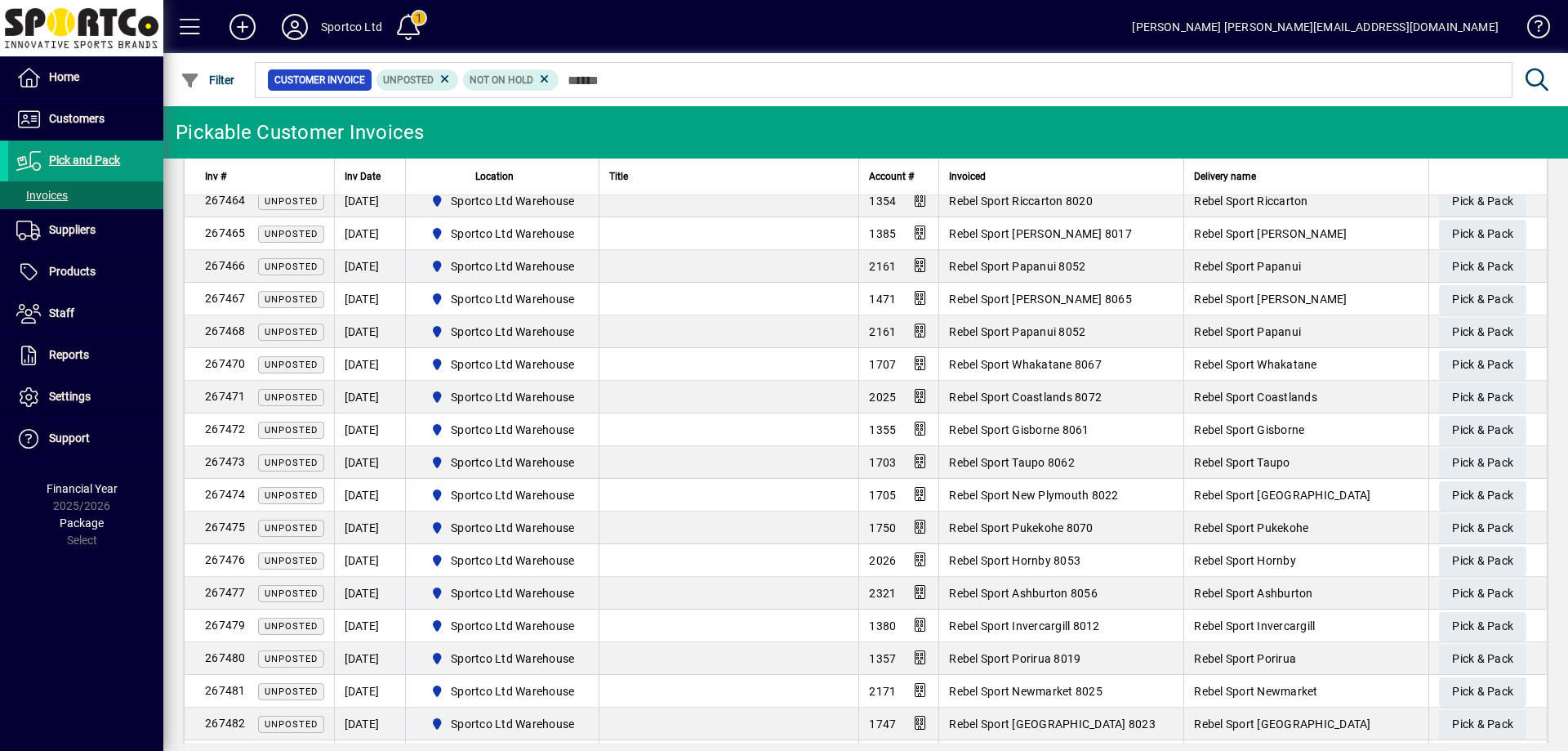
scroll to position [1620, 0]
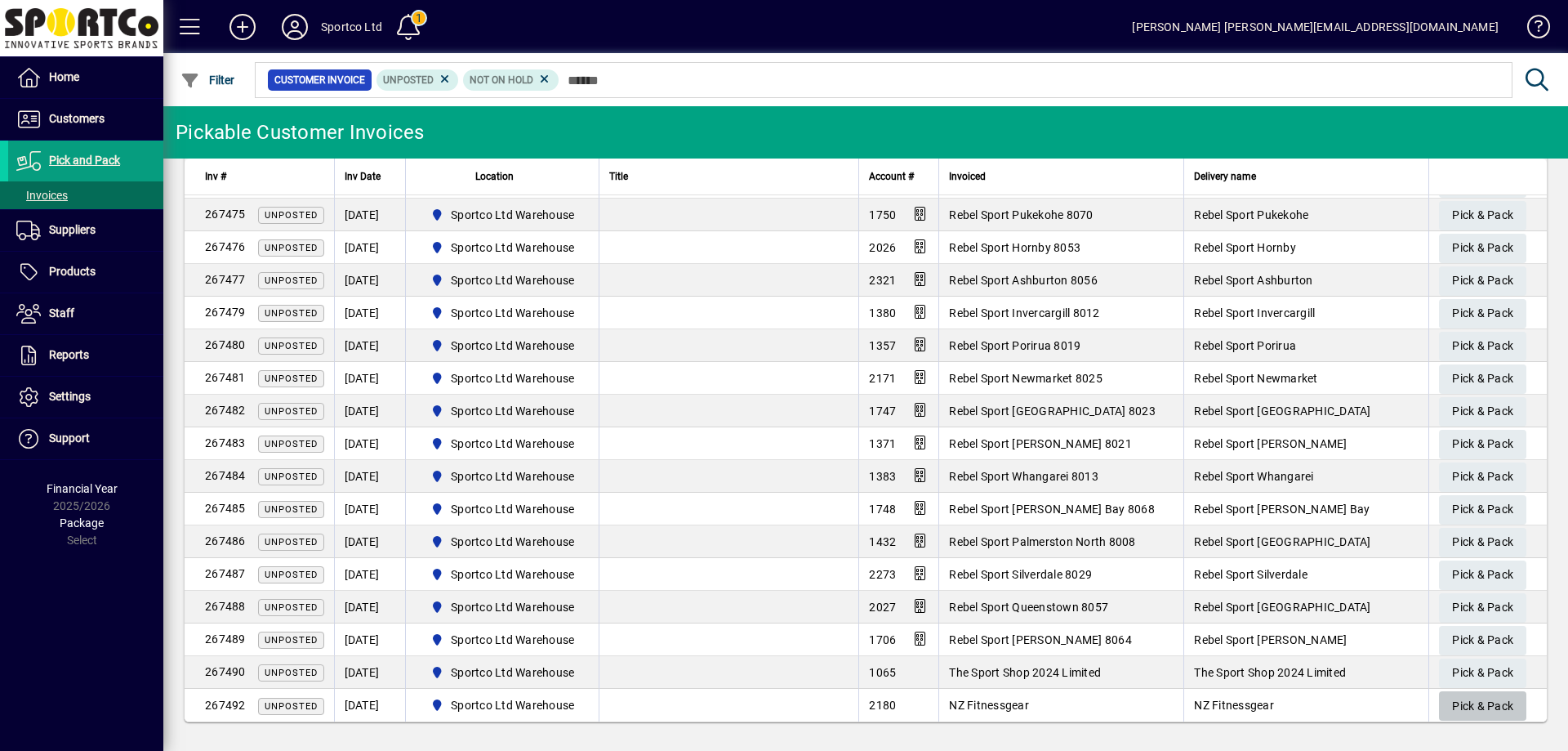
click at [1472, 705] on span "Pick & Pack" at bounding box center [1482, 706] width 62 height 27
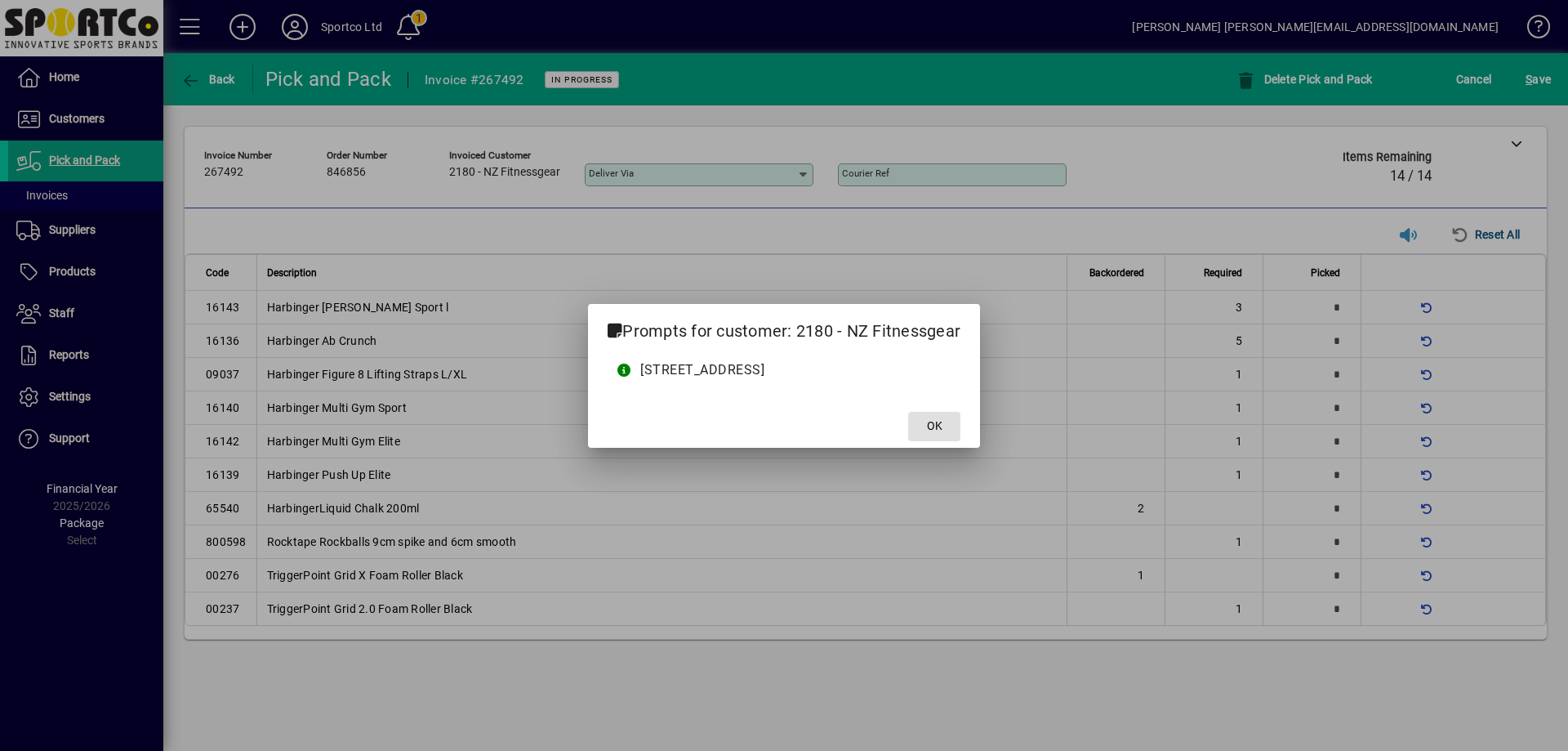
click at [942, 424] on span "OK" at bounding box center [935, 426] width 16 height 17
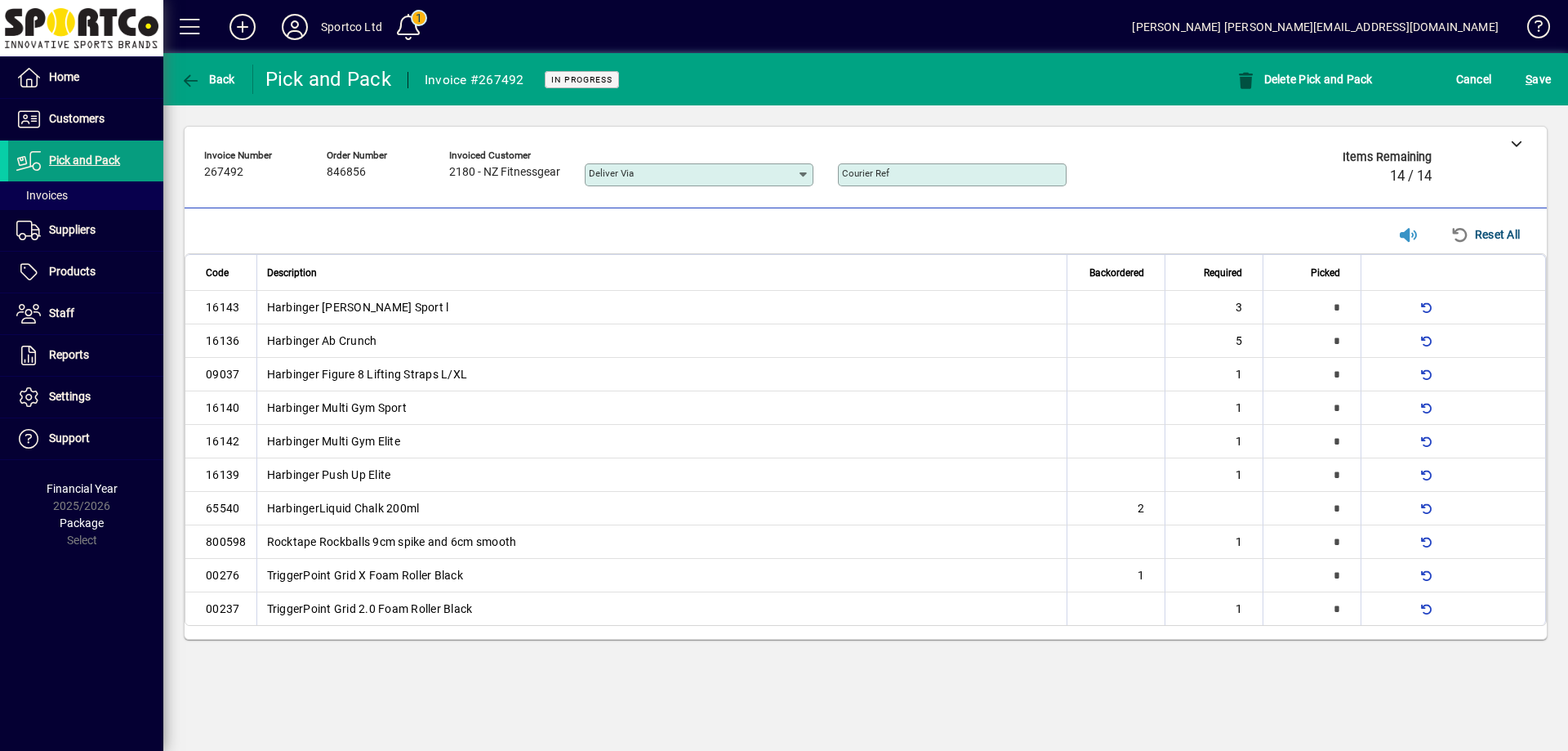
type input "*"
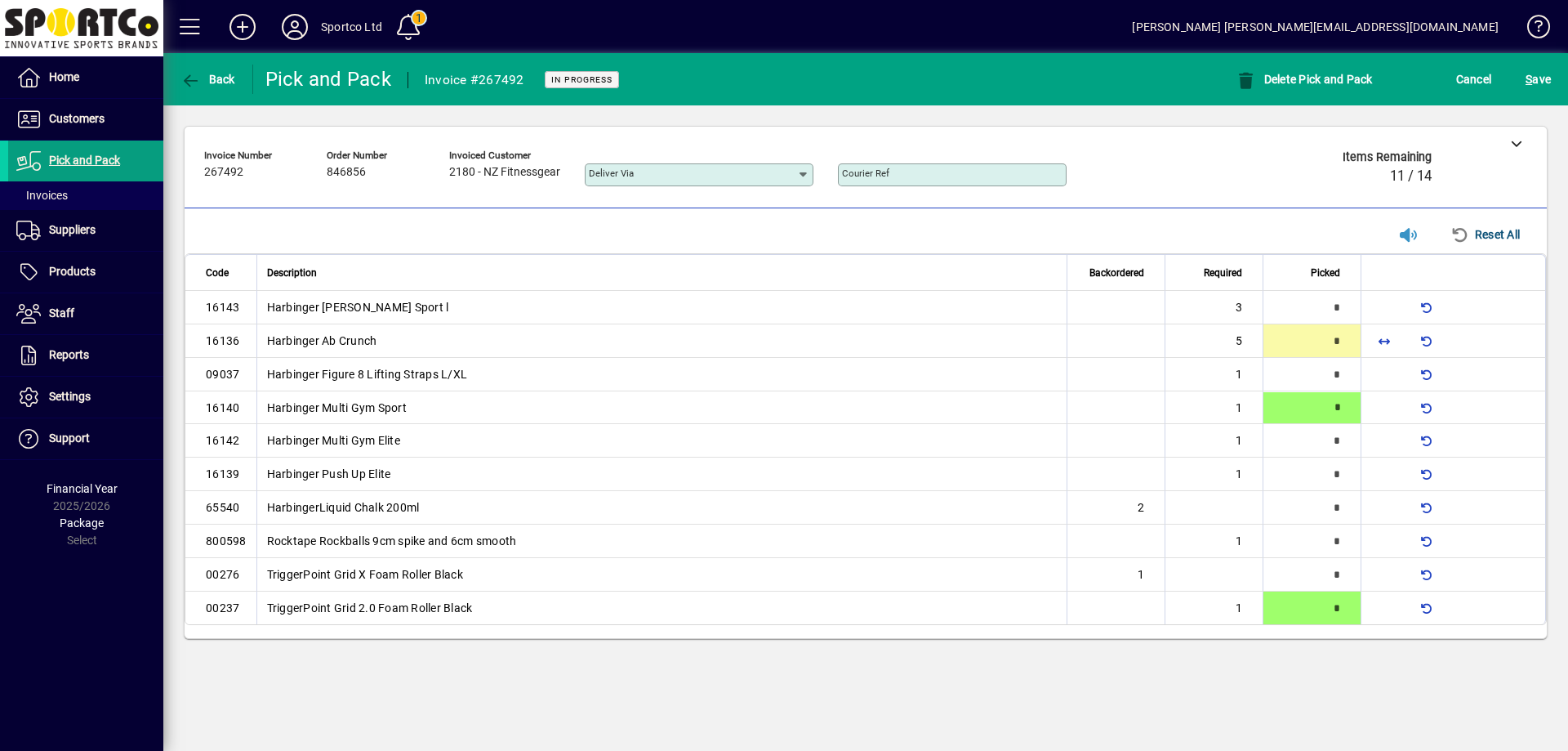
type input "*"
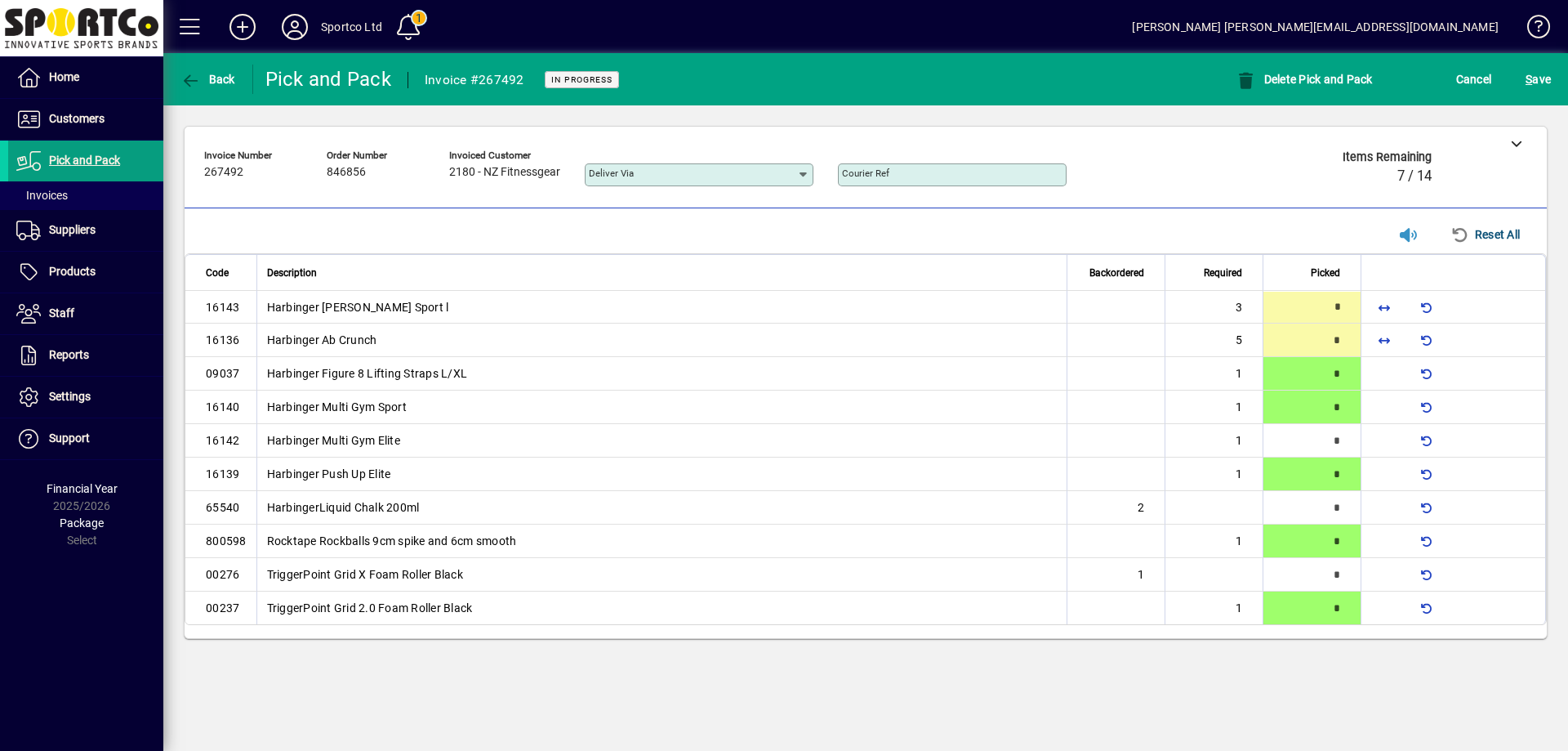
type input "*"
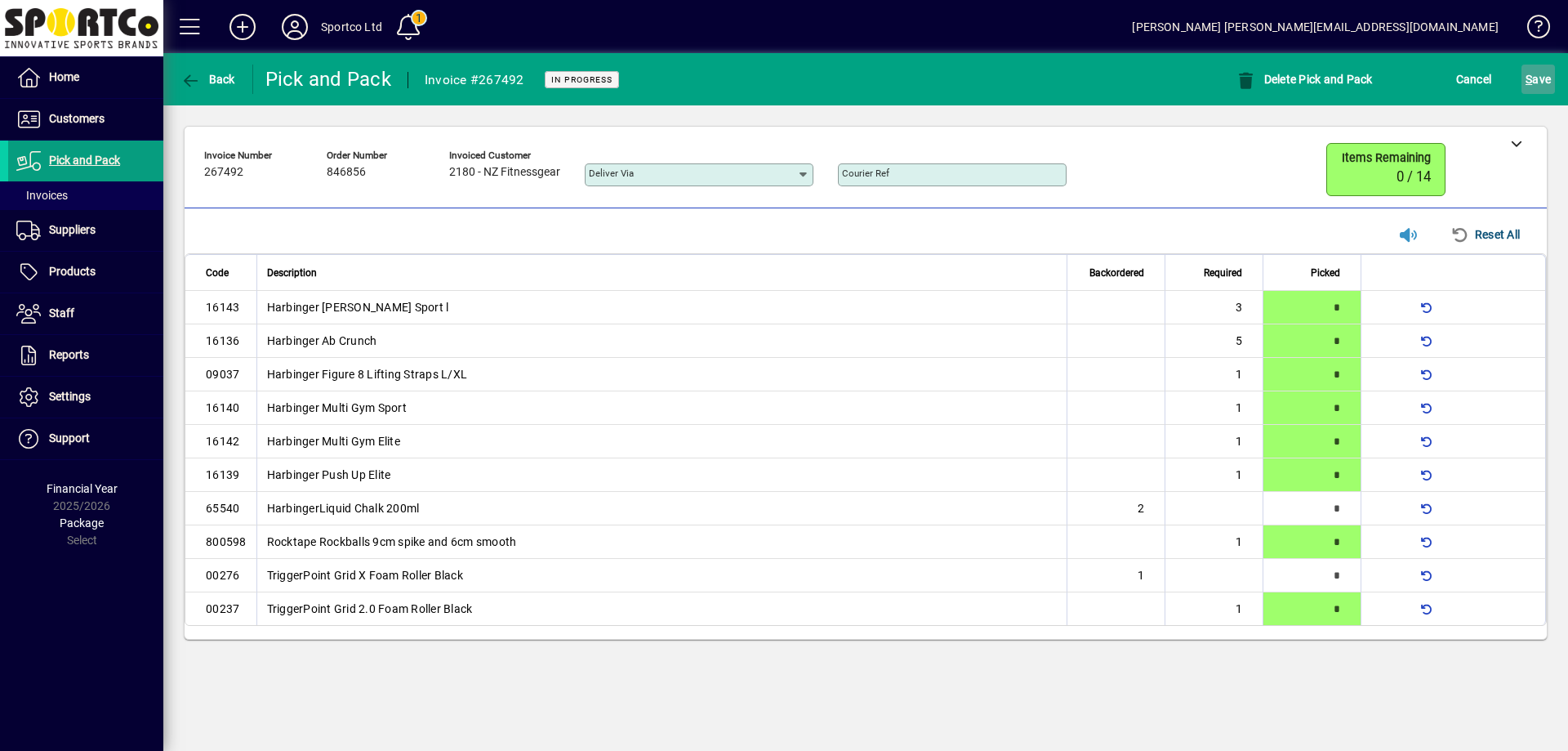
click at [1538, 77] on span "S ave" at bounding box center [1538, 79] width 25 height 26
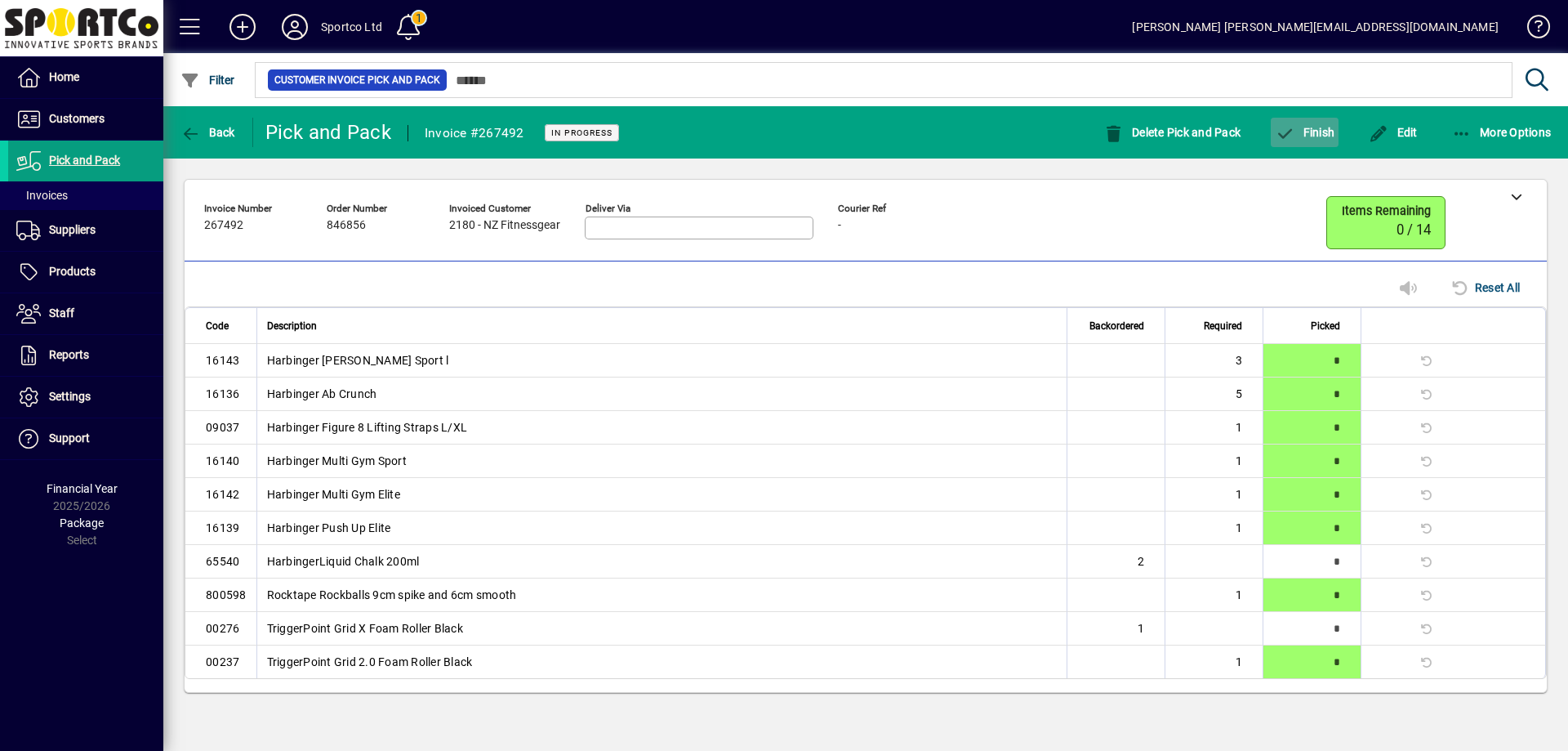
click at [1320, 123] on span "button" at bounding box center [1304, 132] width 68 height 39
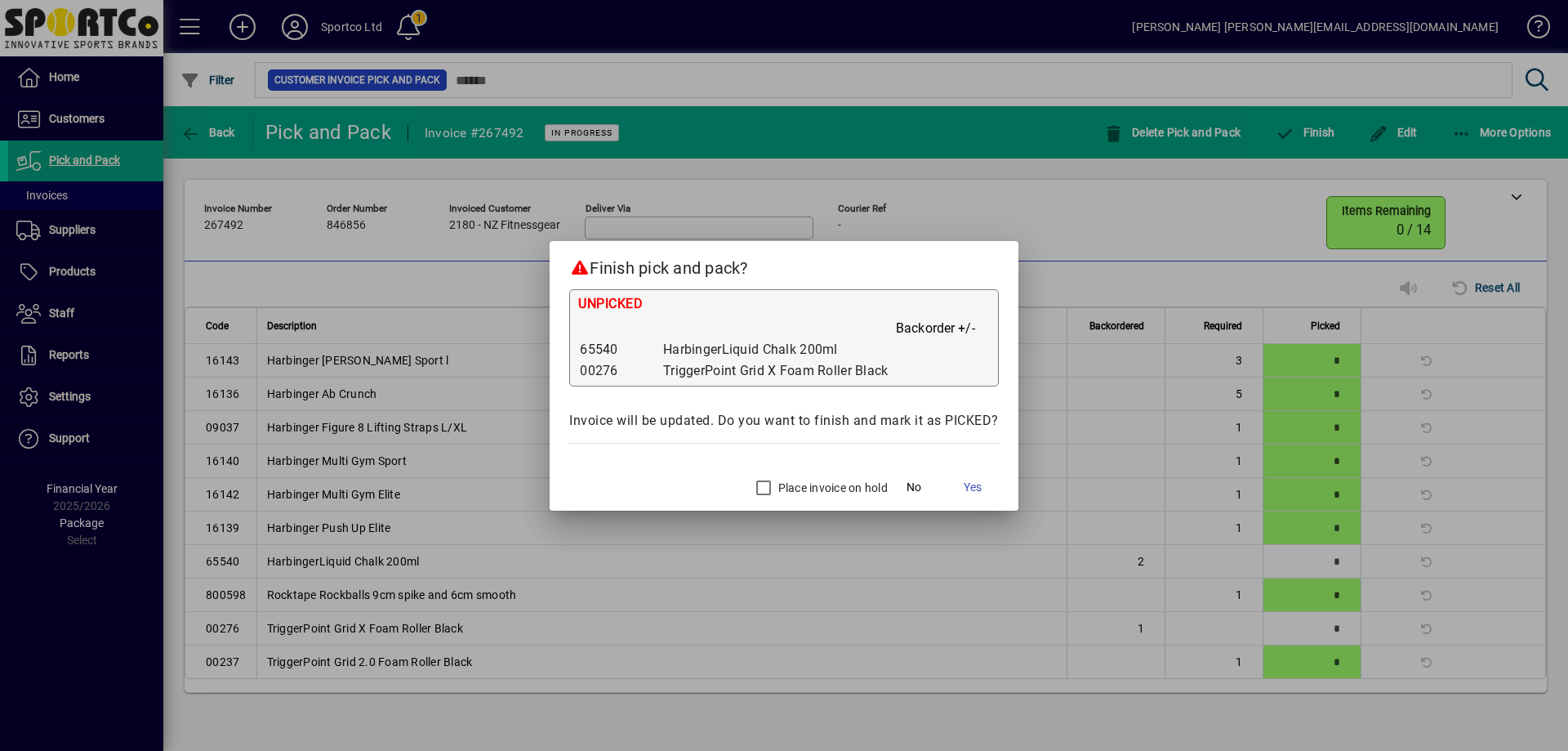
click at [826, 487] on label "Place invoice on hold" at bounding box center [831, 487] width 113 height 16
click at [974, 485] on span "Yes" at bounding box center [972, 487] width 18 height 17
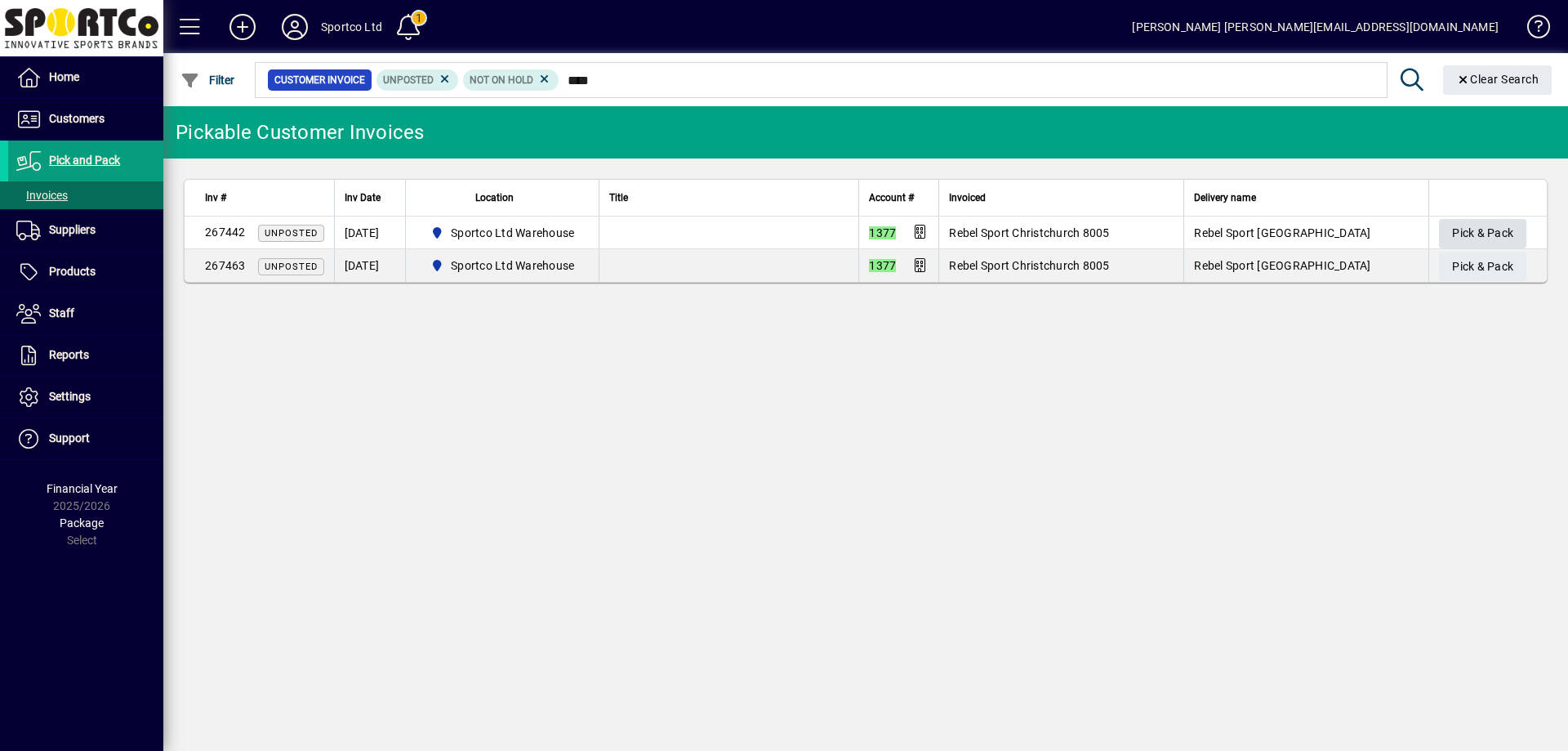
type input "****"
click at [1480, 220] on span "Pick & Pack" at bounding box center [1482, 233] width 62 height 27
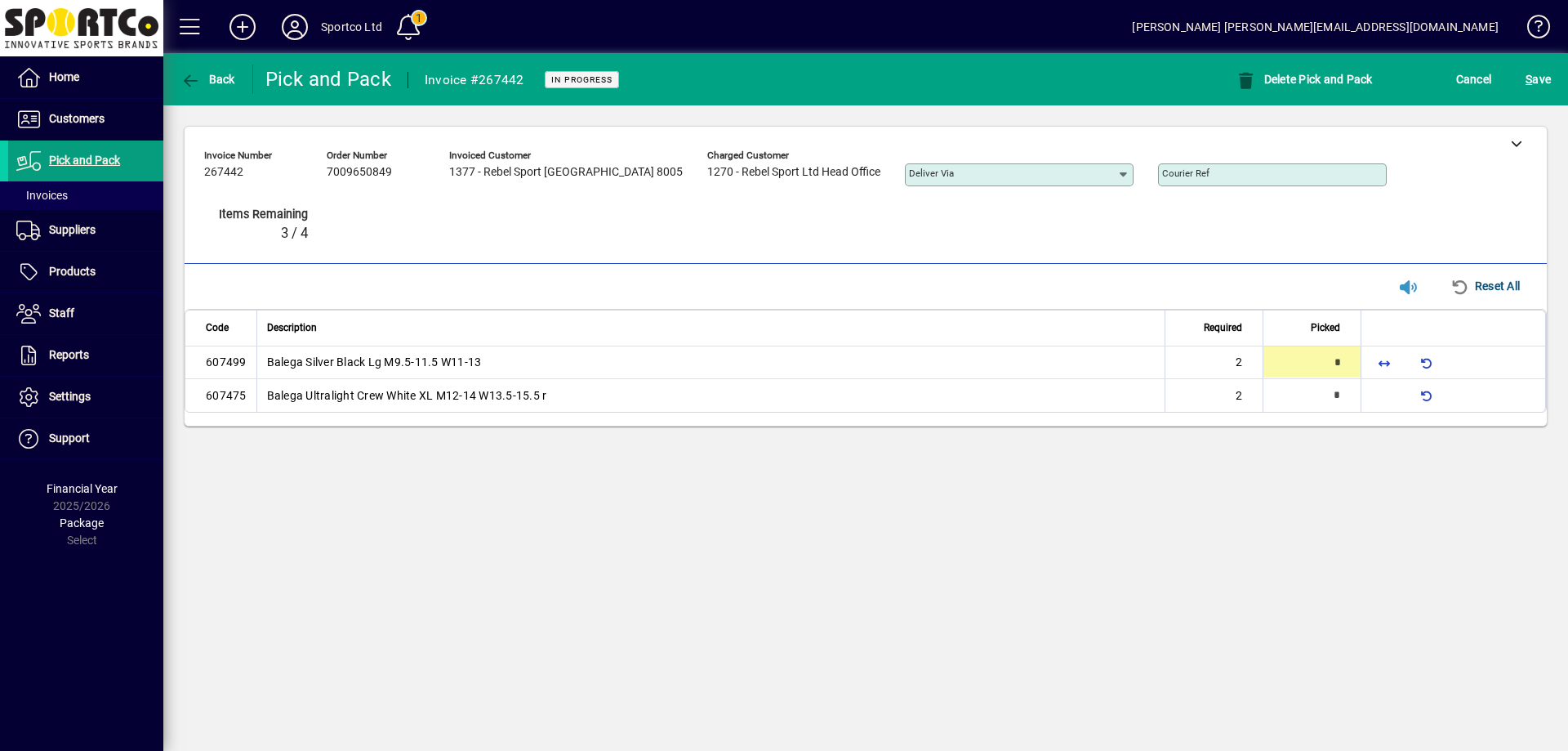
type input "*"
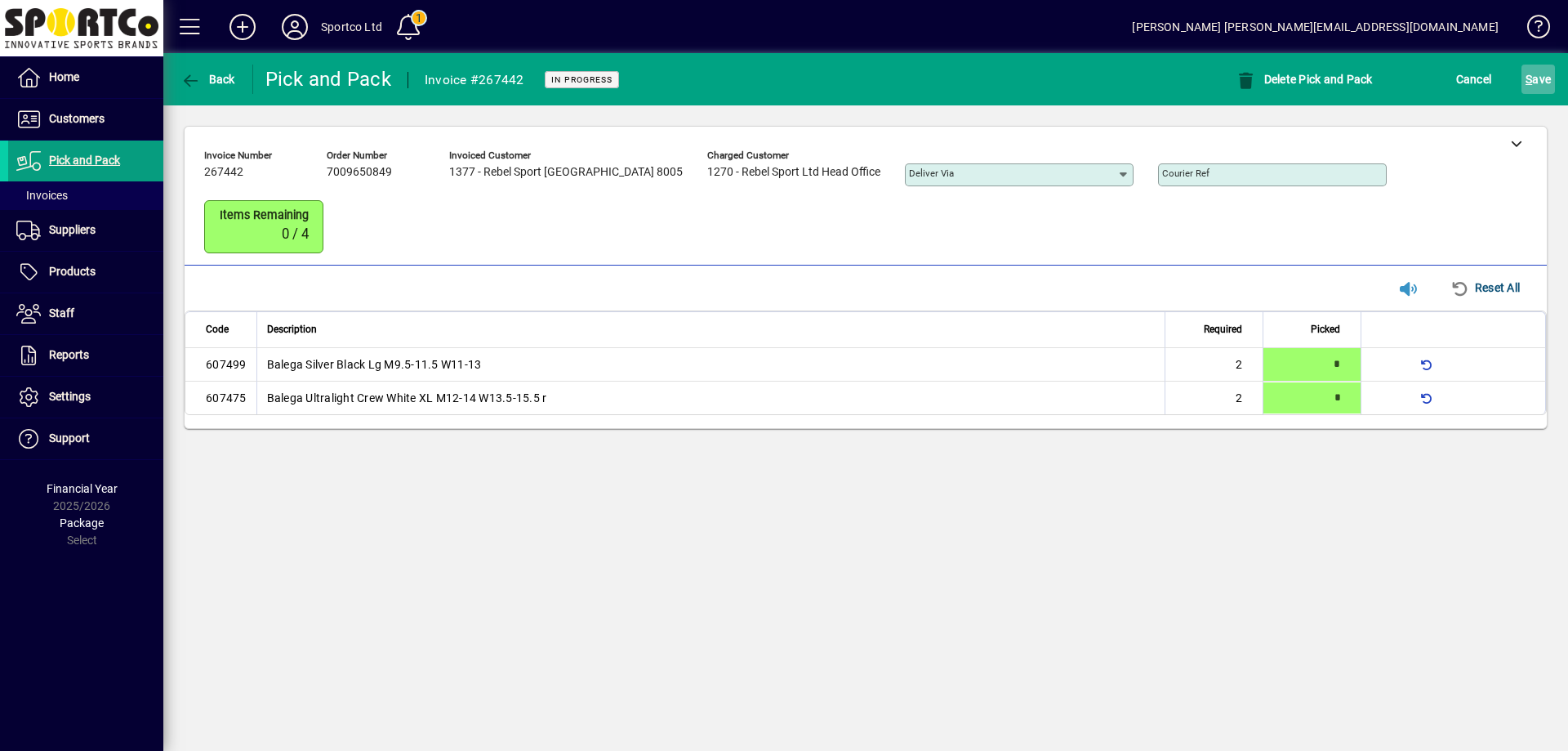
click at [1550, 86] on span "S ave" at bounding box center [1538, 79] width 25 height 26
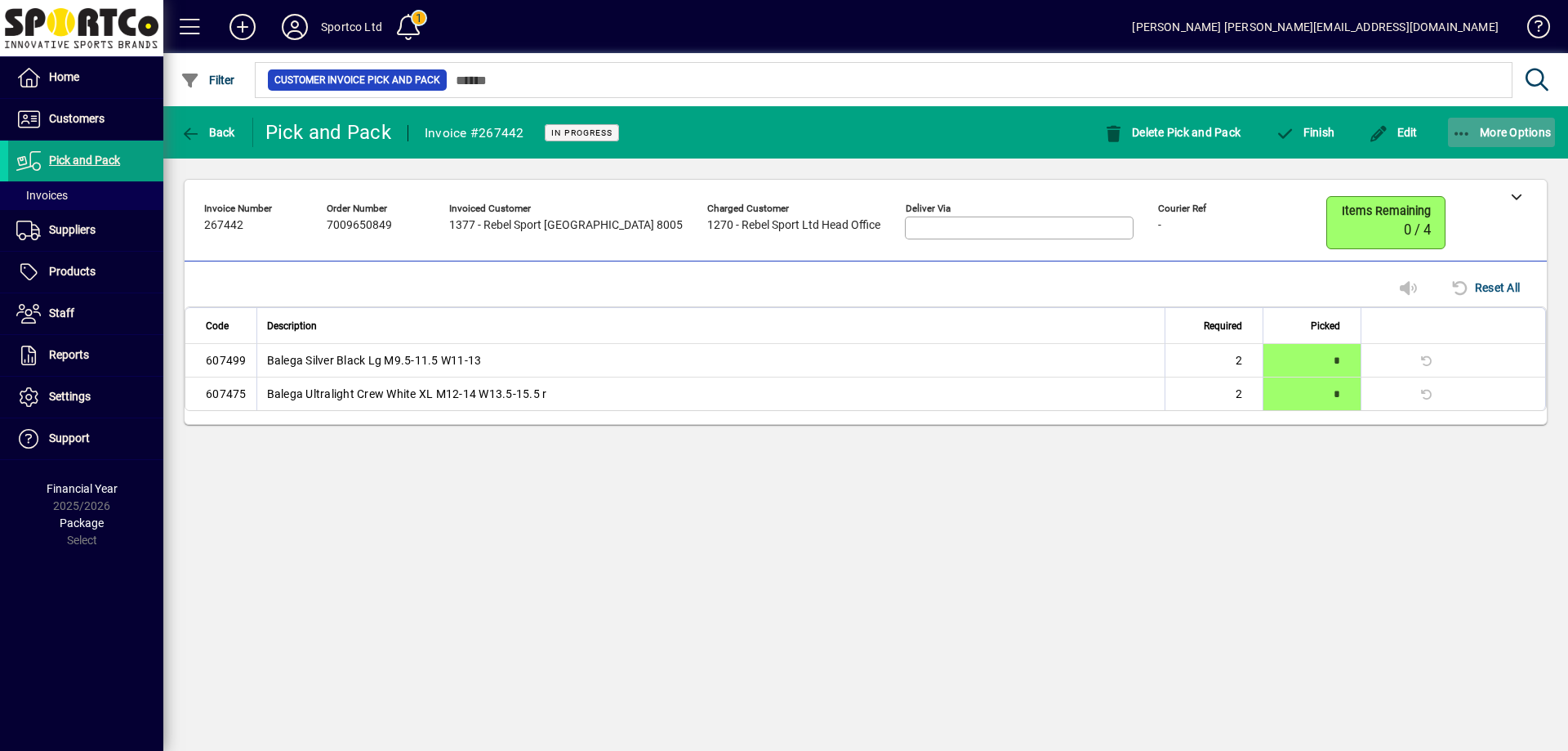
click at [1461, 126] on icon "button" at bounding box center [1462, 134] width 21 height 16
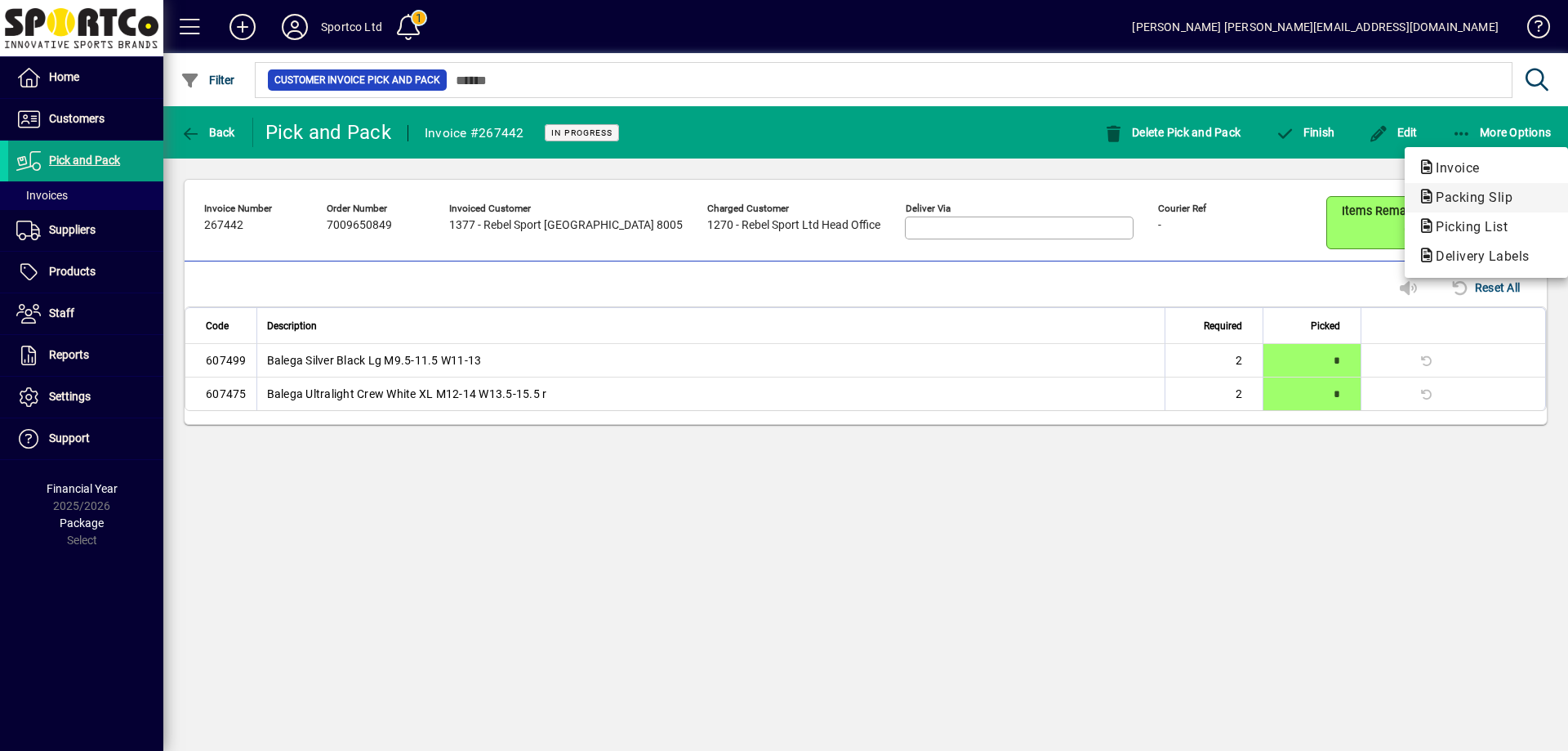
click at [1469, 188] on span "Packing Slip" at bounding box center [1486, 197] width 137 height 20
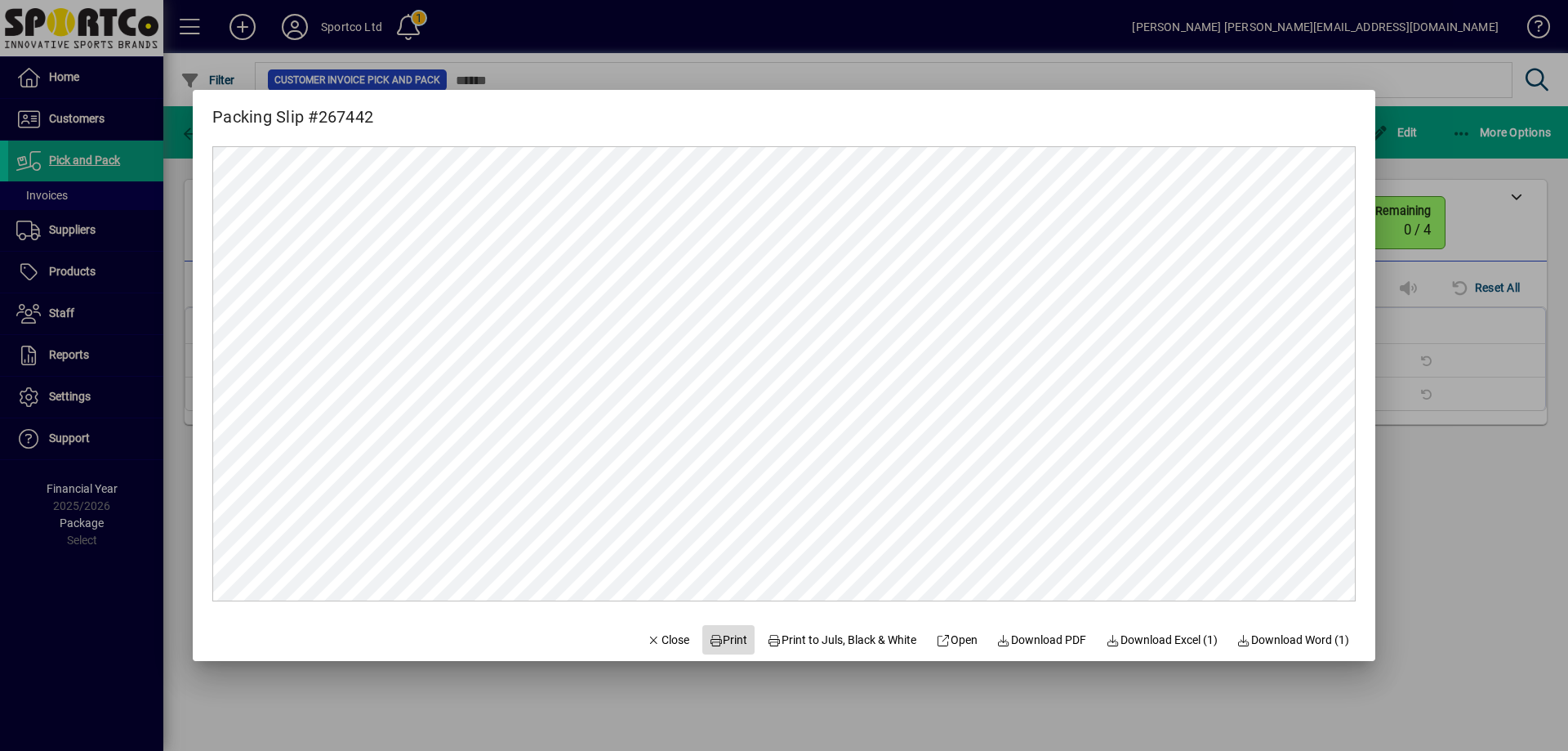
click at [715, 644] on span "Print" at bounding box center [728, 640] width 39 height 17
click at [657, 647] on span "Close" at bounding box center [667, 640] width 43 height 17
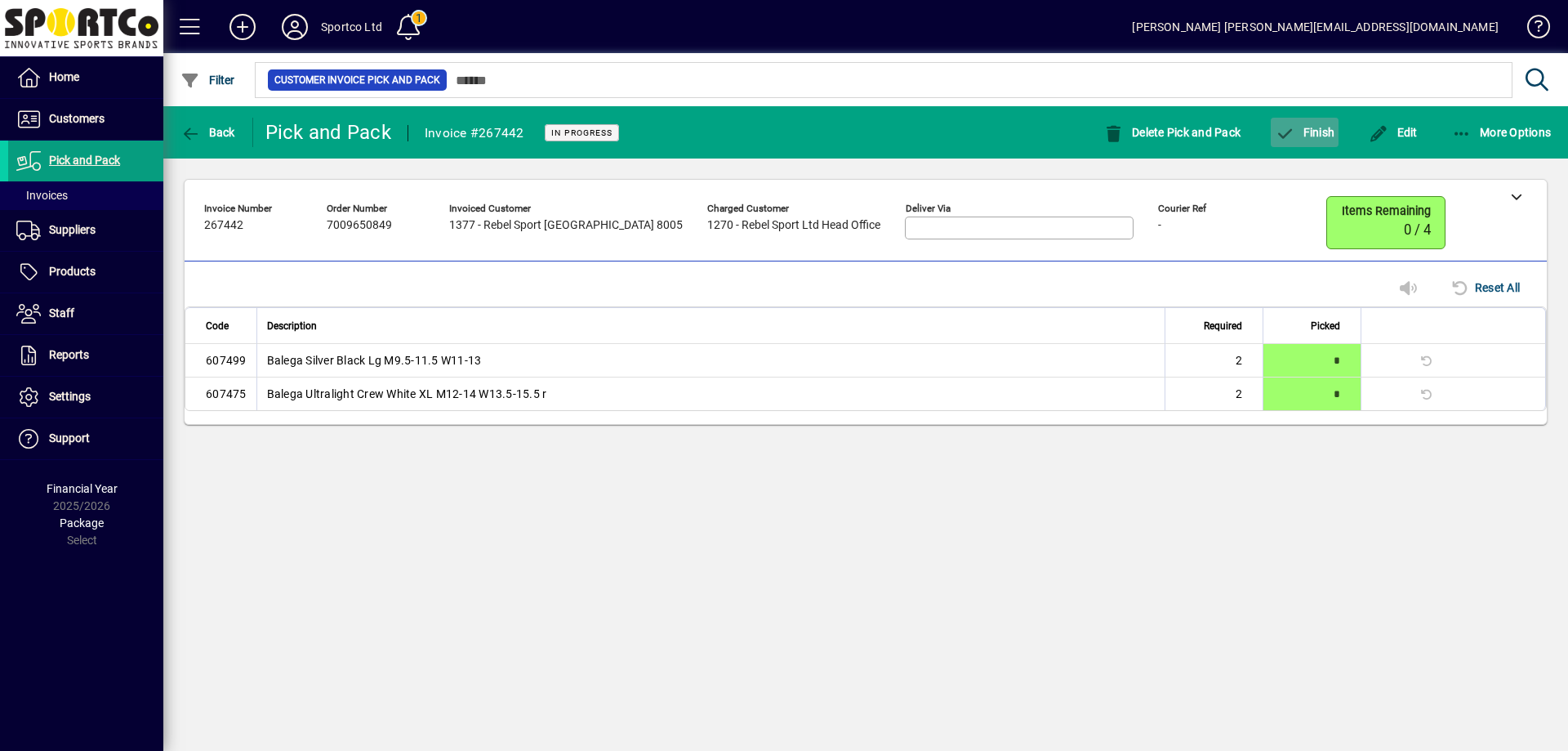
click at [1318, 132] on span "Finish" at bounding box center [1304, 132] width 60 height 13
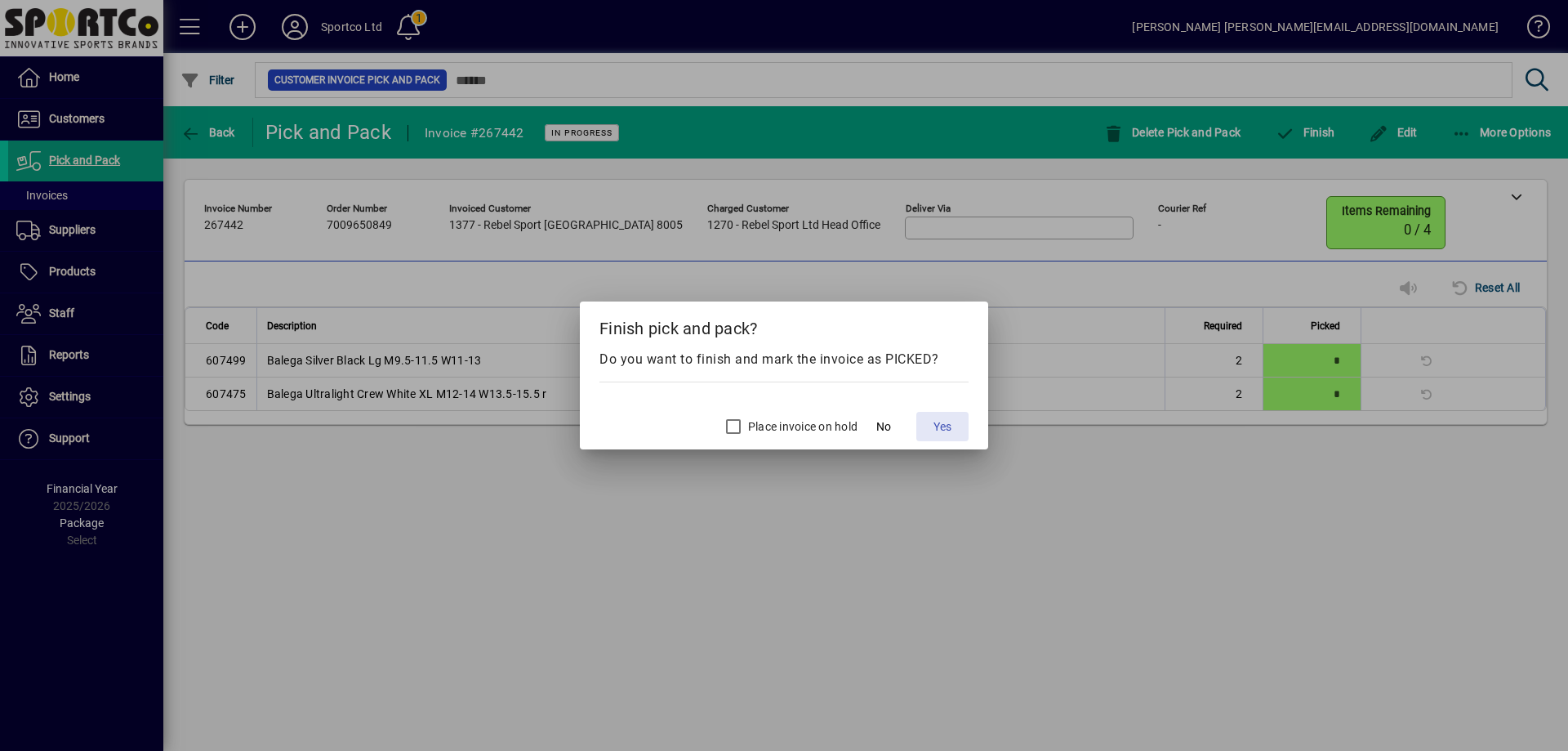
click at [947, 424] on span "Yes" at bounding box center [942, 427] width 18 height 17
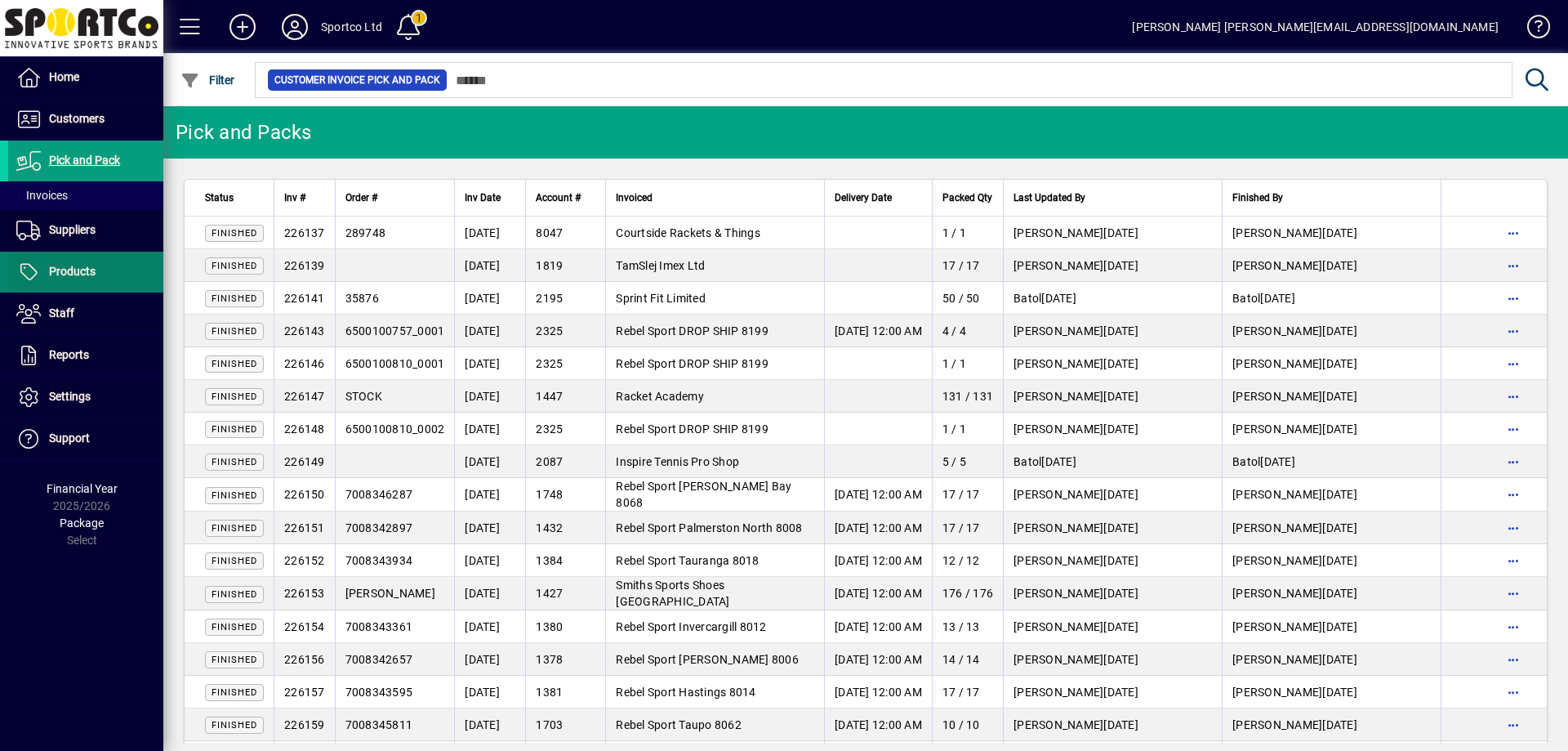
click at [74, 275] on span "Products" at bounding box center [72, 271] width 47 height 13
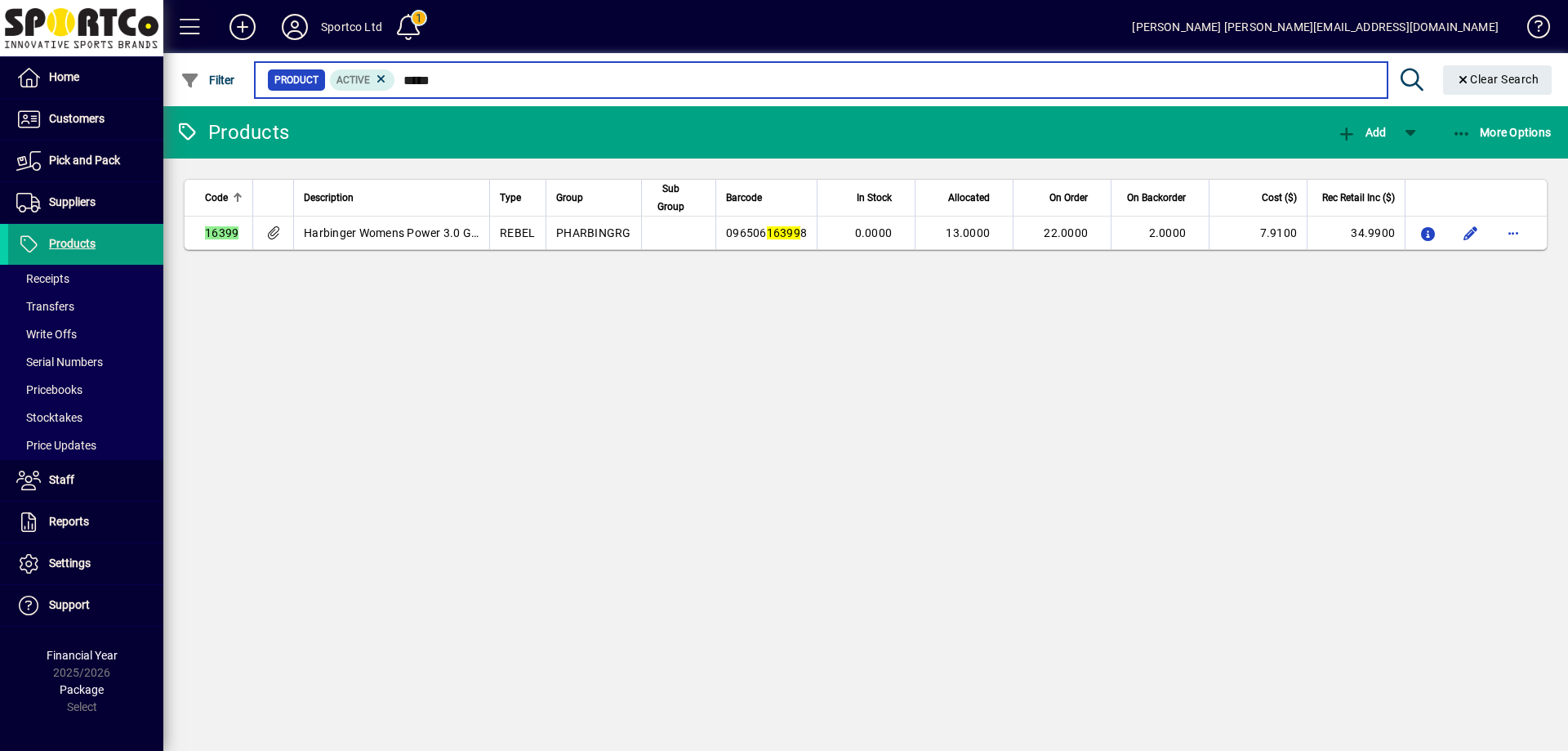
type input "*****"
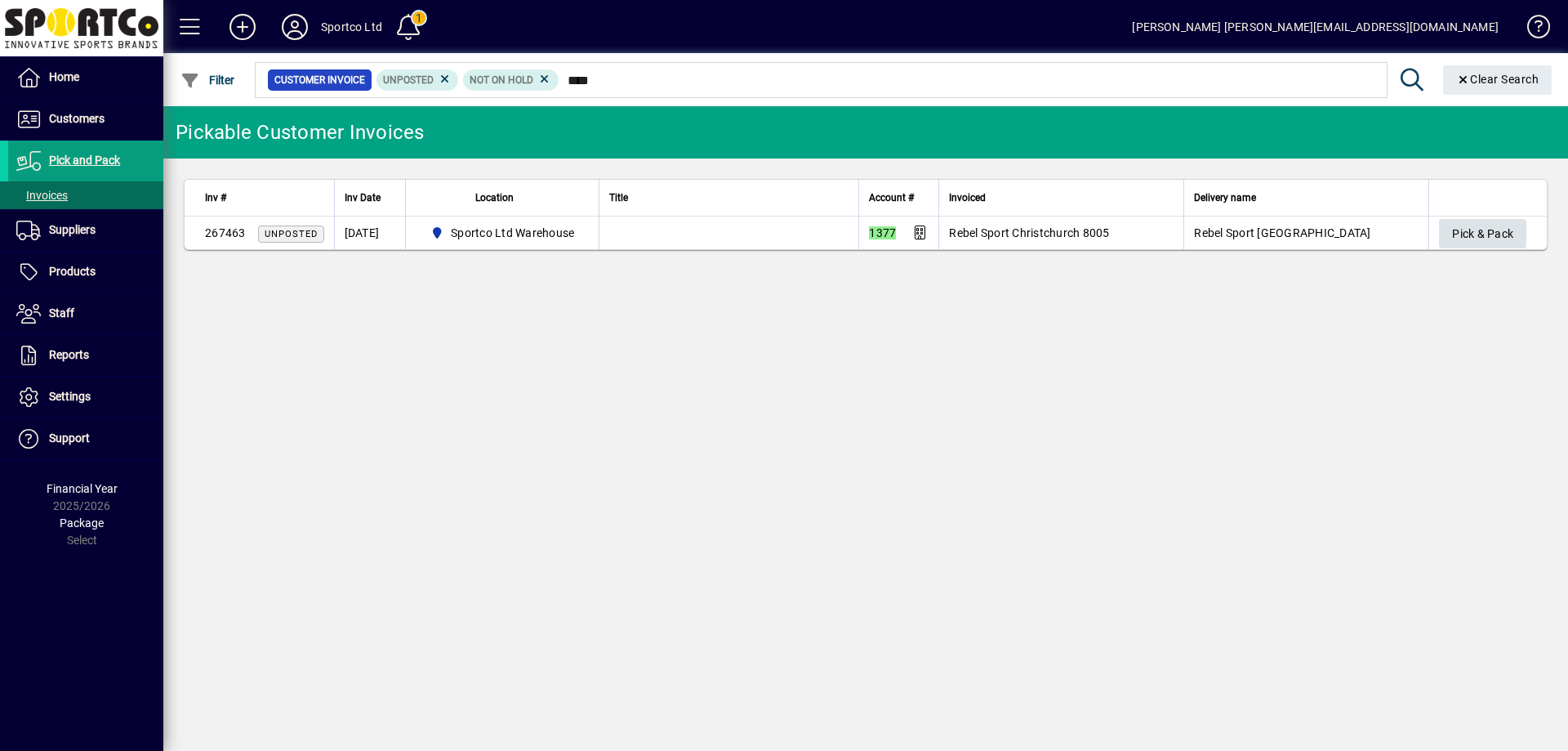
type input "****"
click at [1445, 226] on span "button" at bounding box center [1482, 234] width 88 height 39
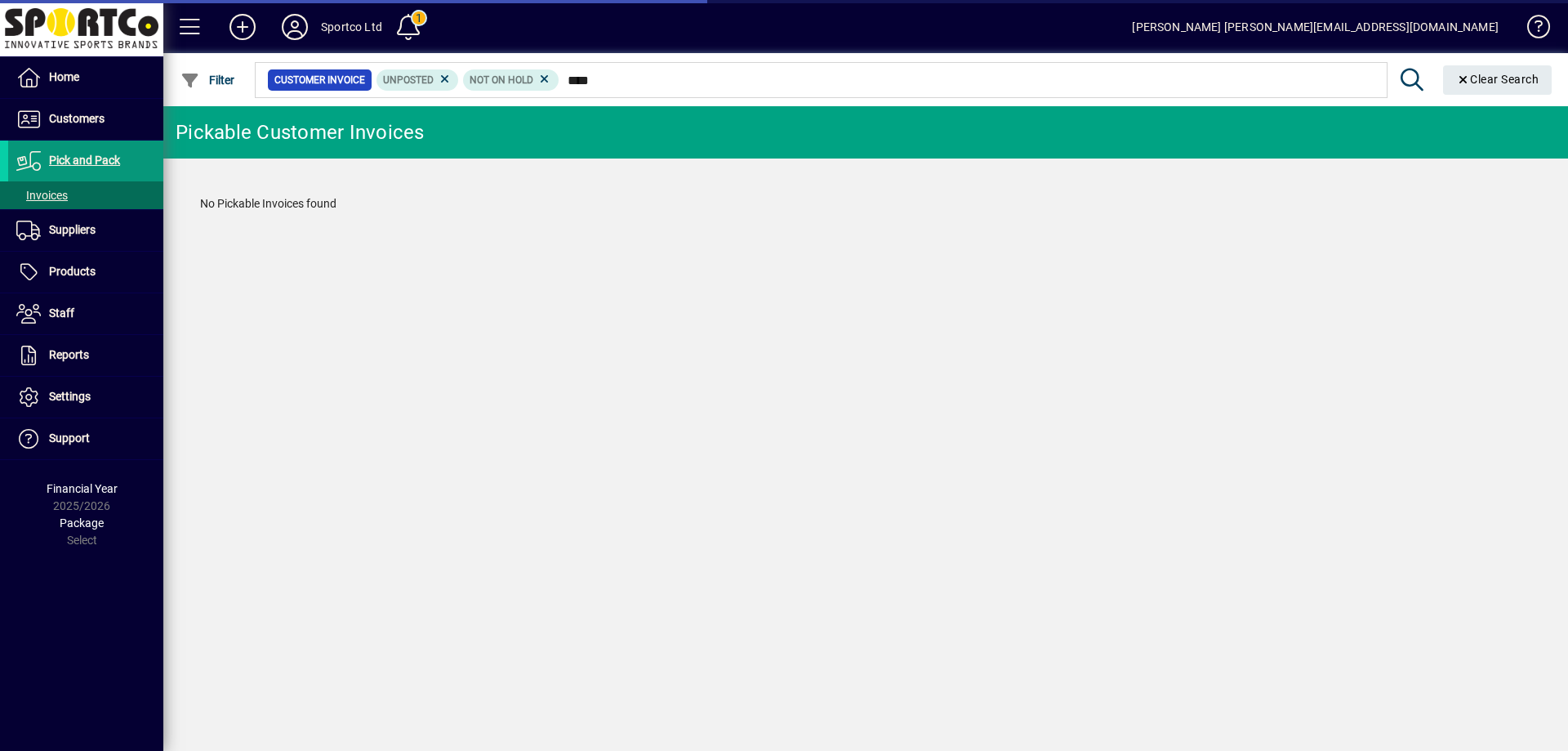
click at [77, 158] on span "Pick and Pack" at bounding box center [84, 160] width 71 height 13
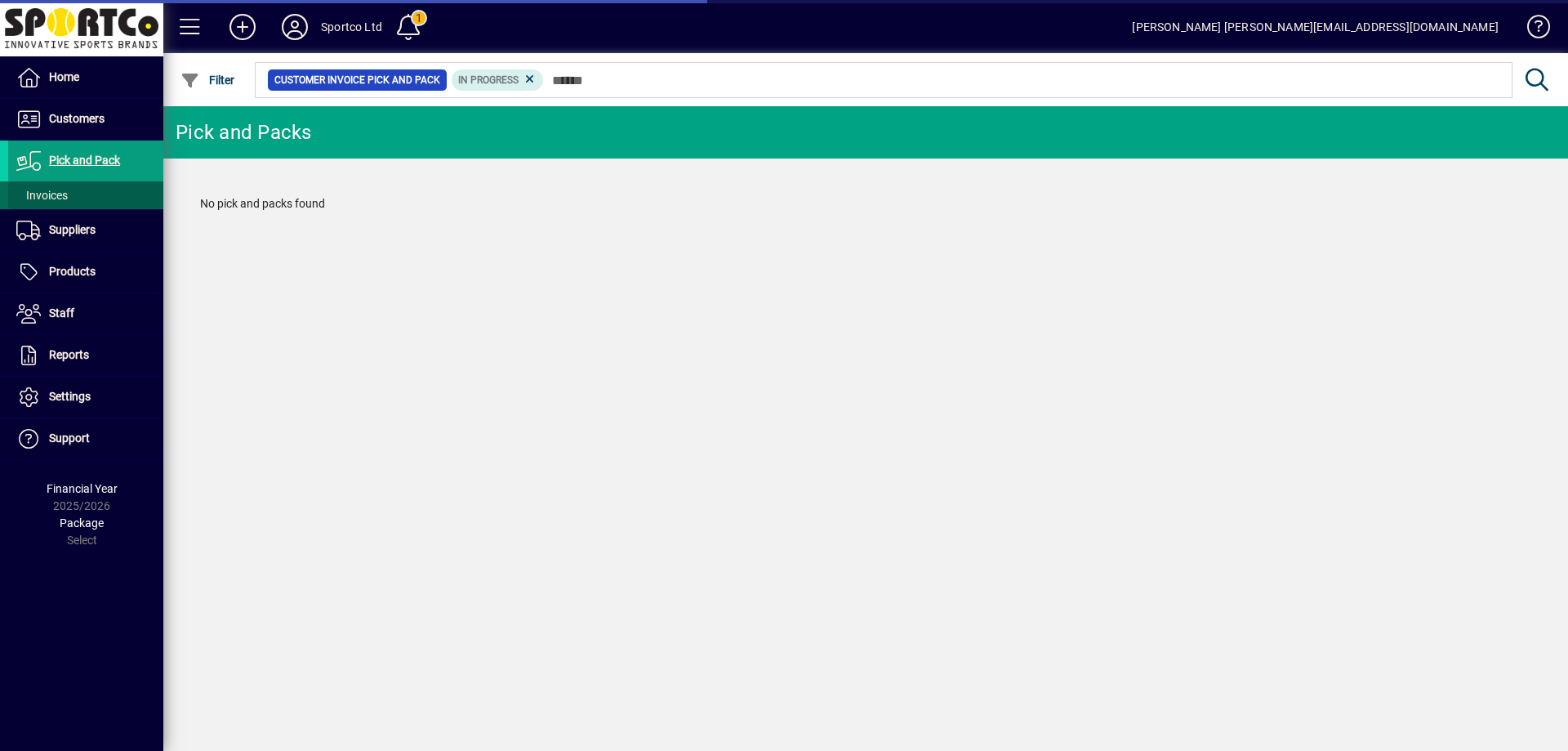
click at [51, 191] on span "Invoices" at bounding box center [42, 194] width 51 height 13
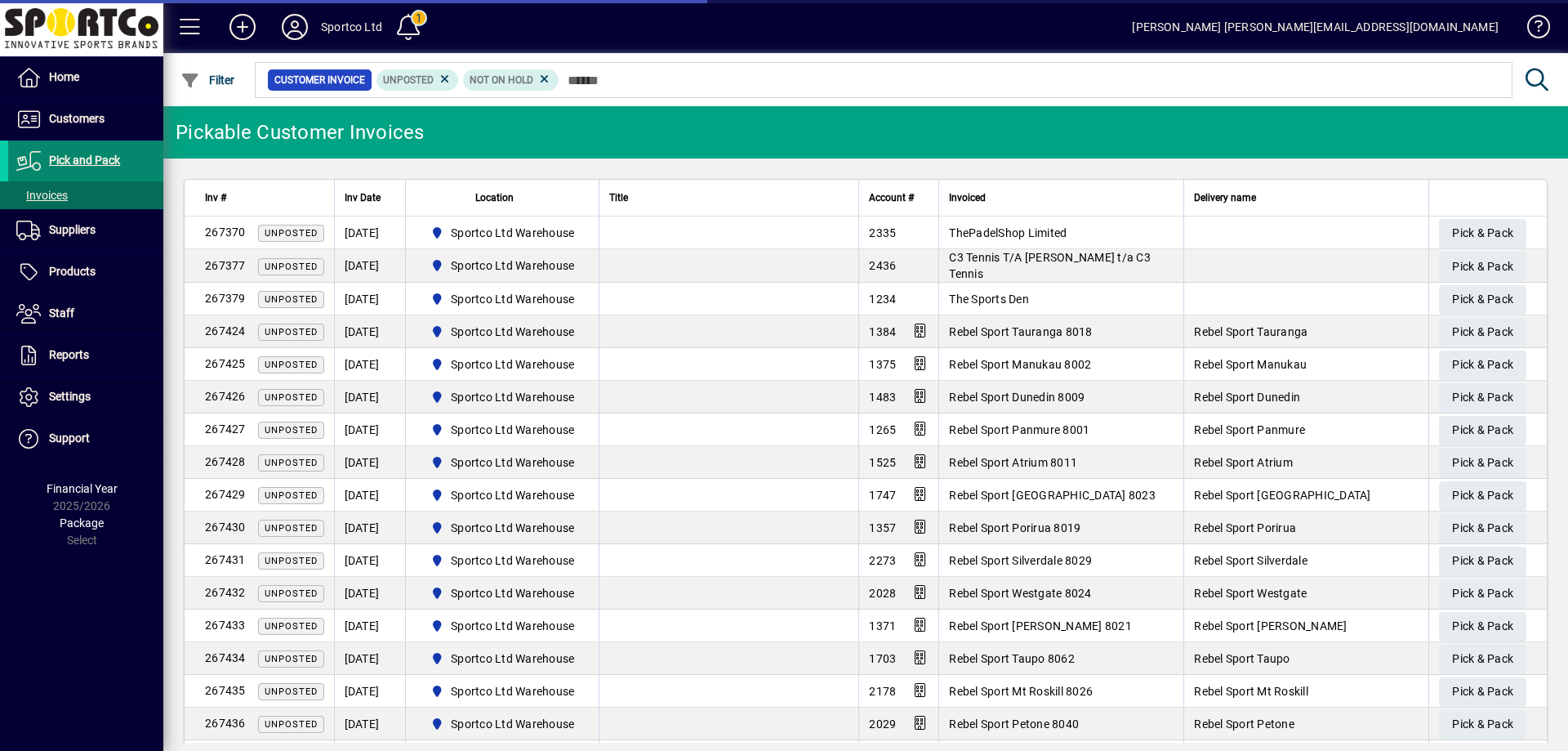
click at [95, 163] on span "Pick and Pack" at bounding box center [84, 160] width 71 height 13
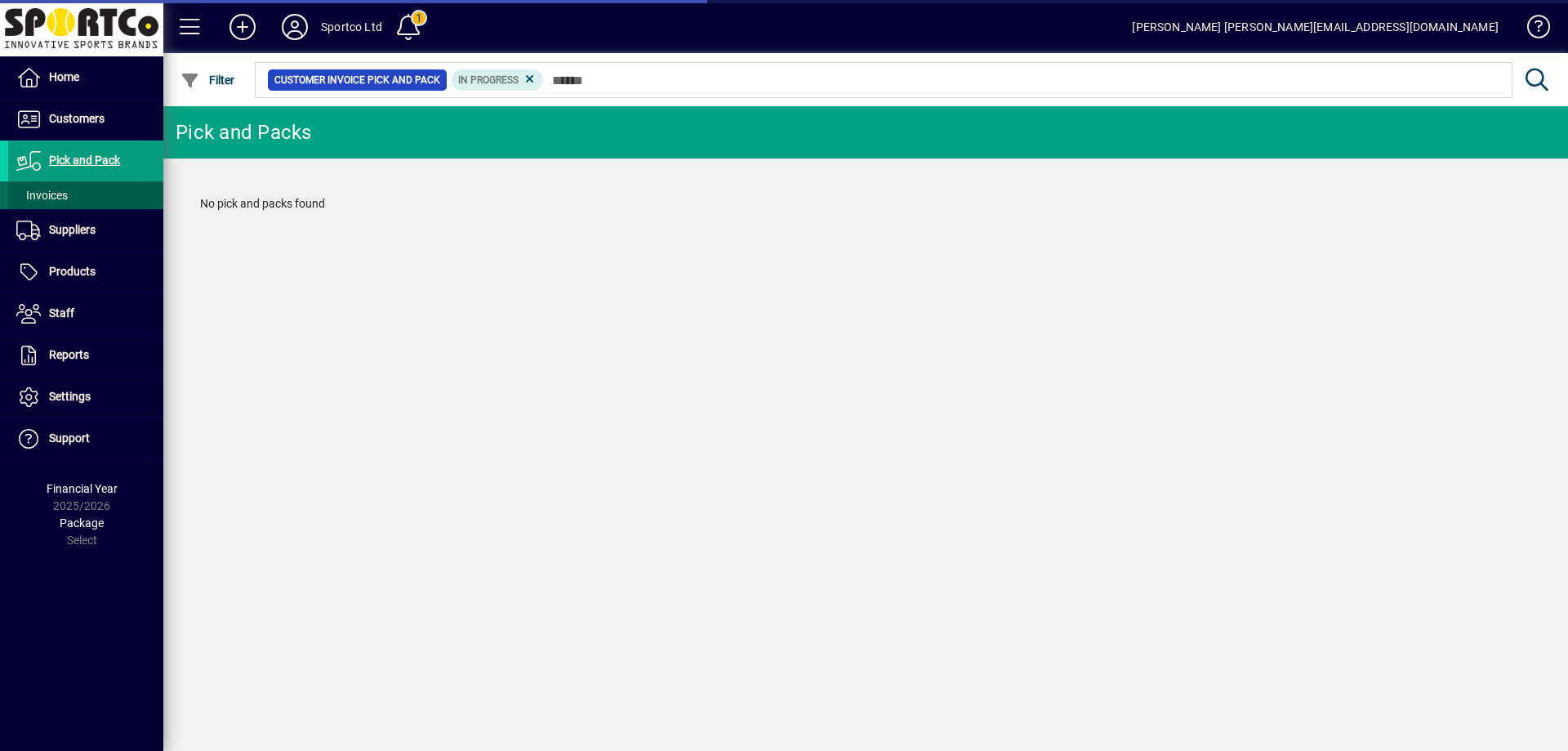
click at [56, 199] on span "Invoices" at bounding box center [42, 194] width 51 height 13
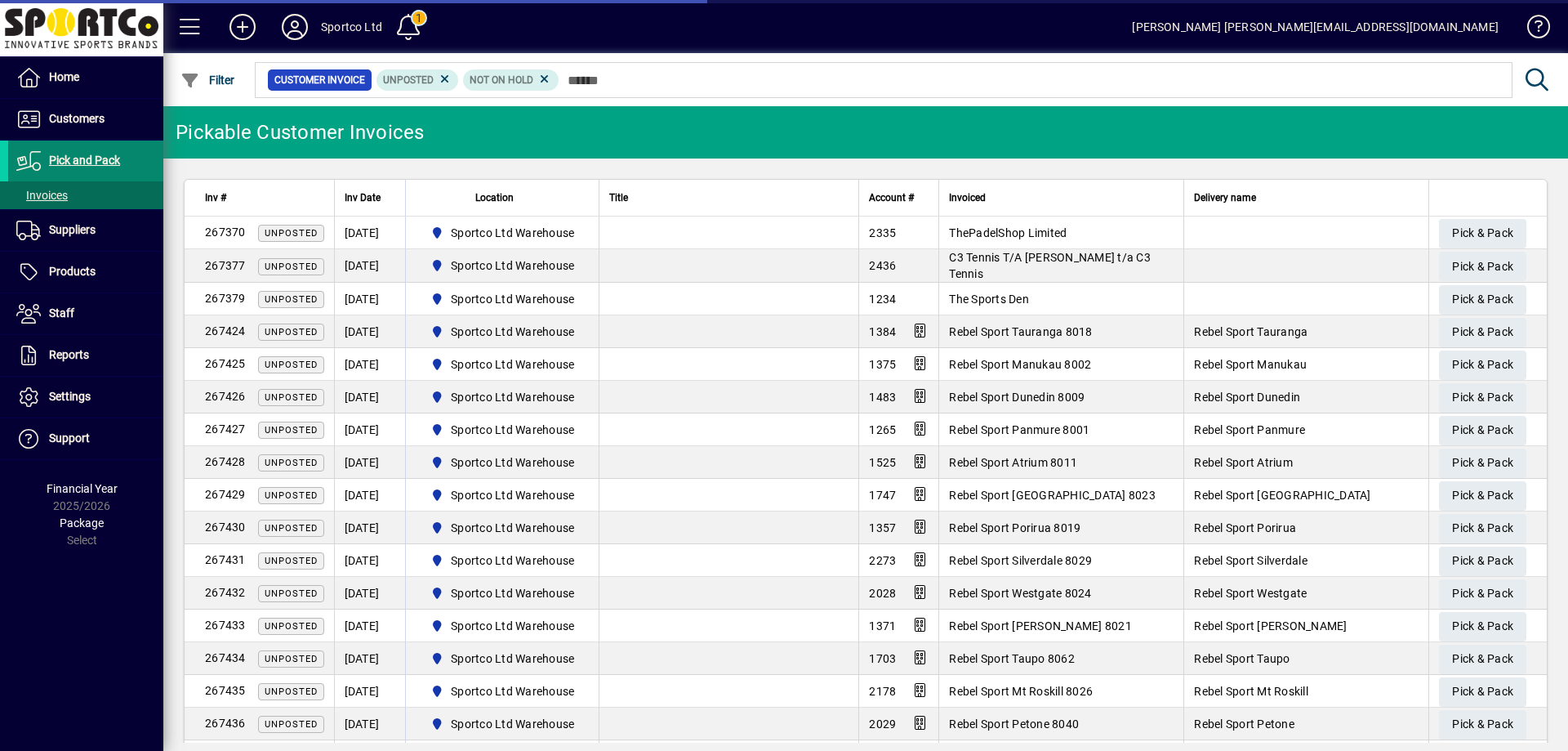
click at [90, 160] on span "Pick and Pack" at bounding box center [84, 160] width 71 height 13
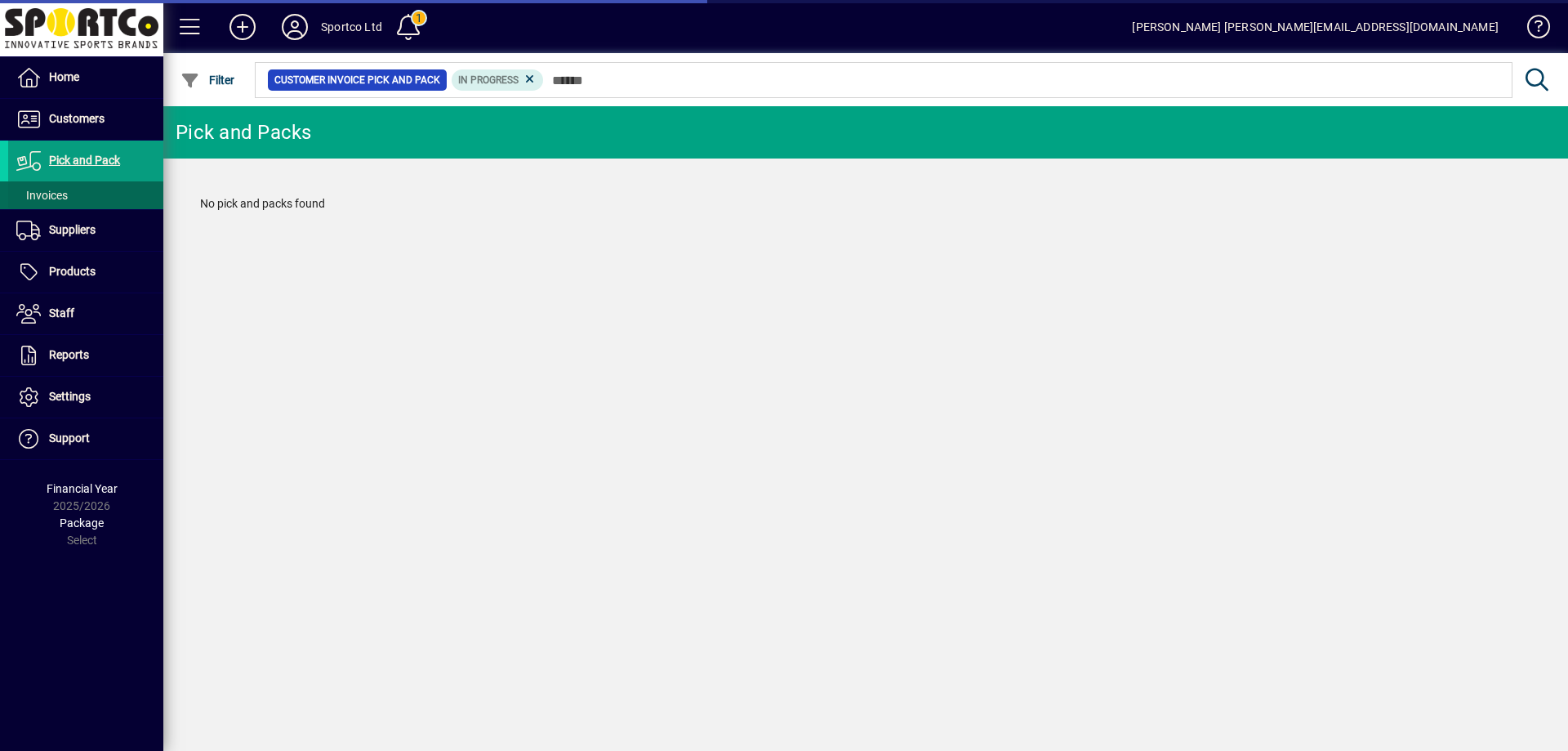
click at [53, 192] on span "Invoices" at bounding box center [42, 194] width 51 height 13
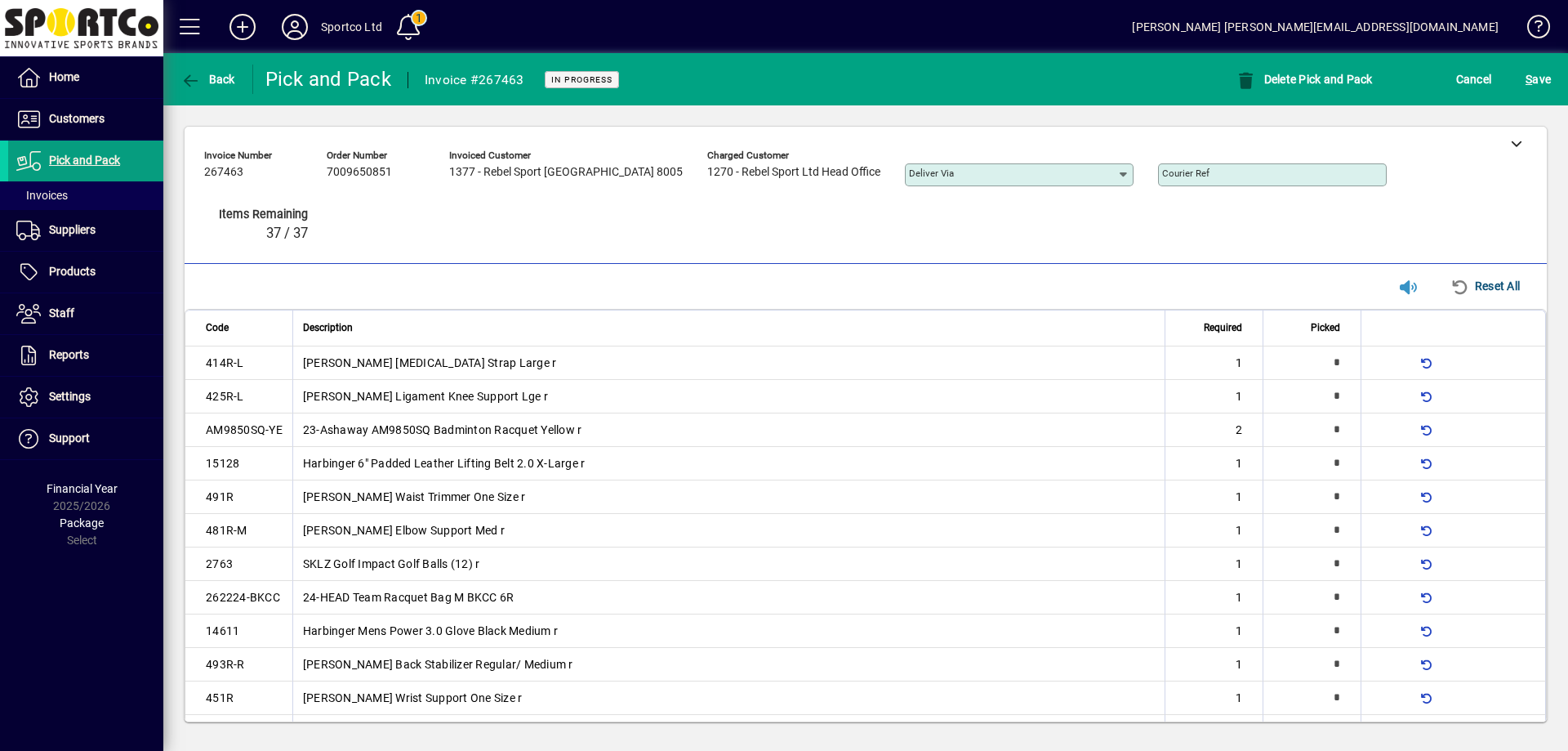
type input "**********"
type input "*"
type input "**********"
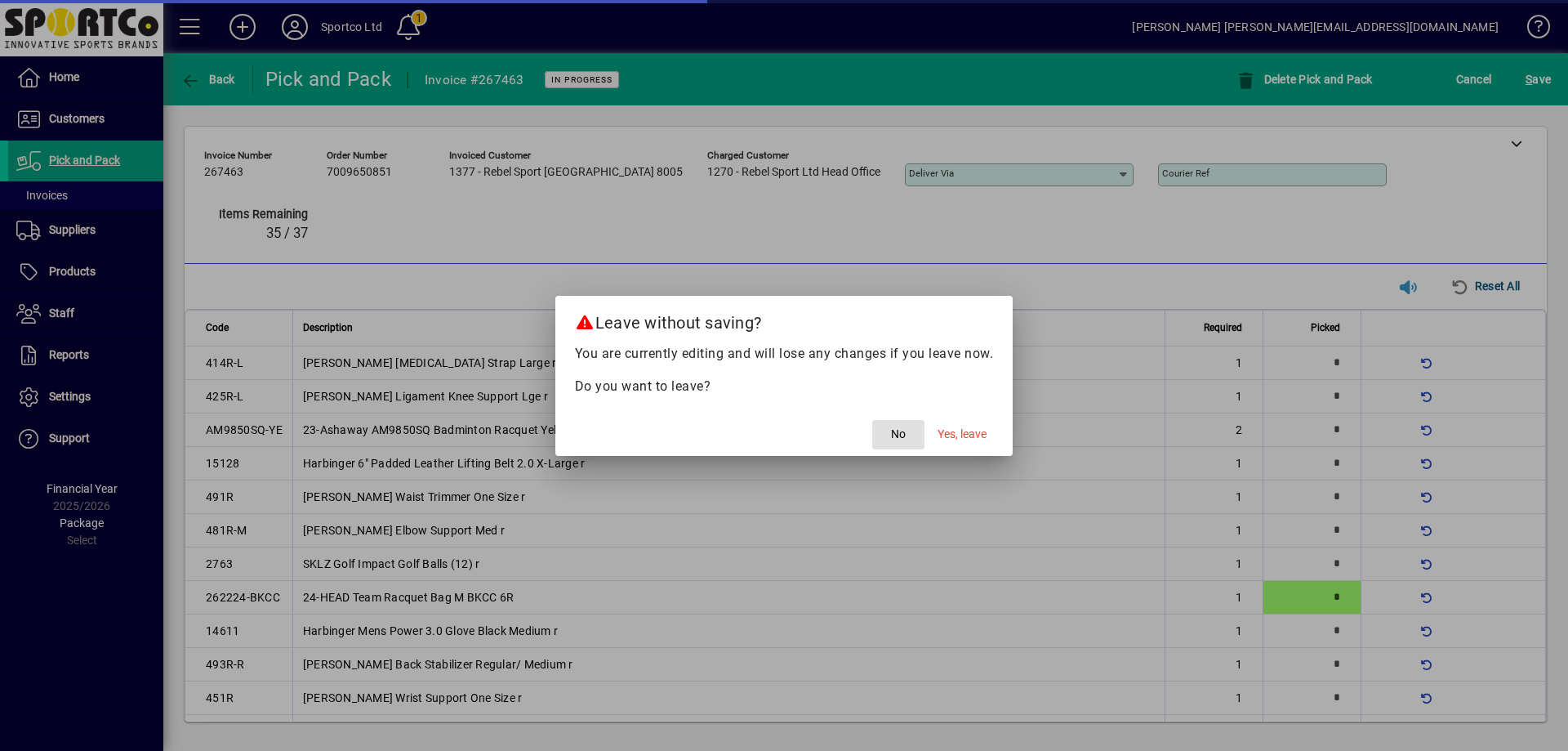
scroll to position [374, 0]
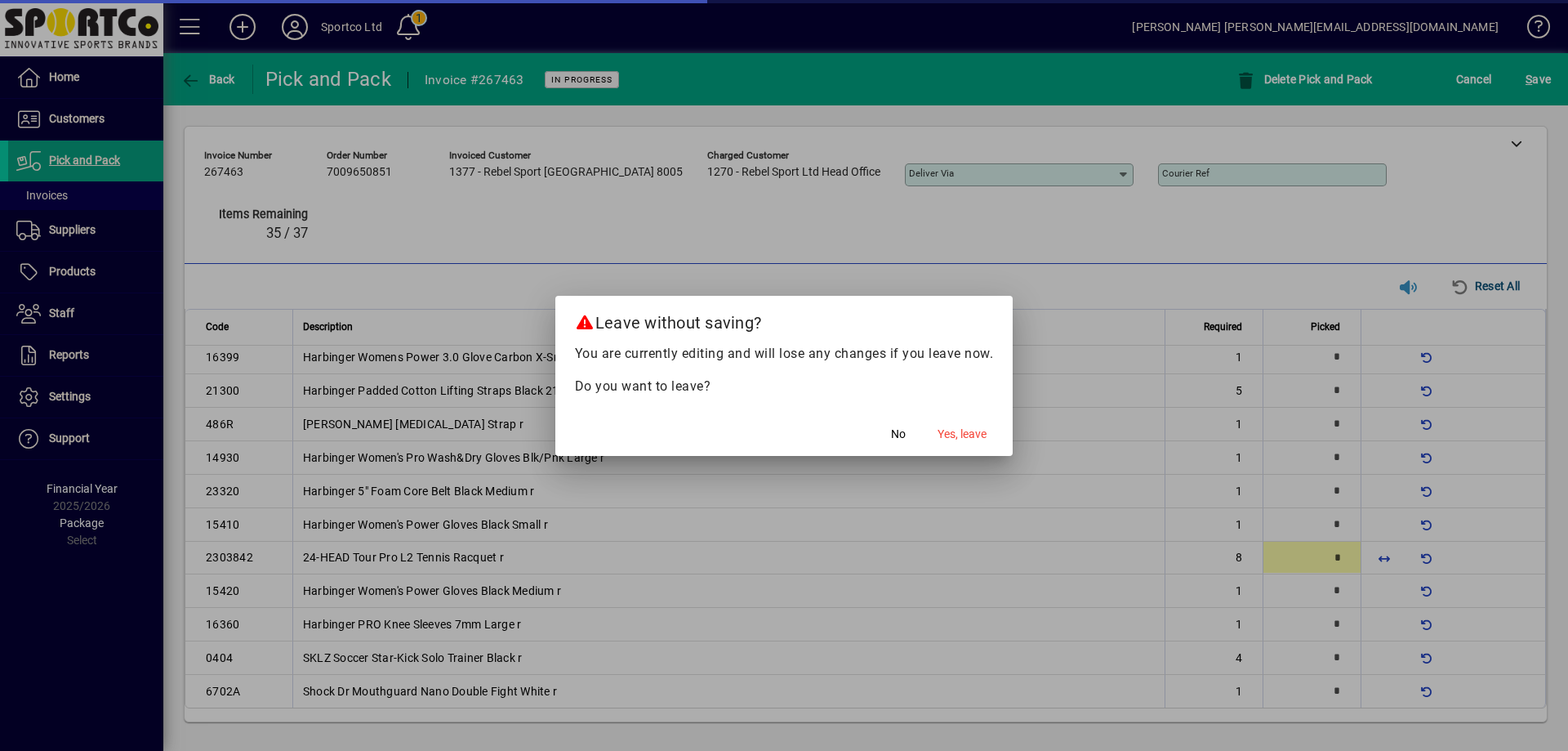
type input "*"
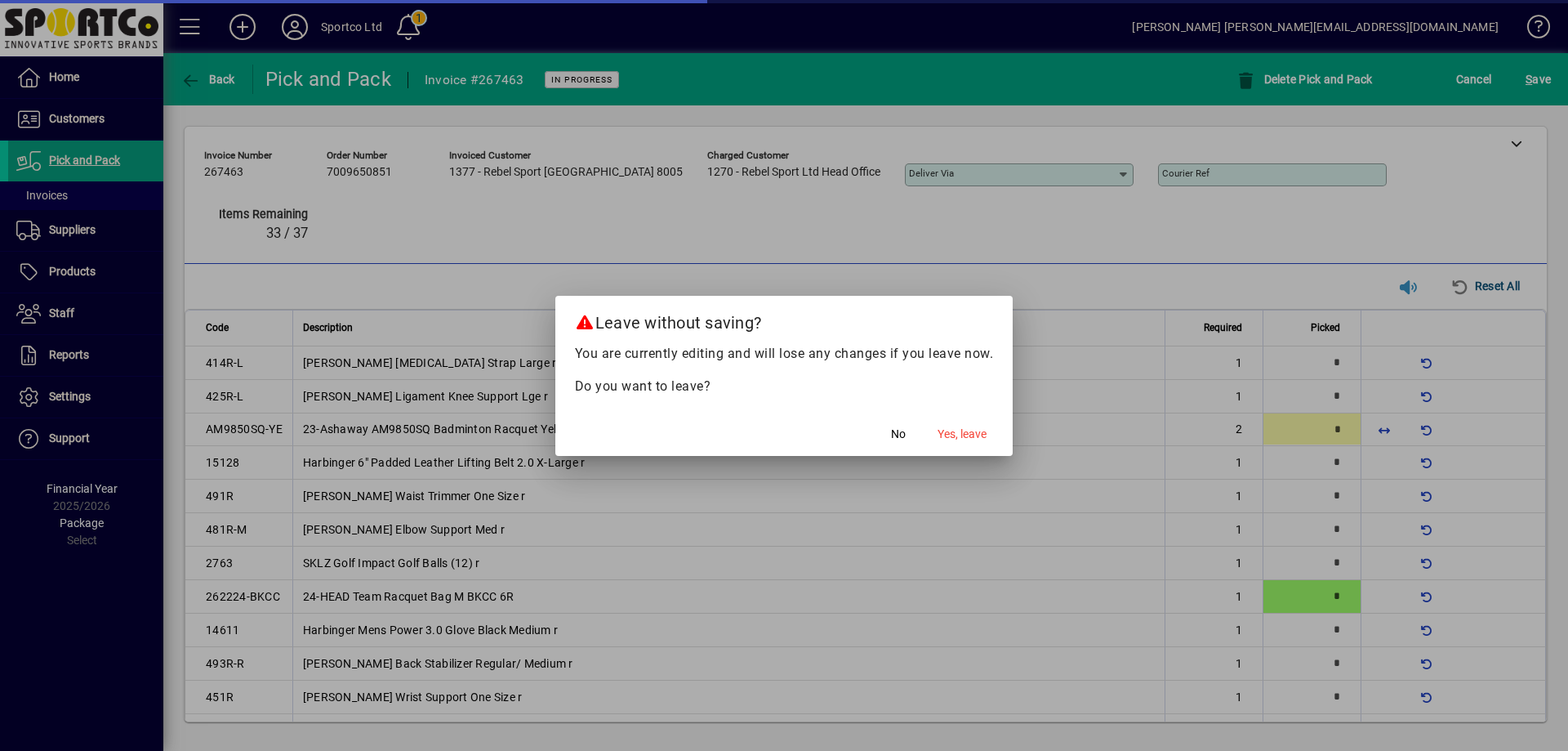
type input "*"
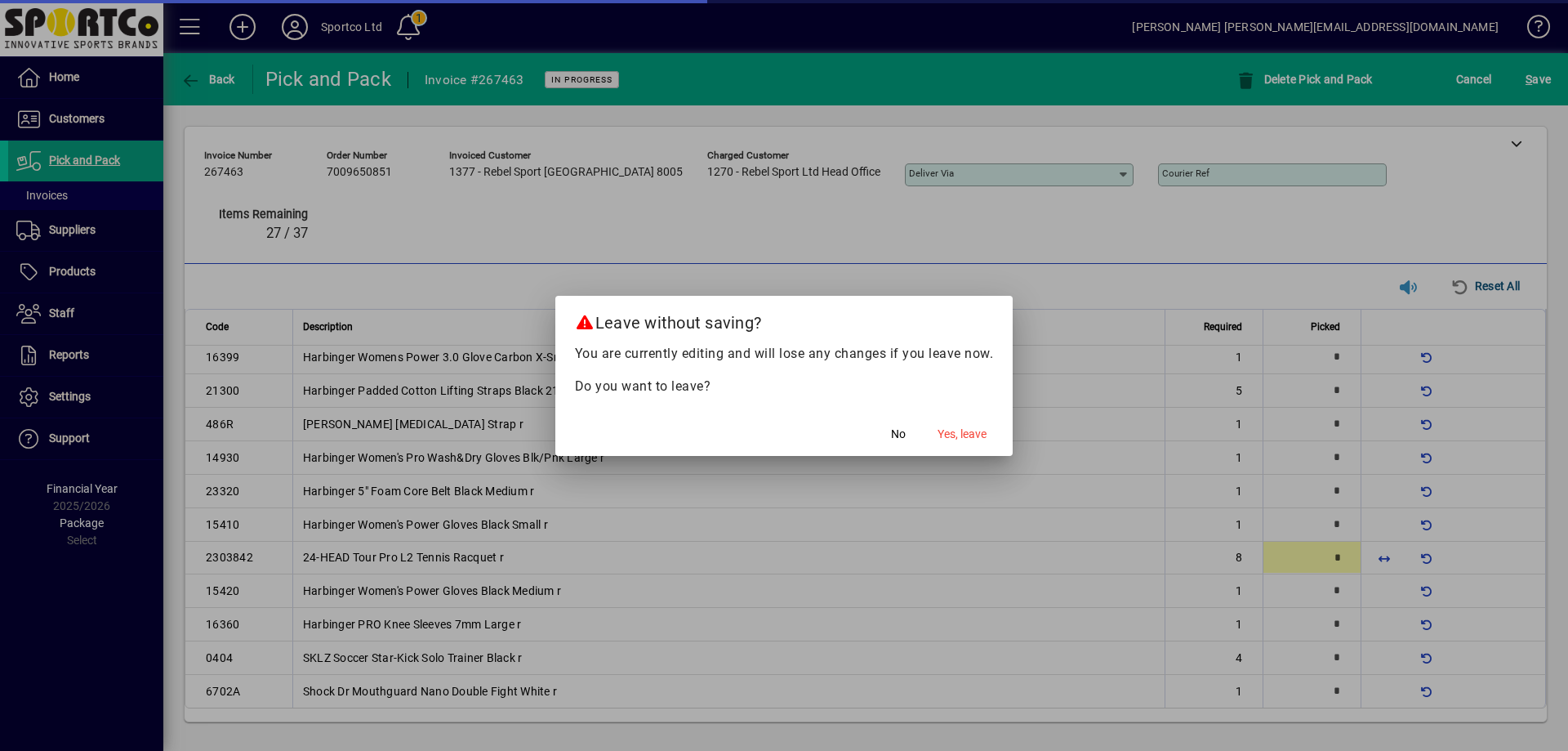
type input "*"
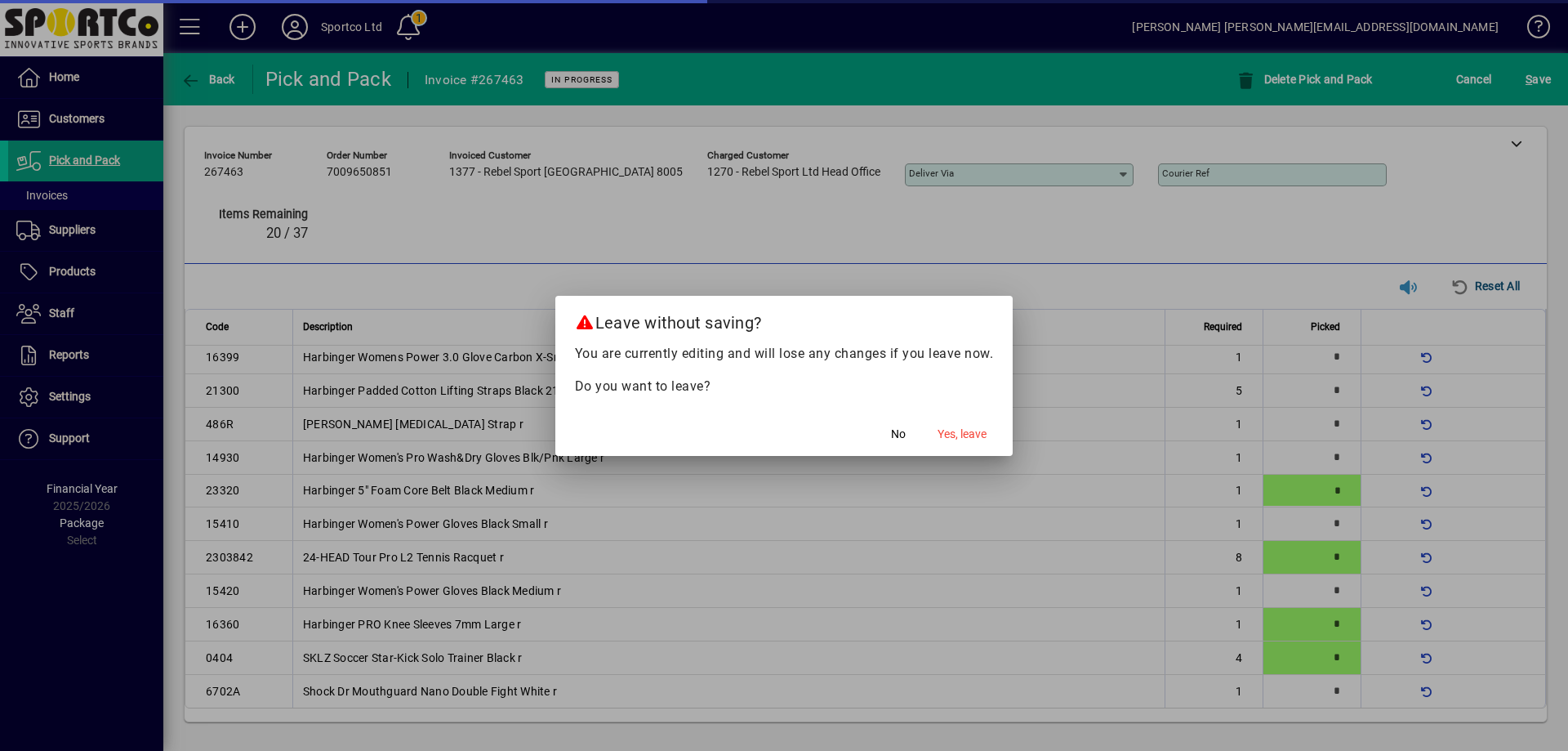
type input "*"
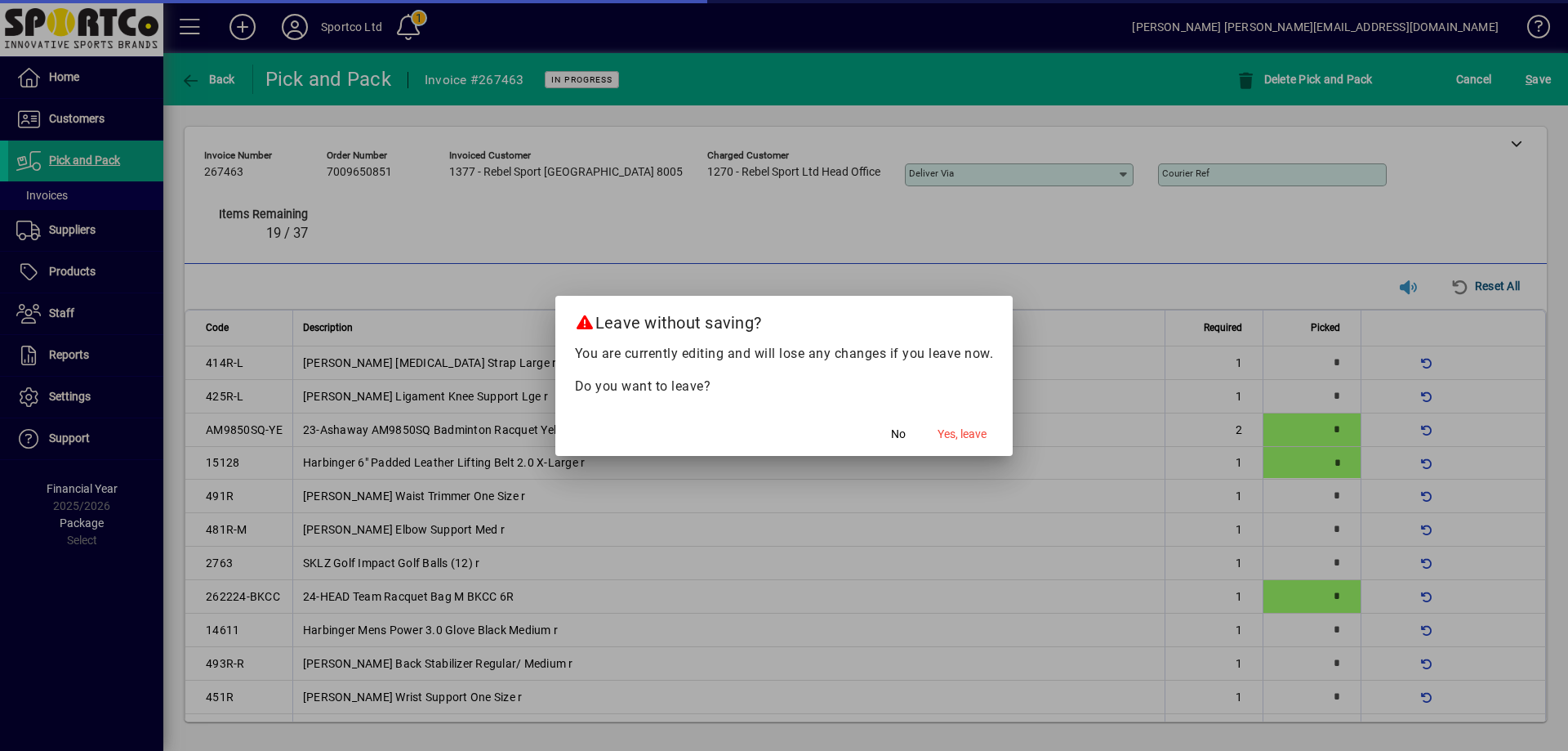
type input "*"
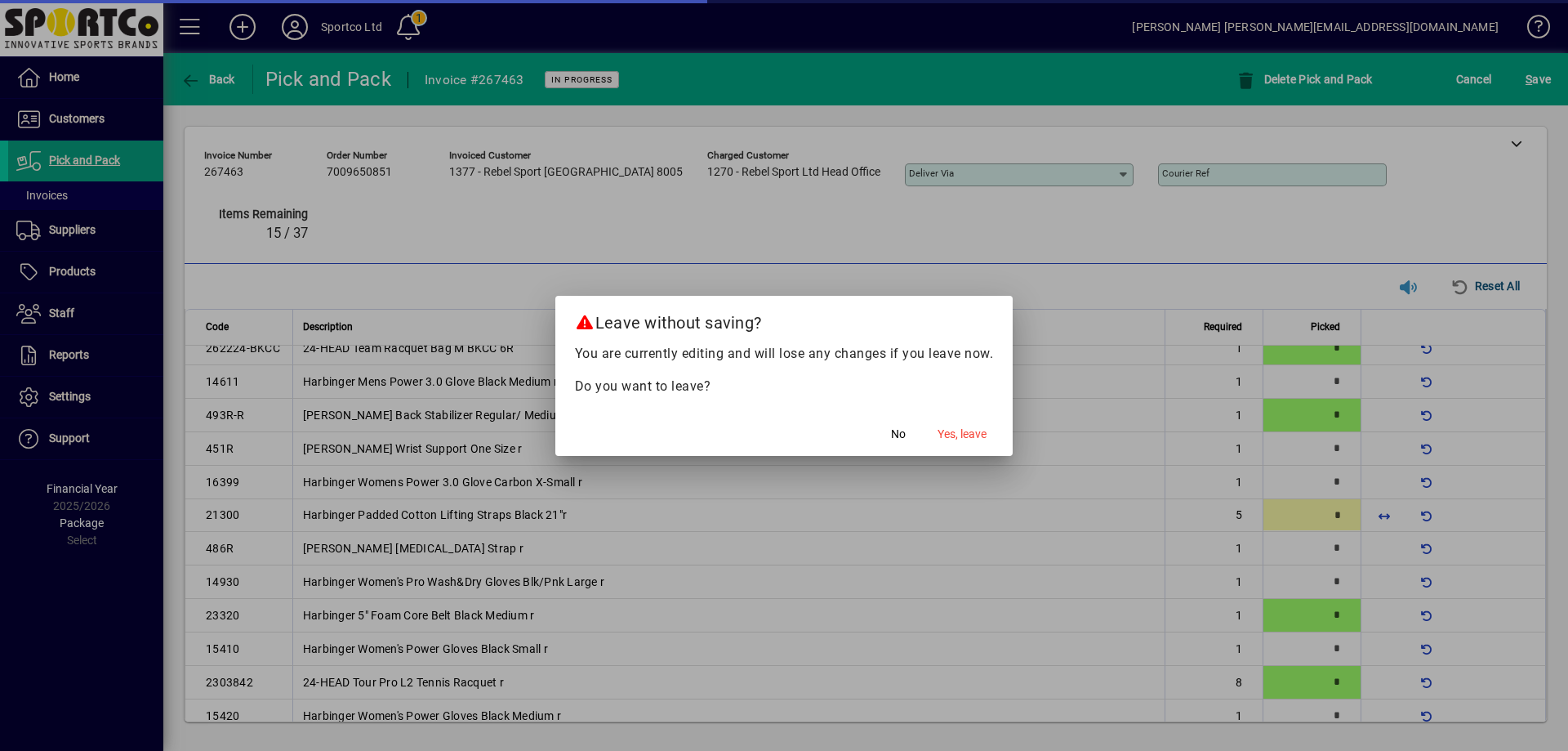
scroll to position [251, 0]
click at [894, 431] on span "No" at bounding box center [898, 434] width 15 height 17
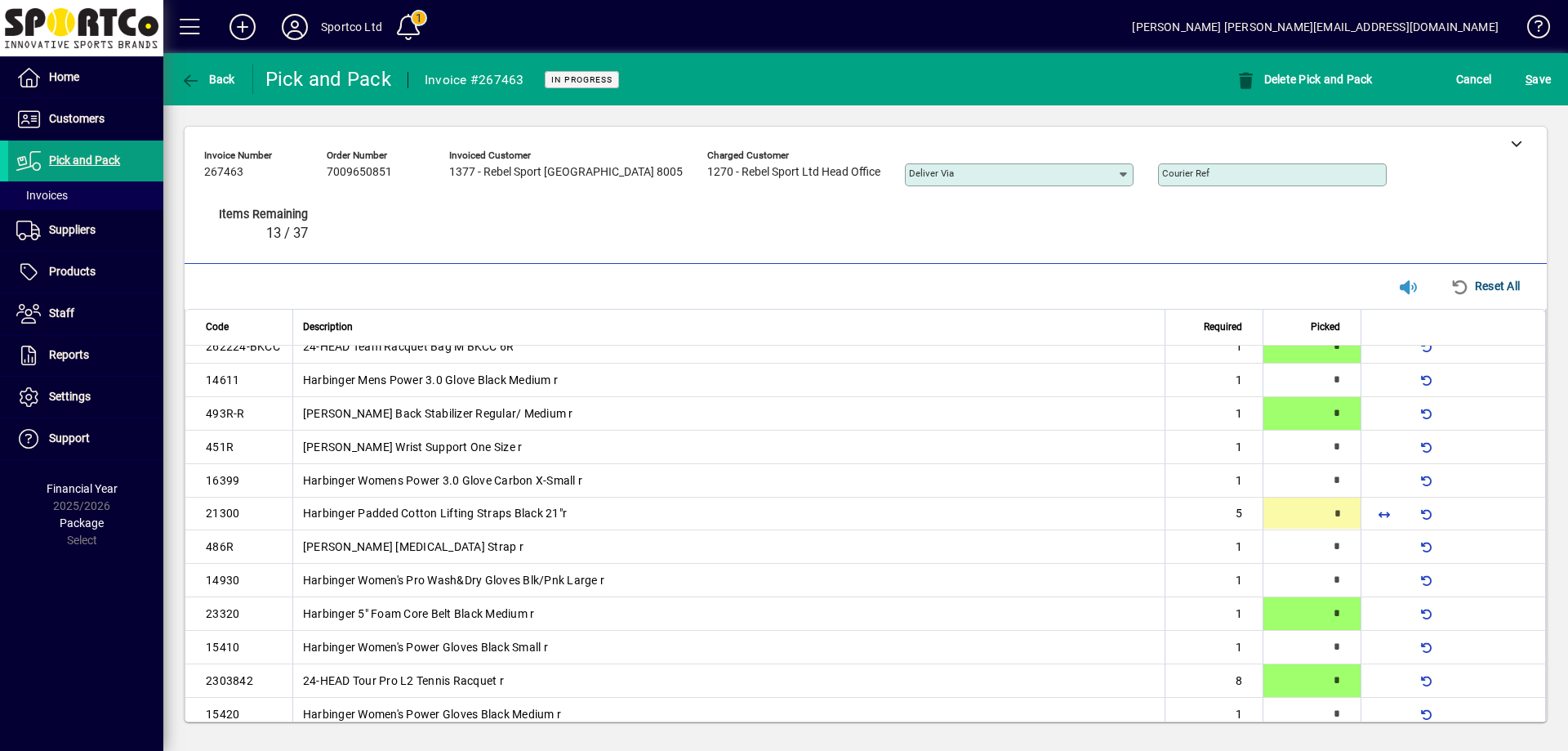
type input "*"
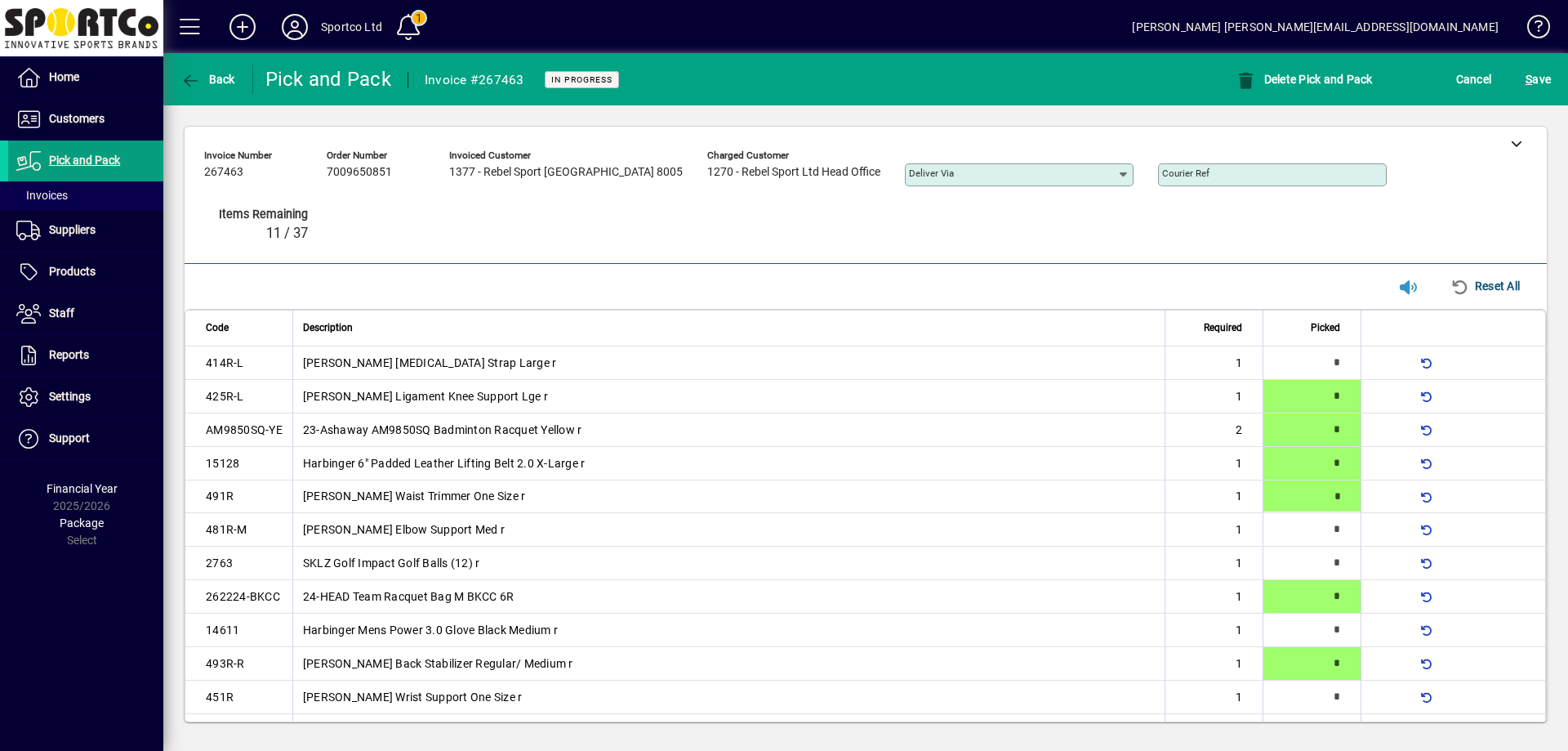
type input "*"
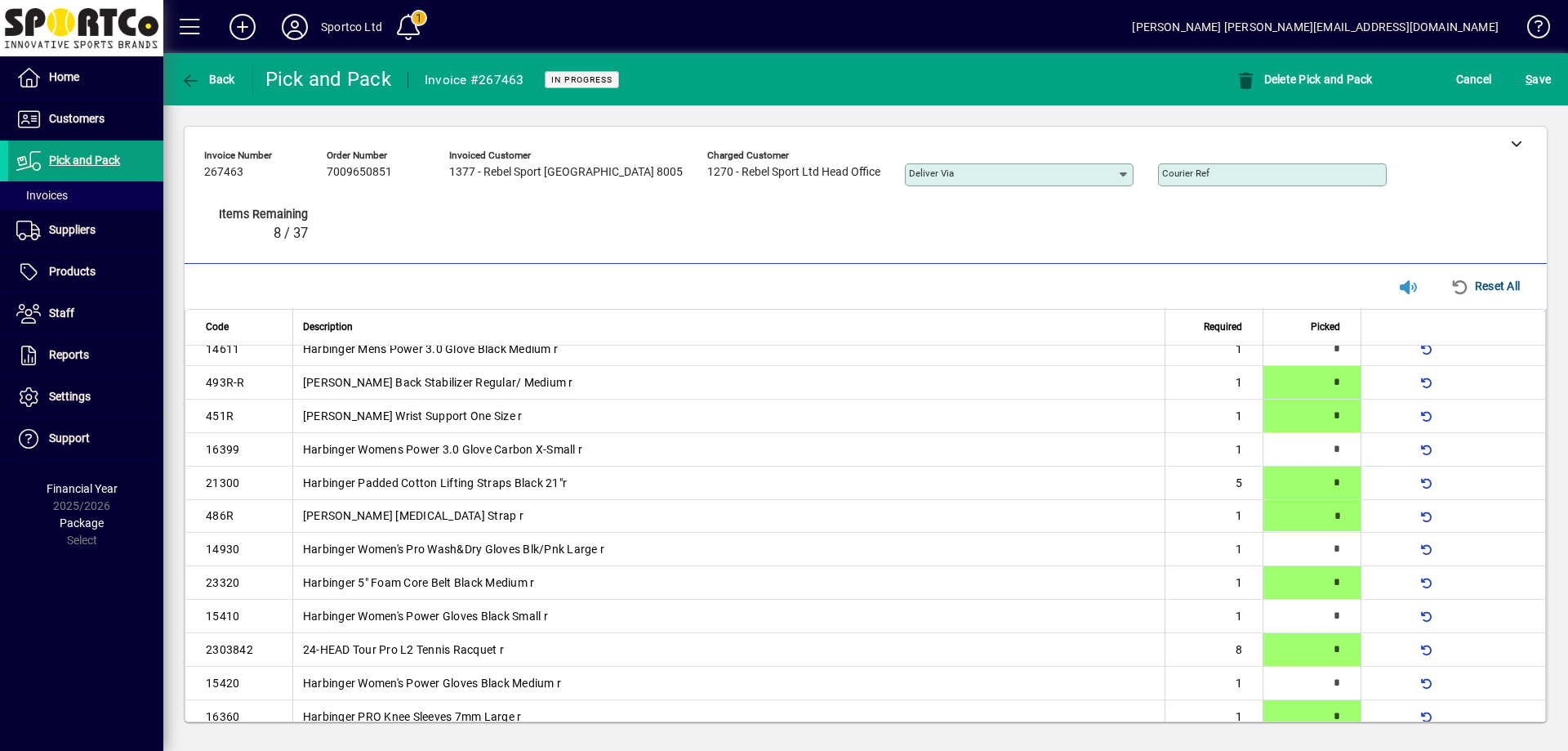
type input "*"
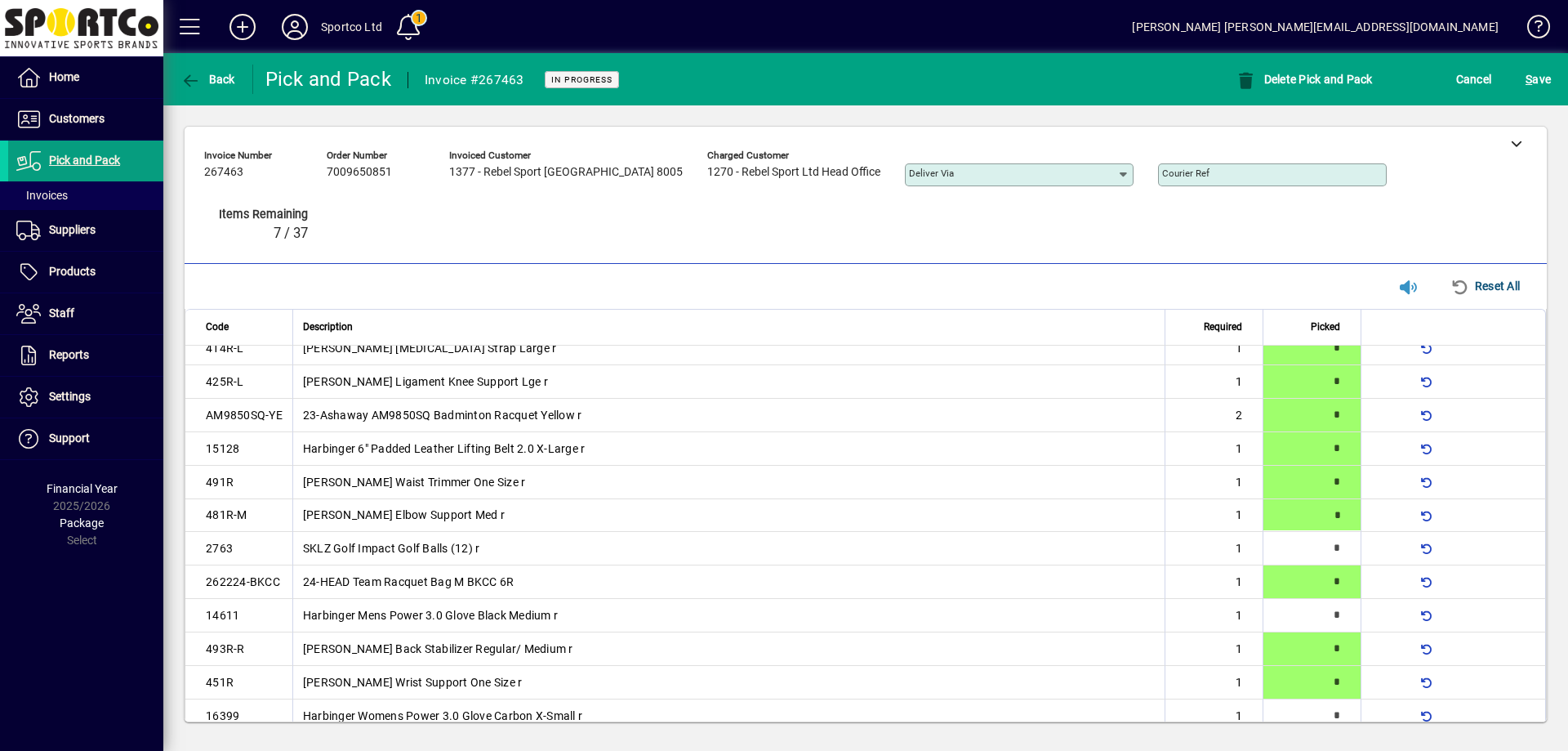
type input "*"
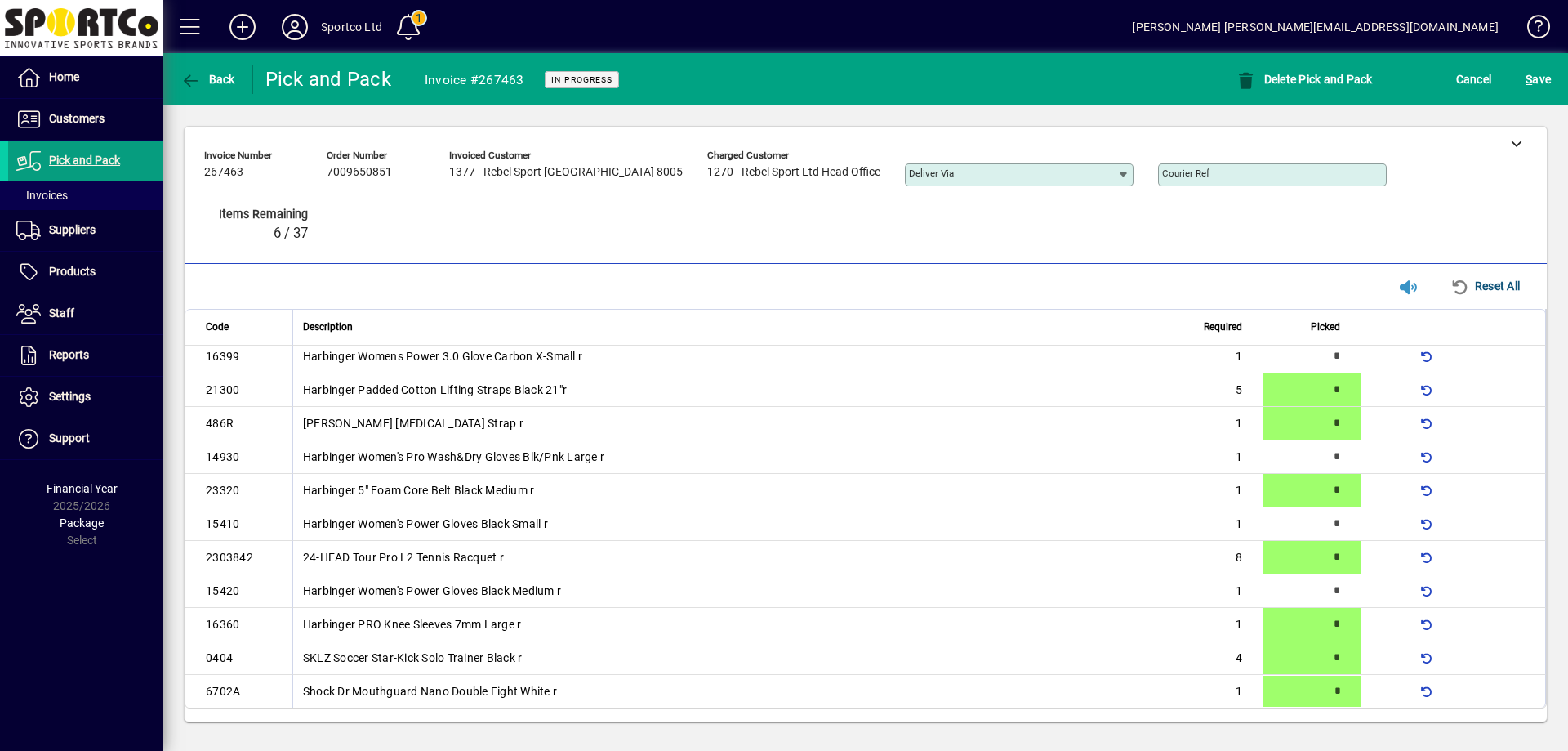
type input "*"
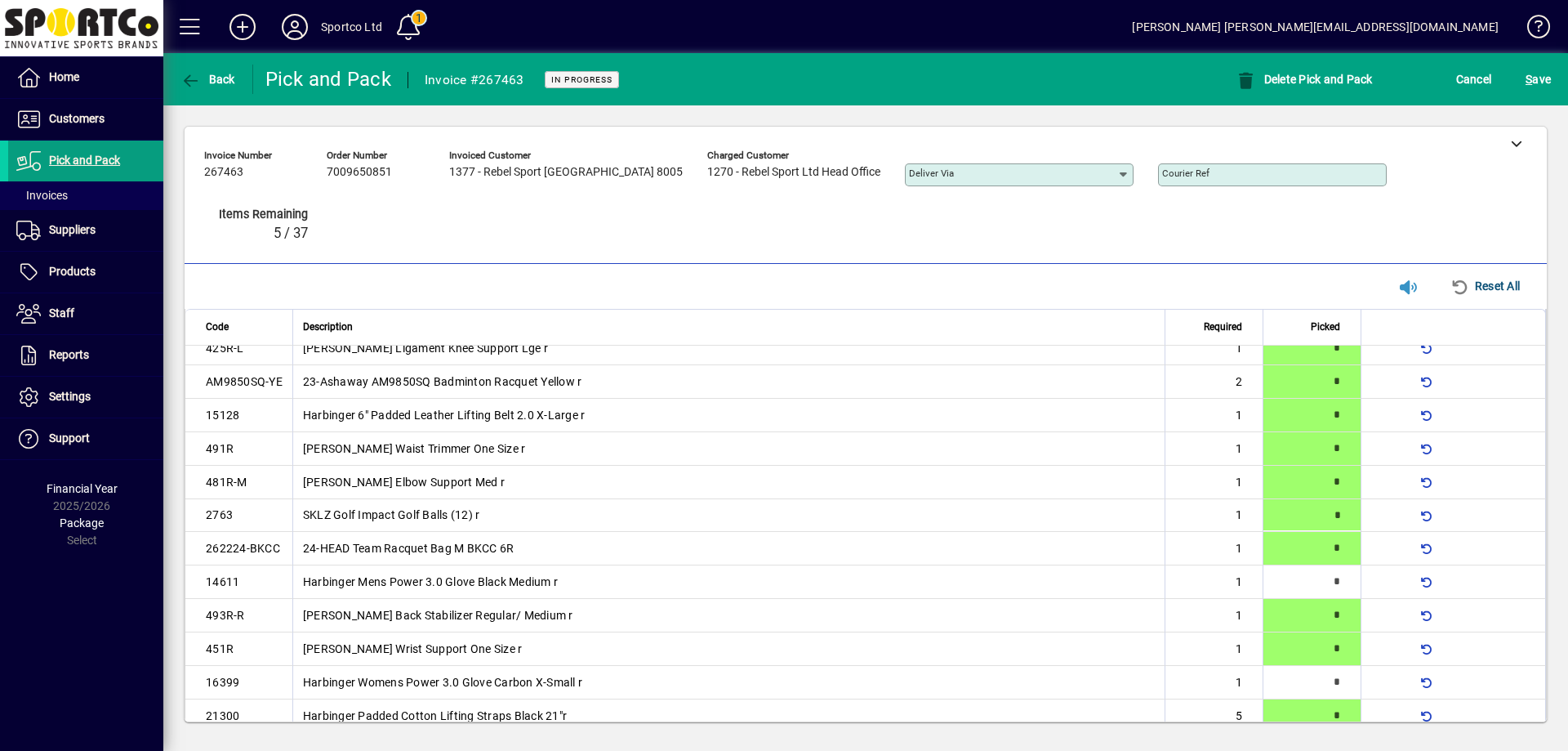
type input "*"
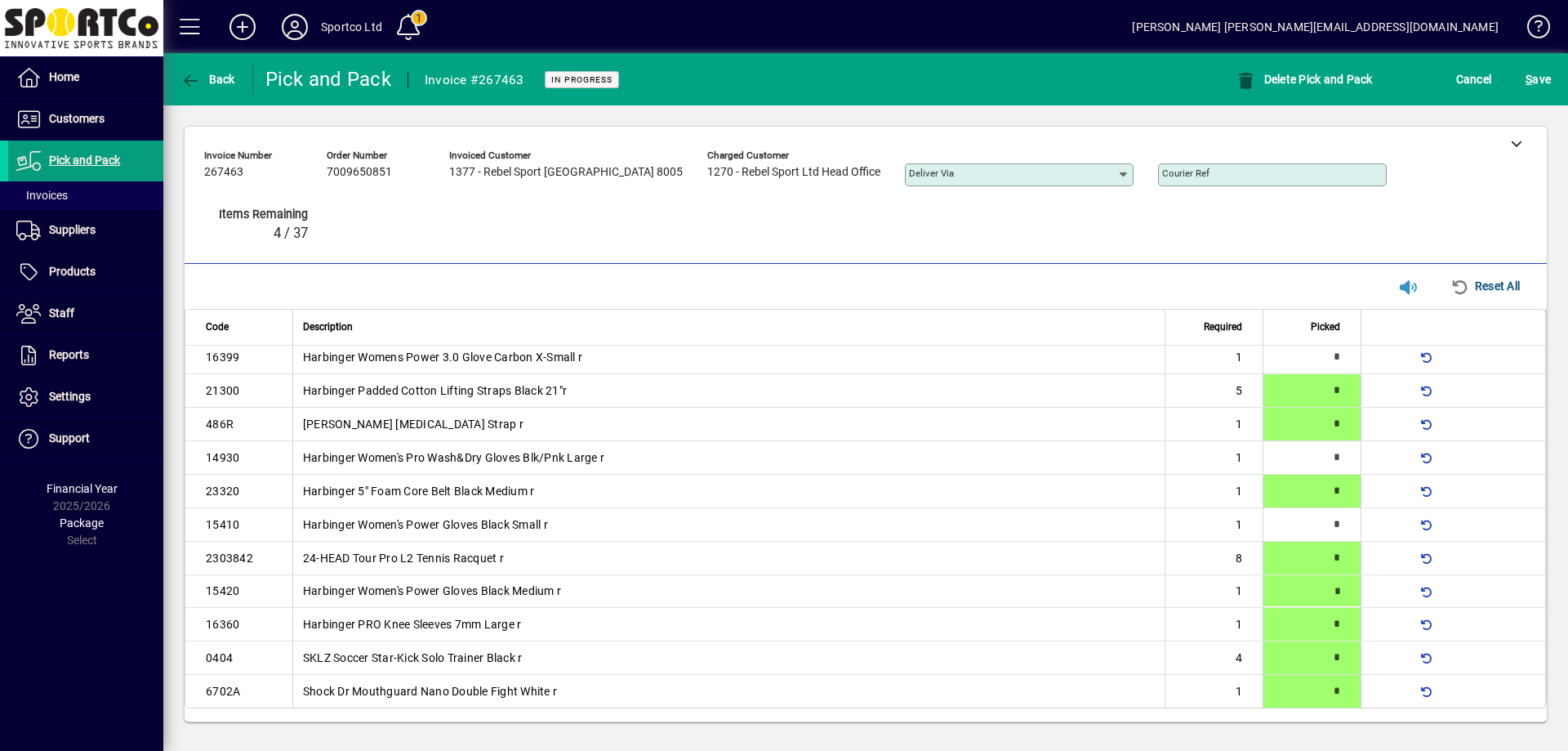
type input "*"
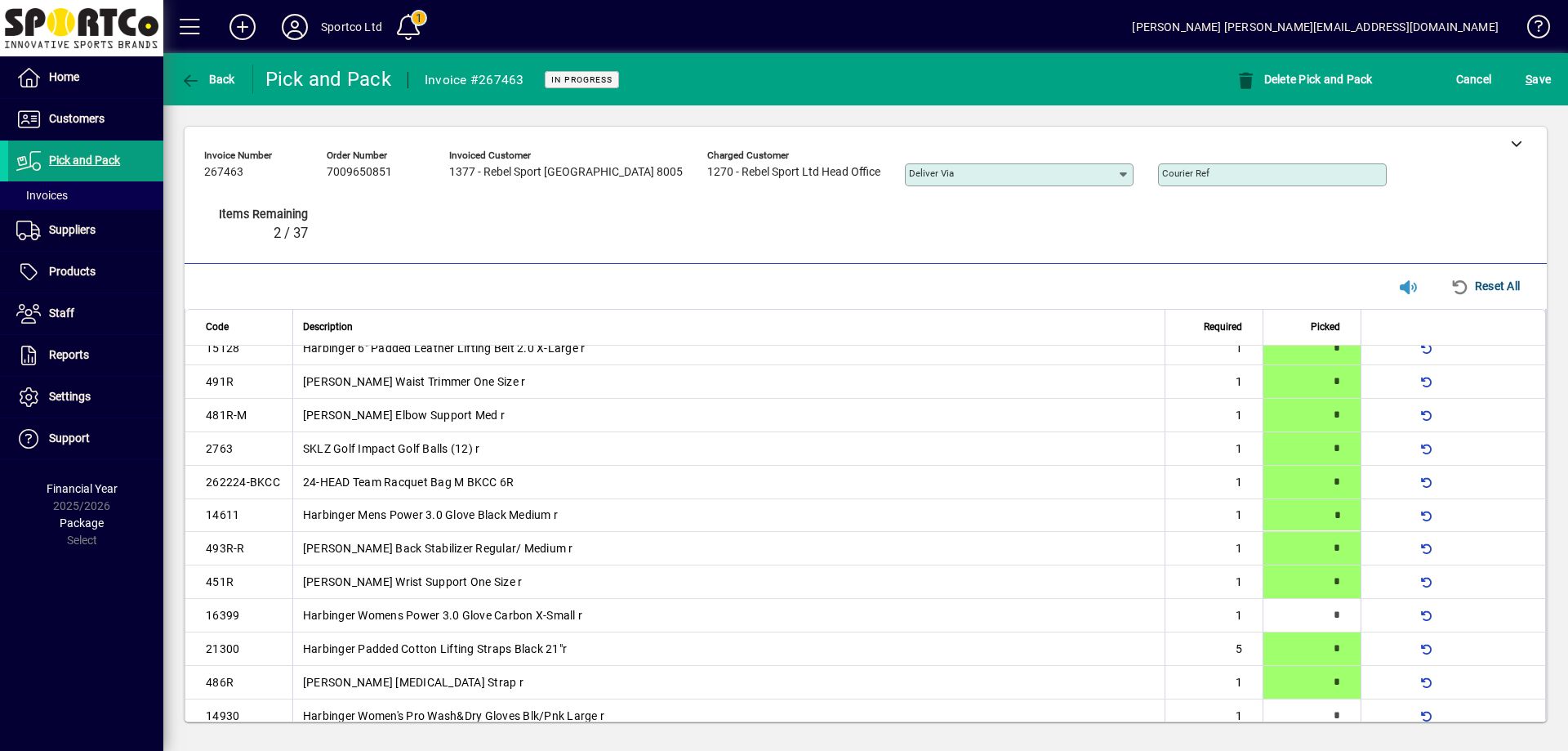
type input "*"
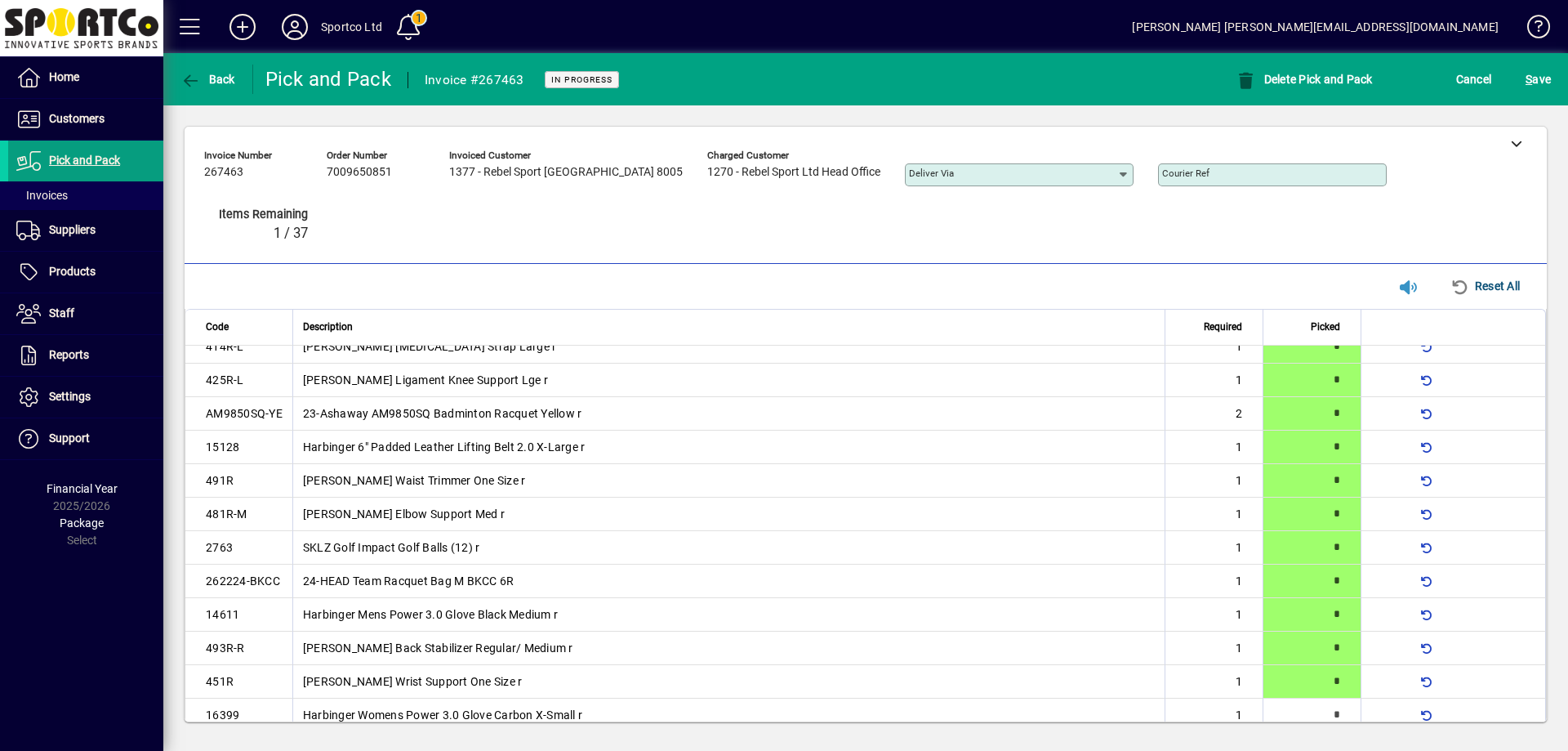
scroll to position [0, 0]
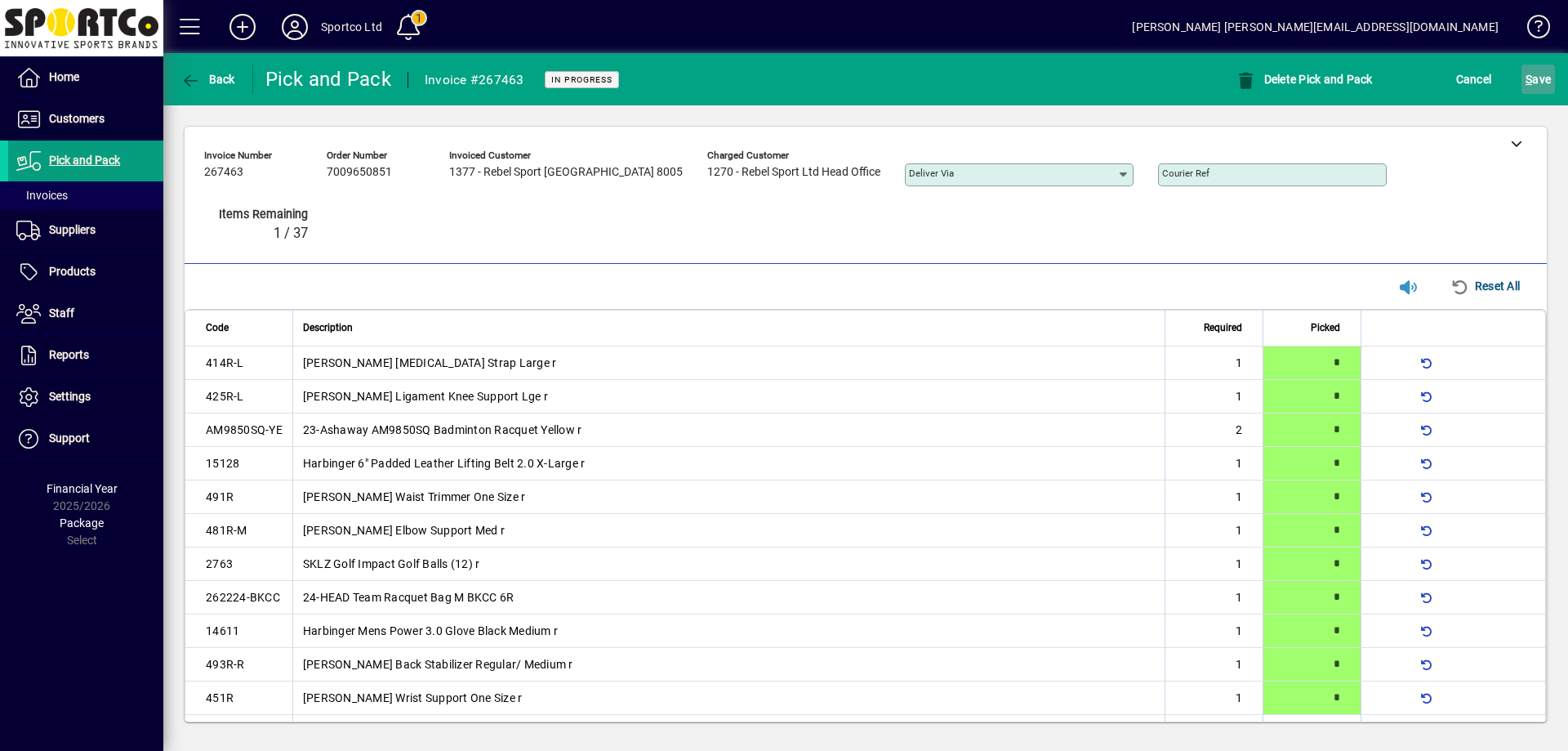
click at [1541, 75] on span "S ave" at bounding box center [1538, 79] width 25 height 26
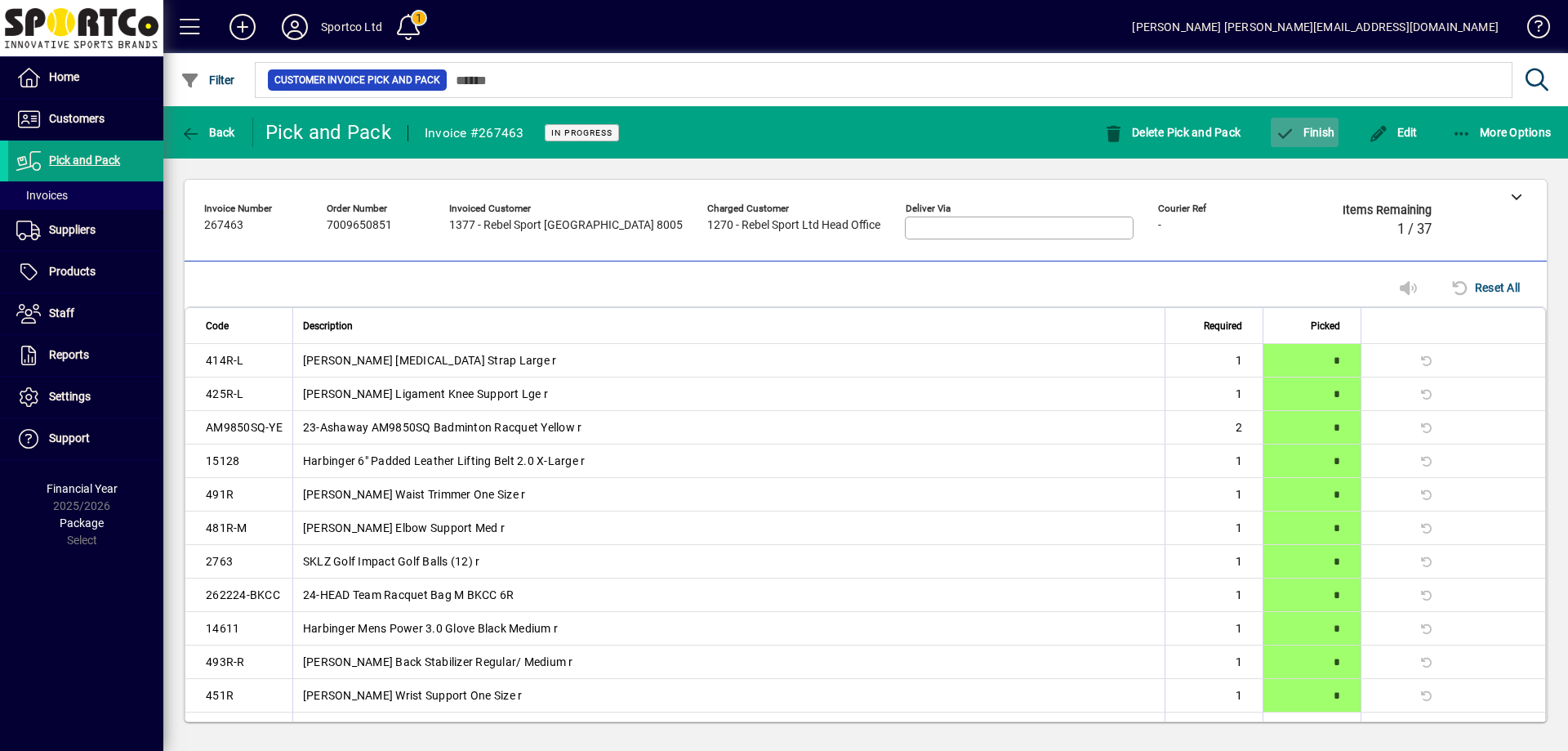
click at [1298, 128] on span "Finish" at bounding box center [1304, 132] width 60 height 13
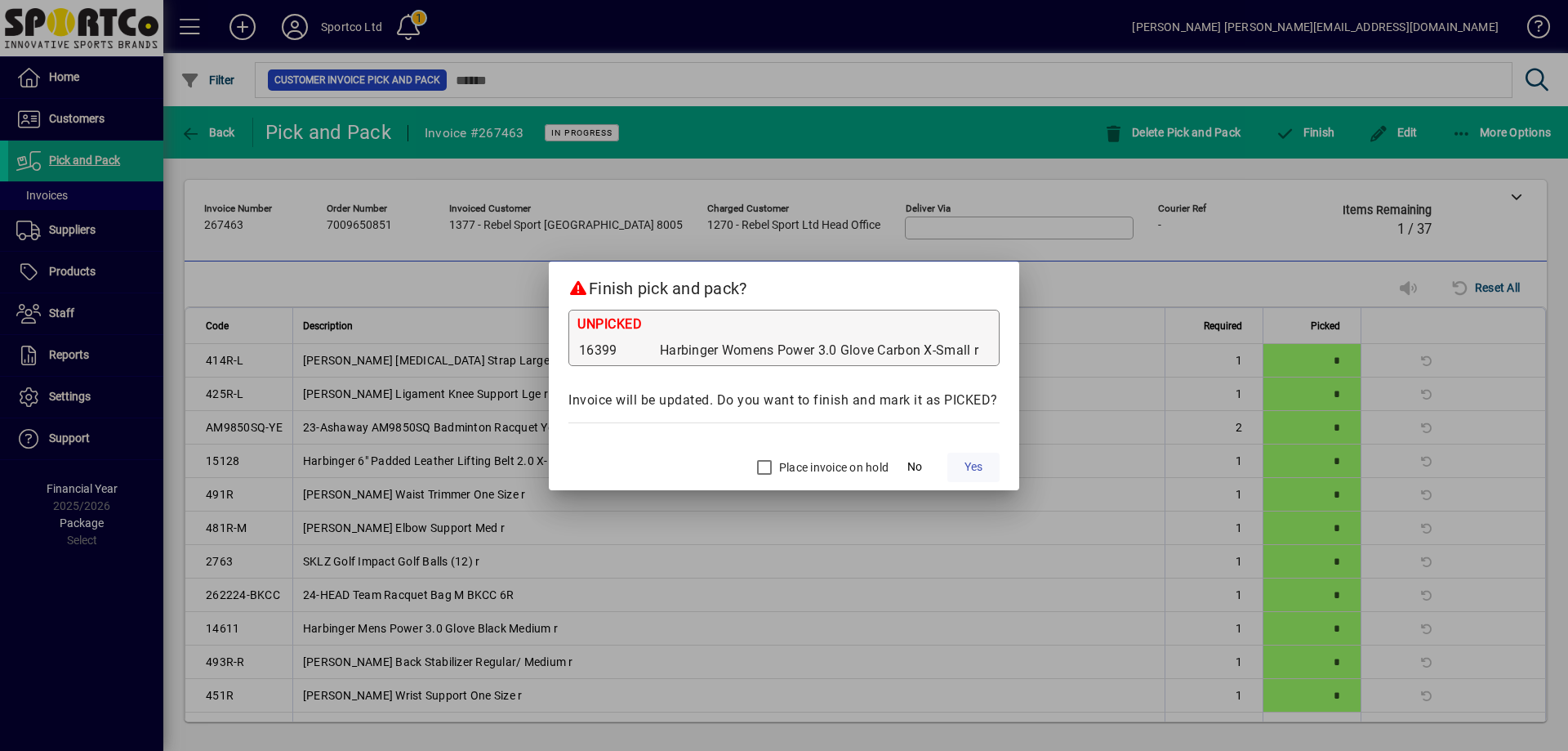
click at [976, 464] on span "Yes" at bounding box center [973, 467] width 18 height 17
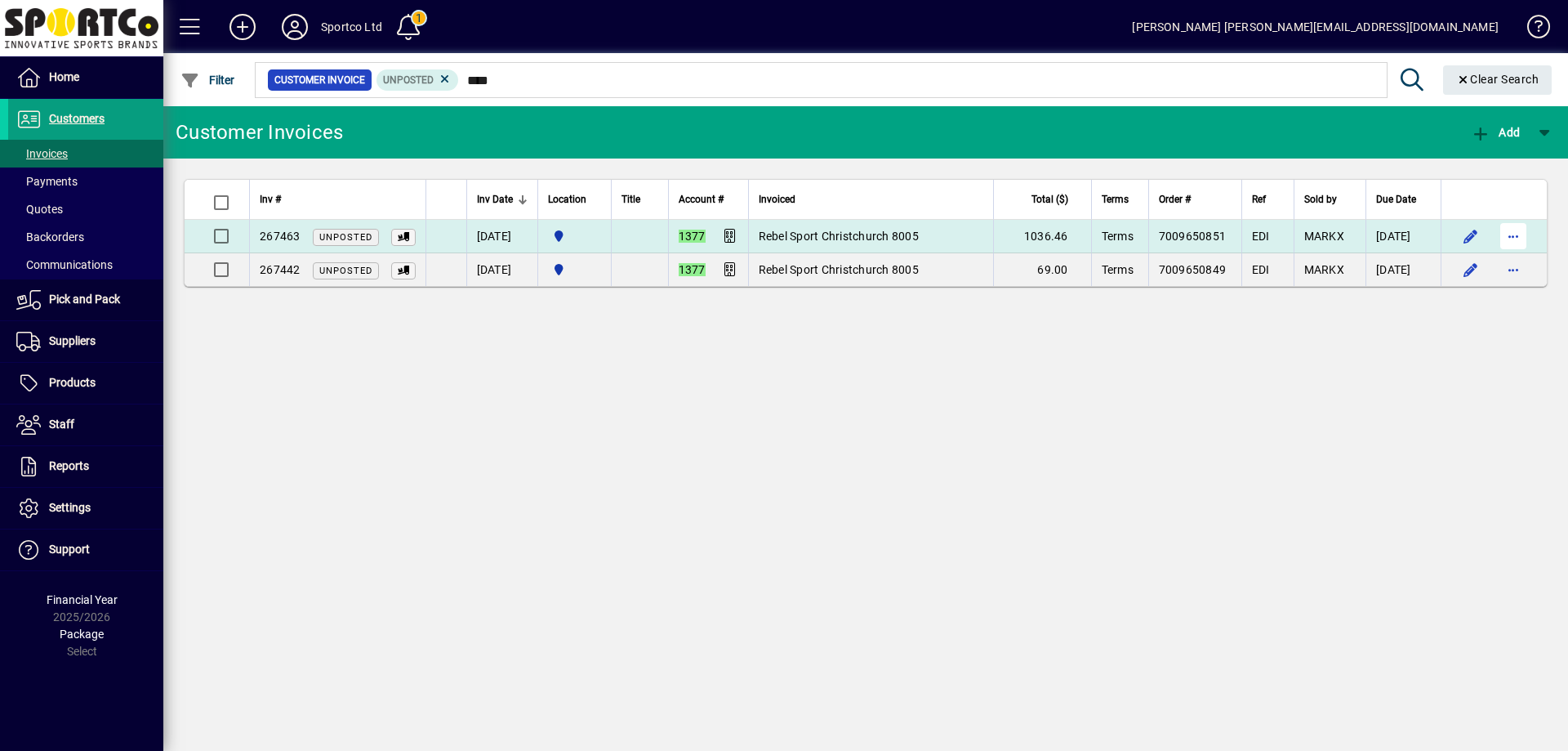
type input "****"
click at [1506, 230] on span "button" at bounding box center [1512, 235] width 39 height 39
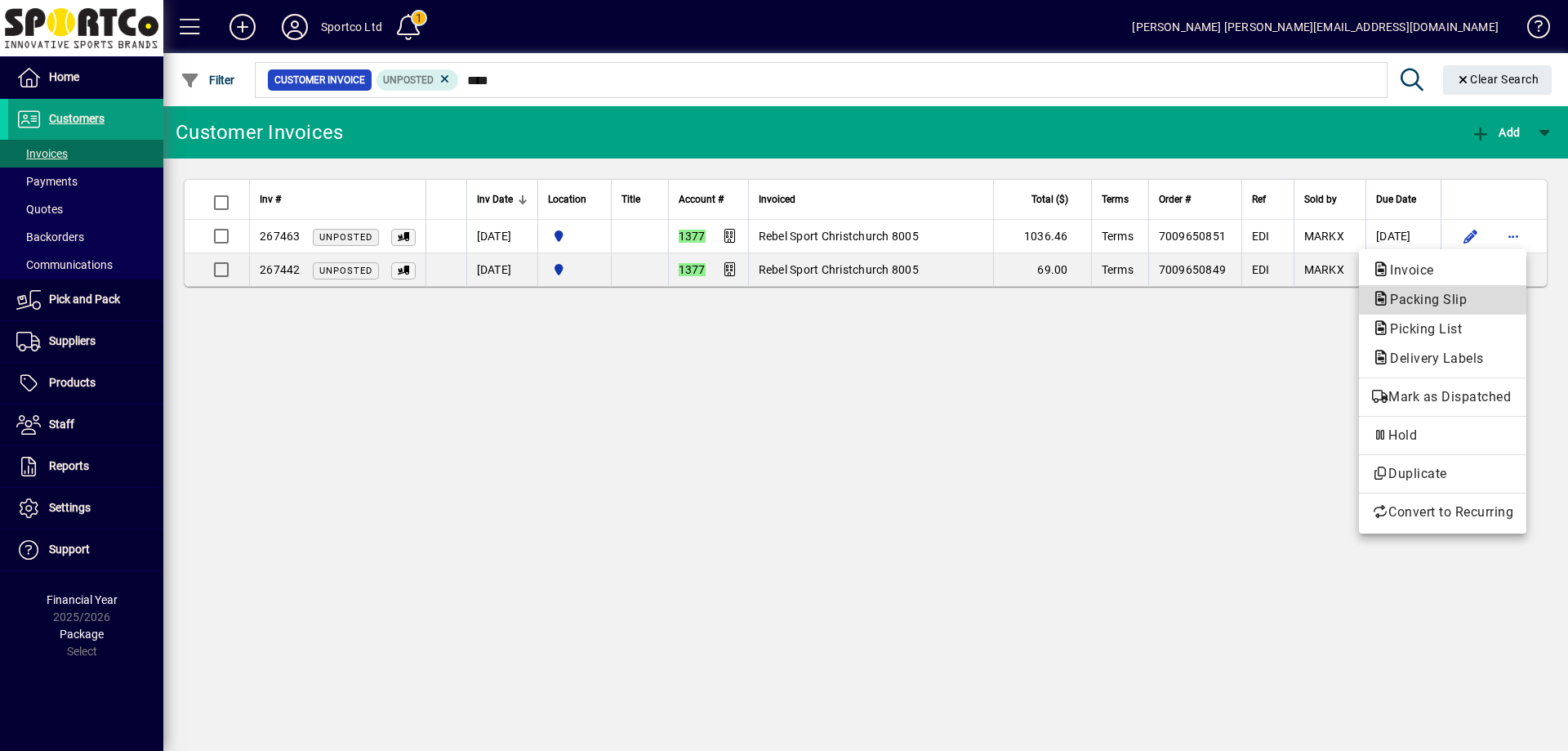
click at [1479, 297] on span "Packing Slip" at bounding box center [1442, 300] width 141 height 20
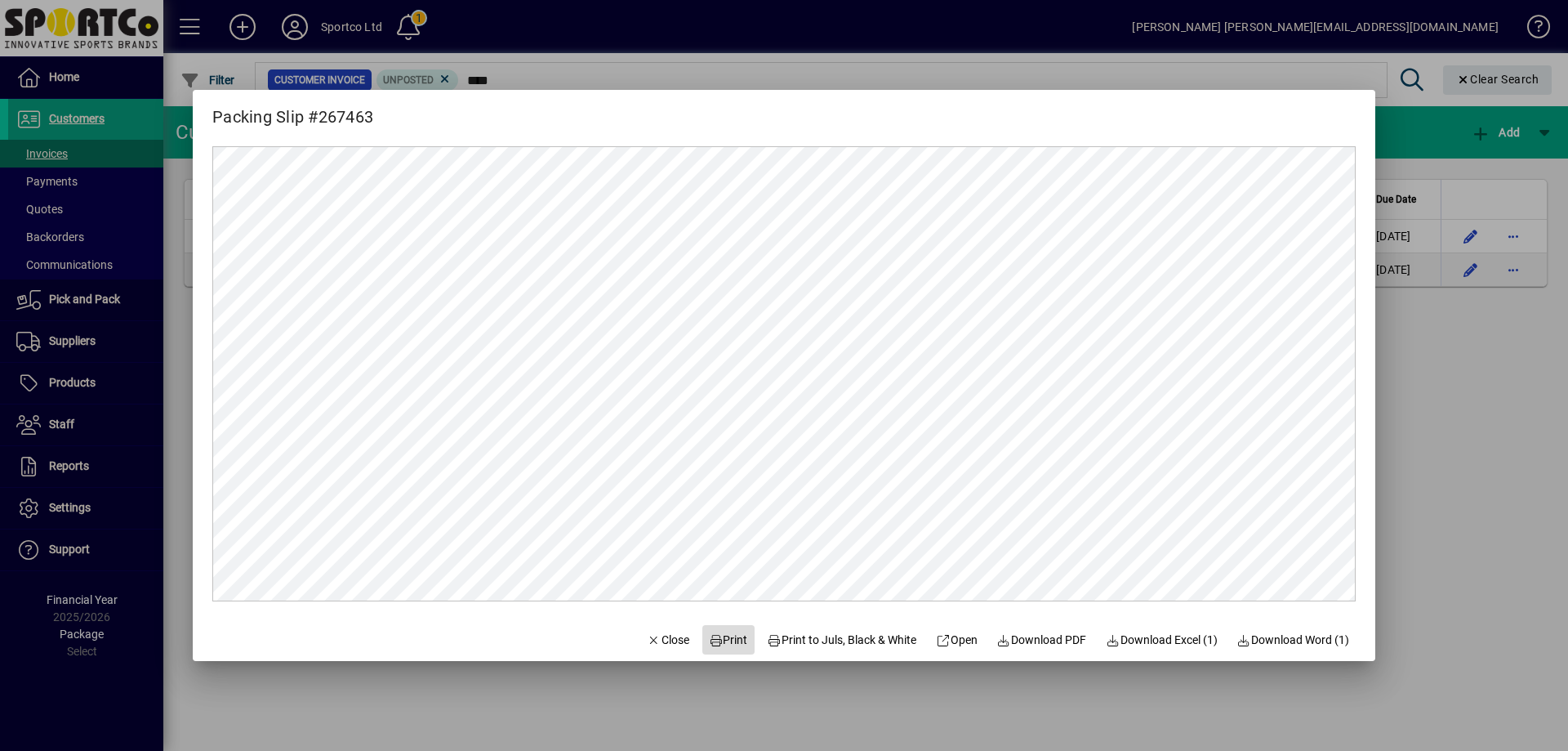
click at [719, 636] on span "Print" at bounding box center [728, 640] width 39 height 17
click at [651, 644] on span "Close" at bounding box center [667, 640] width 43 height 17
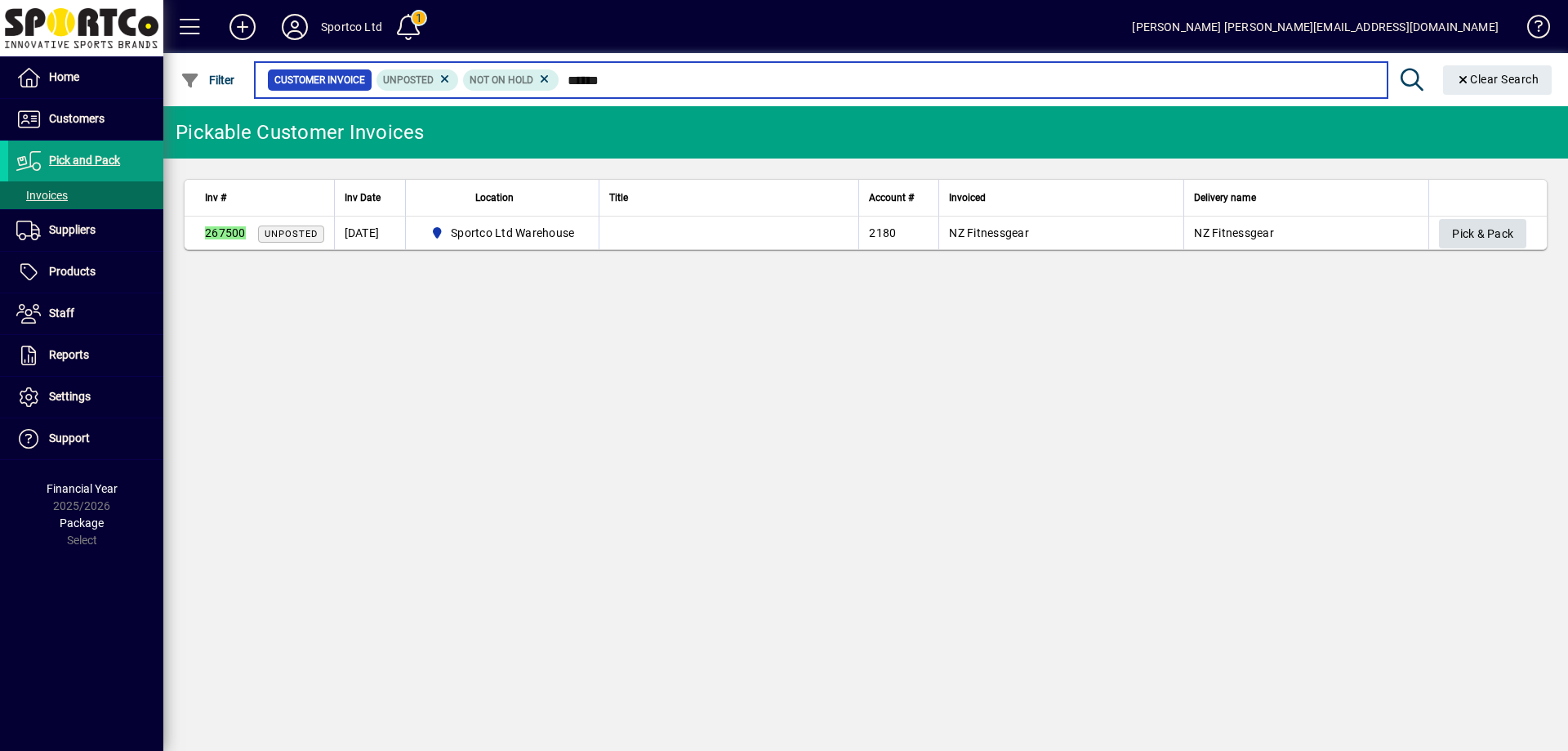
type input "******"
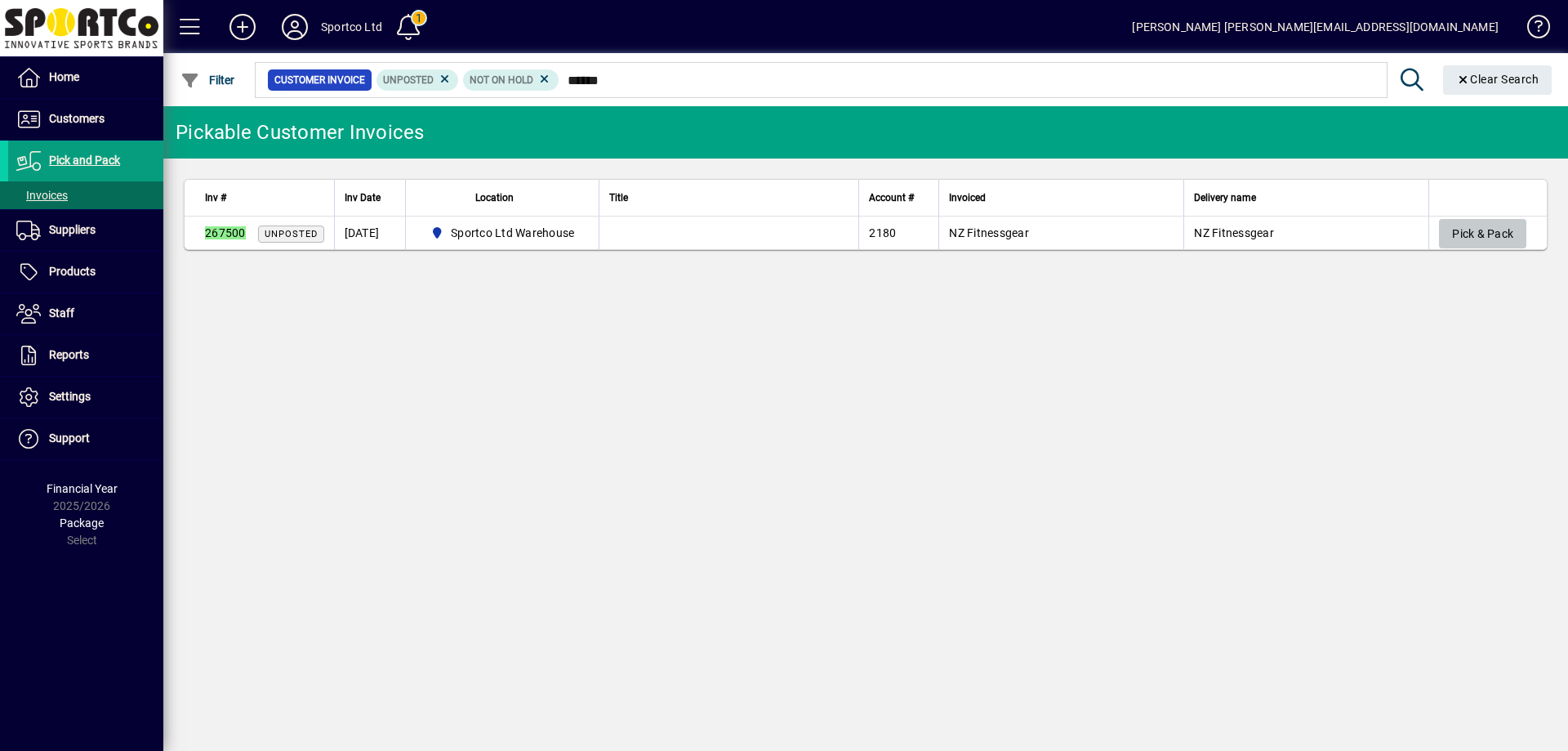
click at [1483, 240] on span "Pick & Pack" at bounding box center [1482, 234] width 62 height 27
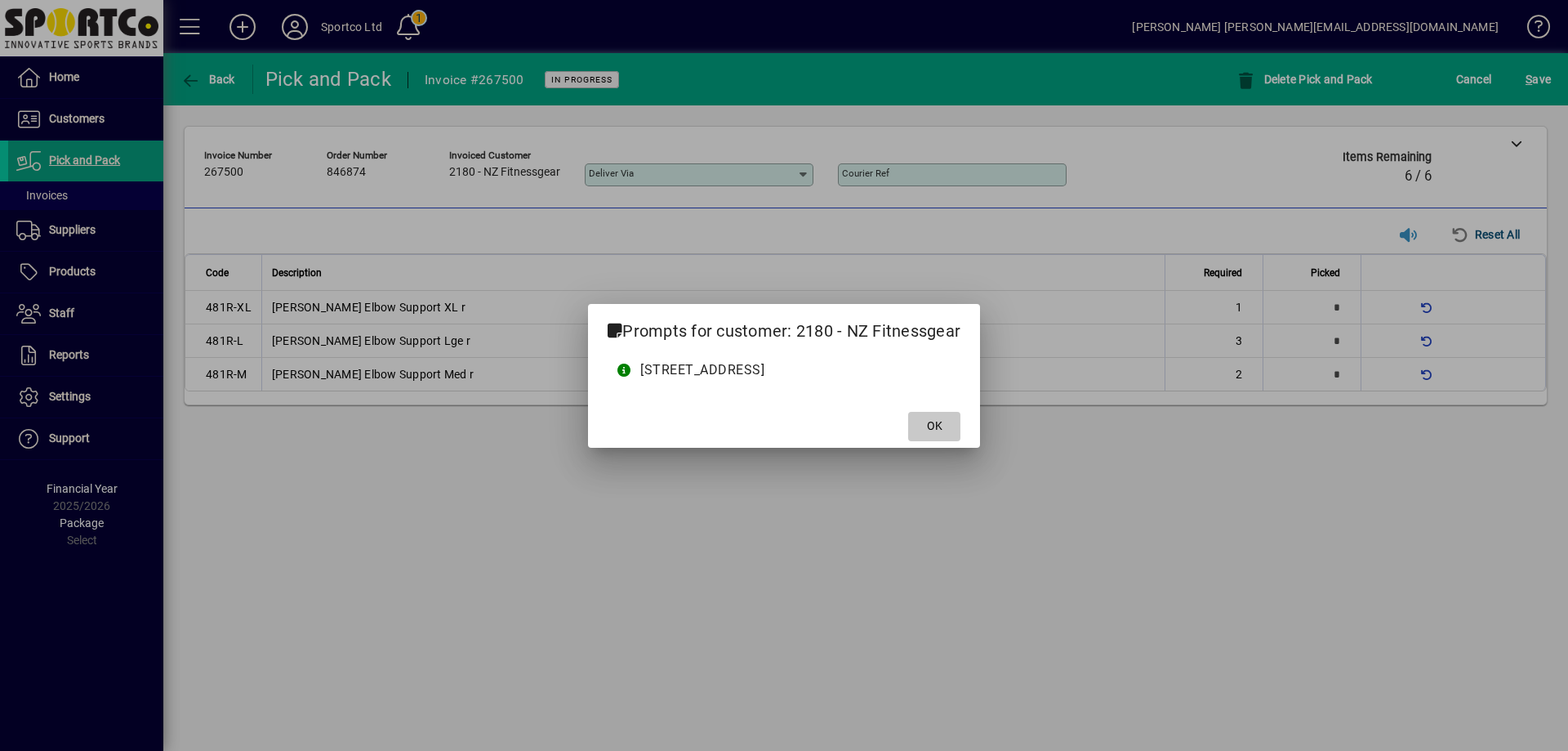
click at [961, 436] on span at bounding box center [934, 426] width 52 height 39
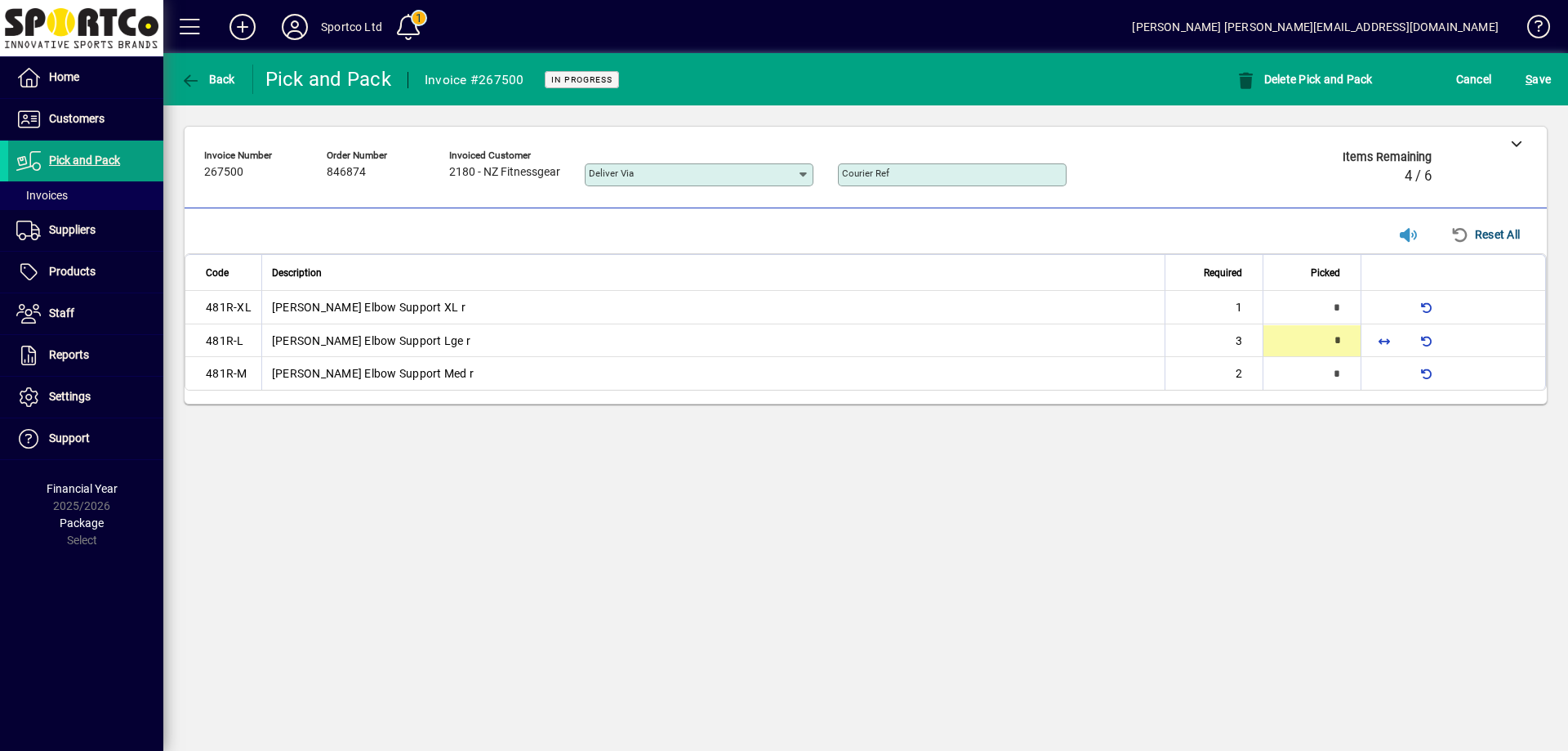
type input "*"
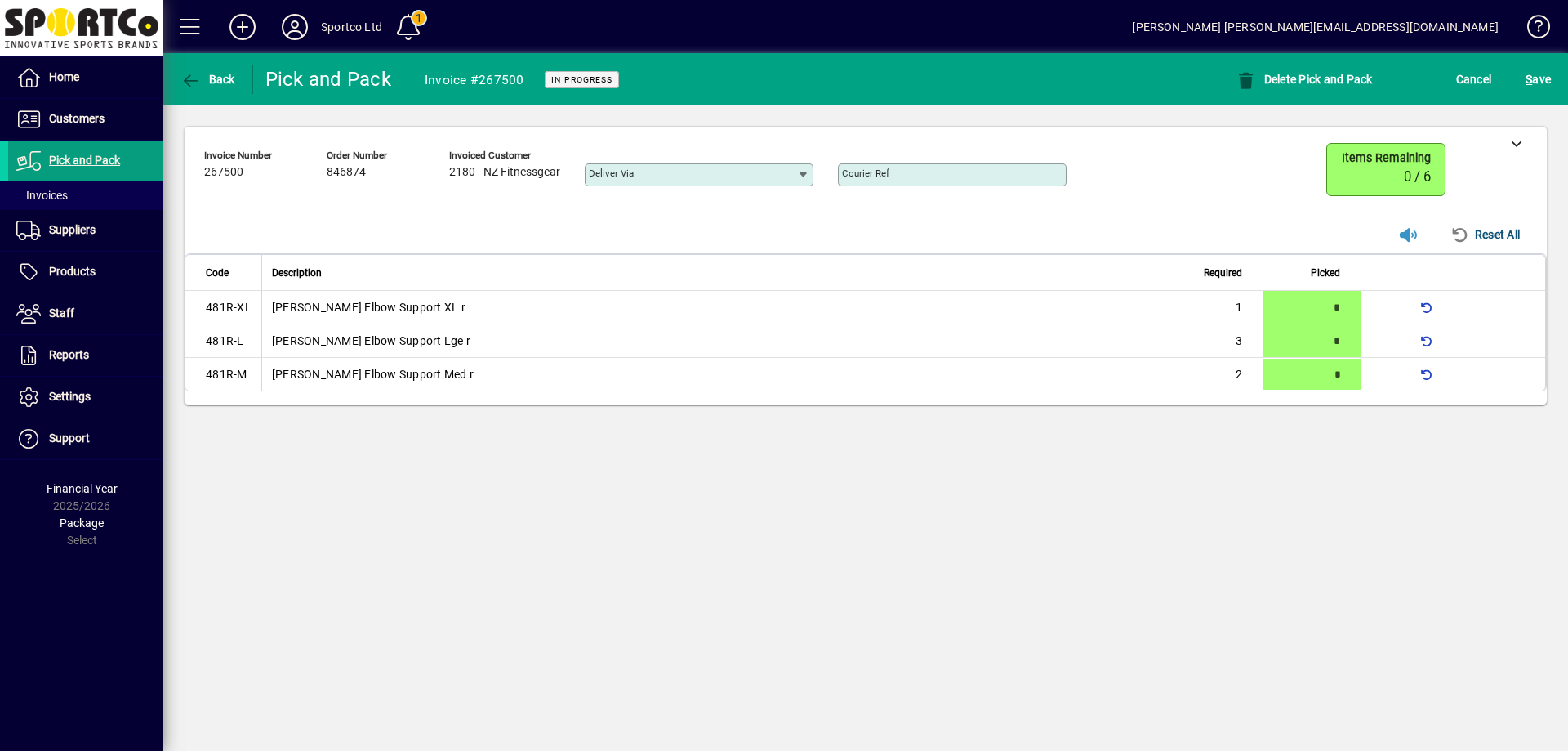
type input "*"
click at [1541, 82] on span "S ave" at bounding box center [1538, 79] width 25 height 26
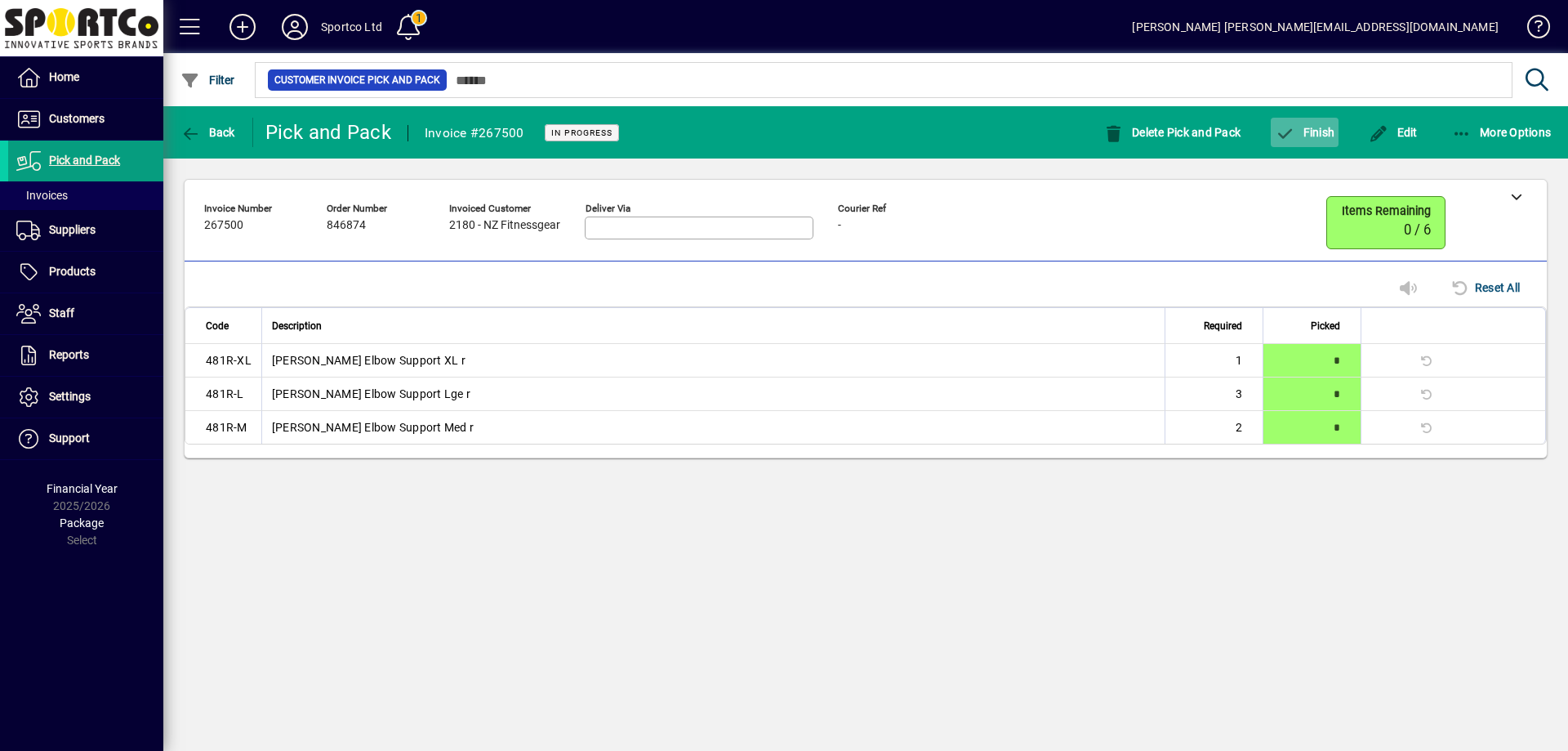
click at [1325, 122] on span "button" at bounding box center [1304, 132] width 68 height 39
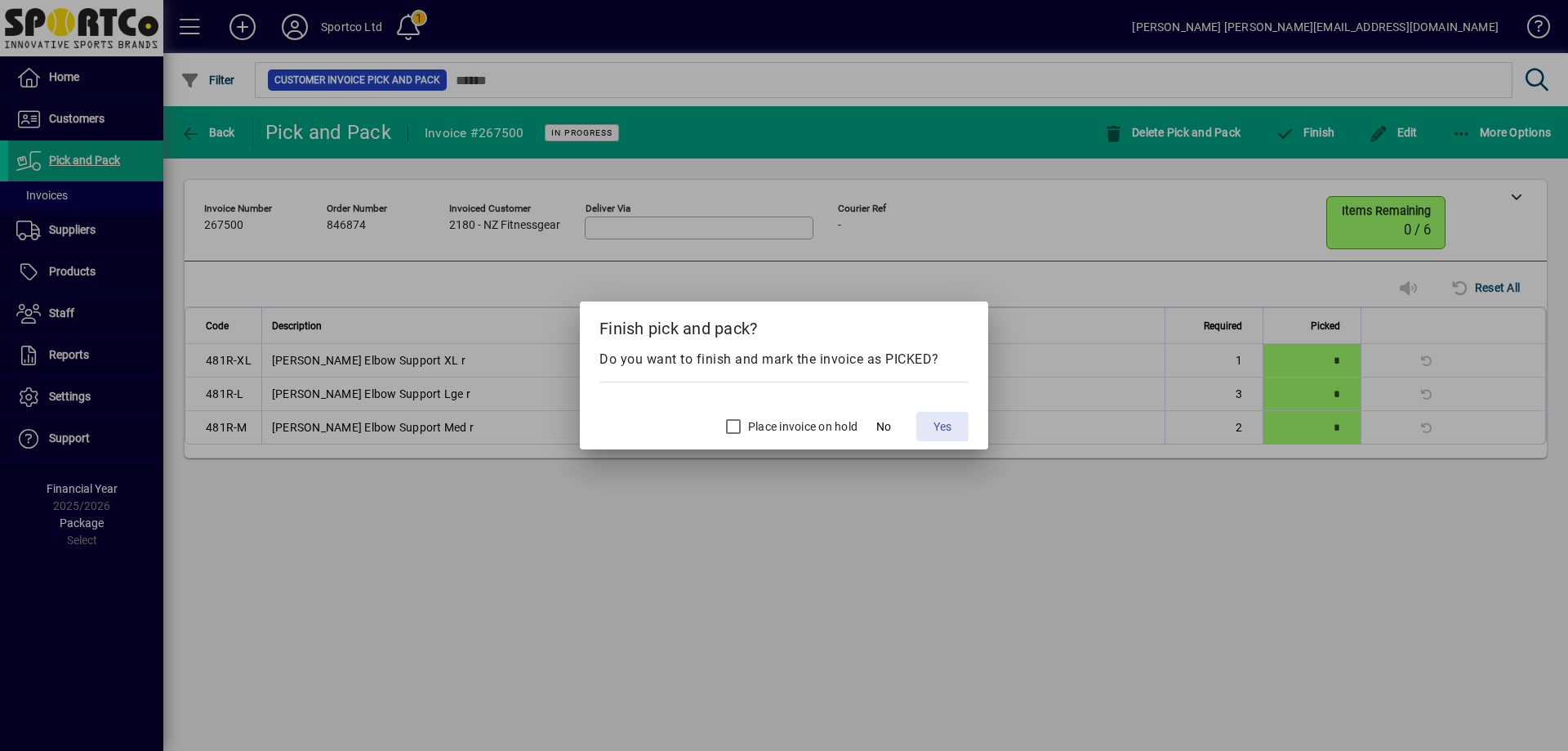
click at [936, 423] on span "Yes" at bounding box center [942, 427] width 18 height 17
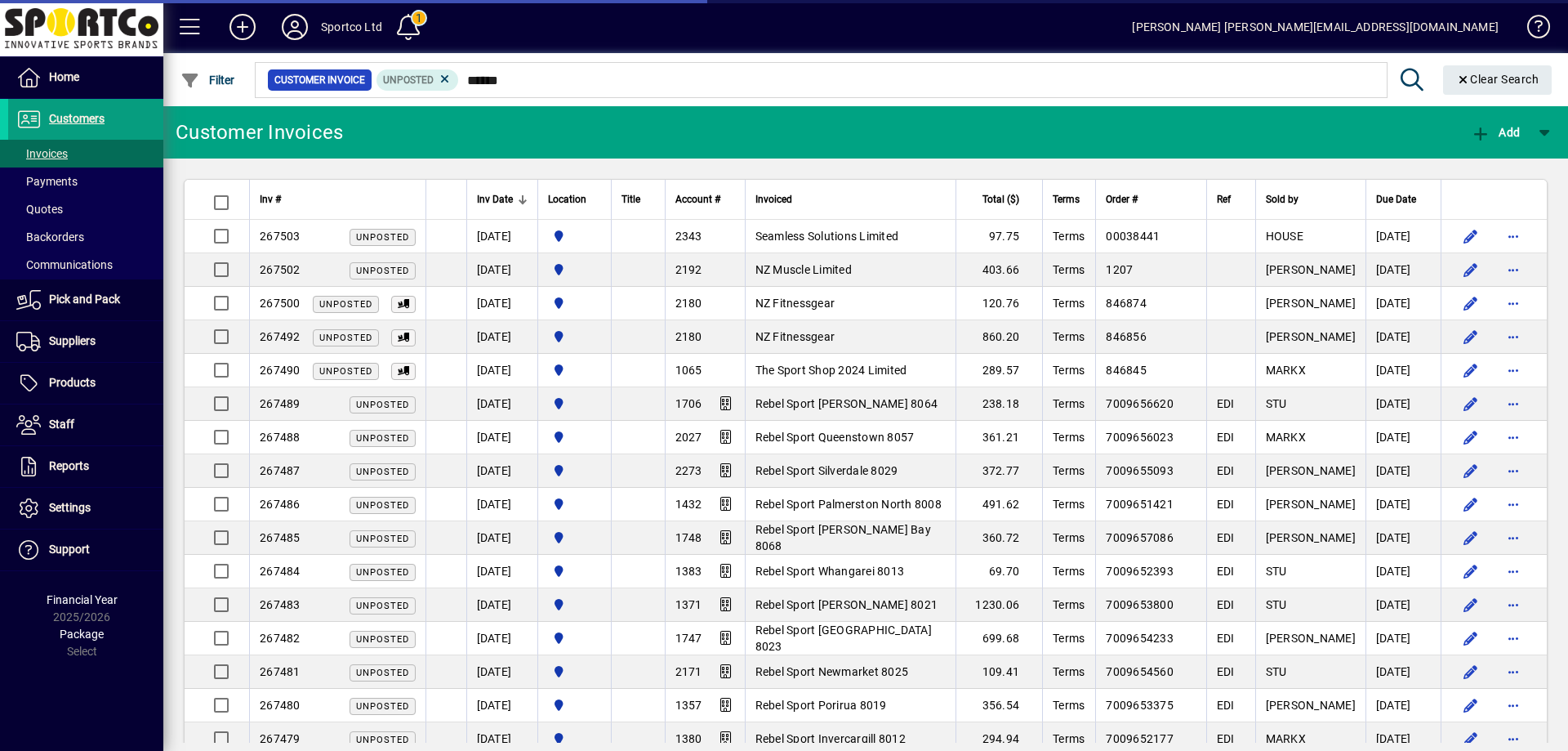
type input "*******"
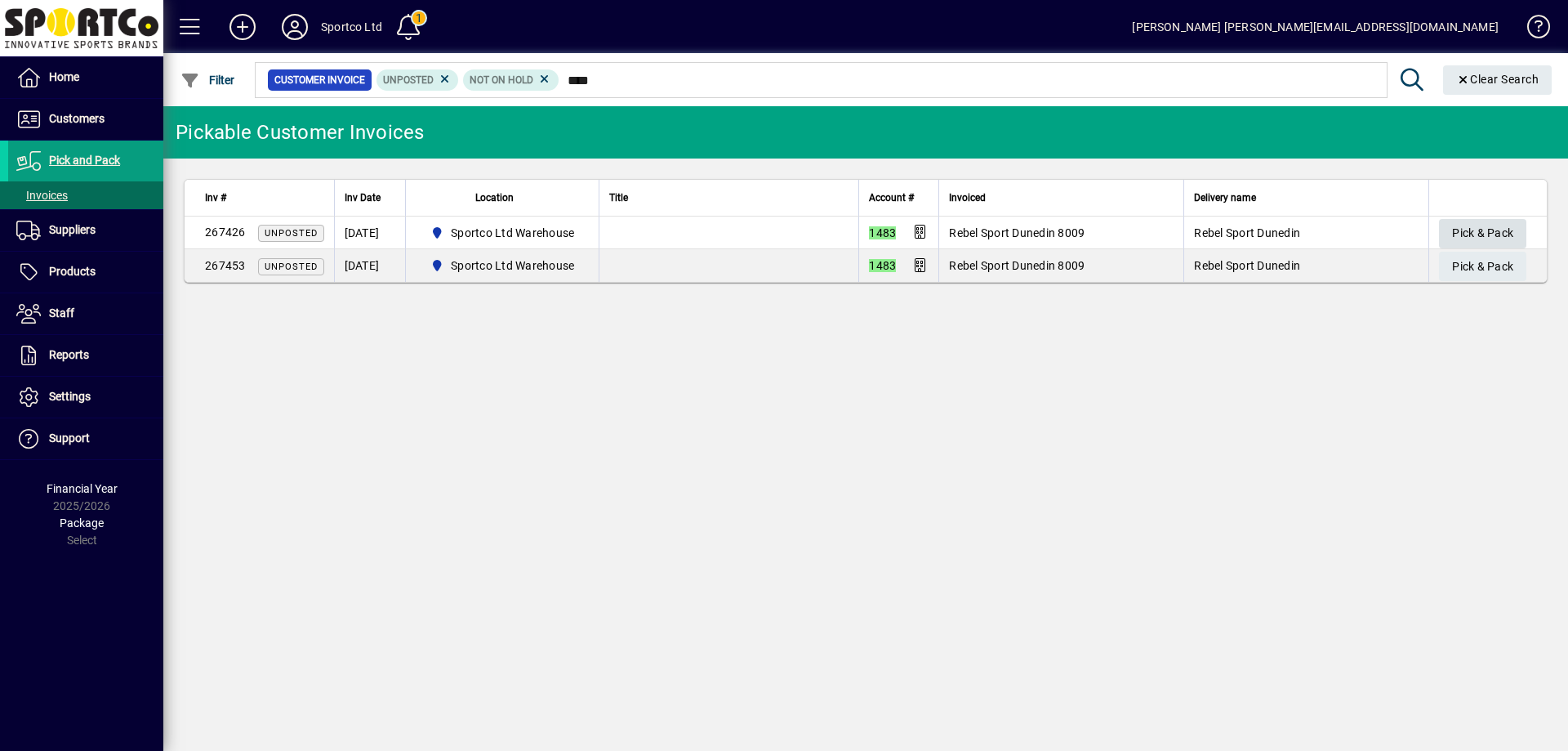
type input "****"
click at [1461, 224] on span "Pick & Pack" at bounding box center [1482, 233] width 62 height 27
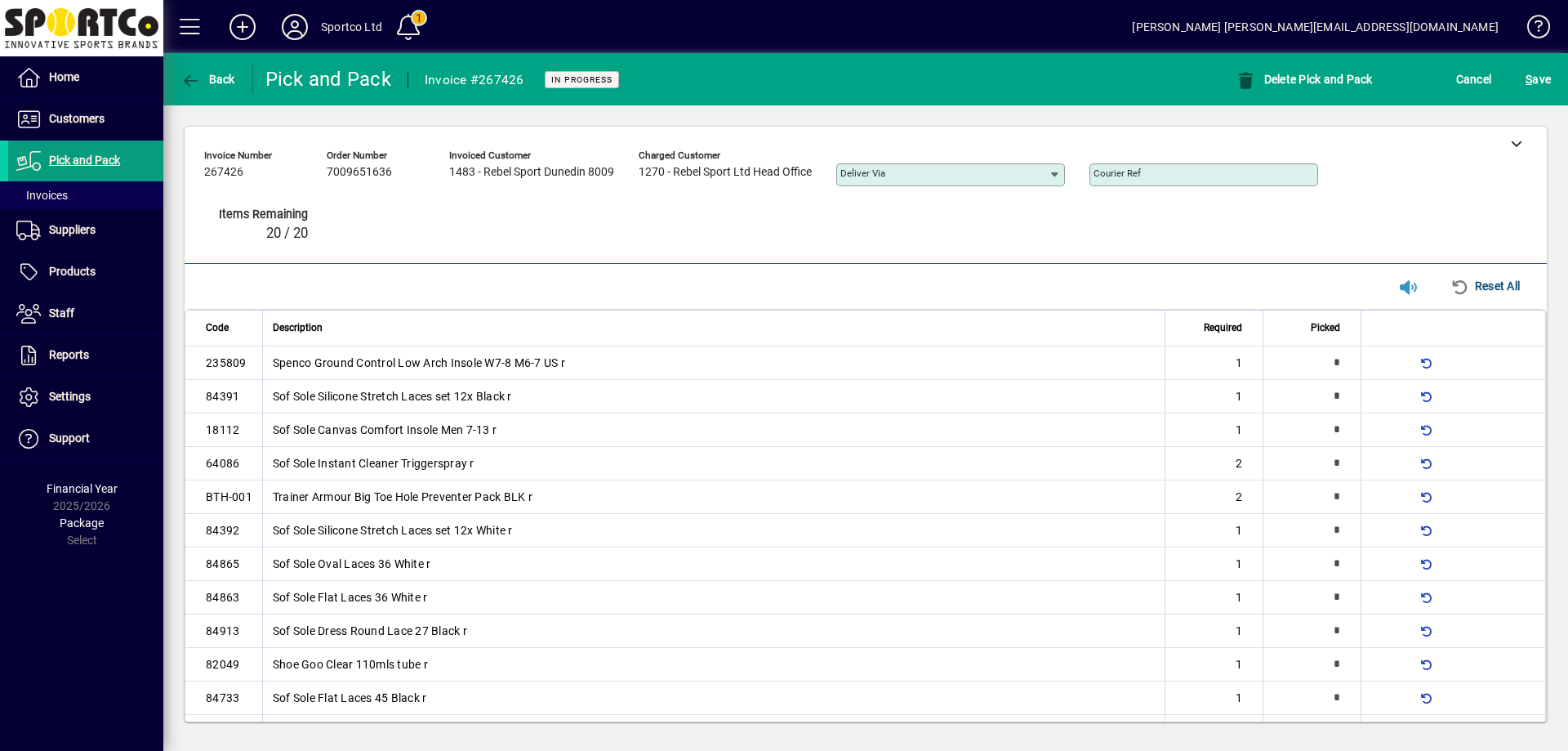
type input "*"
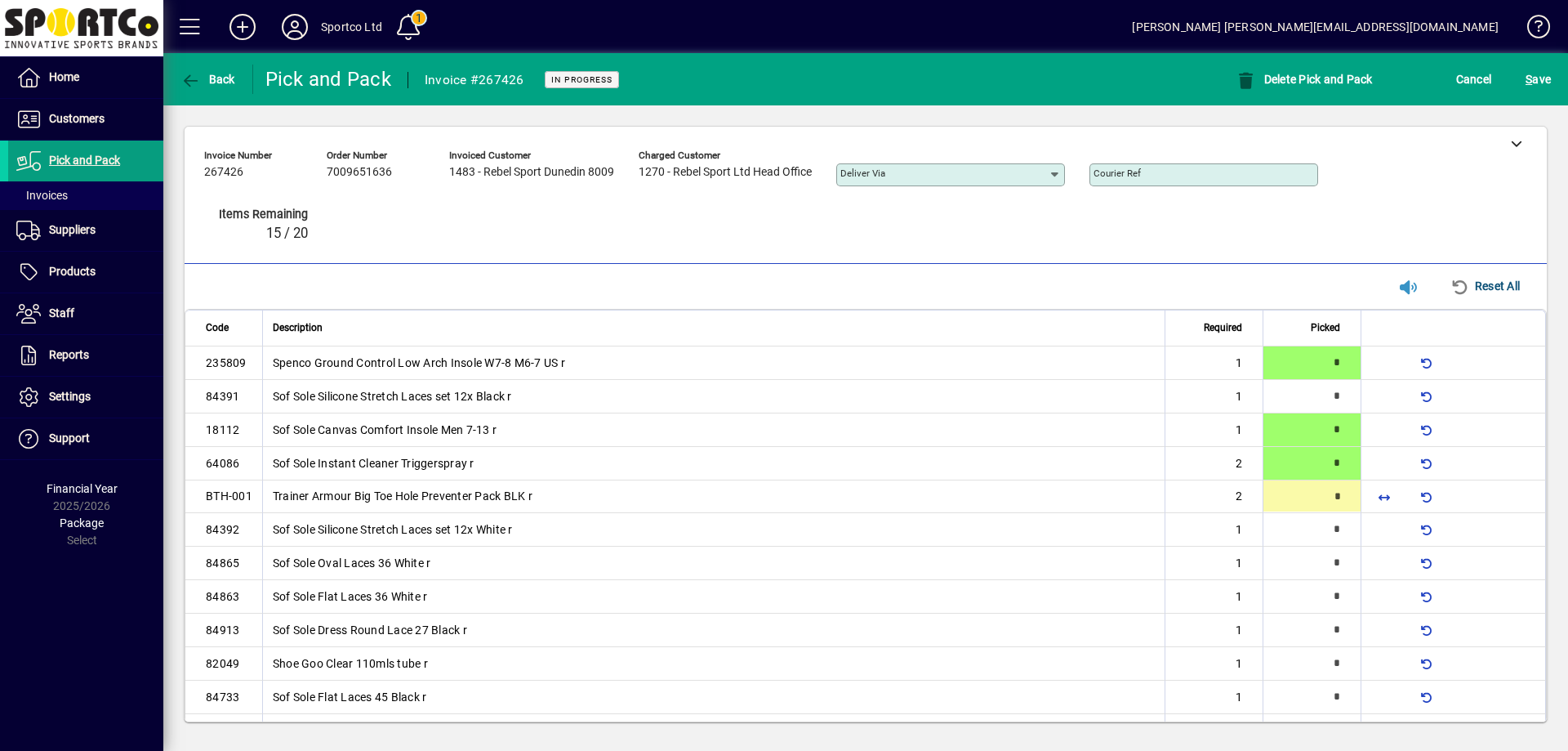
type input "*"
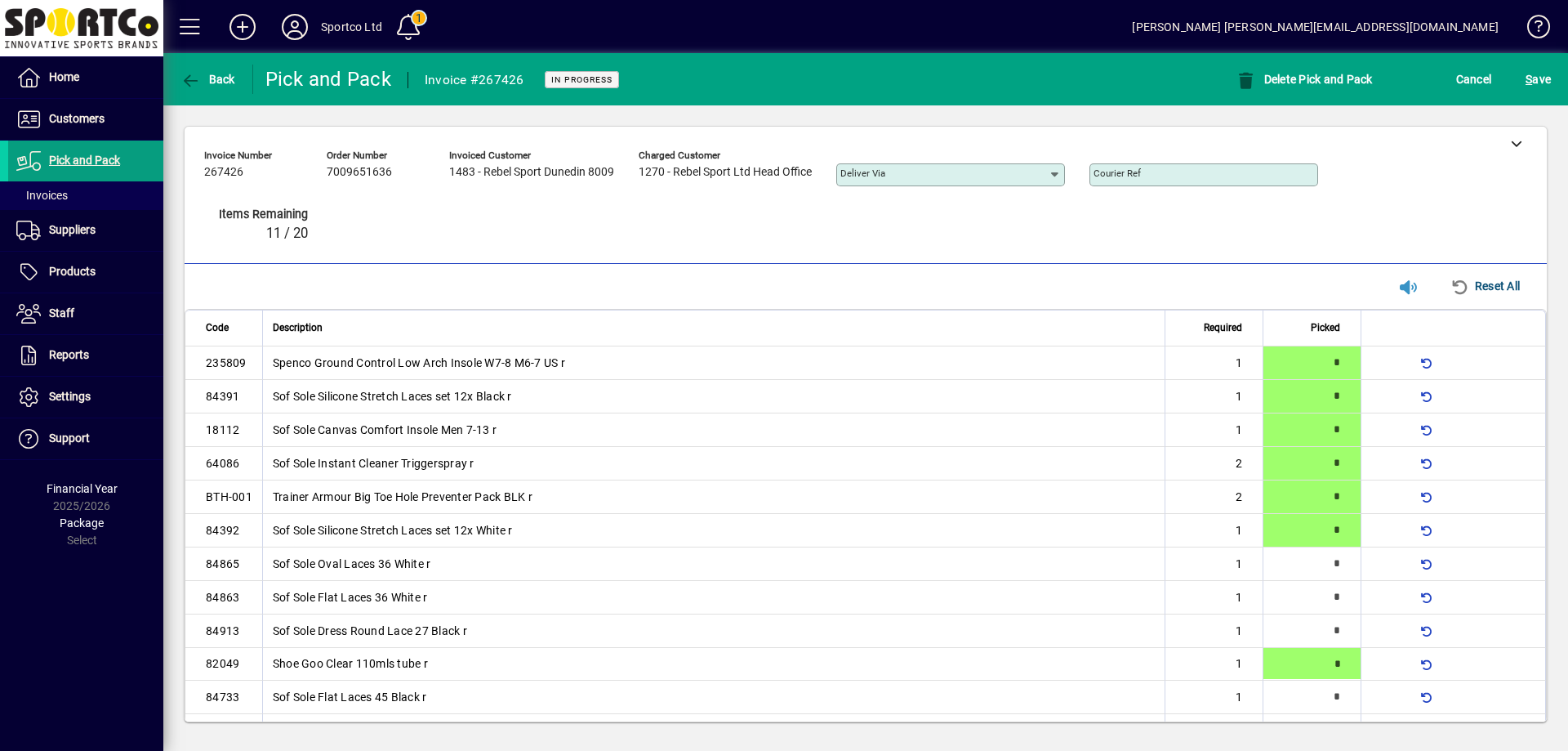
type input "*"
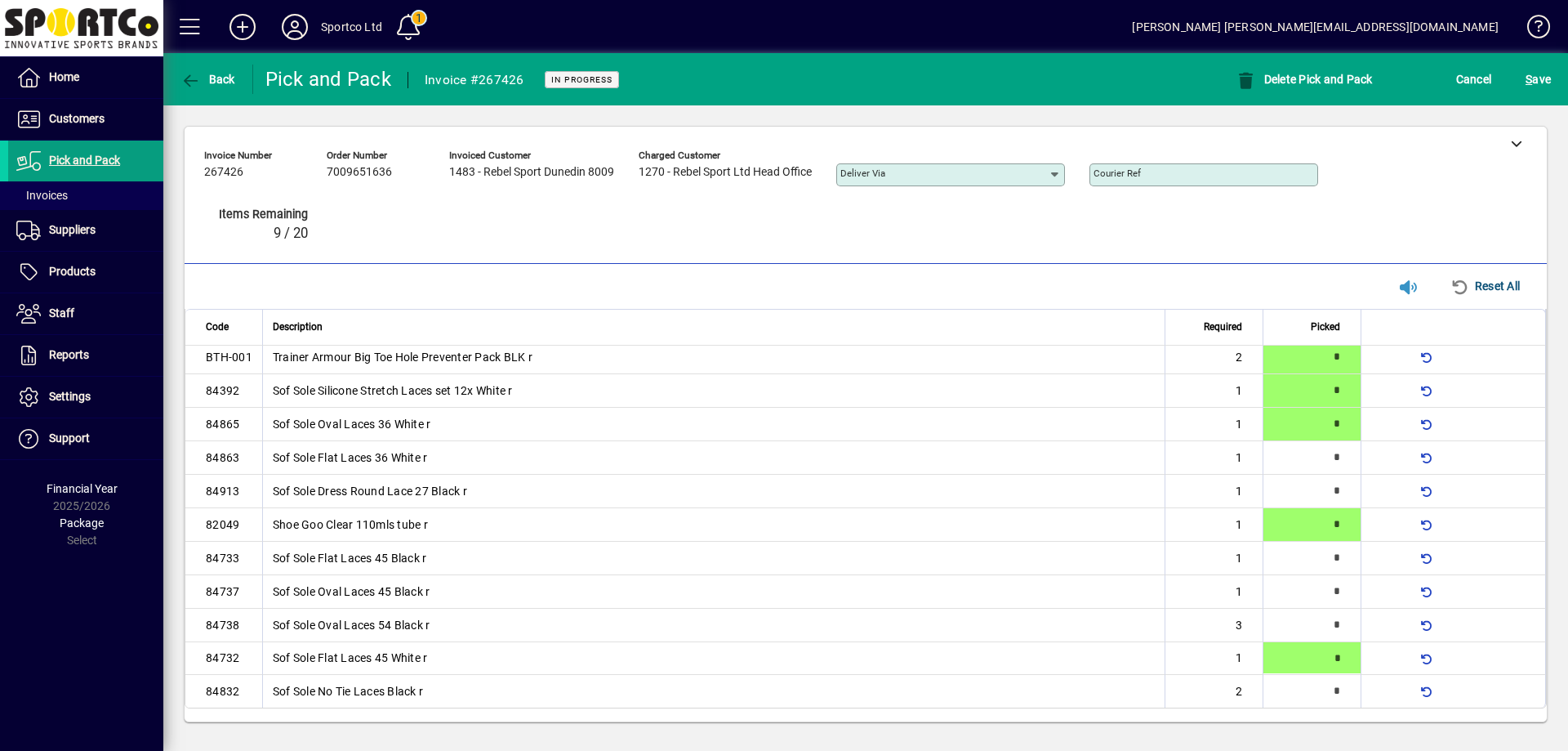
type input "*"
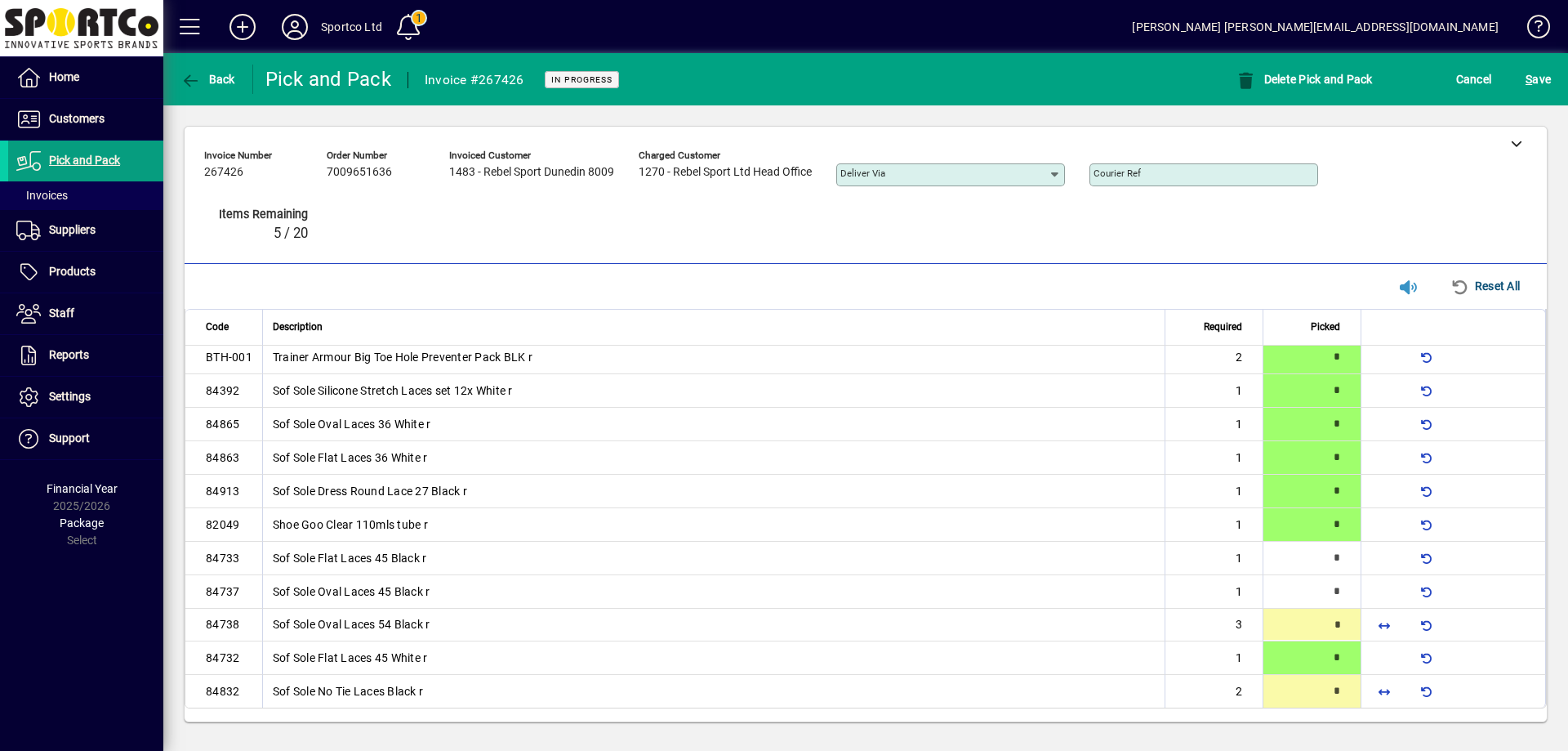
type input "*"
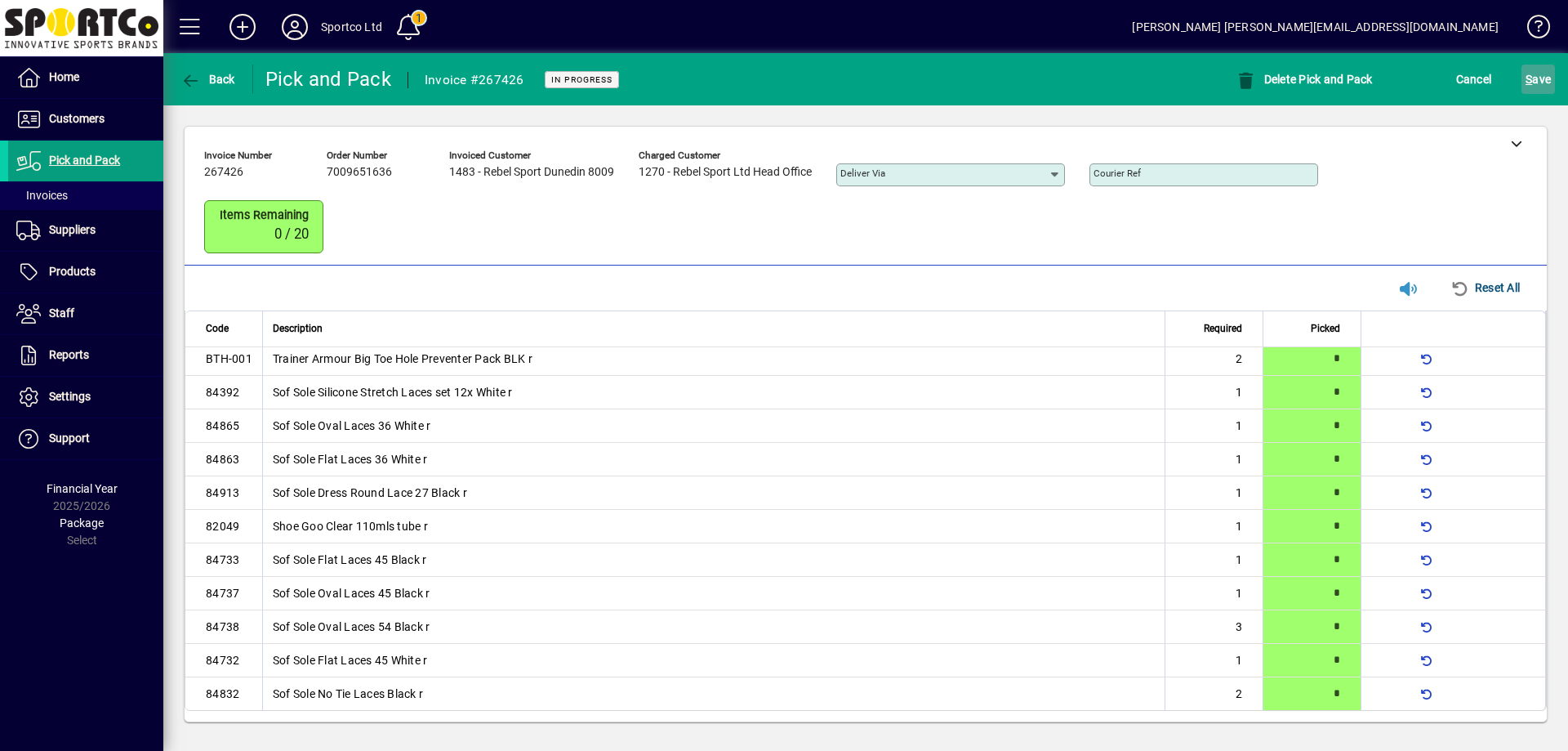
click at [1542, 68] on span "S ave" at bounding box center [1538, 79] width 25 height 26
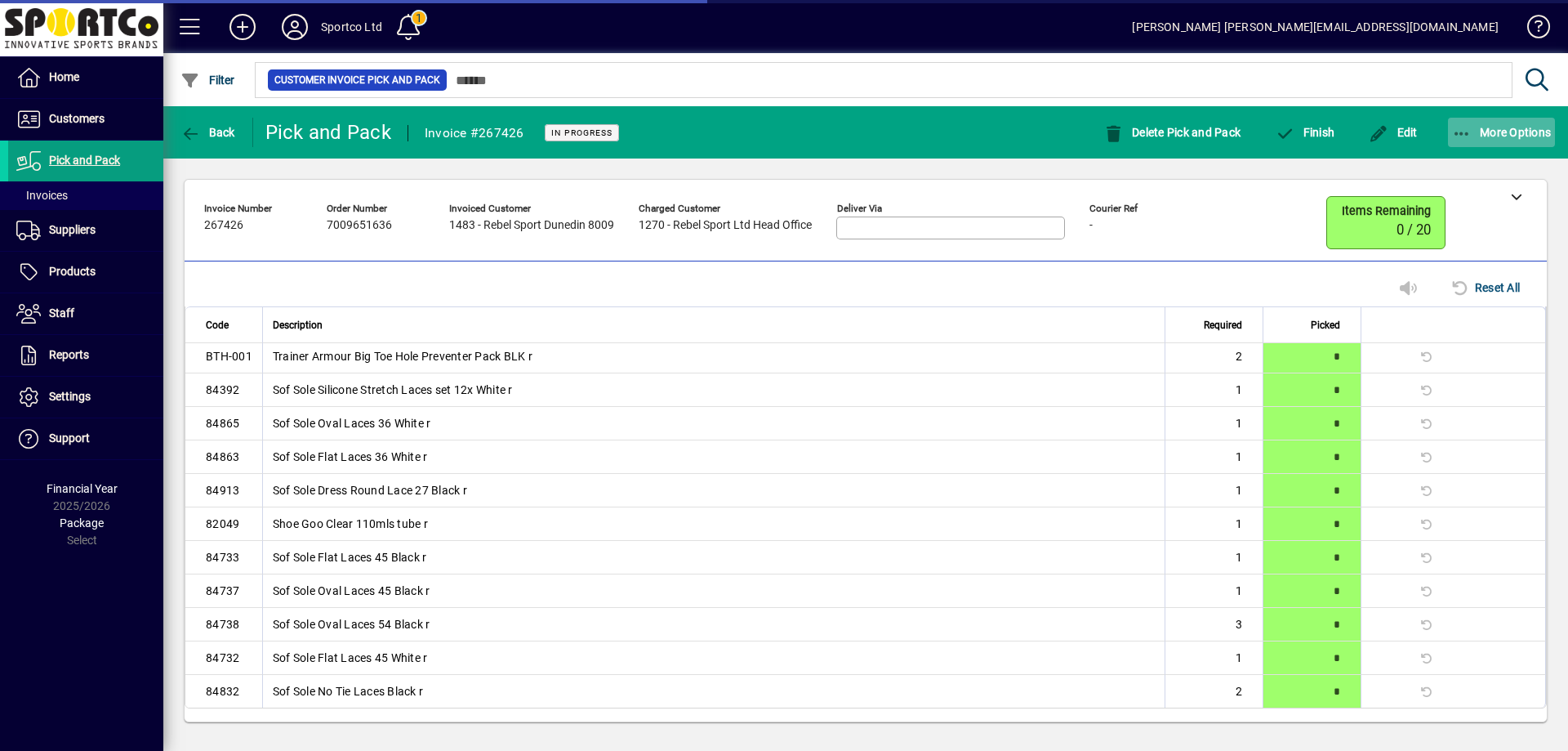
scroll to position [97, 0]
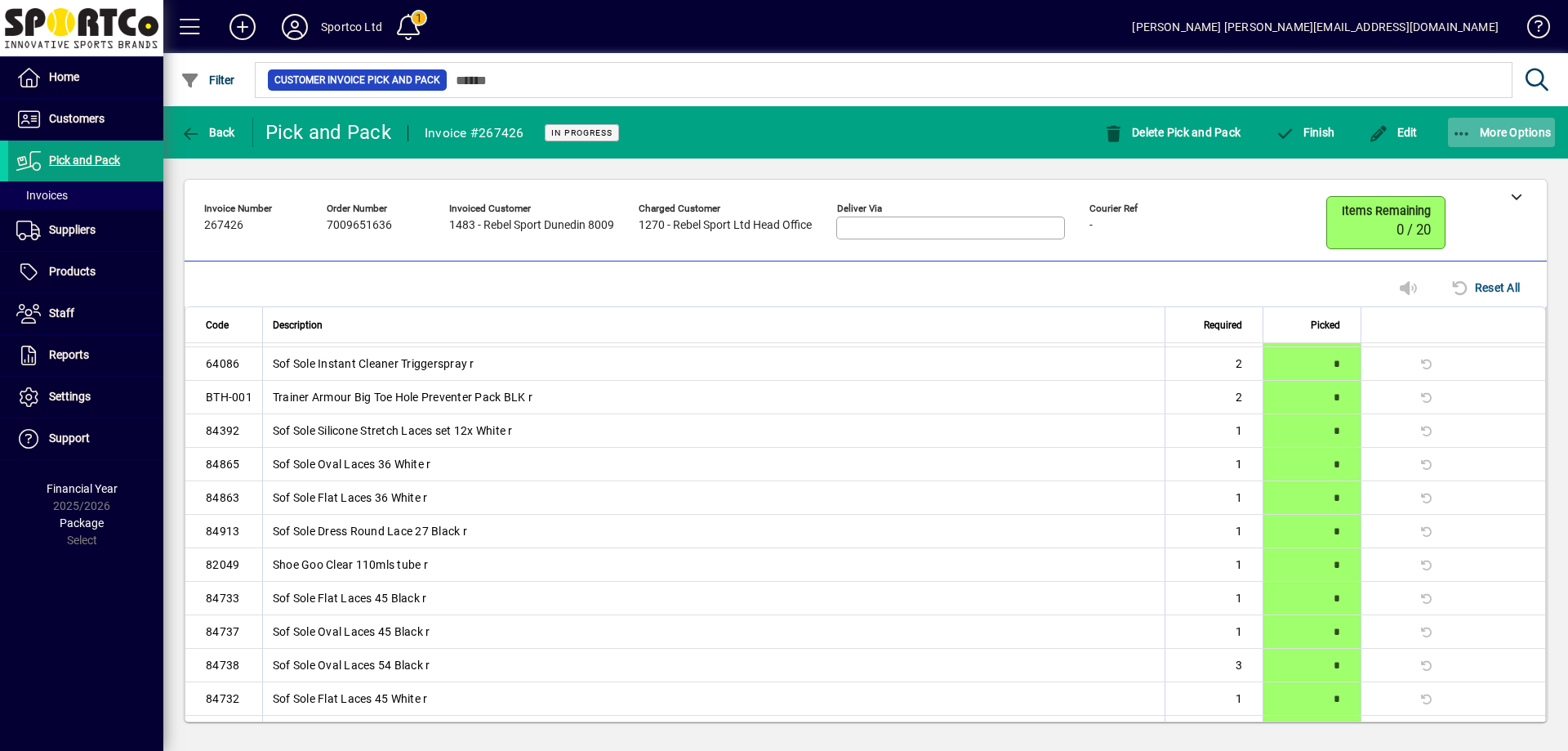
click at [1460, 128] on icon "button" at bounding box center [1462, 134] width 21 height 16
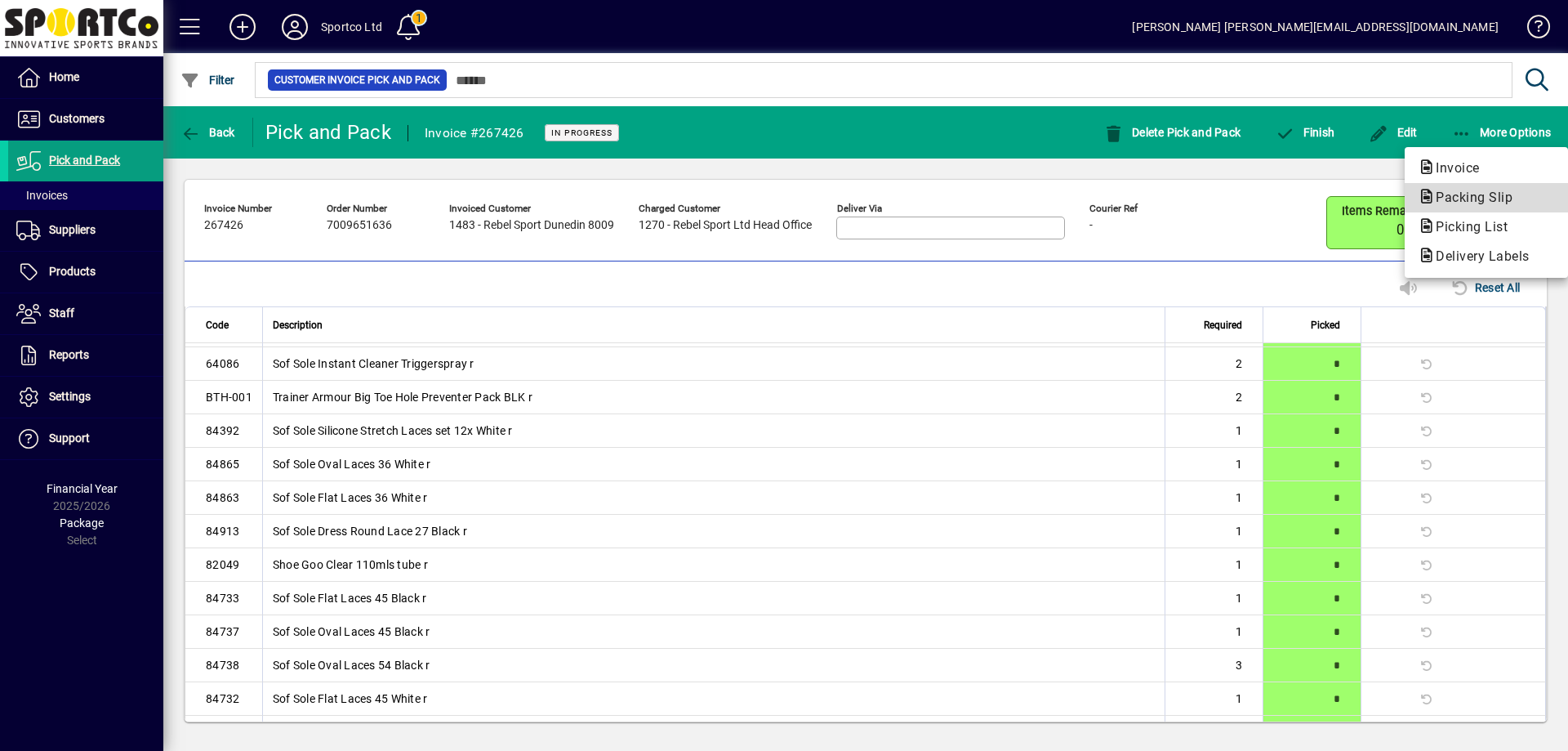
click at [1479, 200] on span "Packing Slip" at bounding box center [1469, 197] width 103 height 16
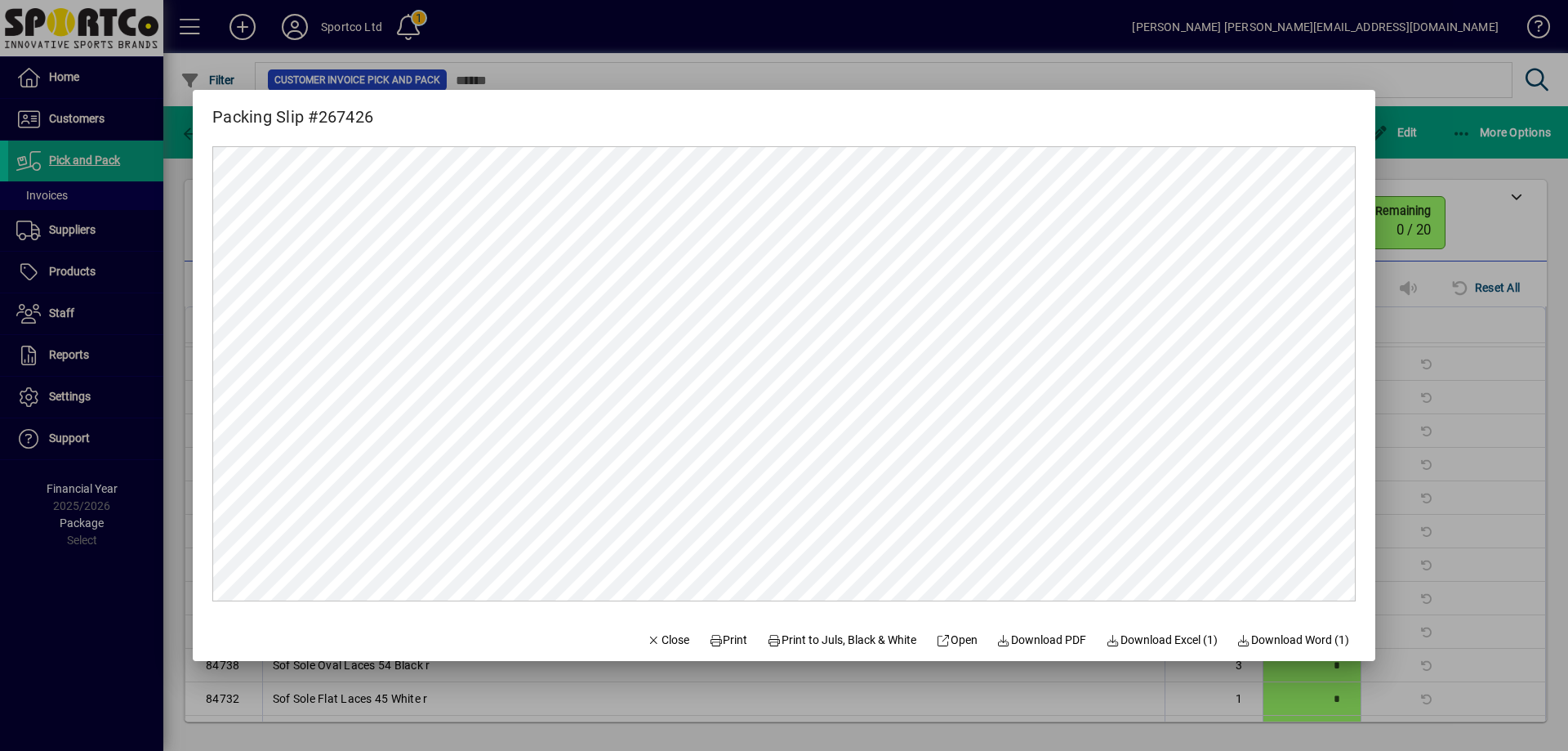
scroll to position [0, 0]
click at [715, 632] on span "Print" at bounding box center [728, 640] width 39 height 17
click at [650, 640] on span "Close" at bounding box center [667, 640] width 43 height 17
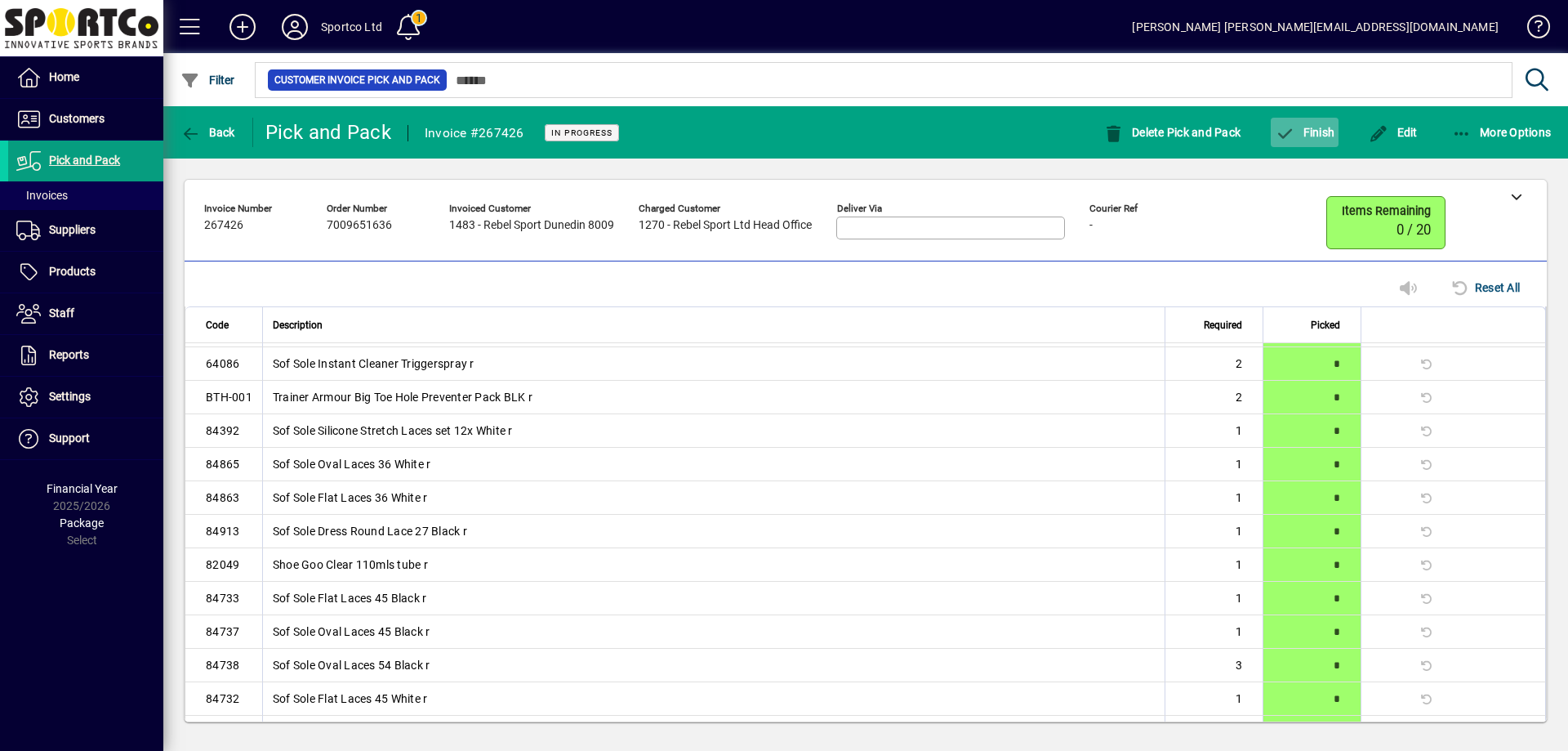
click at [1315, 137] on span "Finish" at bounding box center [1304, 132] width 60 height 13
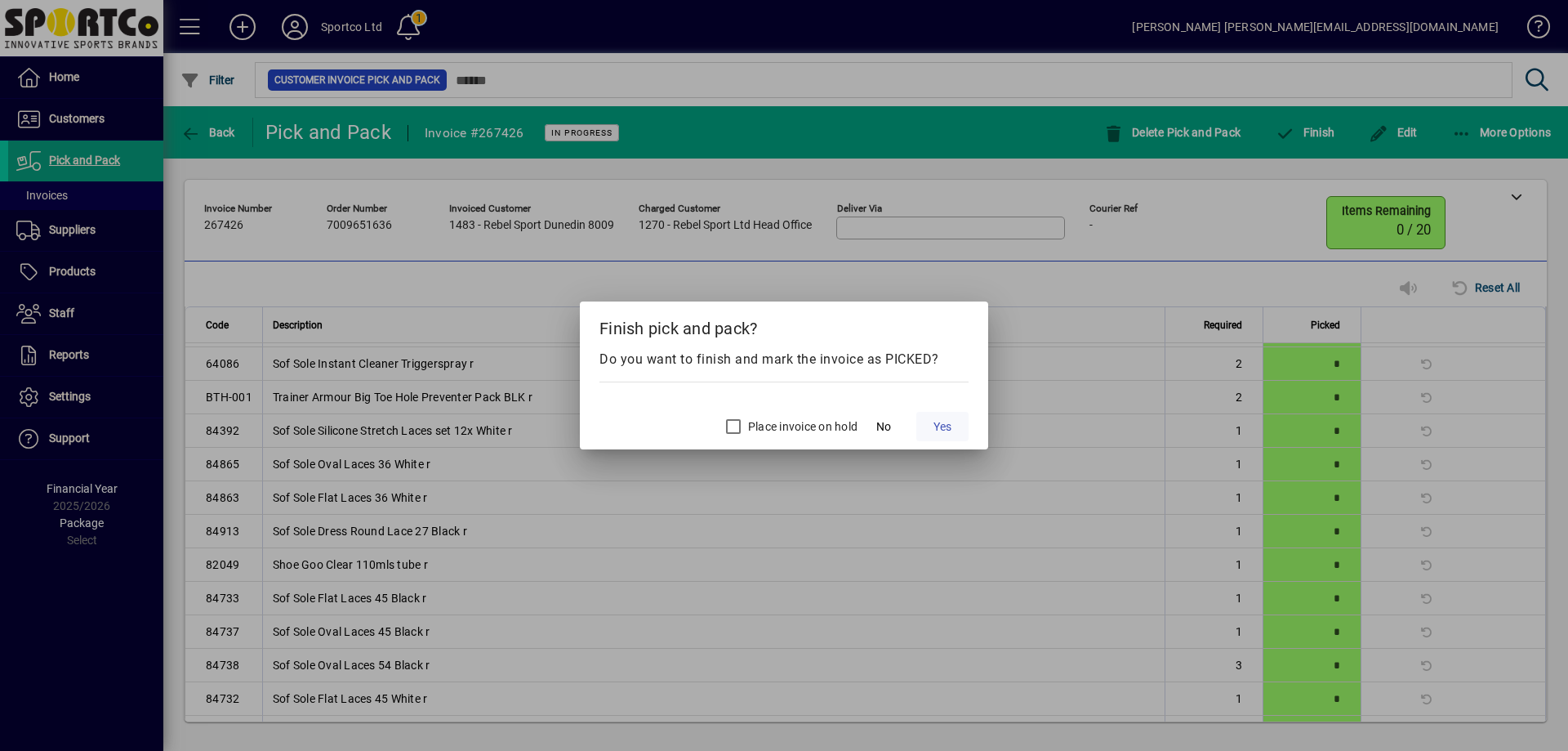
click at [935, 423] on span "Yes" at bounding box center [942, 427] width 18 height 17
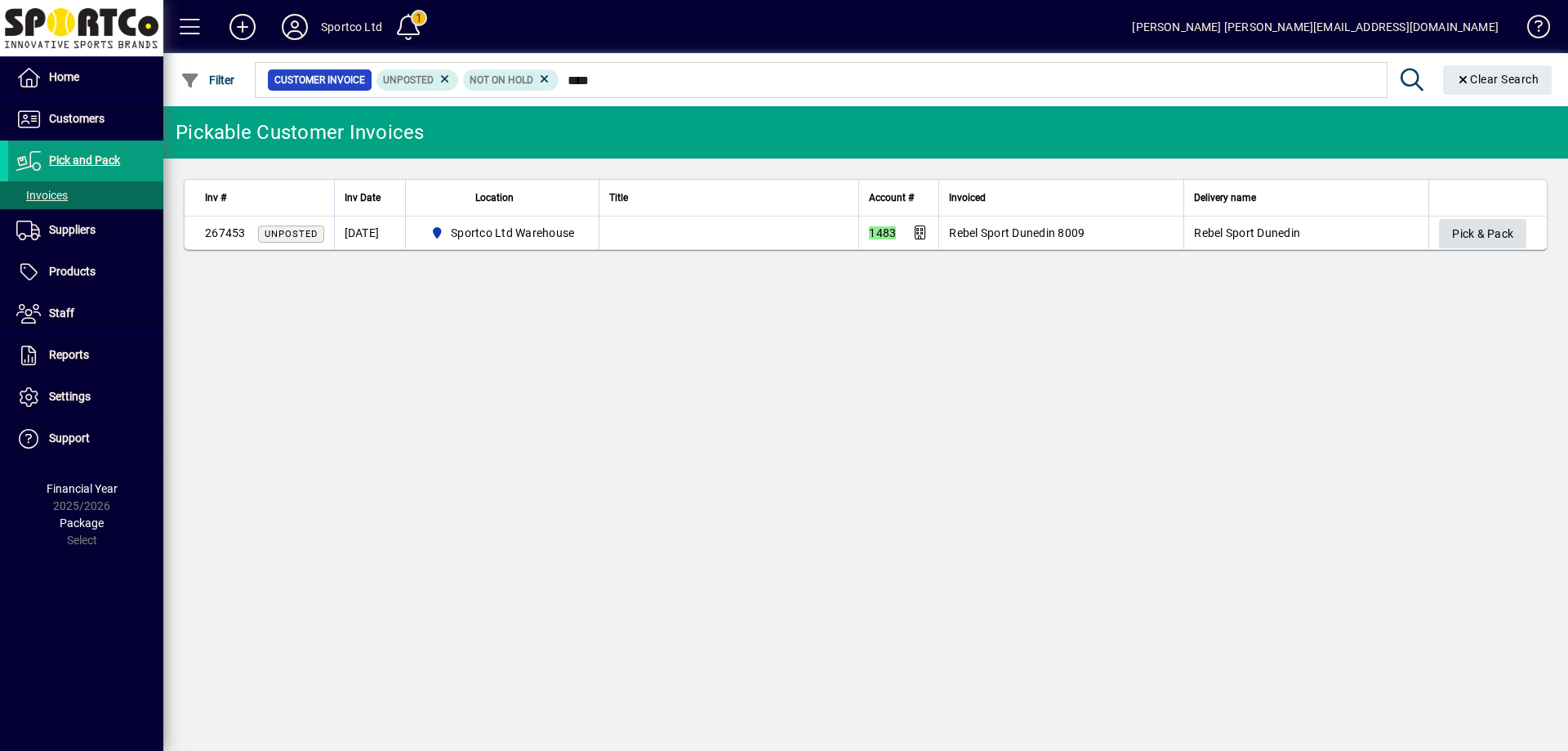
type input "****"
click at [1471, 235] on span "Pick & Pack" at bounding box center [1482, 234] width 62 height 27
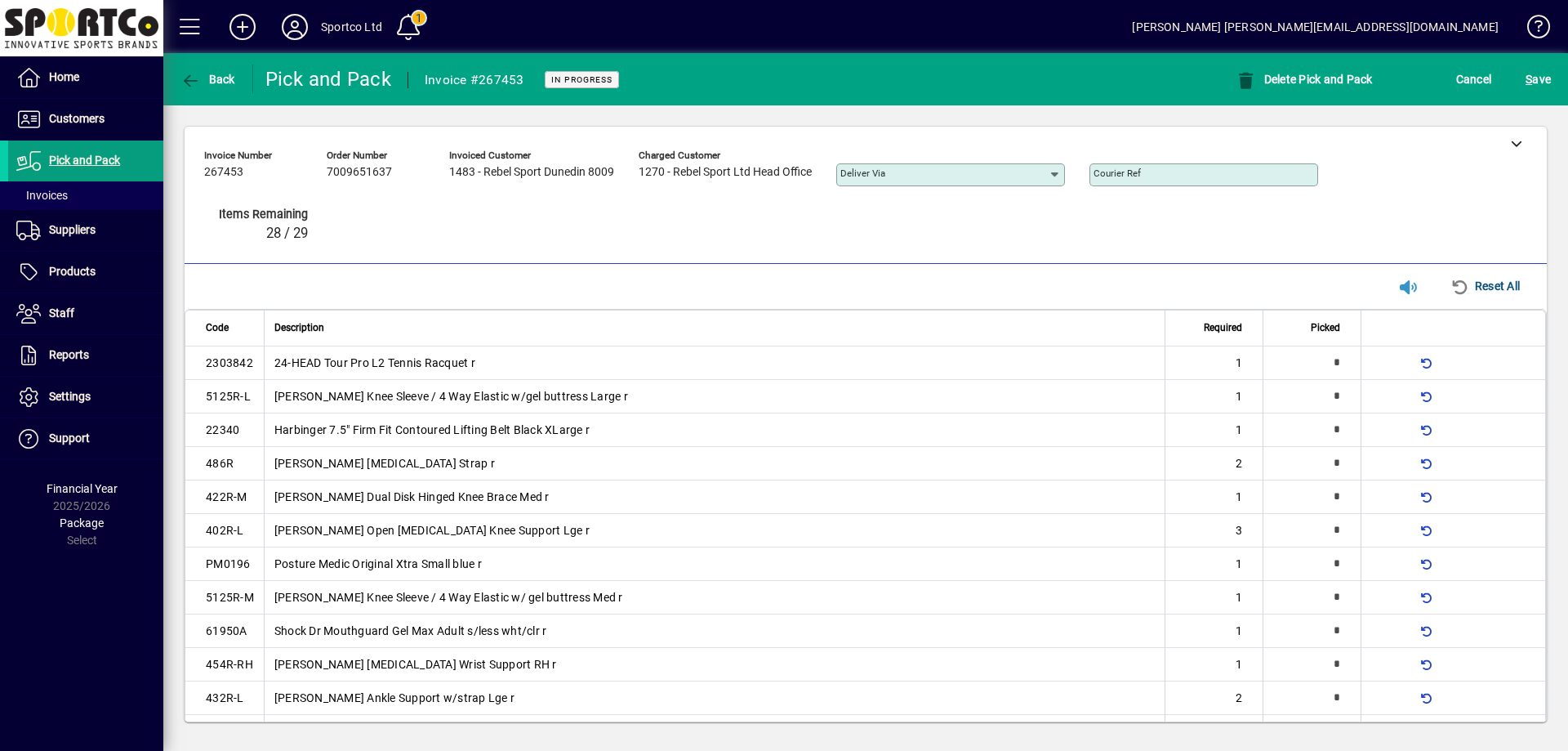
type input "*"
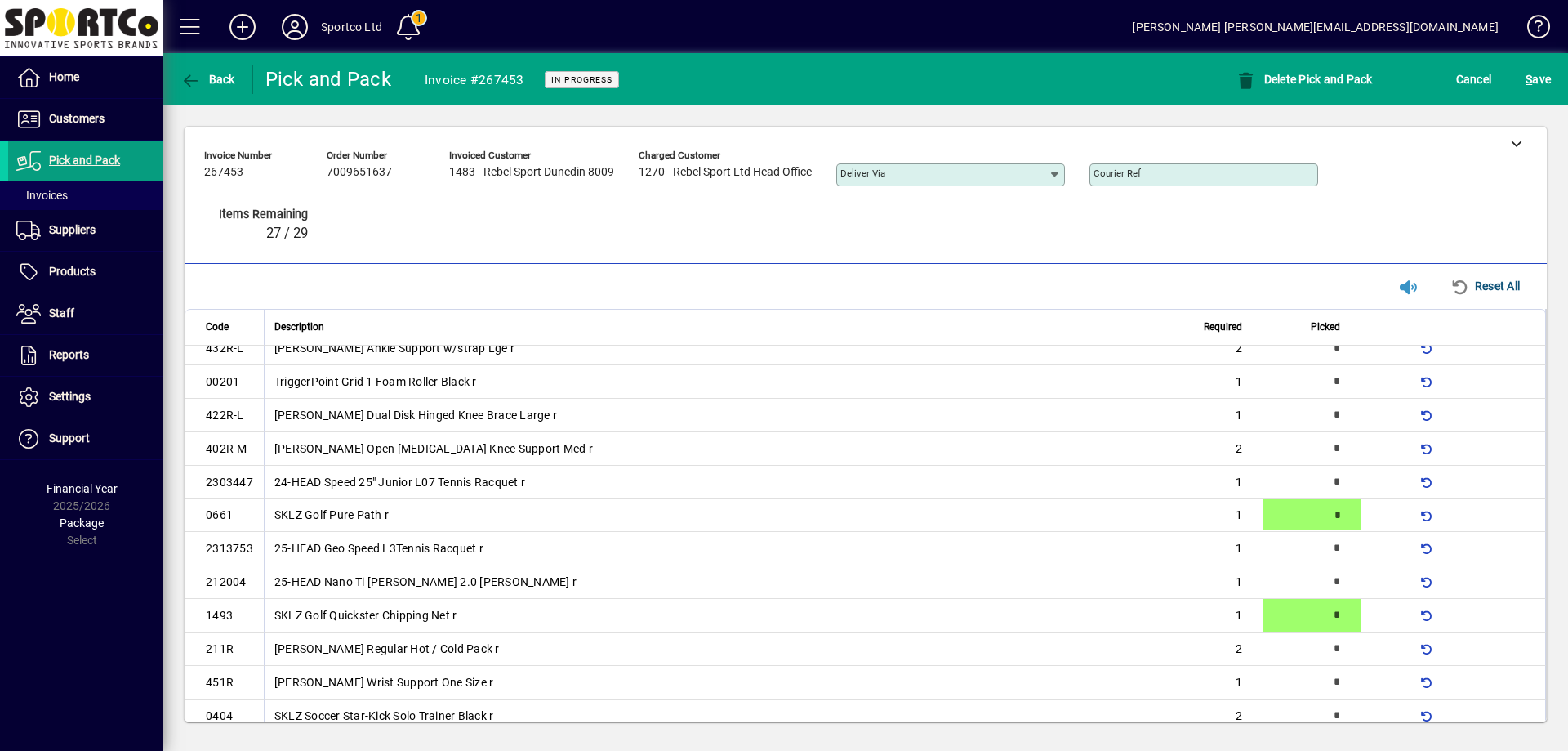
type input "*"
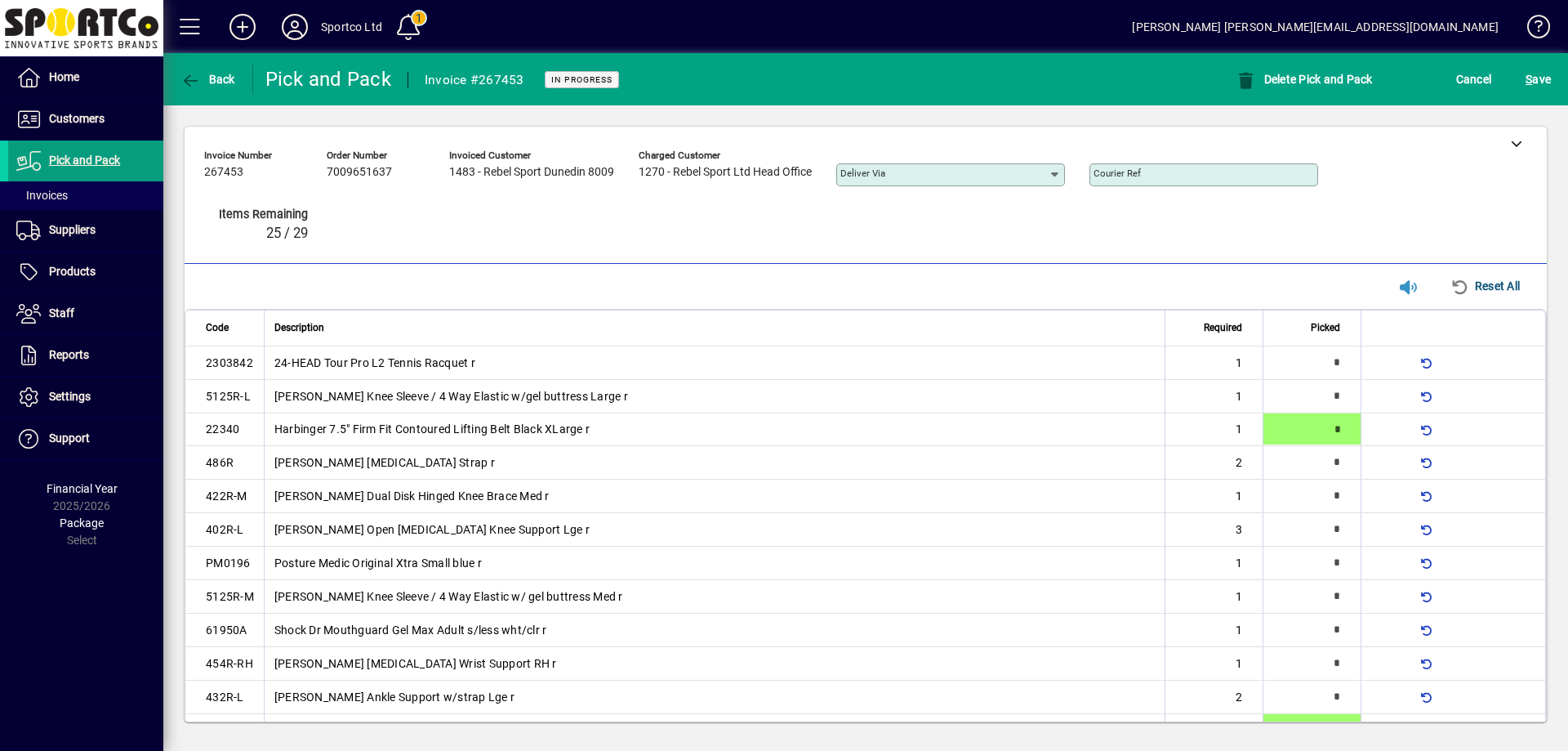
type input "*"
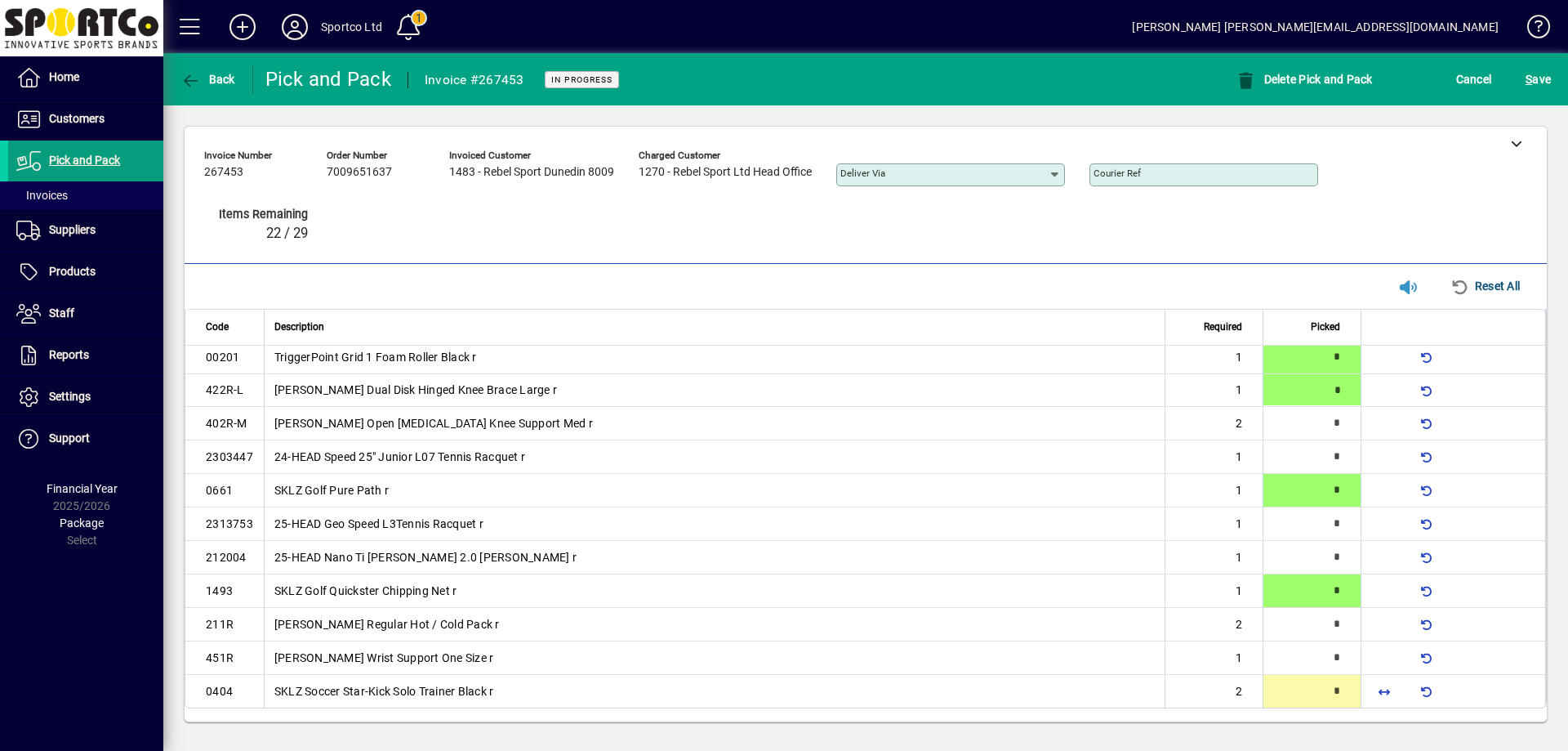
type input "*"
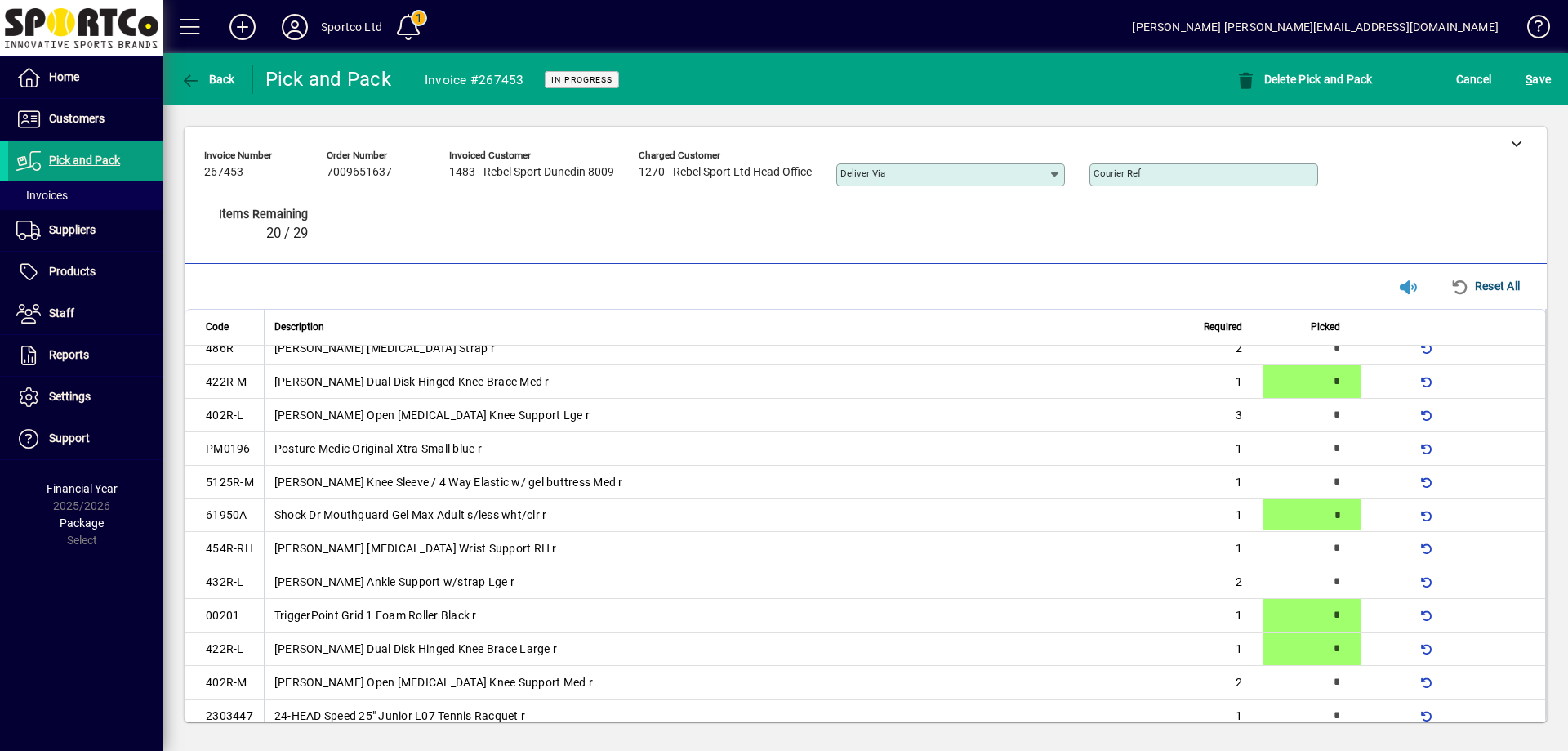
type input "*"
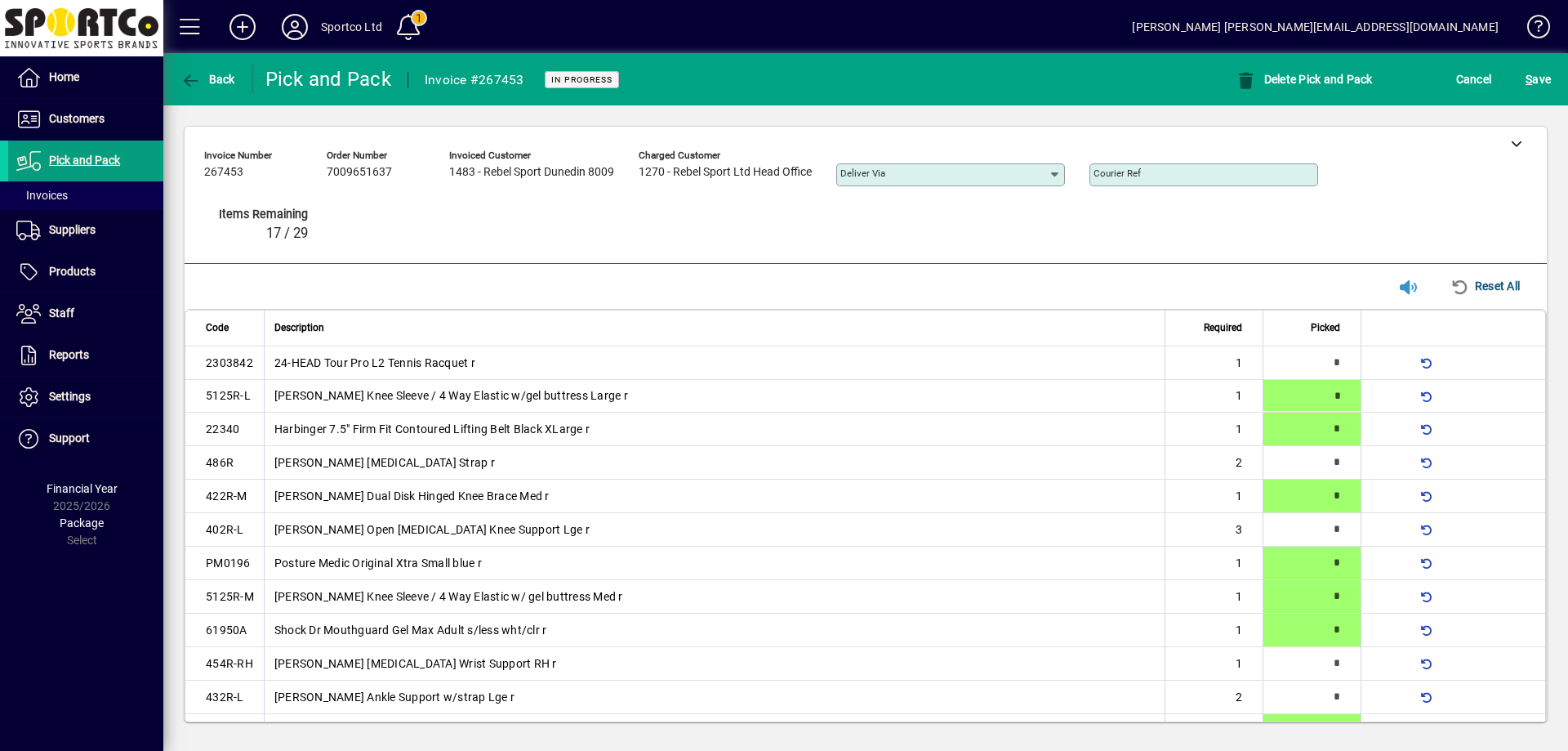
type input "*"
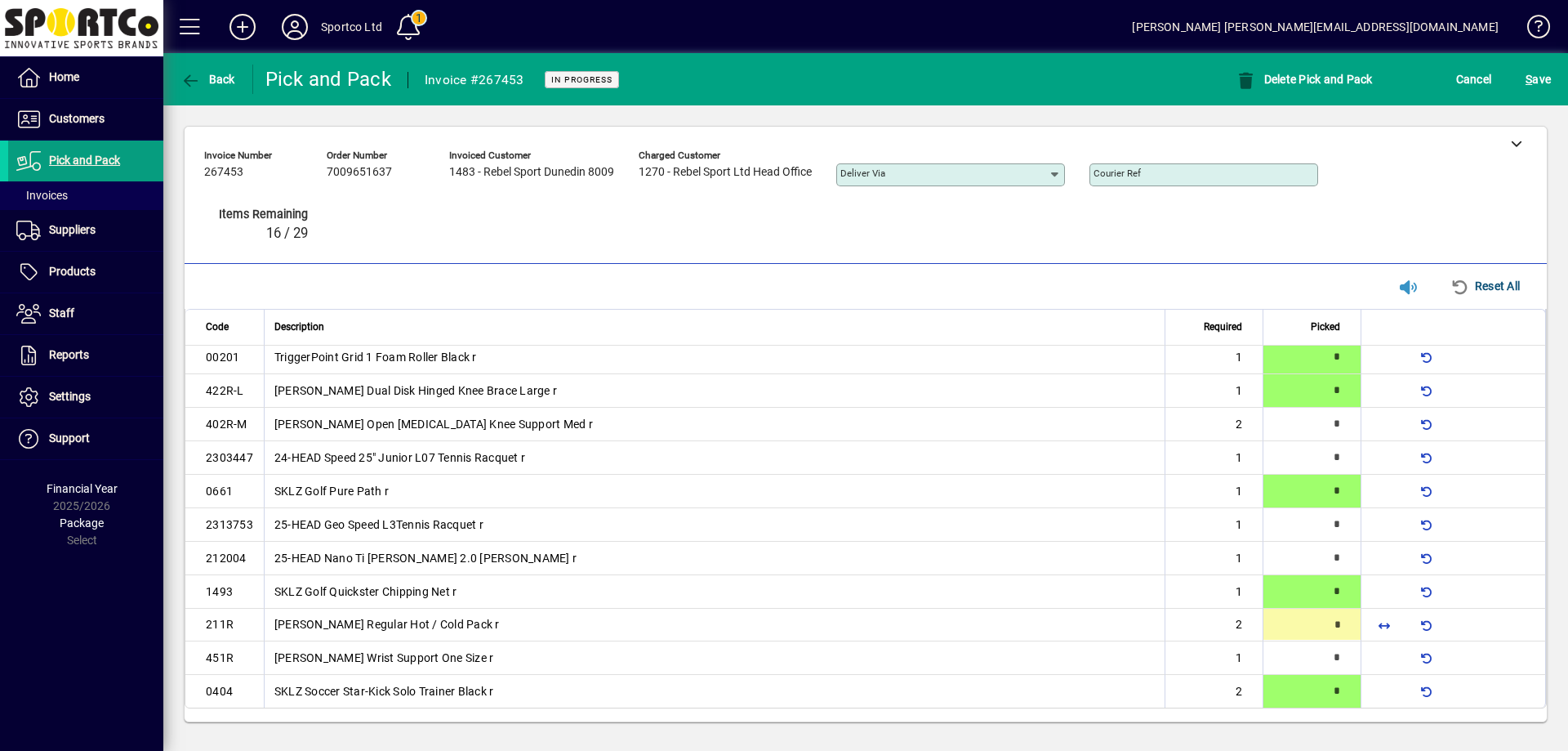
type input "*"
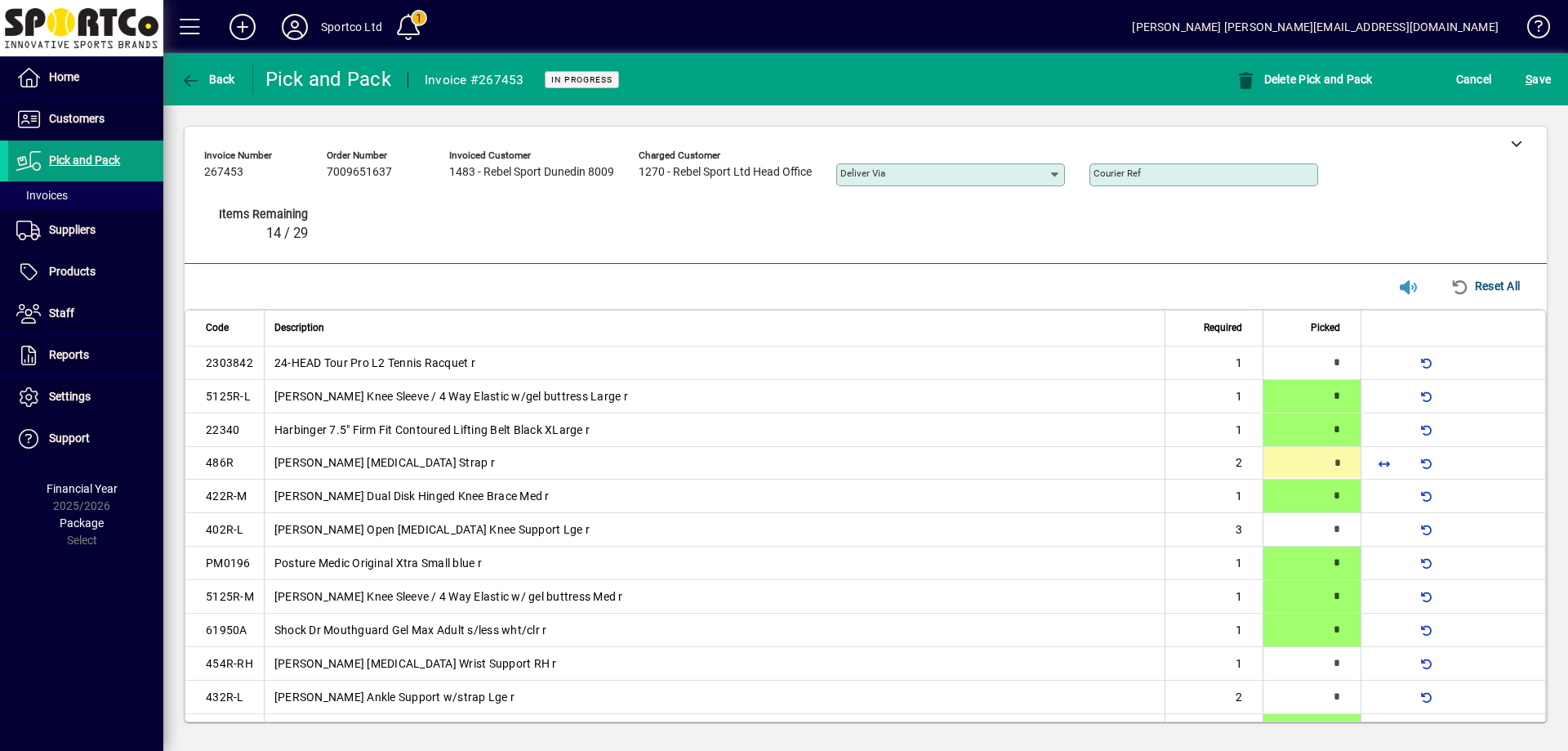
type input "*"
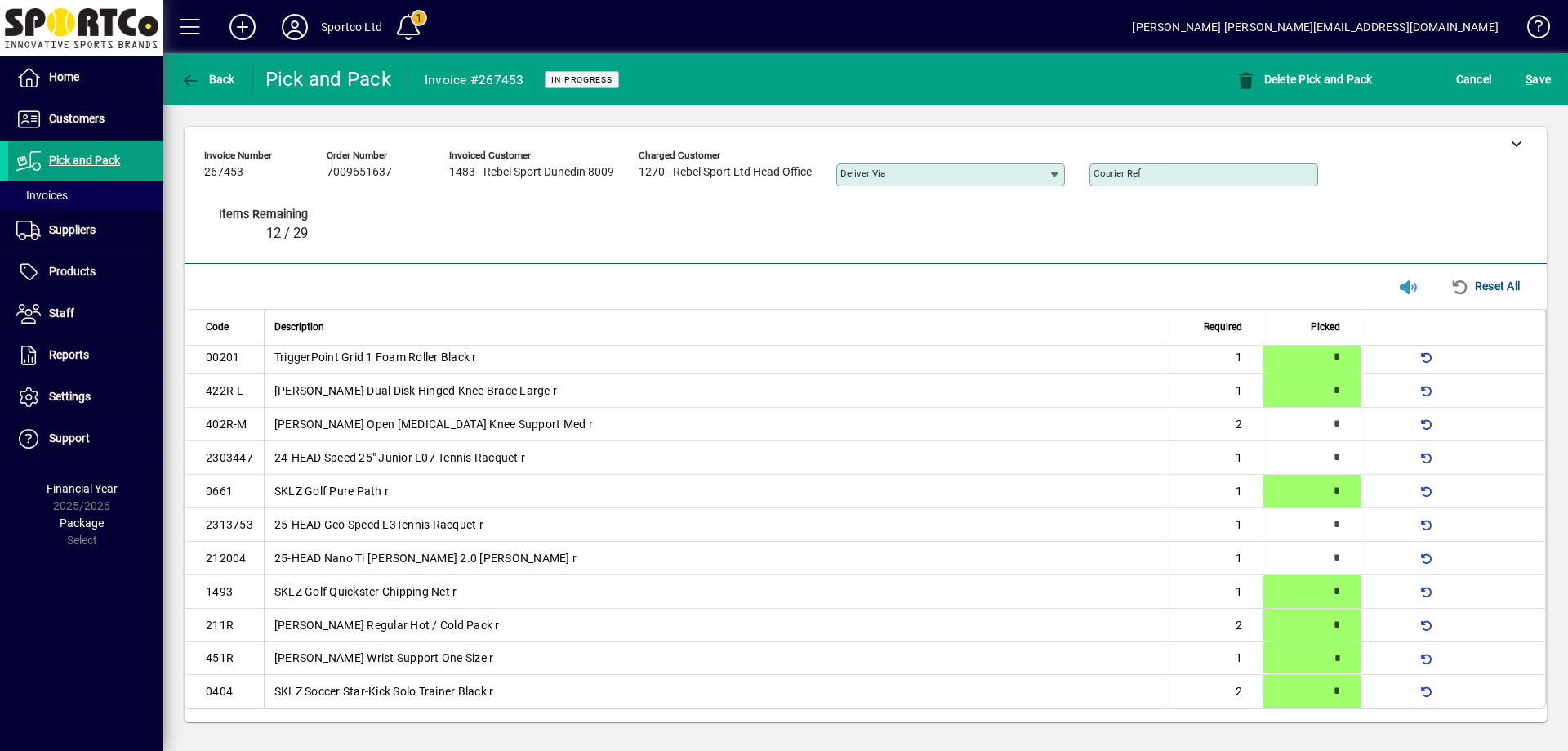
type input "*"
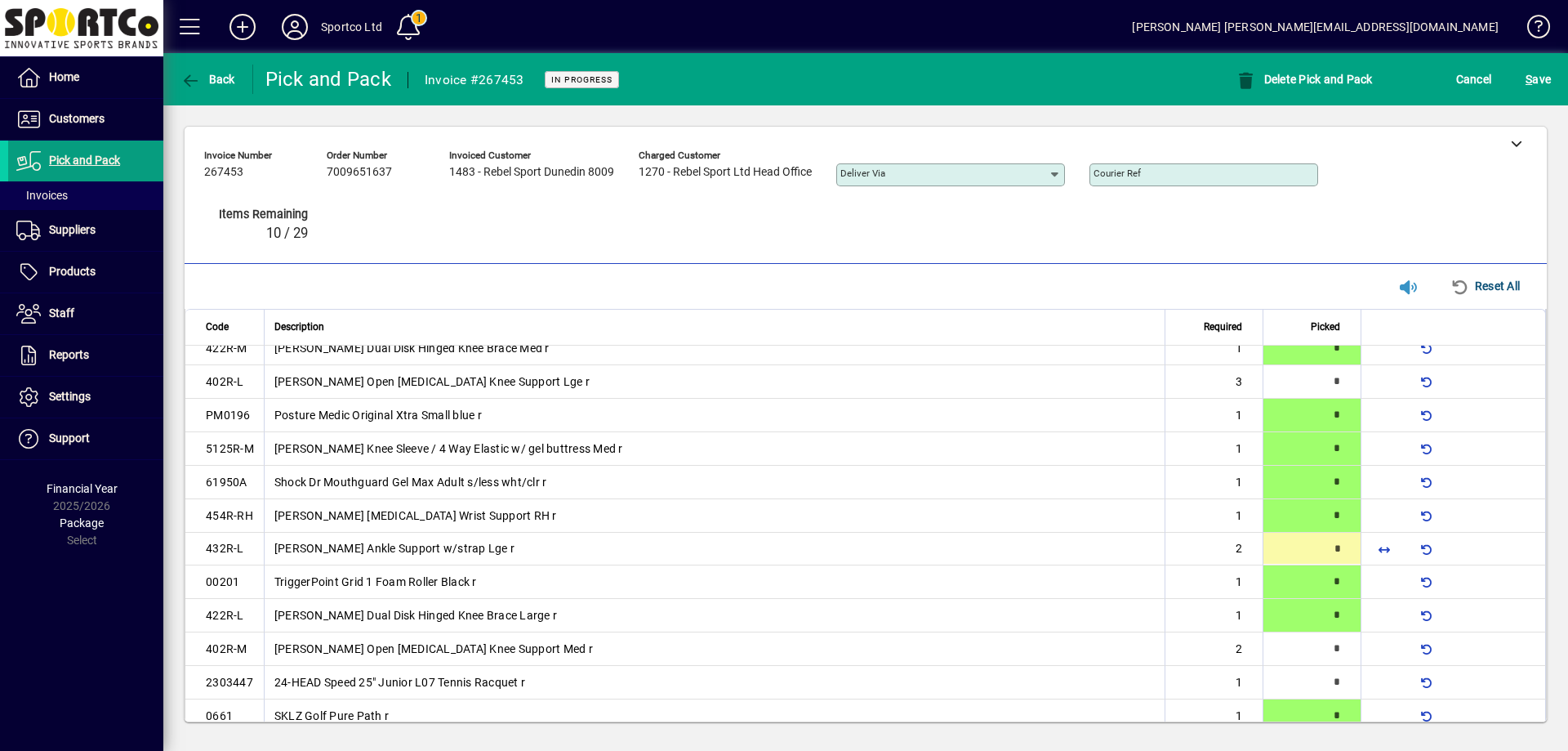
type input "*"
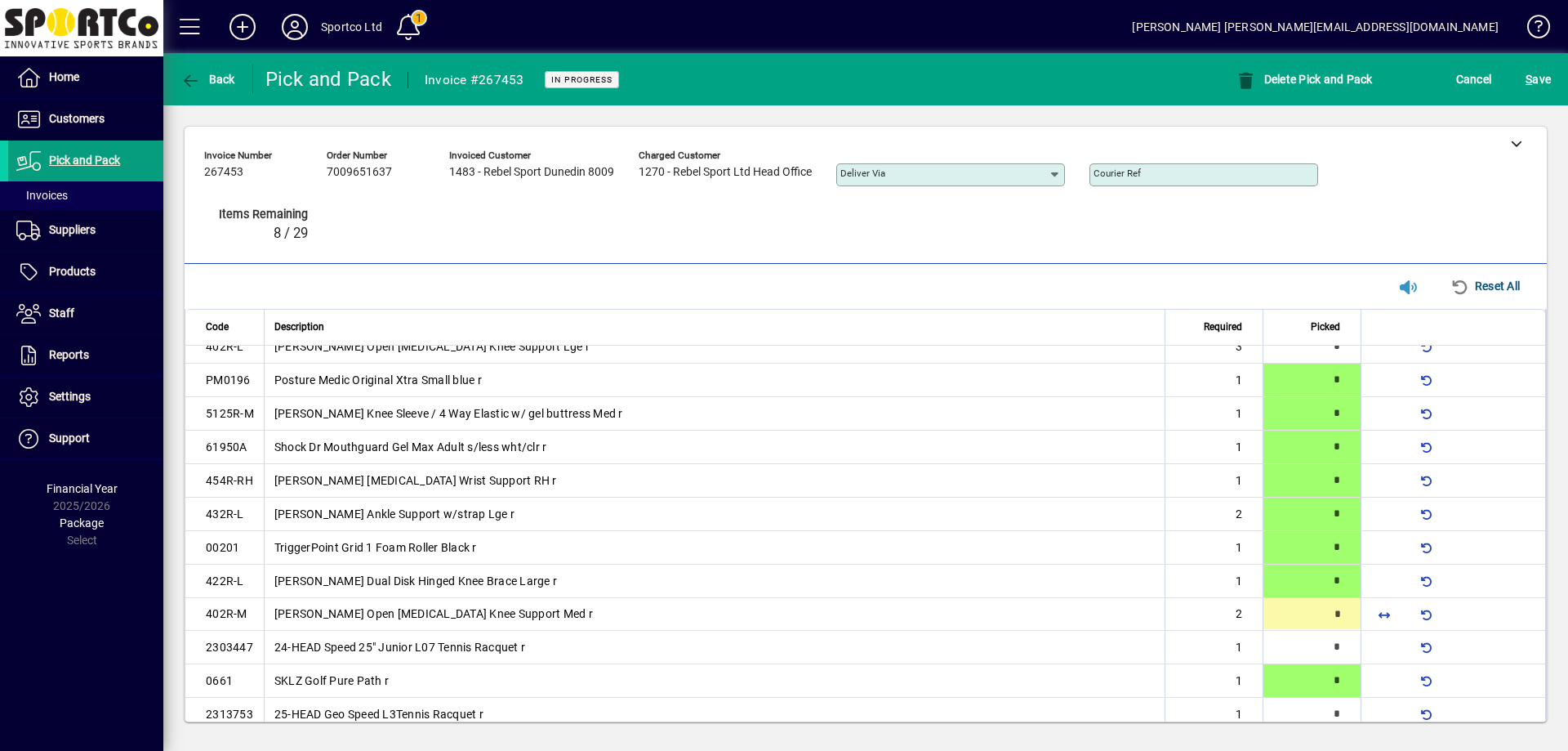
type input "*"
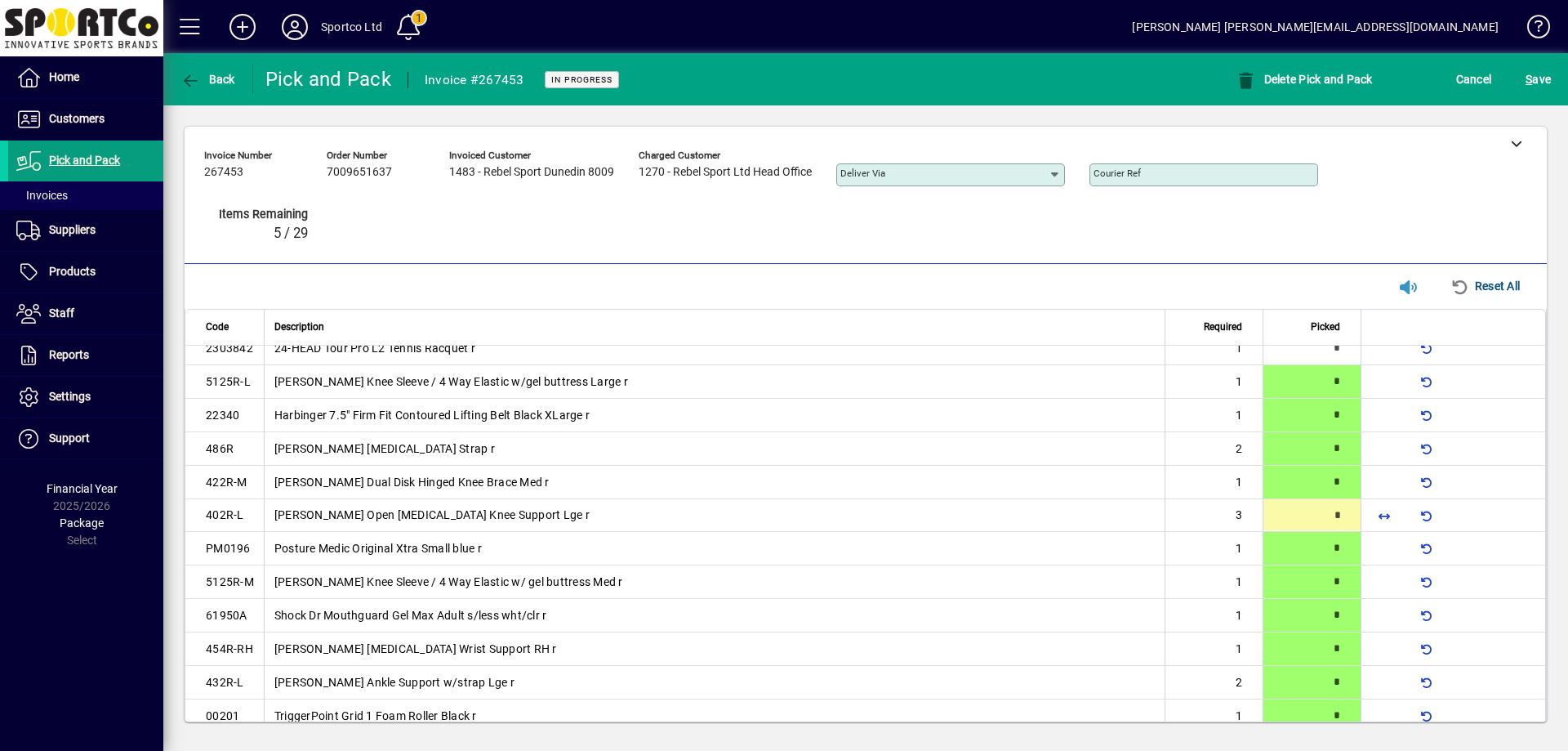
scroll to position [16, 0]
type input "*"
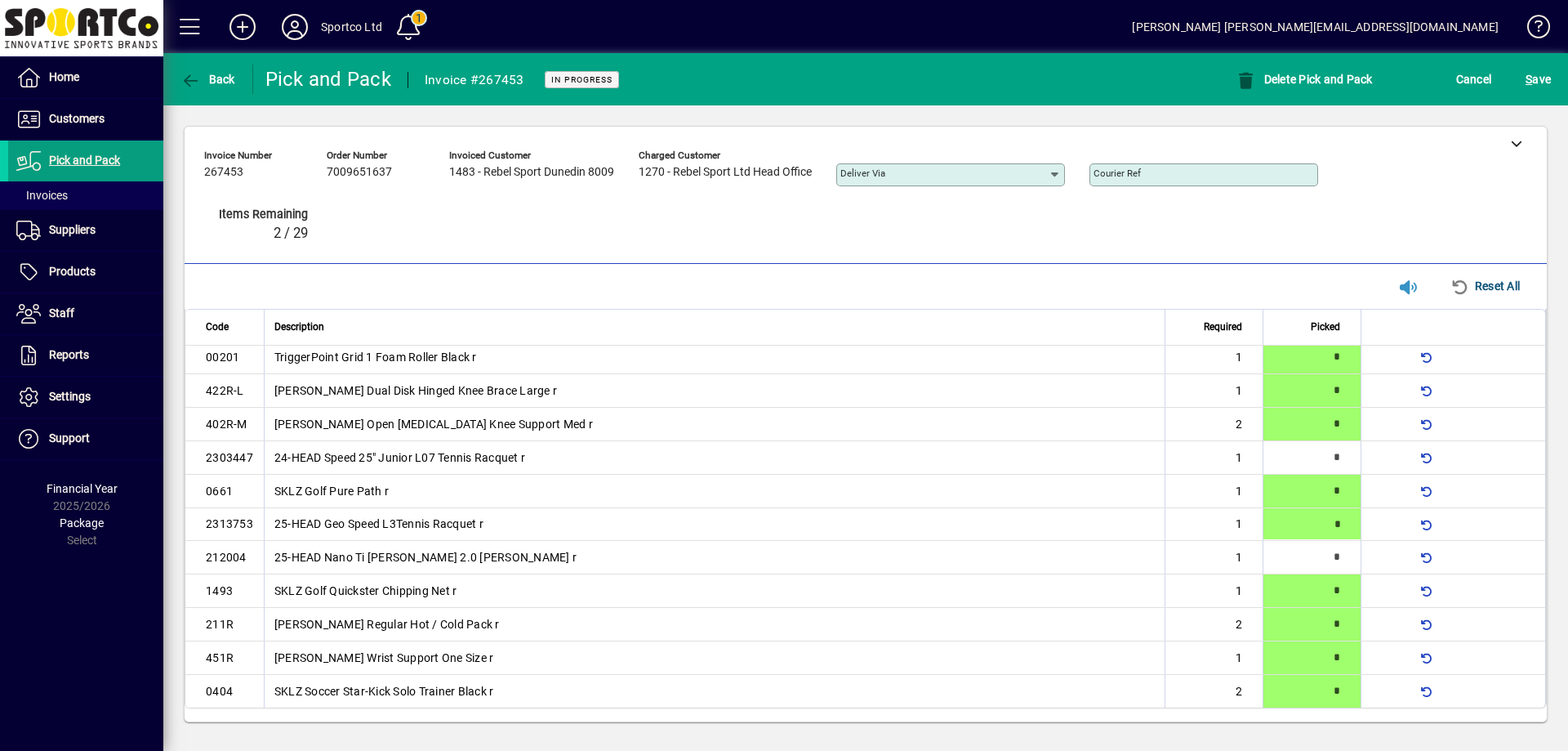
type input "*"
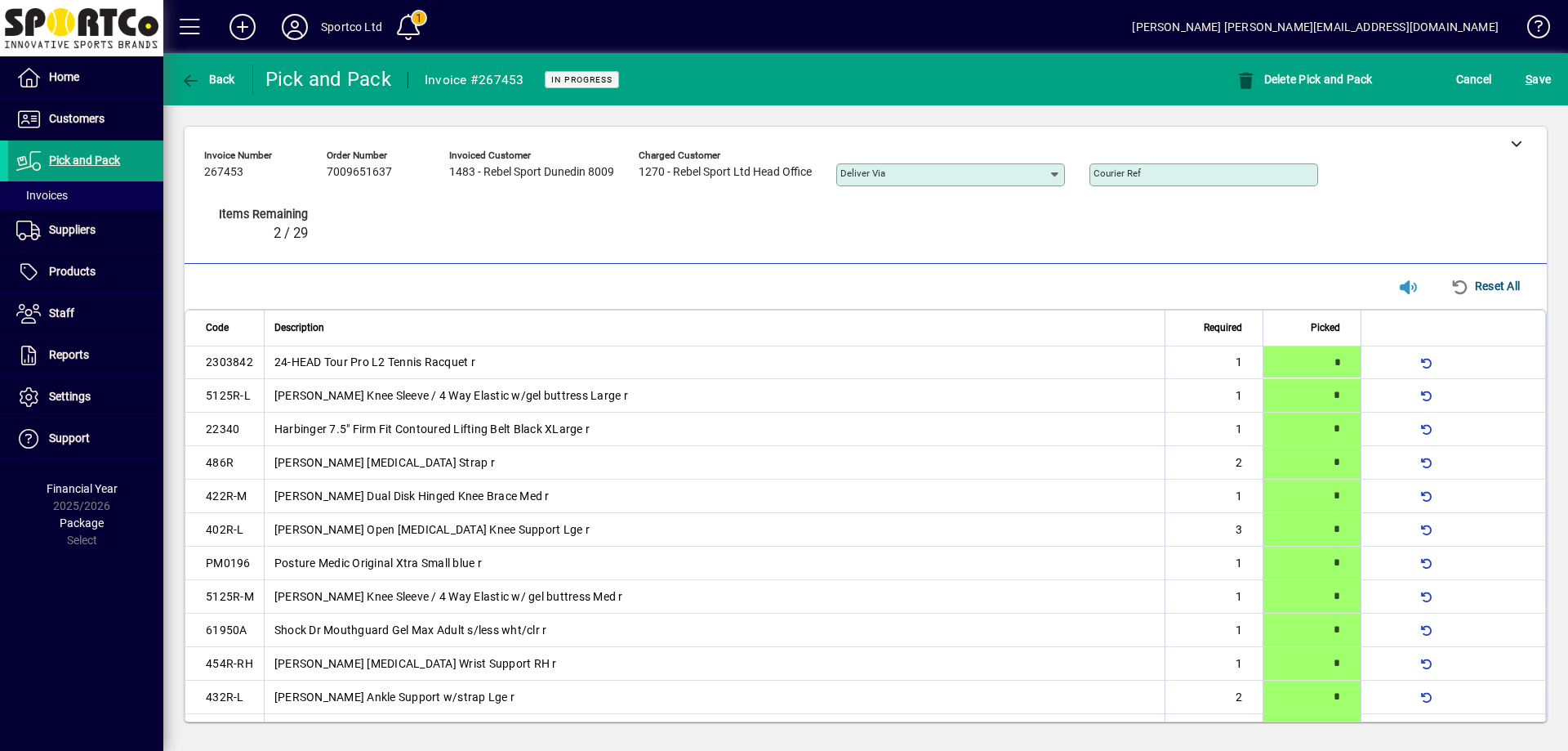
type input "*"
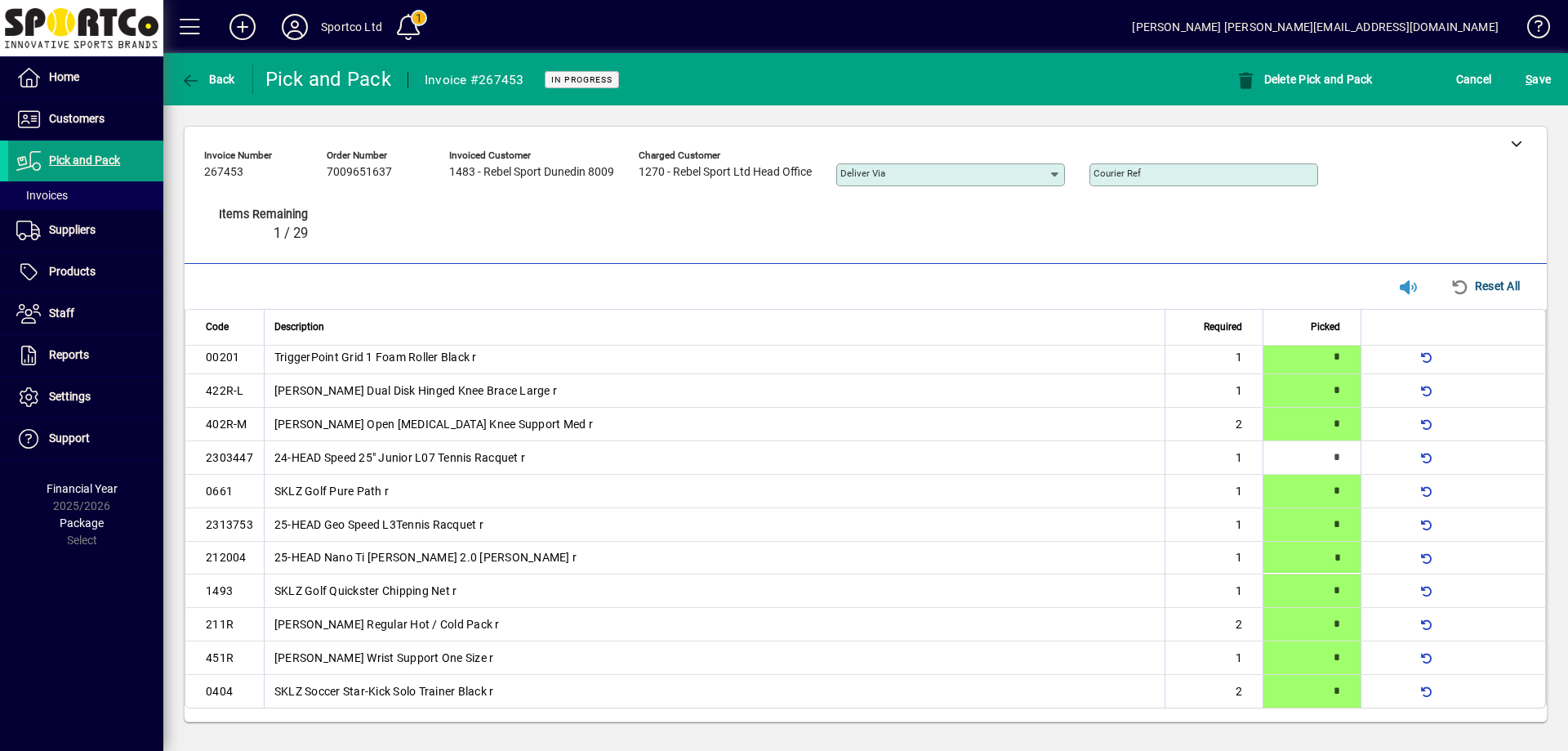
type input "*"
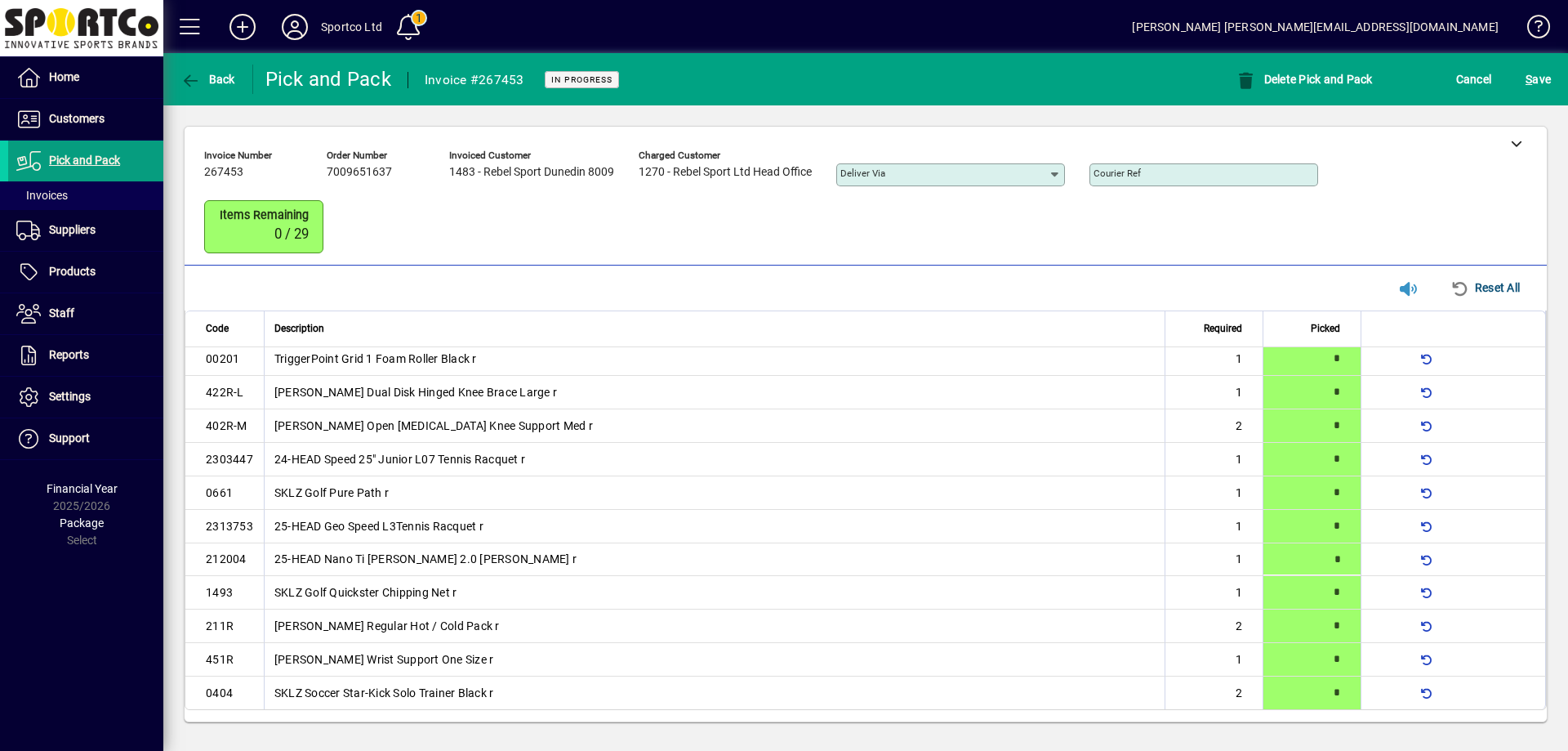
scroll to position [375, 0]
click at [1539, 75] on span "S ave" at bounding box center [1538, 79] width 25 height 26
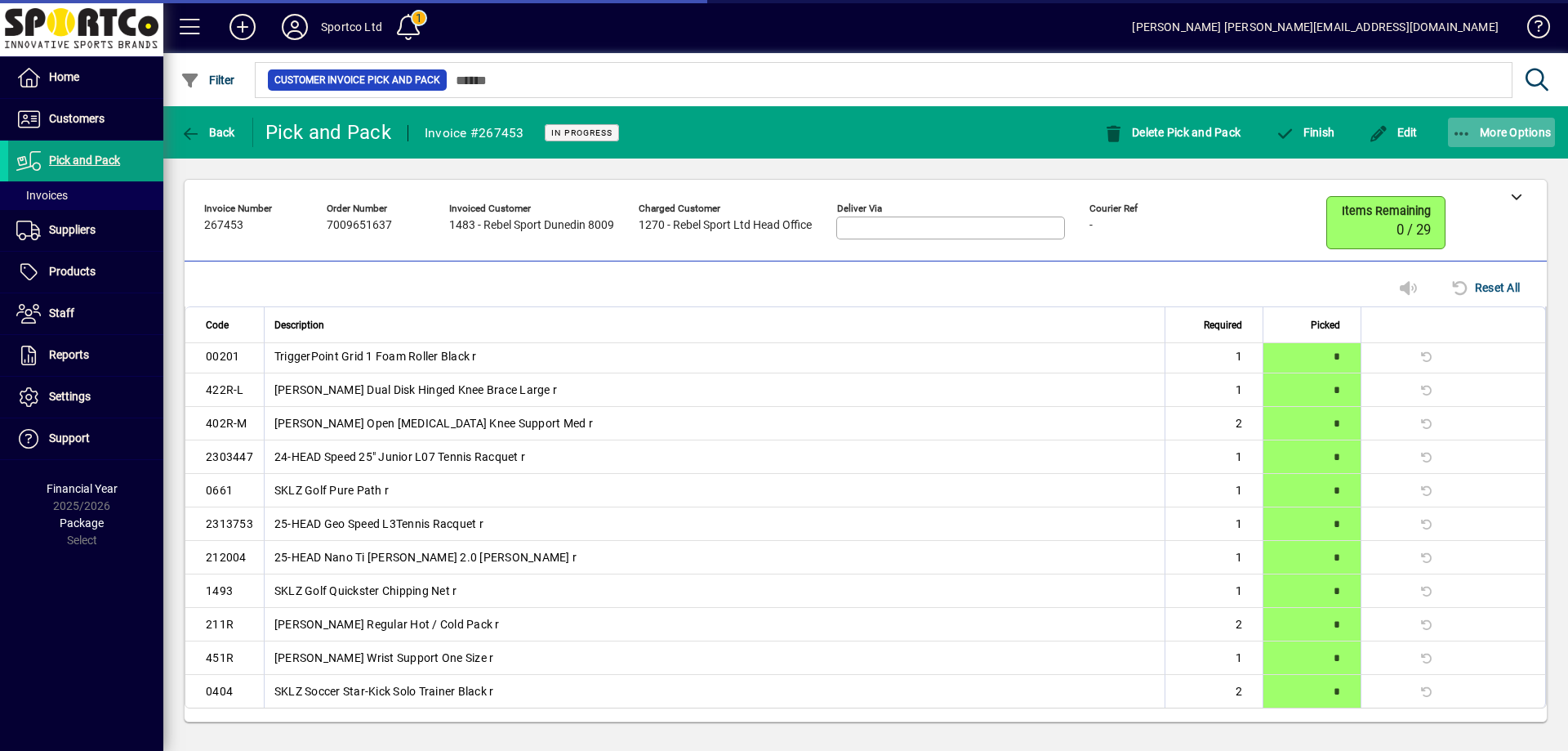
scroll to position [372, 0]
click at [1469, 128] on icon "button" at bounding box center [1462, 134] width 21 height 16
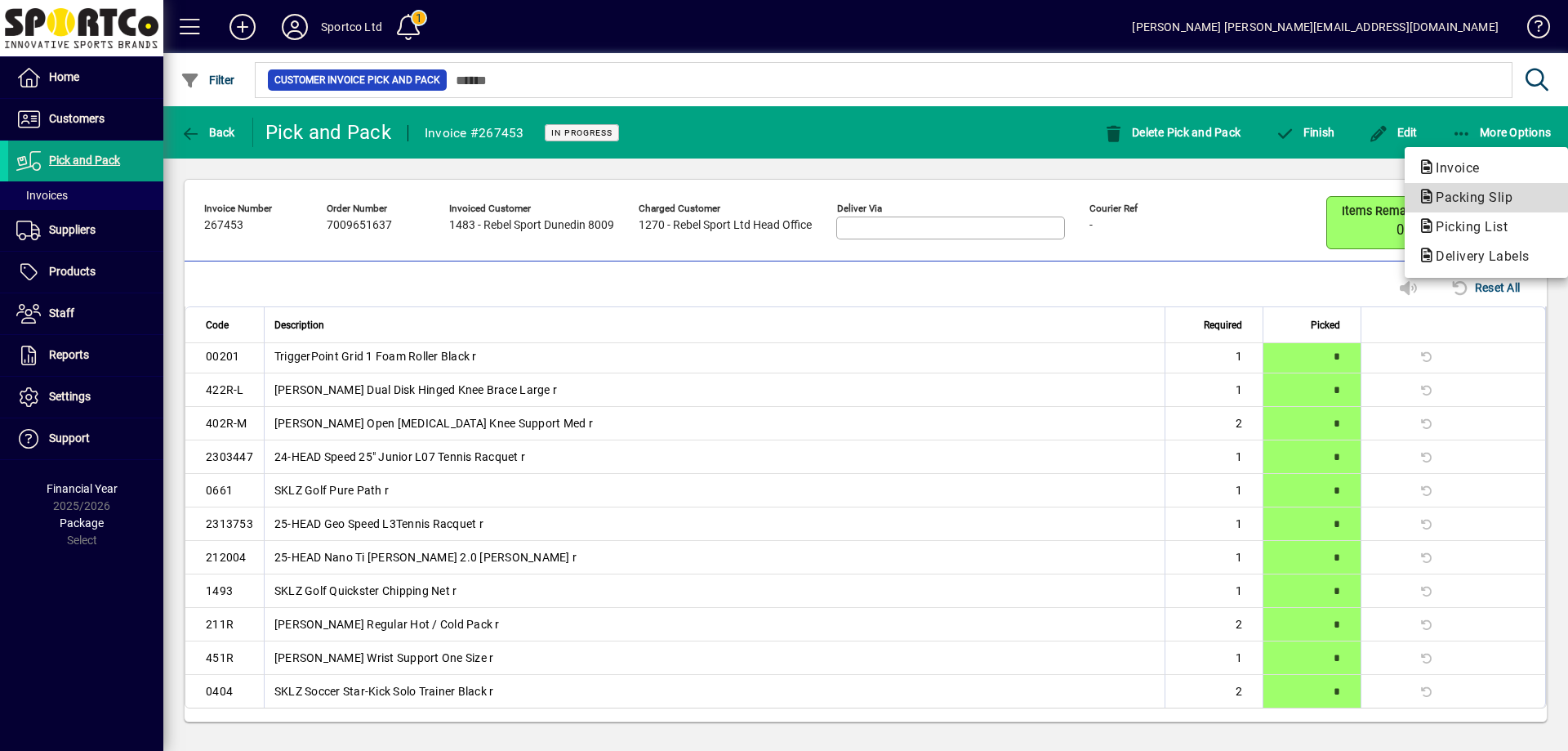
click at [1465, 194] on span "Packing Slip" at bounding box center [1469, 197] width 103 height 16
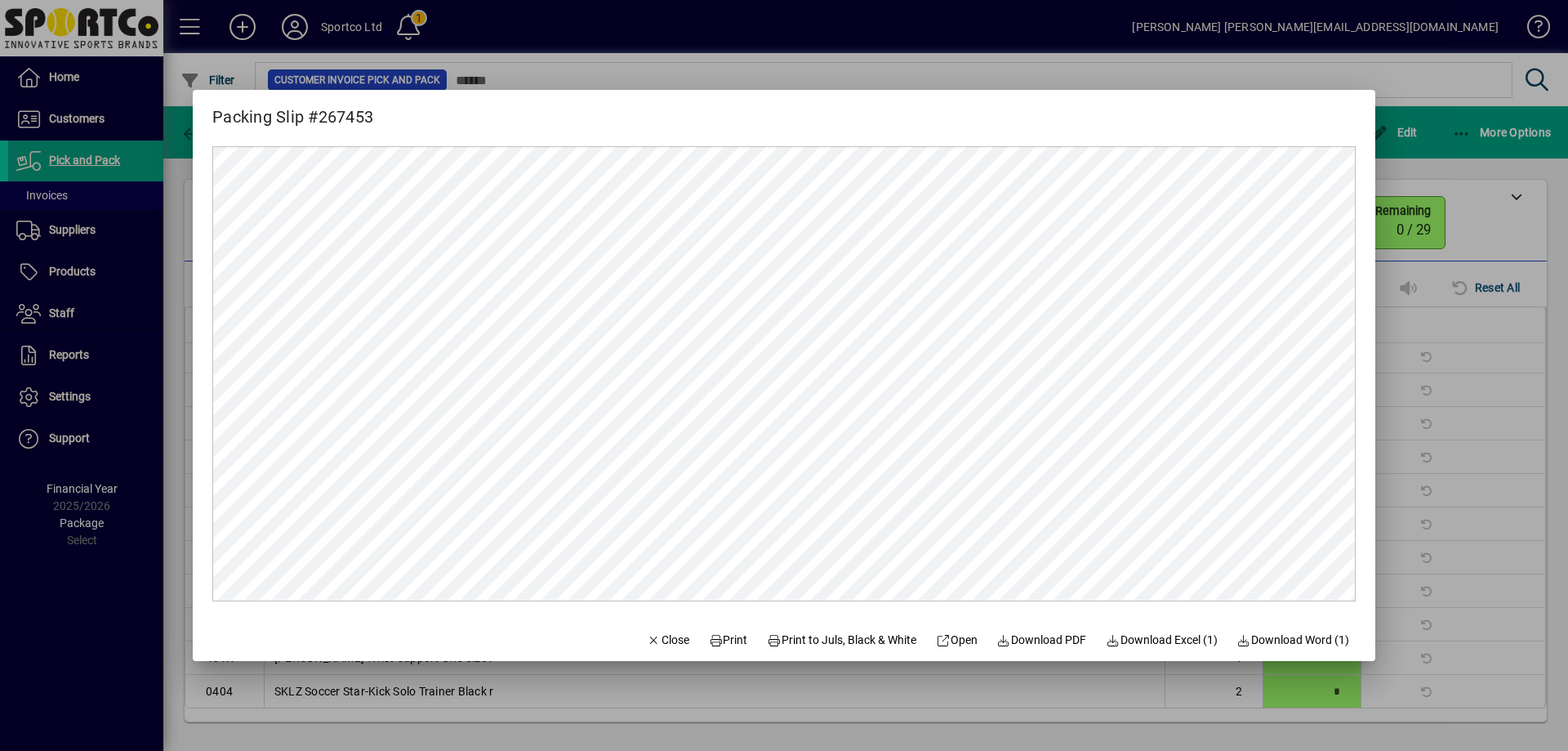
scroll to position [0, 0]
click at [713, 642] on span "Print" at bounding box center [728, 640] width 39 height 17
click at [647, 634] on span "Close" at bounding box center [667, 640] width 43 height 17
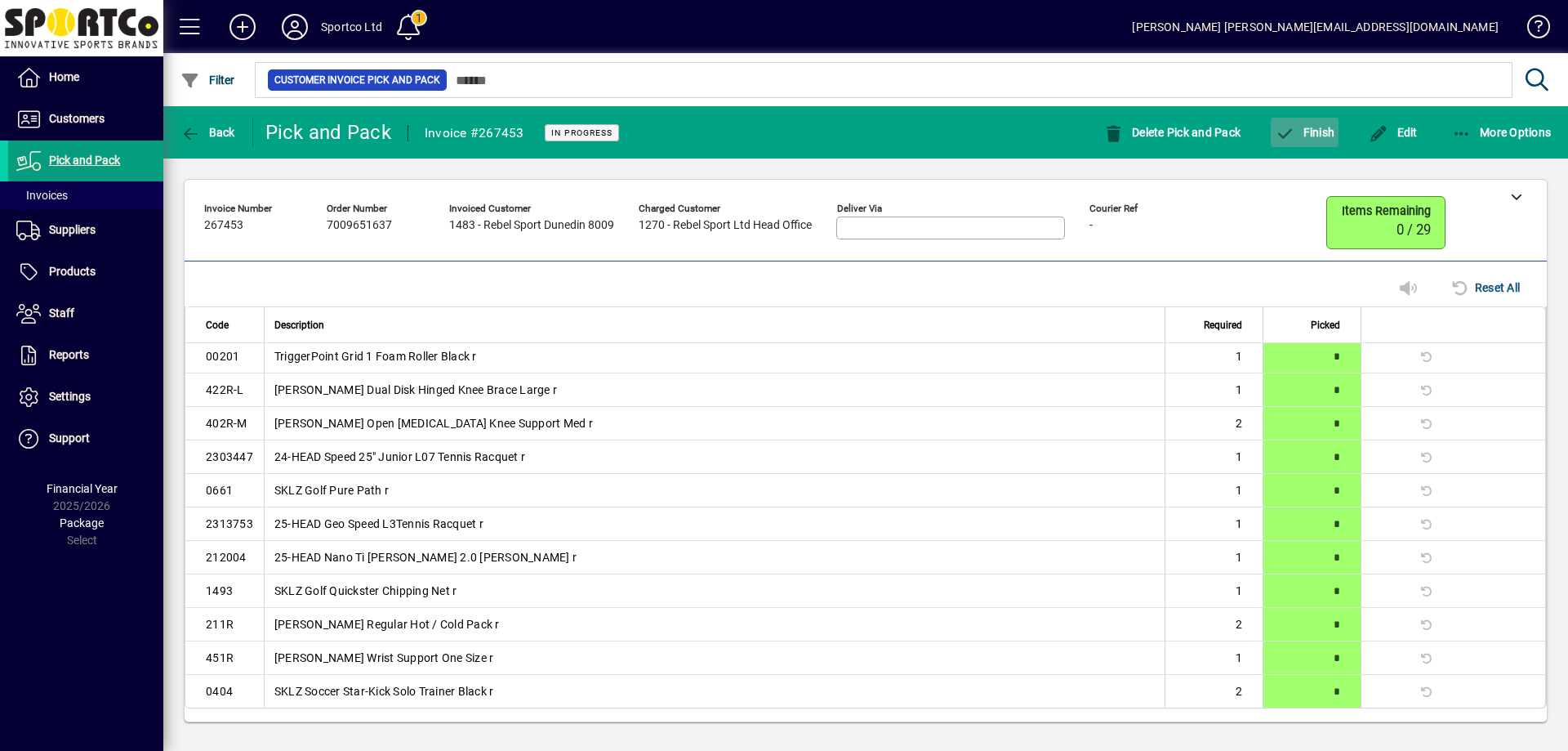
click at [1314, 132] on span "Finish" at bounding box center [1304, 132] width 60 height 13
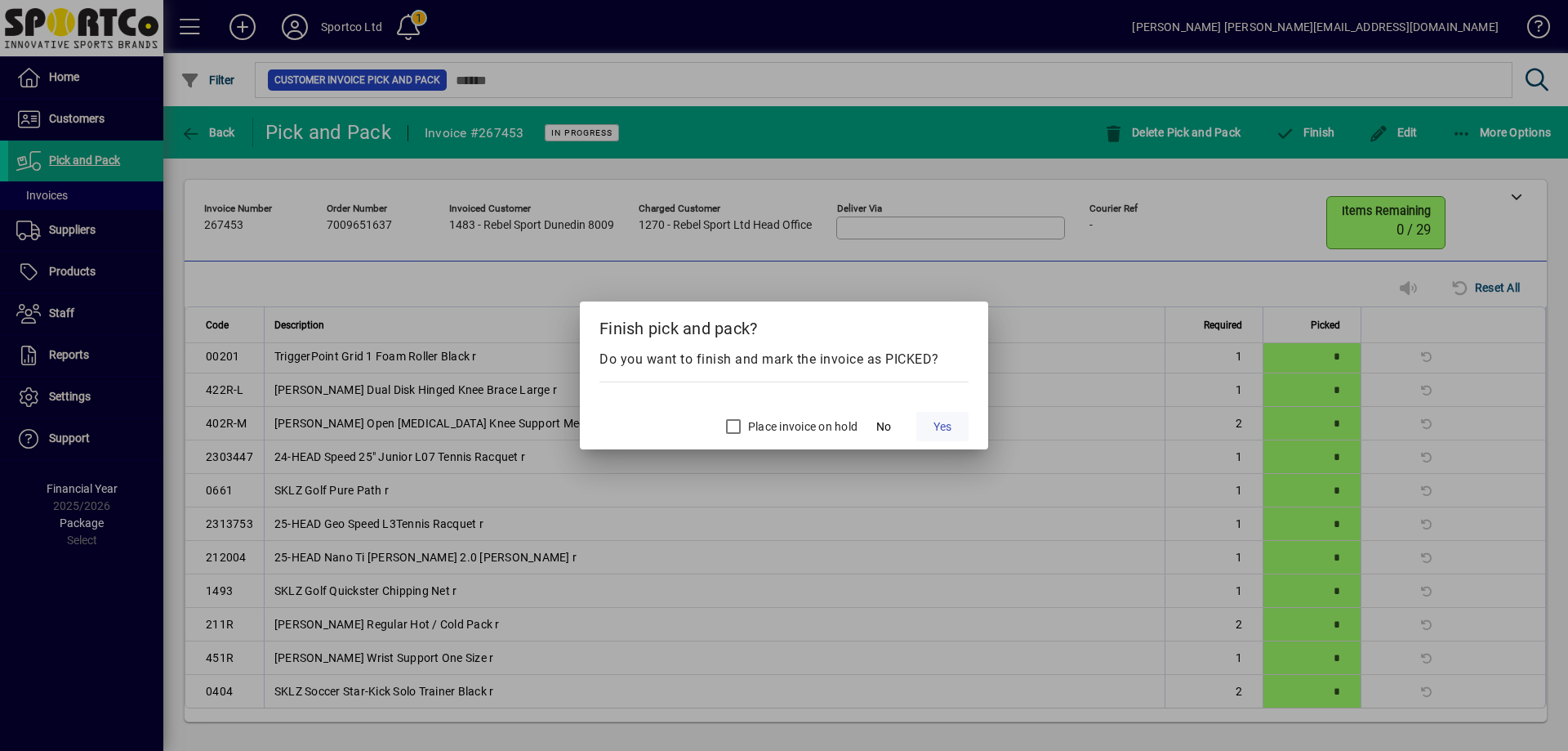
click at [952, 424] on span at bounding box center [942, 426] width 52 height 39
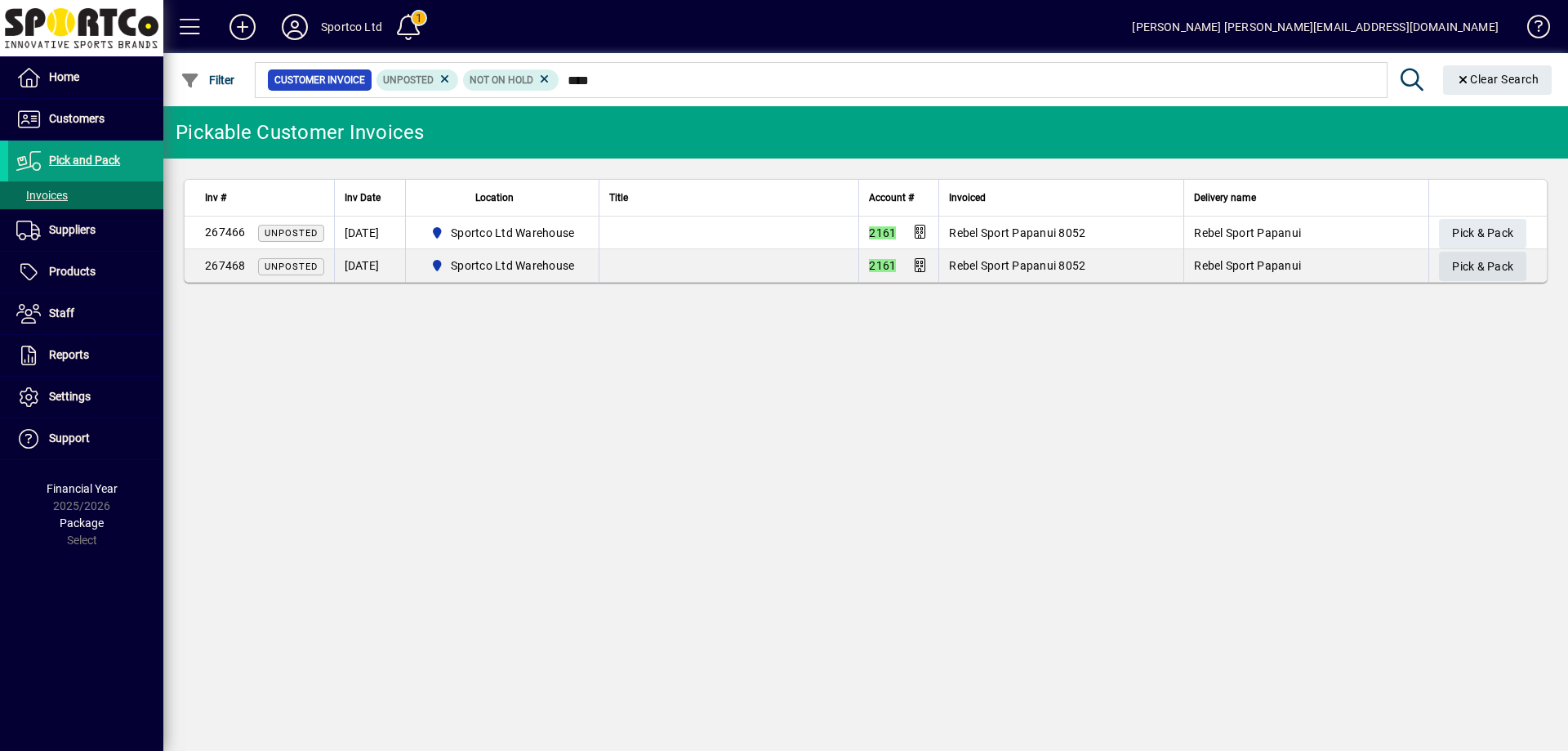
type input "****"
click at [1508, 259] on span "Pick & Pack" at bounding box center [1482, 267] width 62 height 27
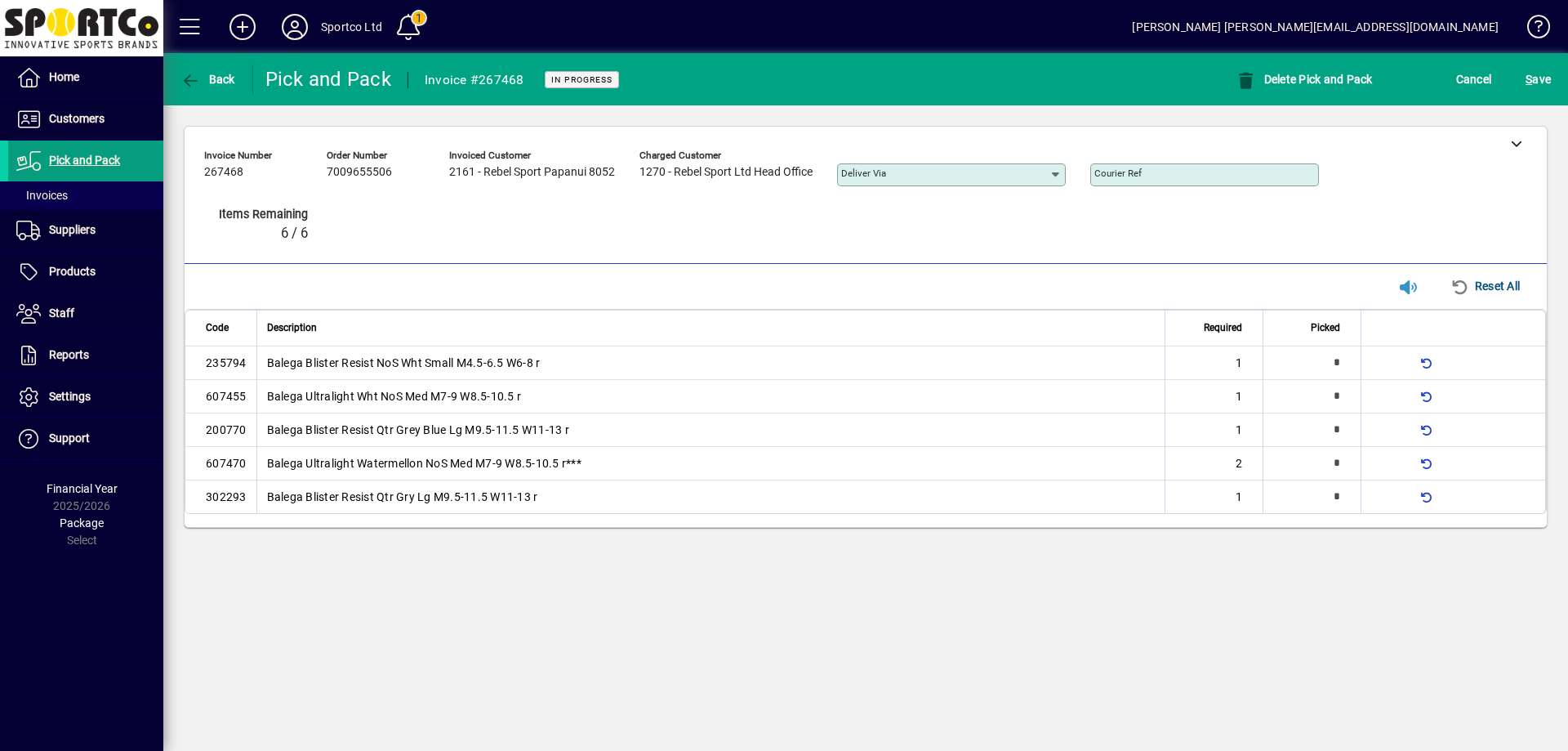
type input "*"
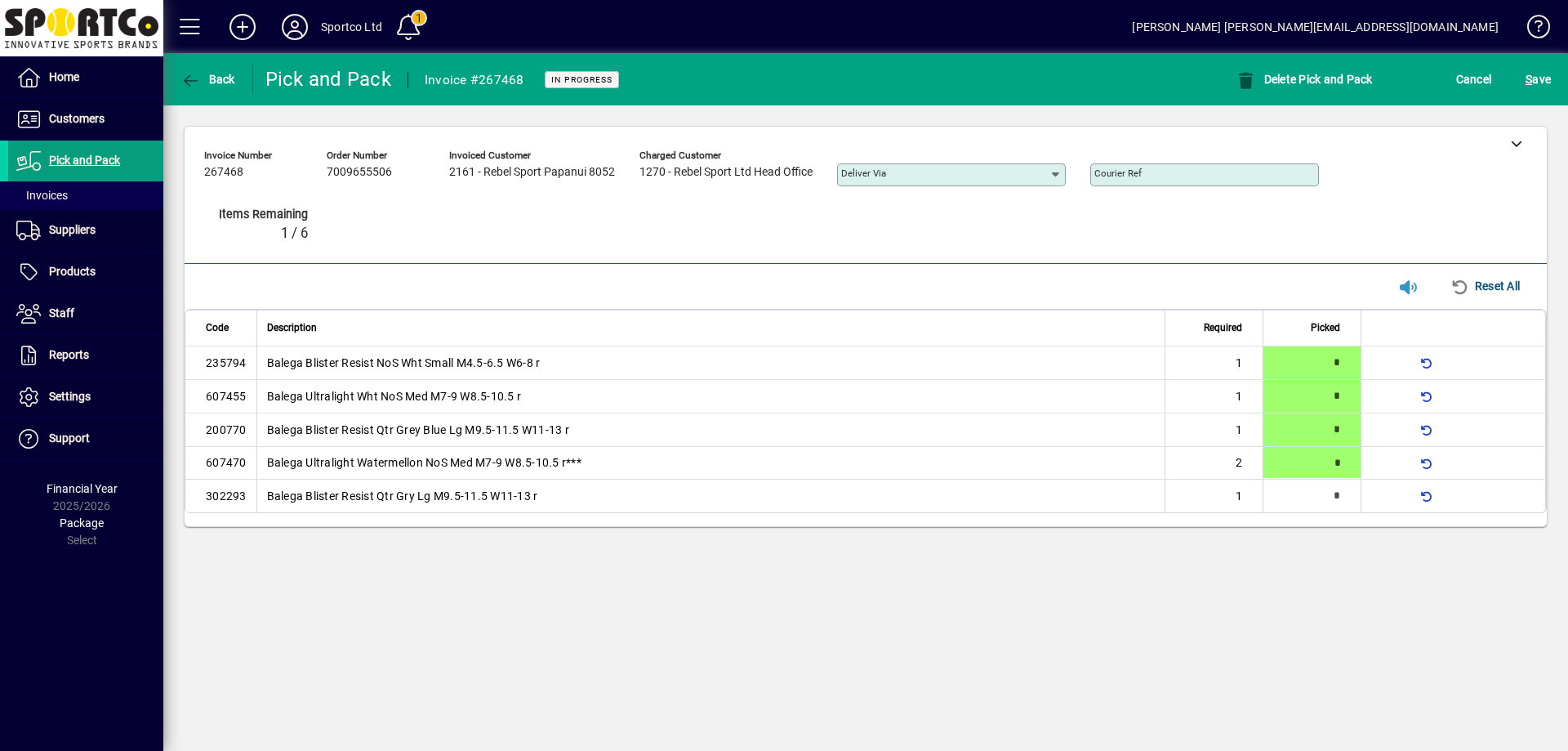
type input "*"
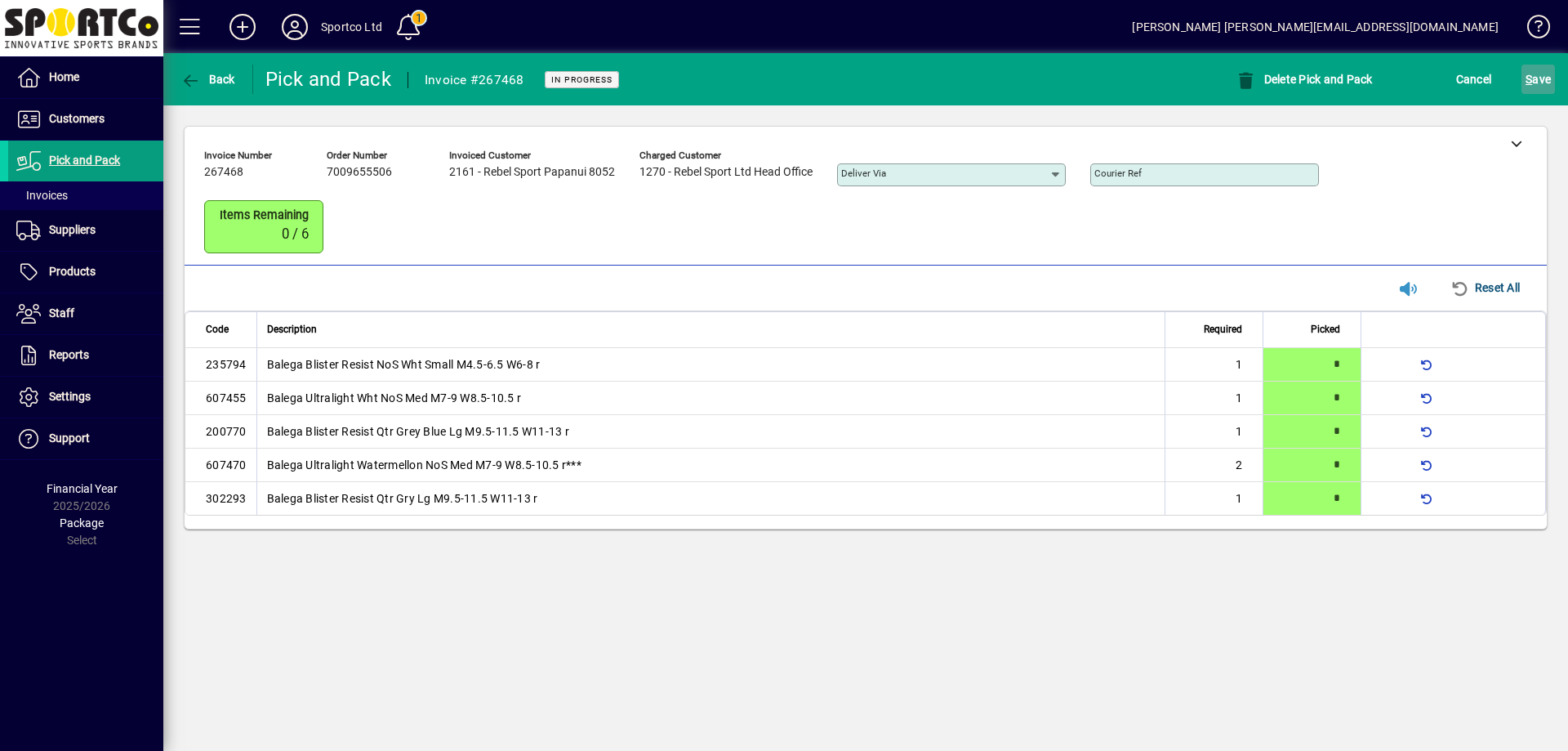
click at [1542, 69] on span "S ave" at bounding box center [1538, 79] width 25 height 26
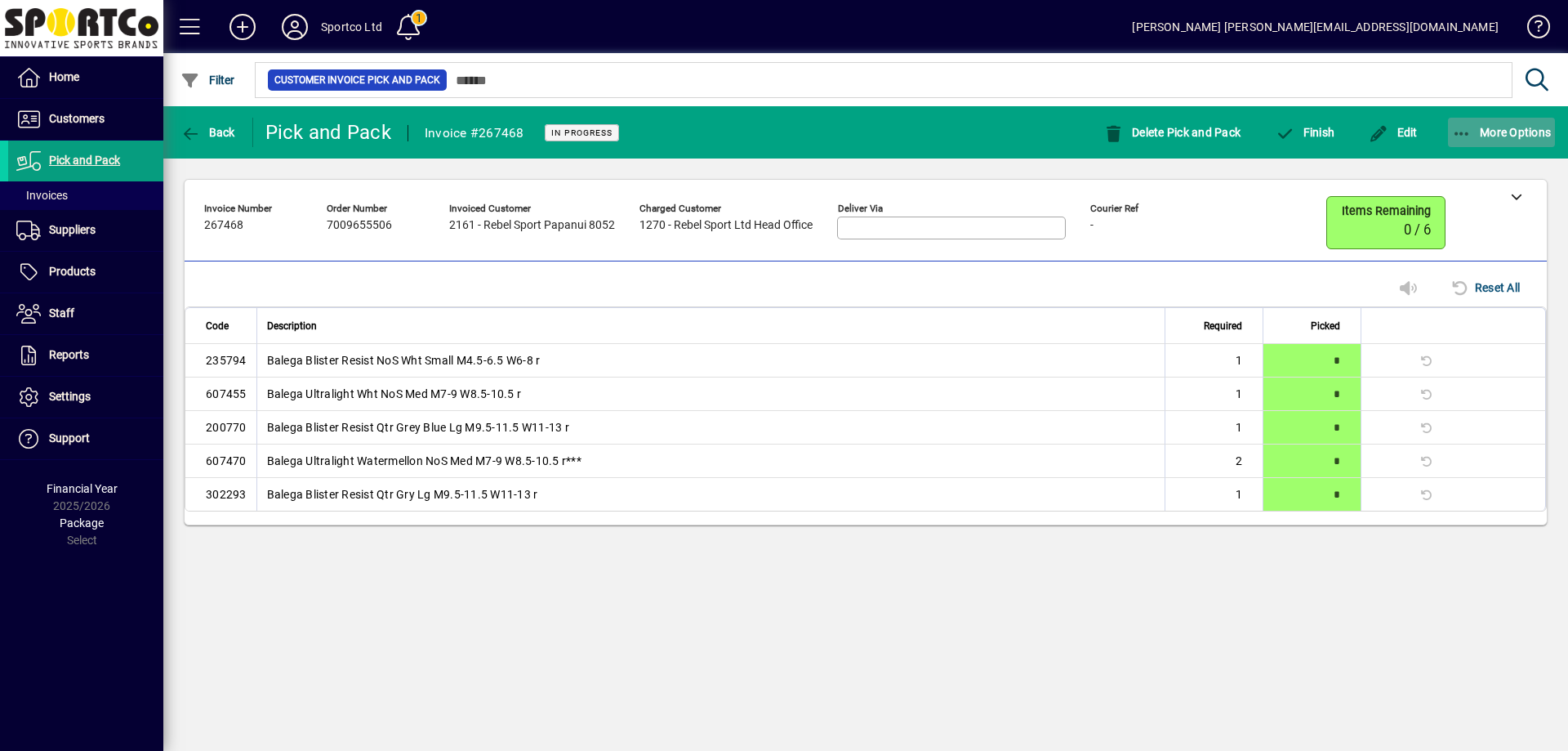
click at [1459, 126] on icon "button" at bounding box center [1462, 134] width 21 height 16
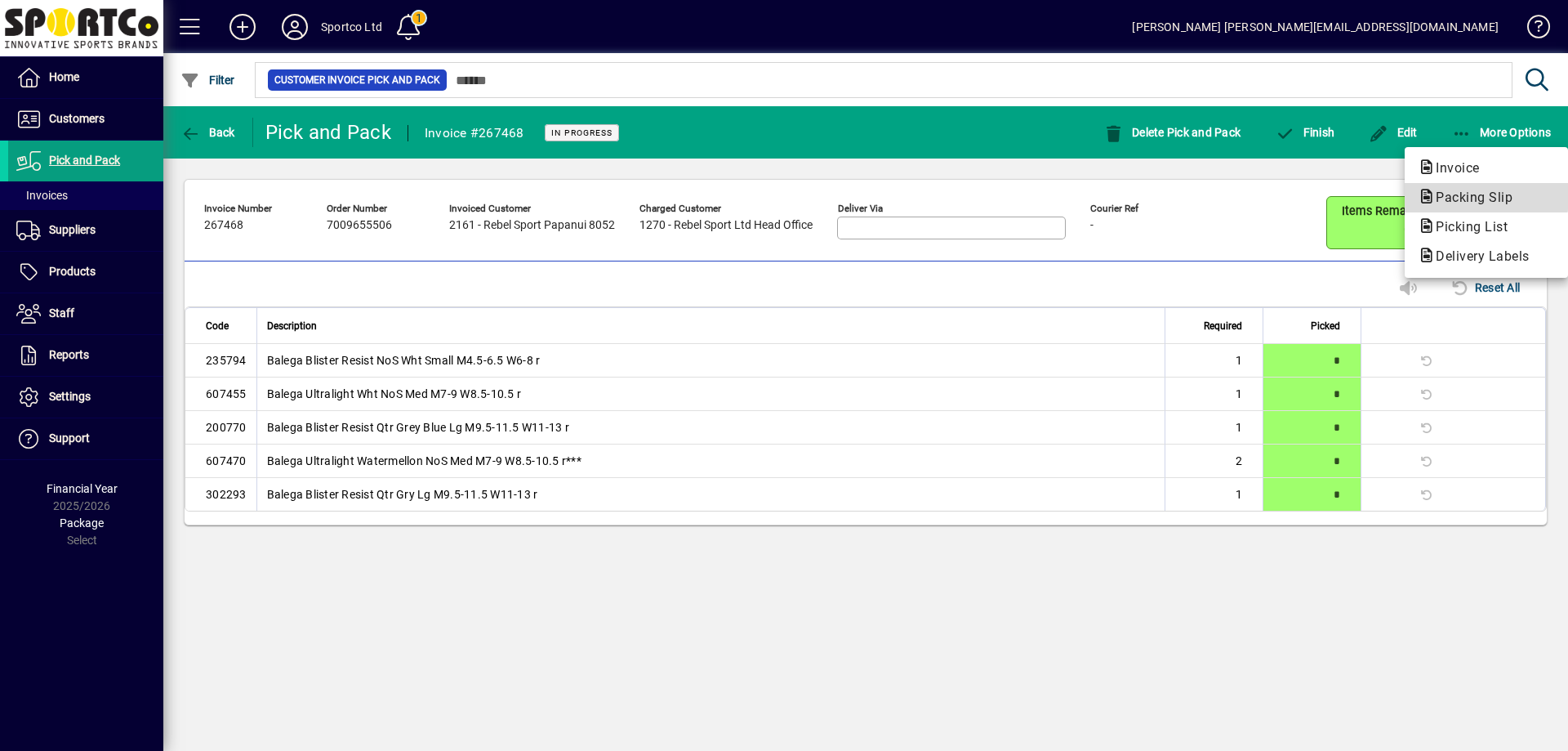
click at [1456, 191] on span "Packing Slip" at bounding box center [1469, 197] width 103 height 16
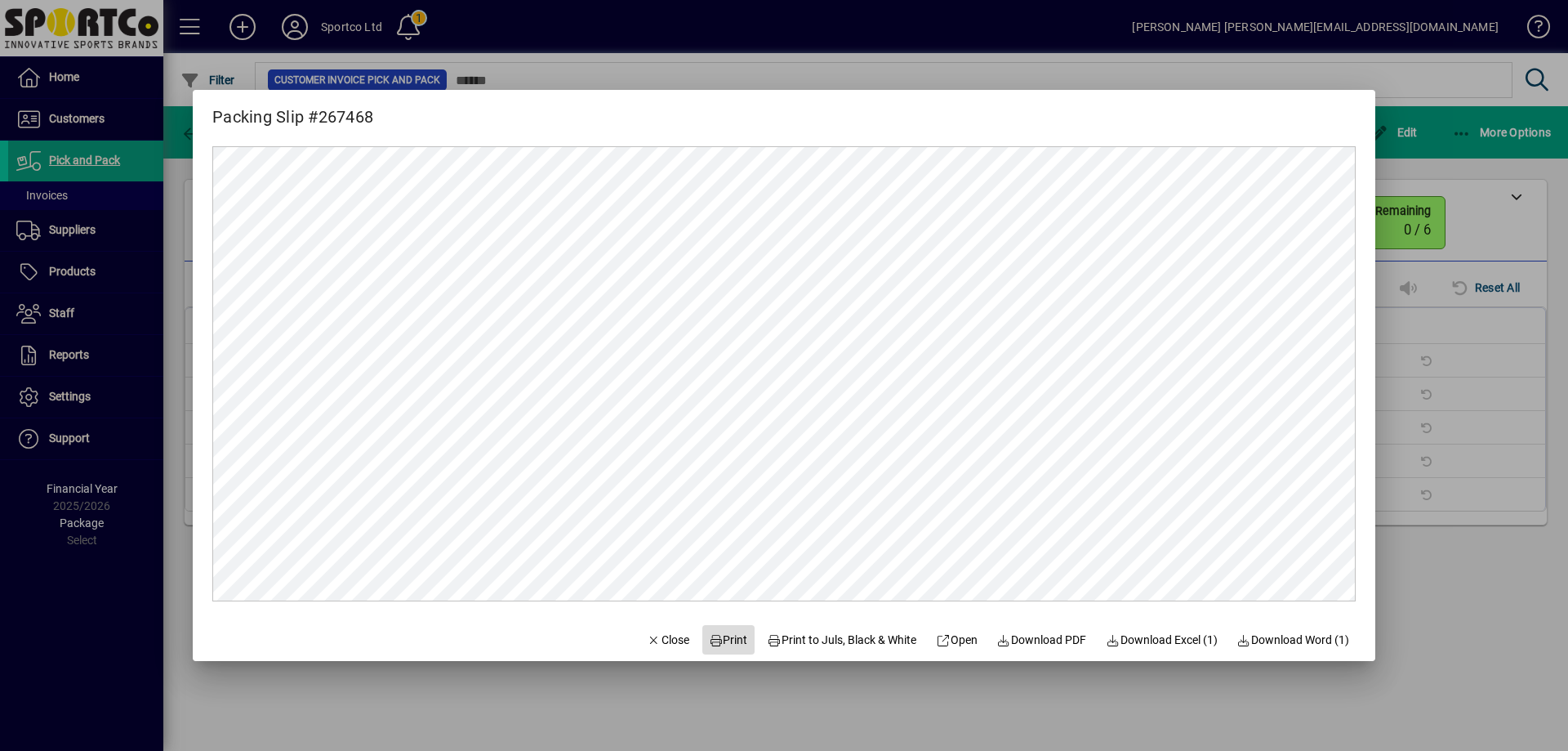
click at [713, 636] on span "Print" at bounding box center [728, 640] width 39 height 17
click at [660, 644] on span "Close" at bounding box center [667, 640] width 43 height 17
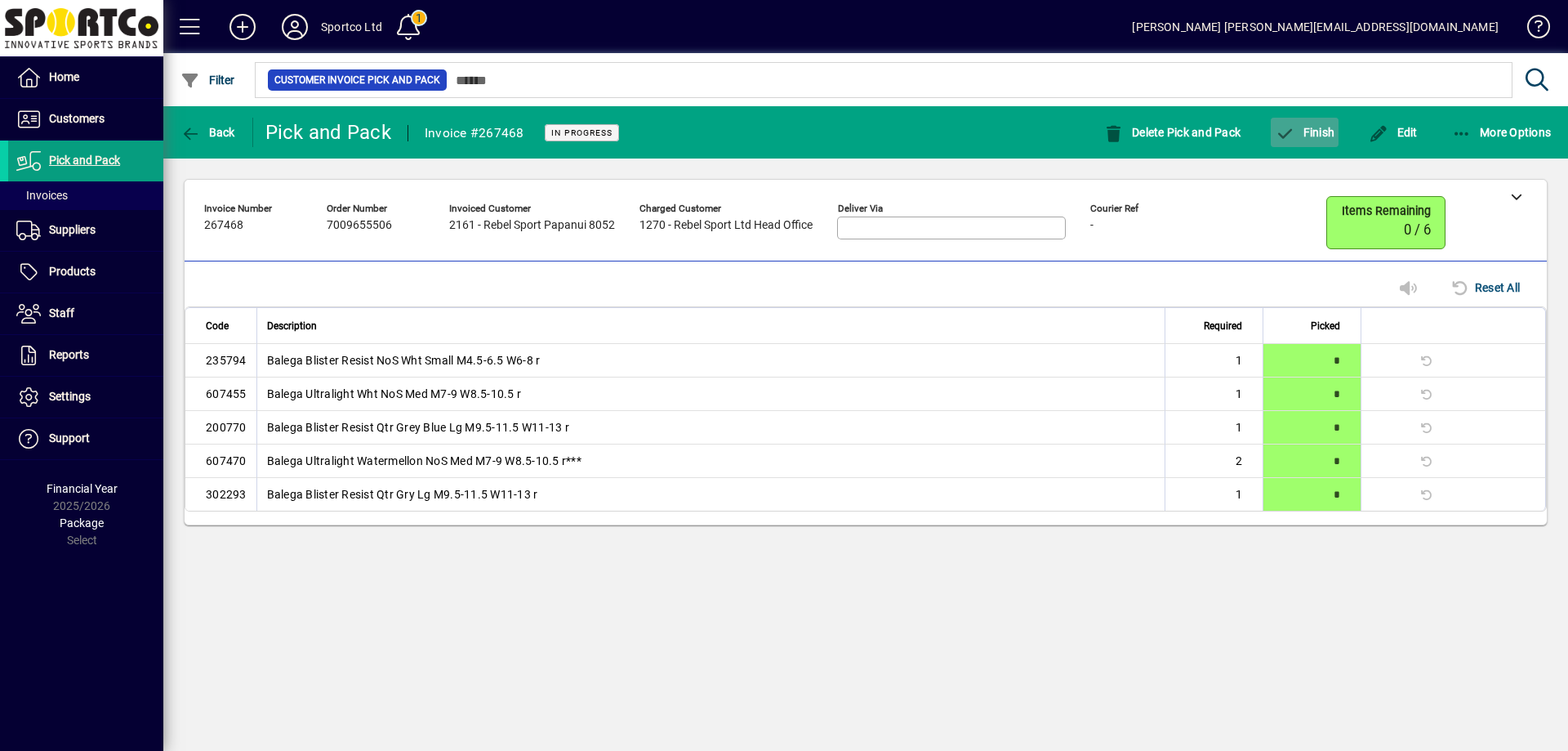
click at [1321, 137] on span "Finish" at bounding box center [1304, 132] width 60 height 13
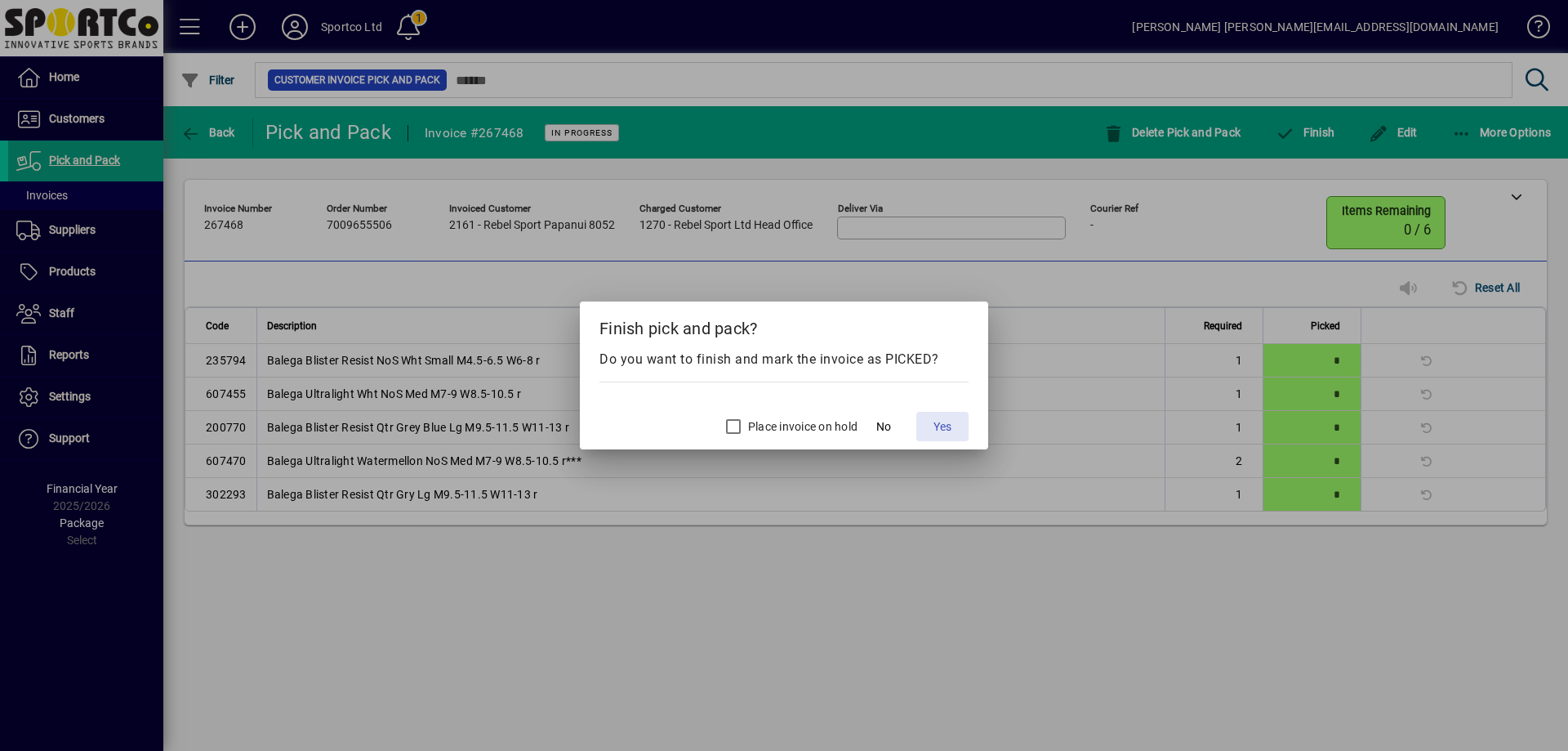
click at [935, 426] on span "Yes" at bounding box center [942, 427] width 18 height 17
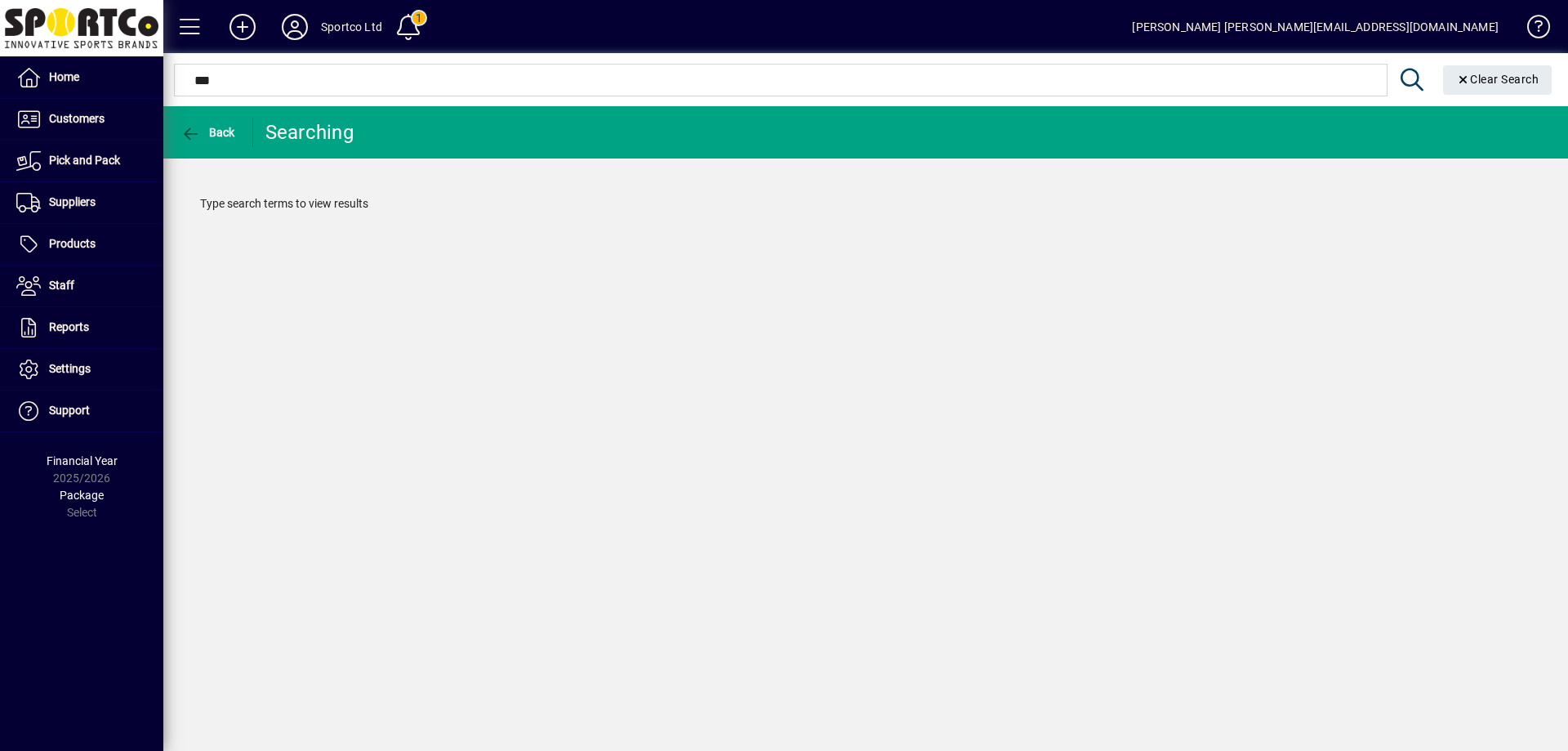
type input "****"
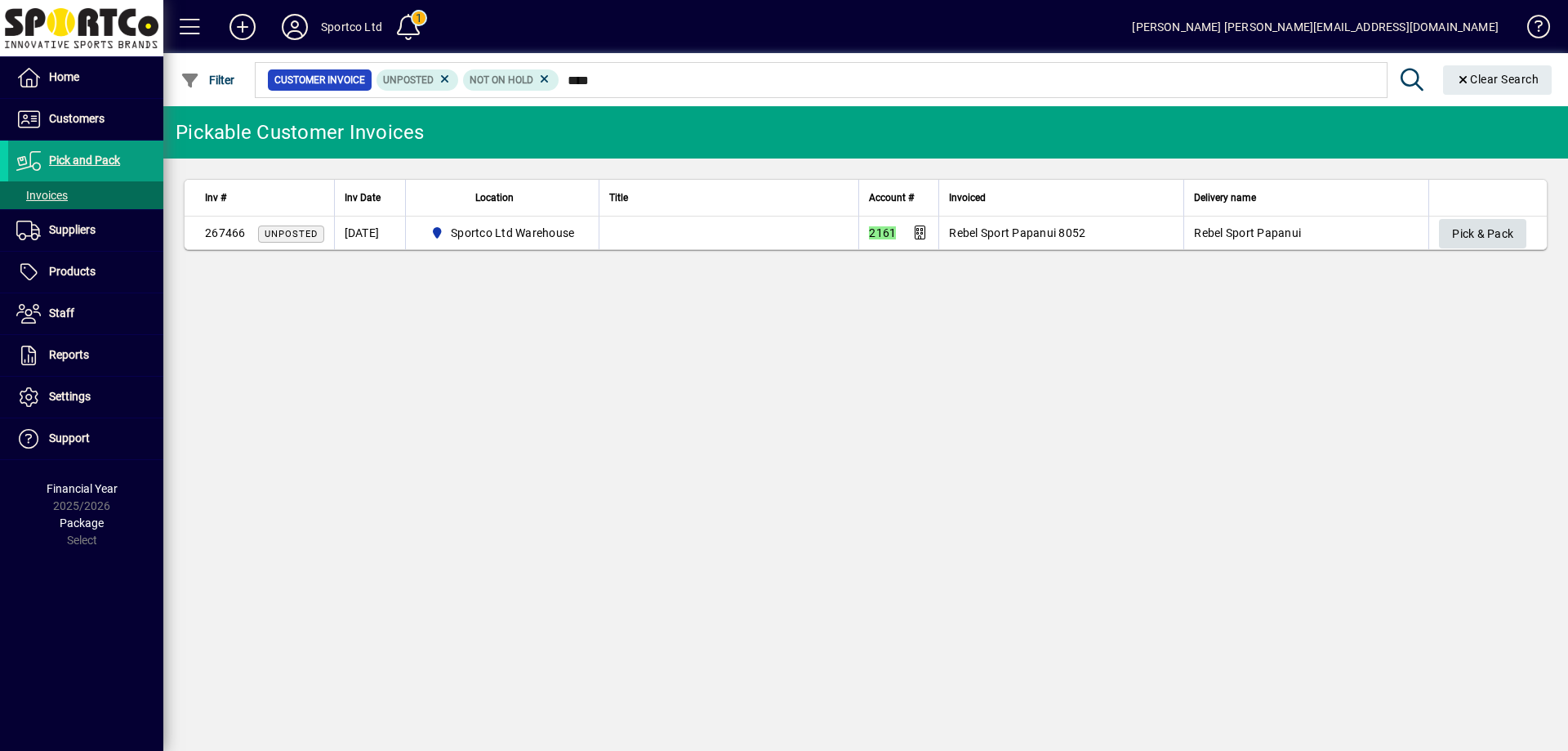
type input "****"
click at [1475, 226] on span "Pick & Pack" at bounding box center [1482, 234] width 62 height 27
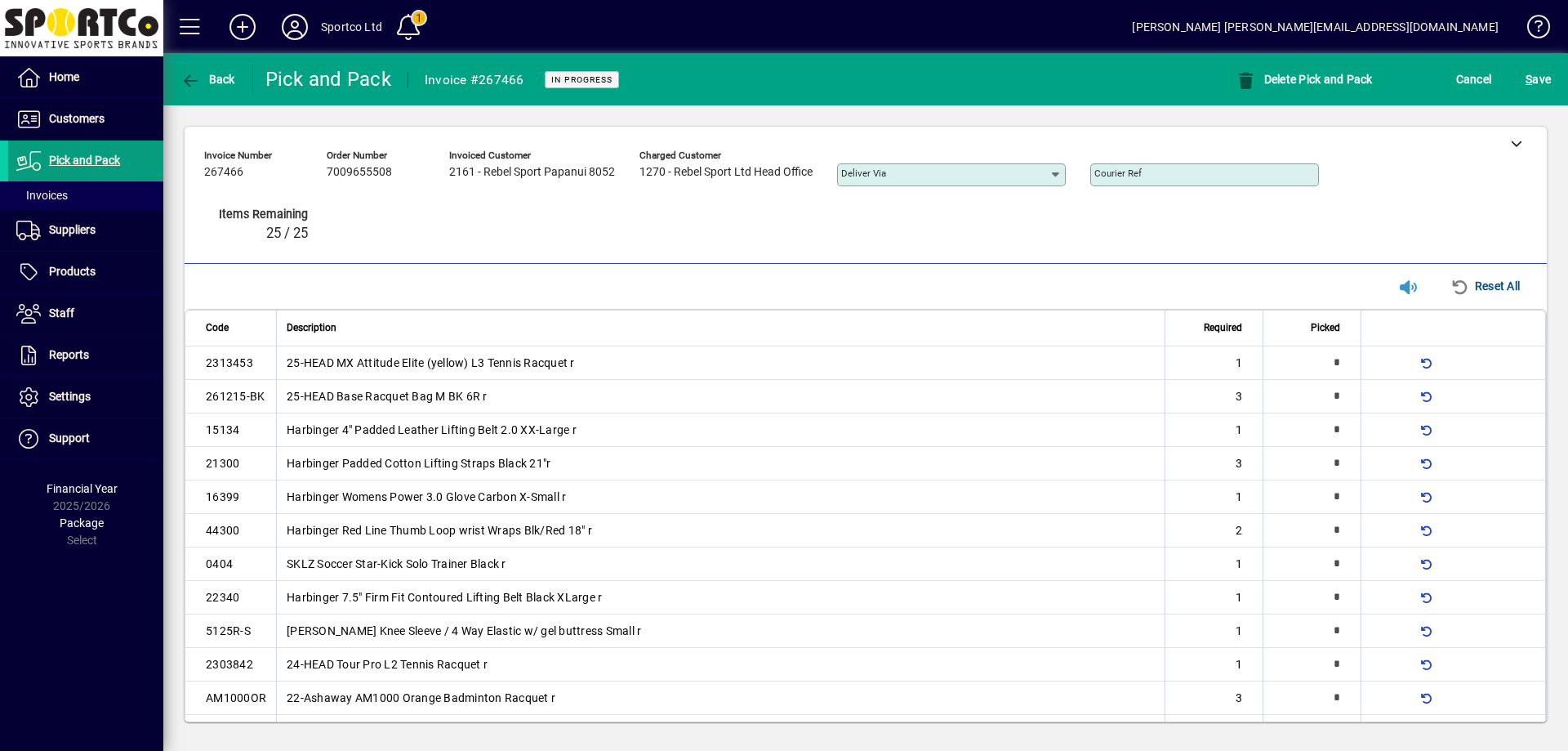
type input "*"
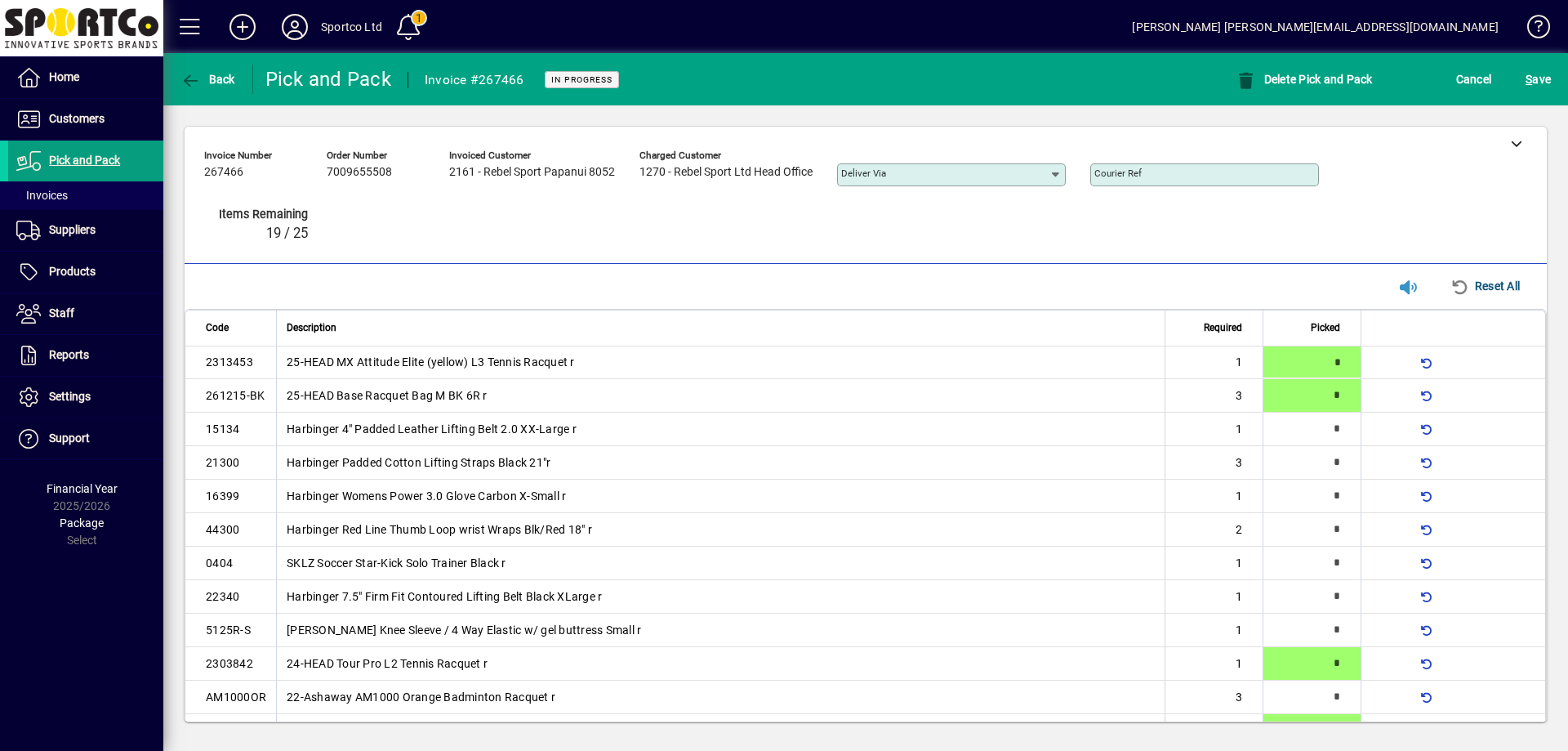
type input "*"
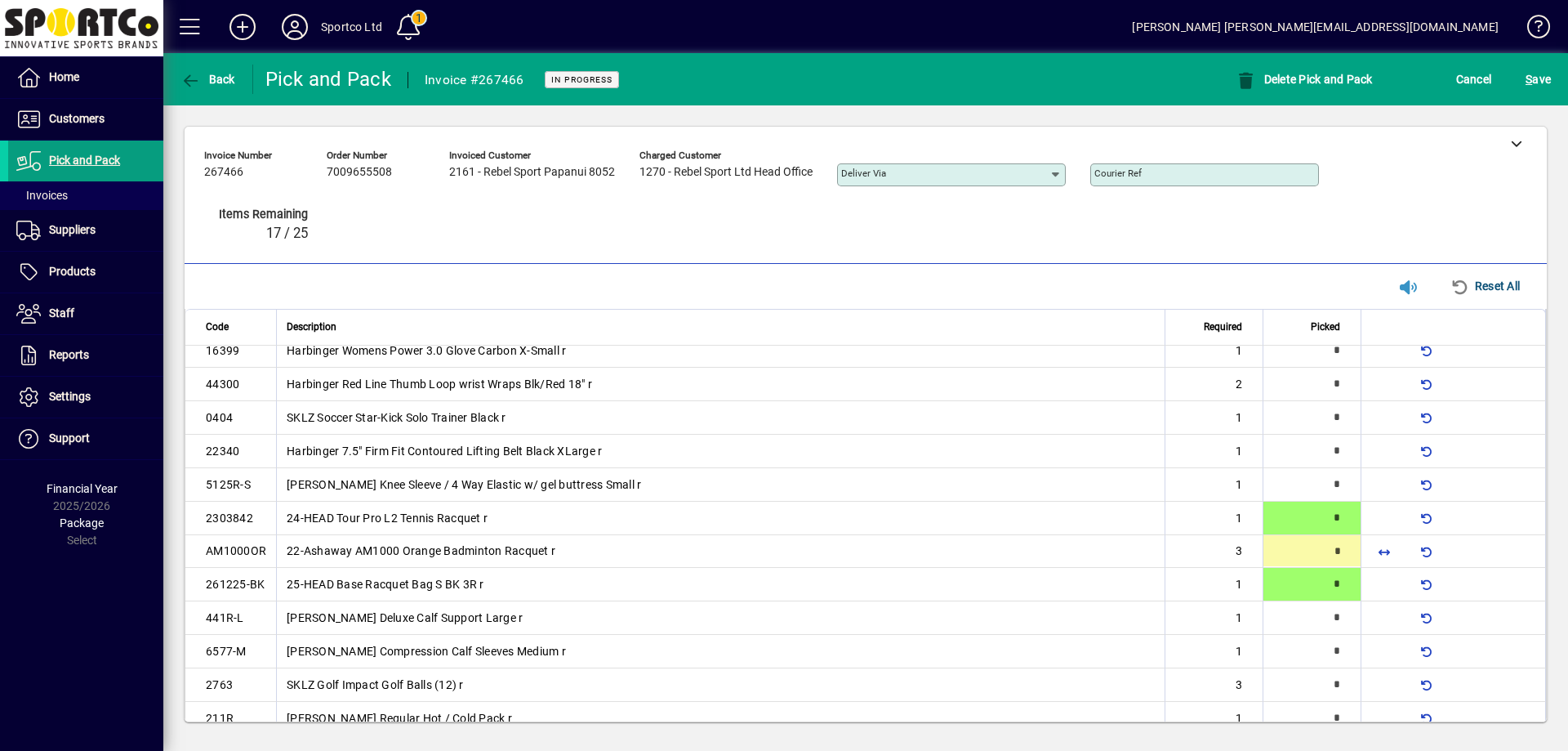
scroll to position [174, 0]
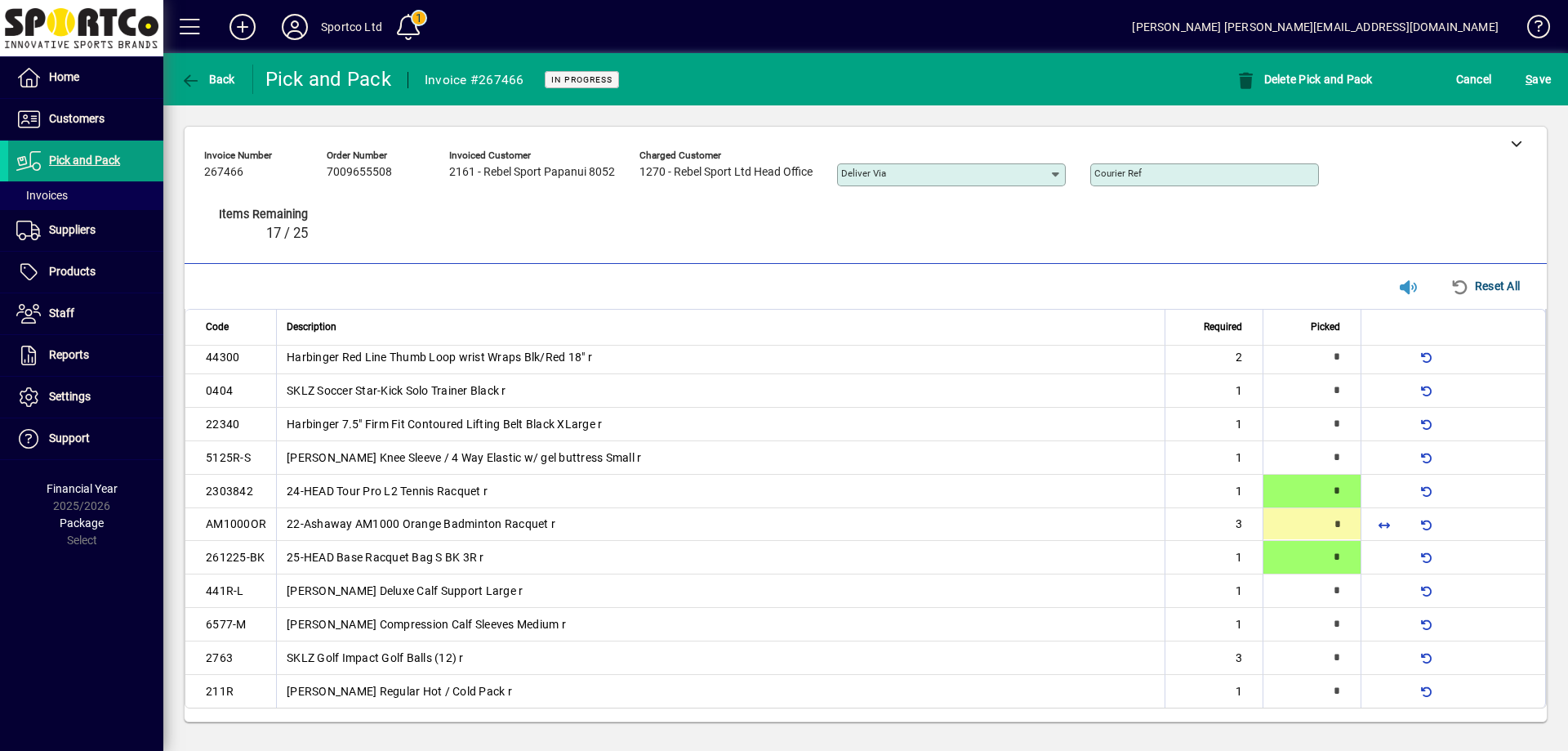
type input "*"
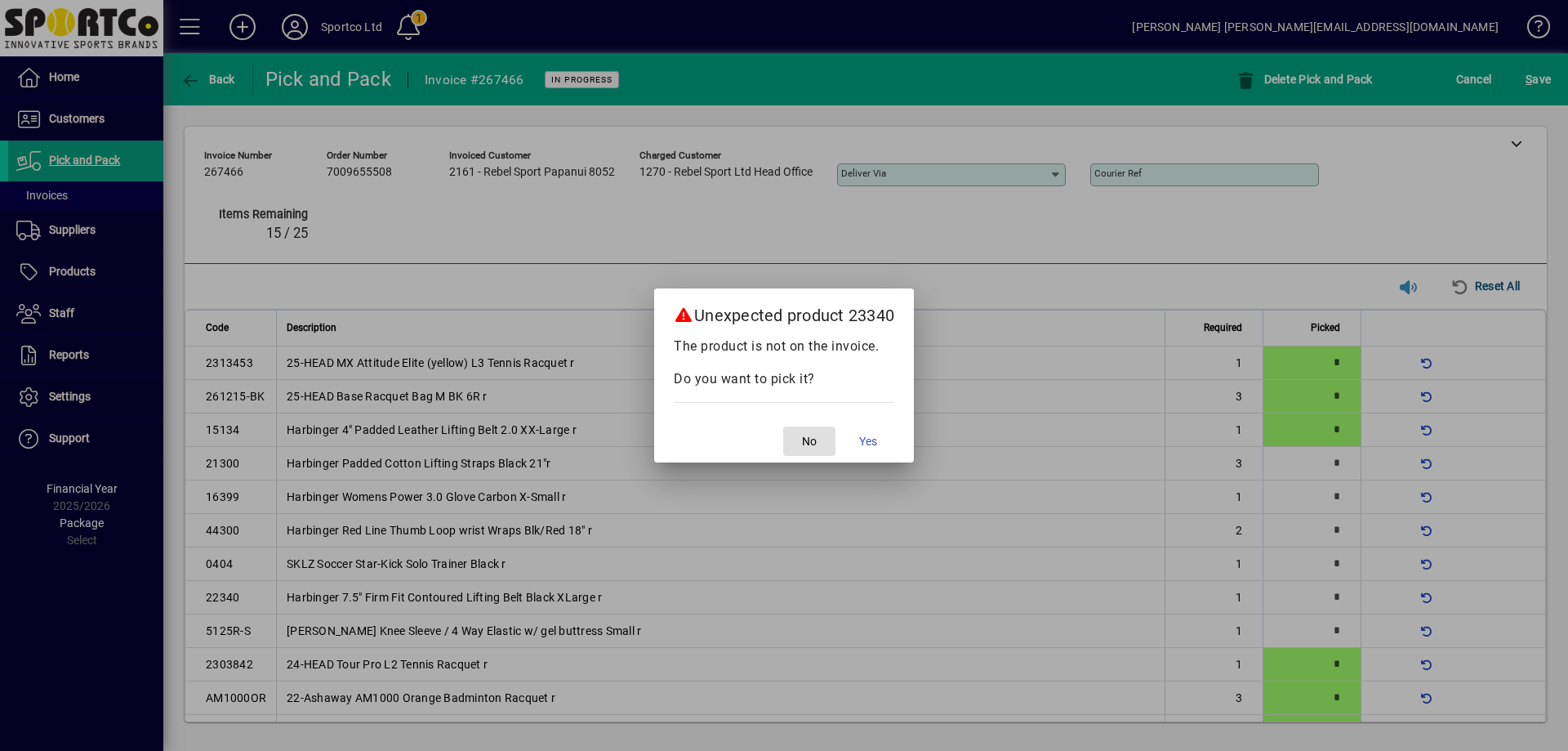
click at [808, 439] on span "No" at bounding box center [809, 442] width 15 height 17
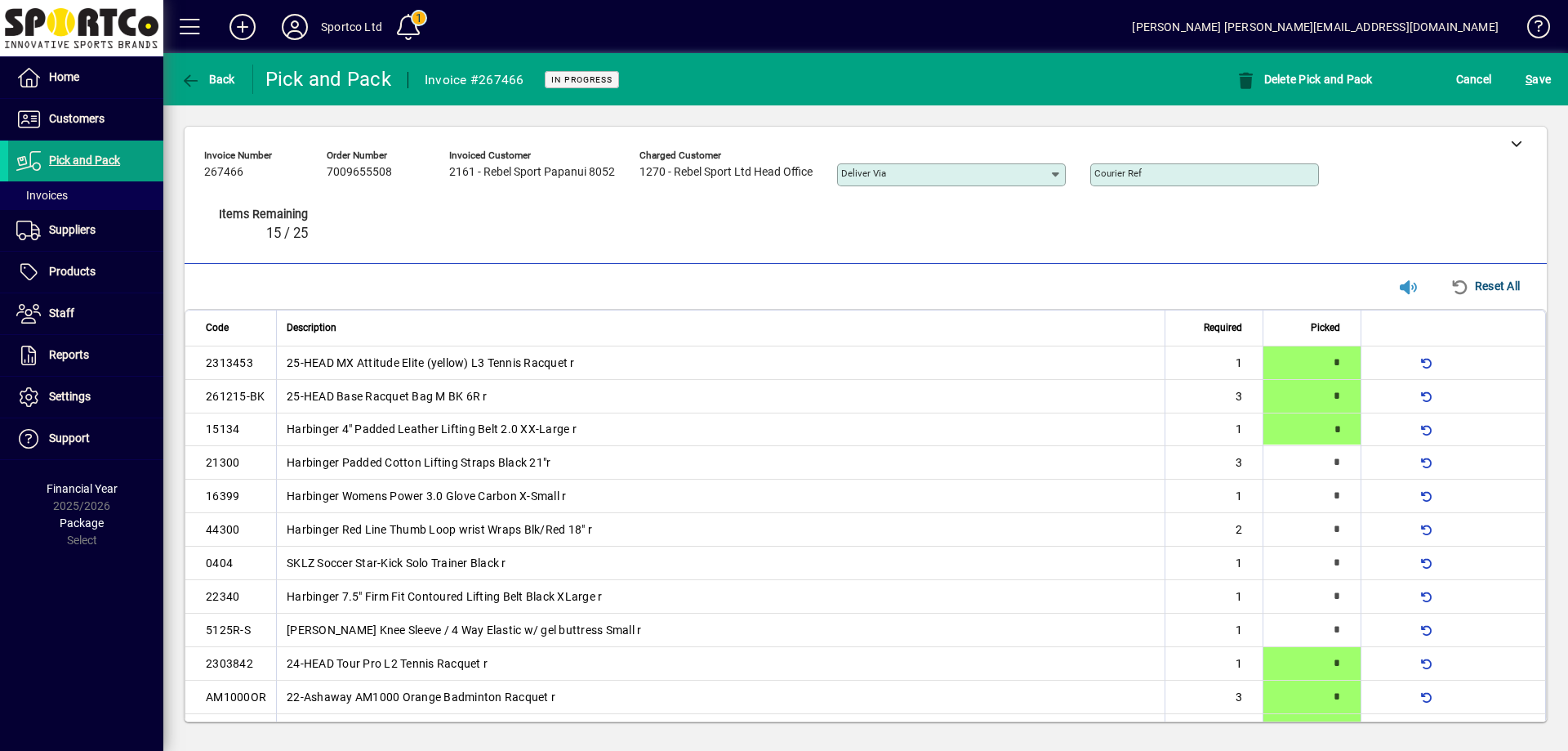
type input "*"
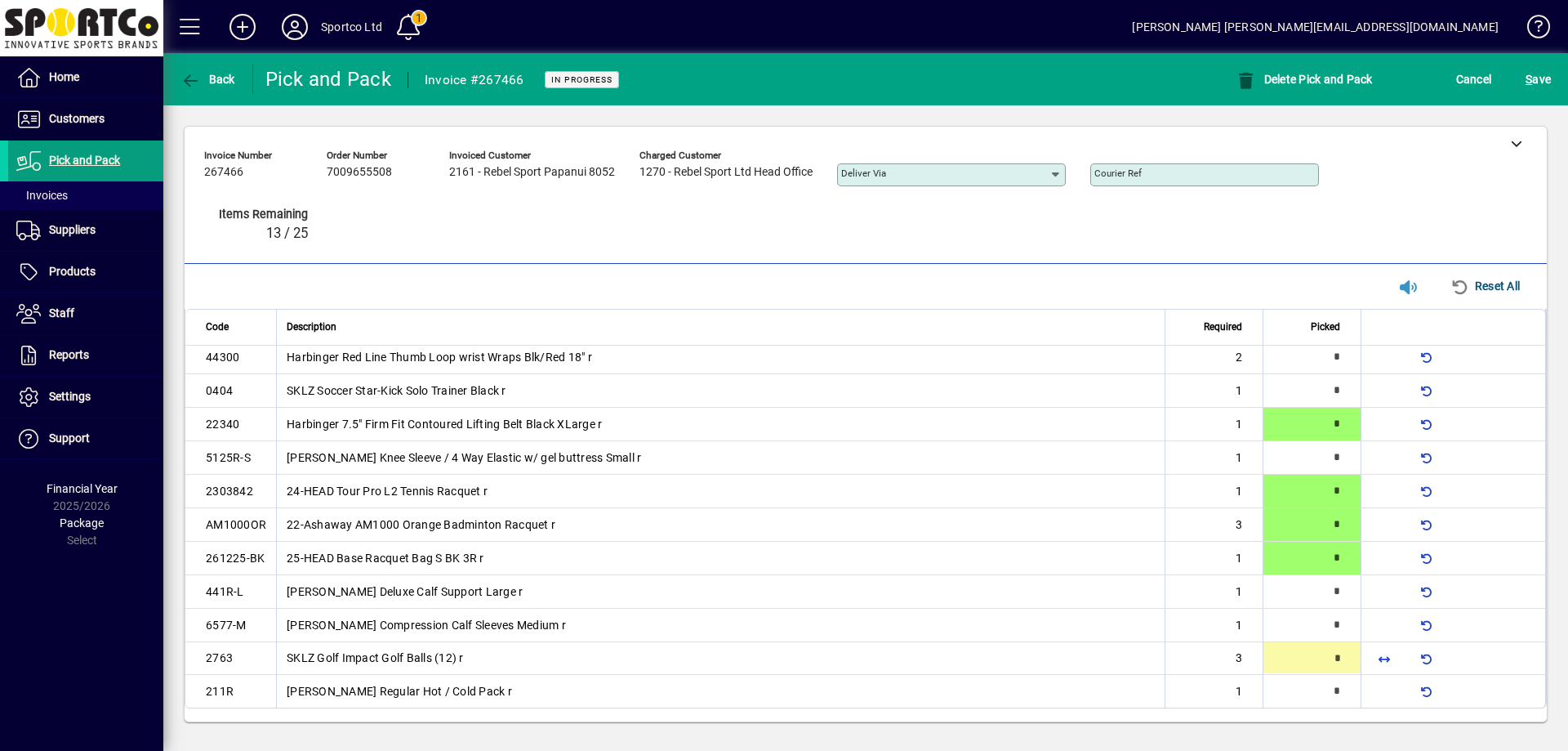
type input "*"
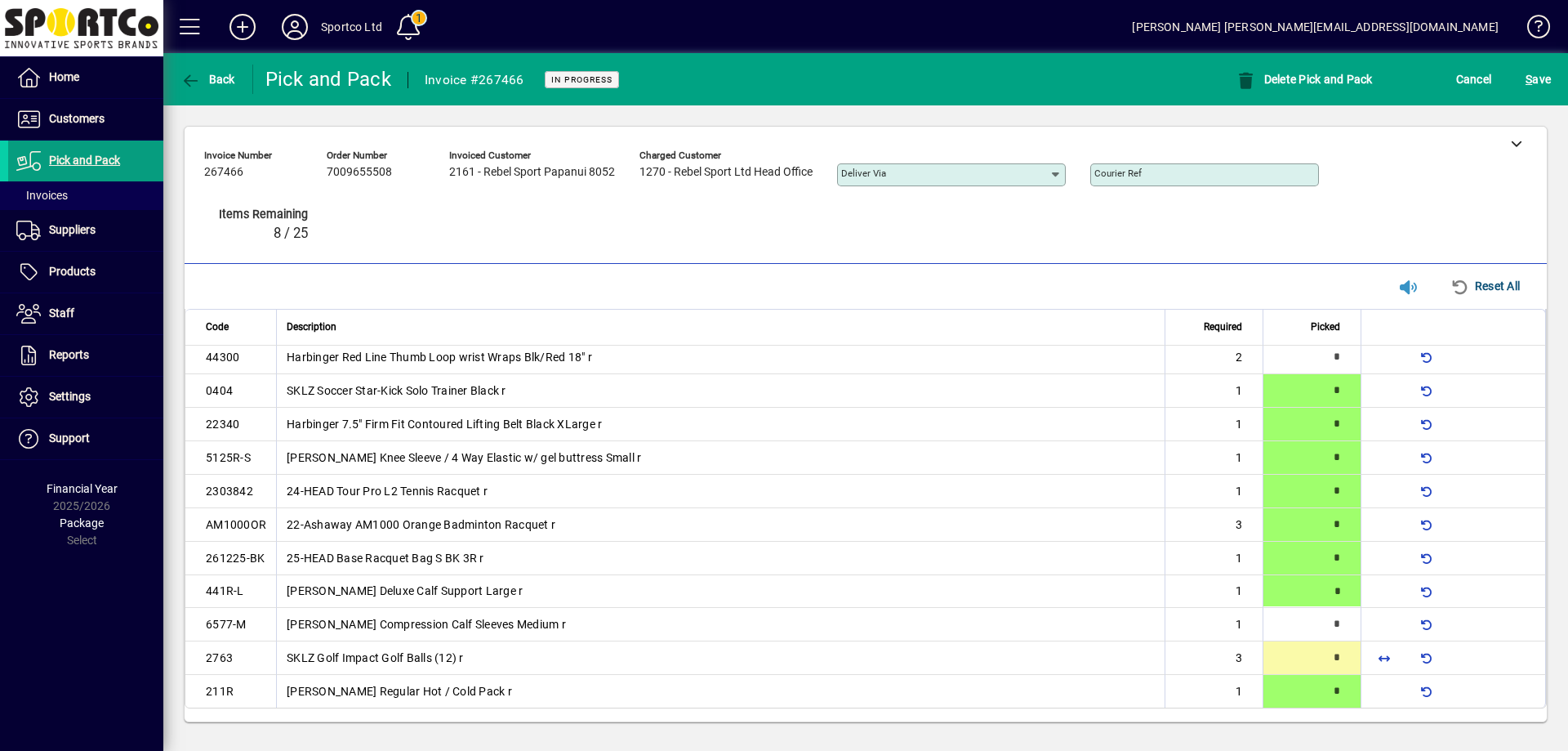
type input "*"
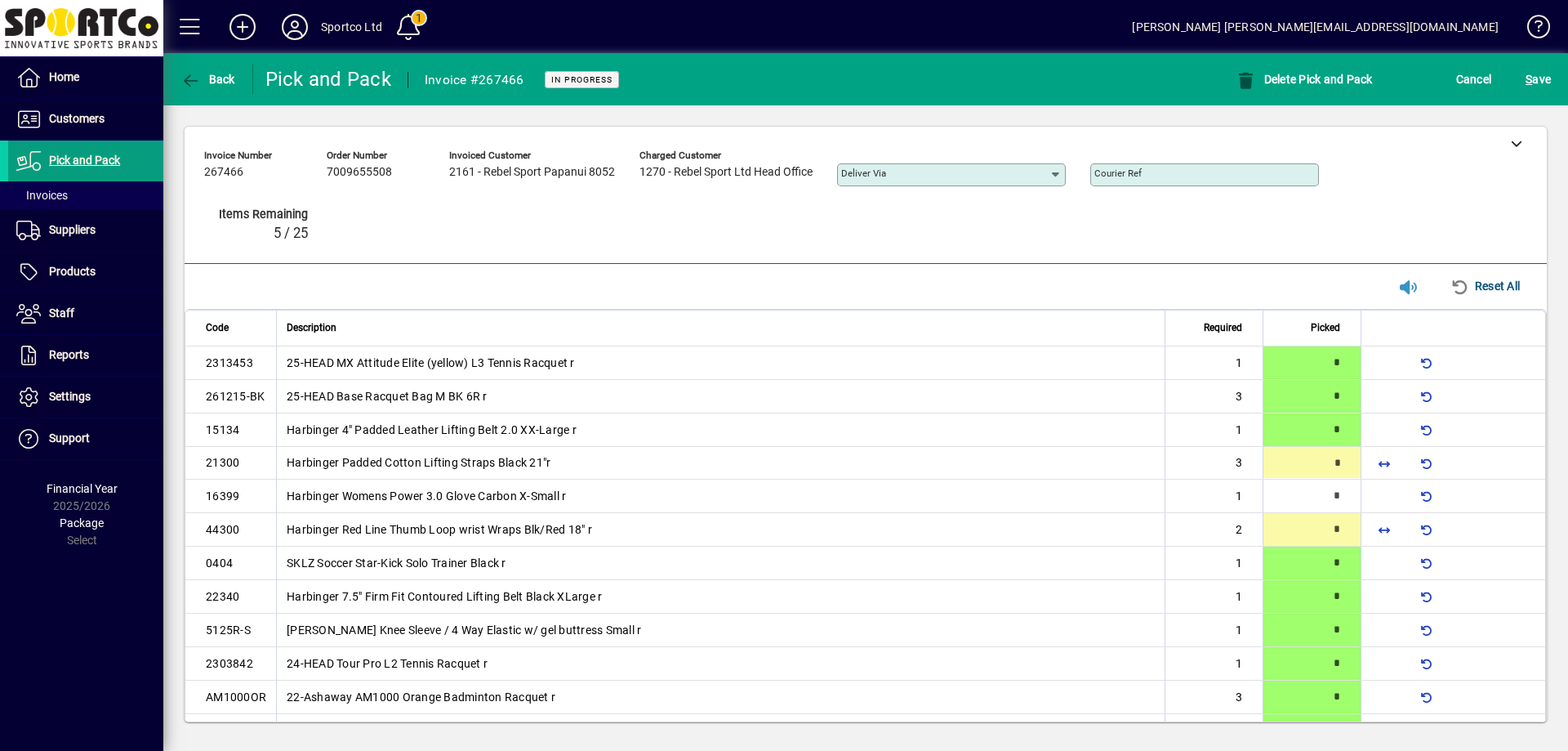
type input "*"
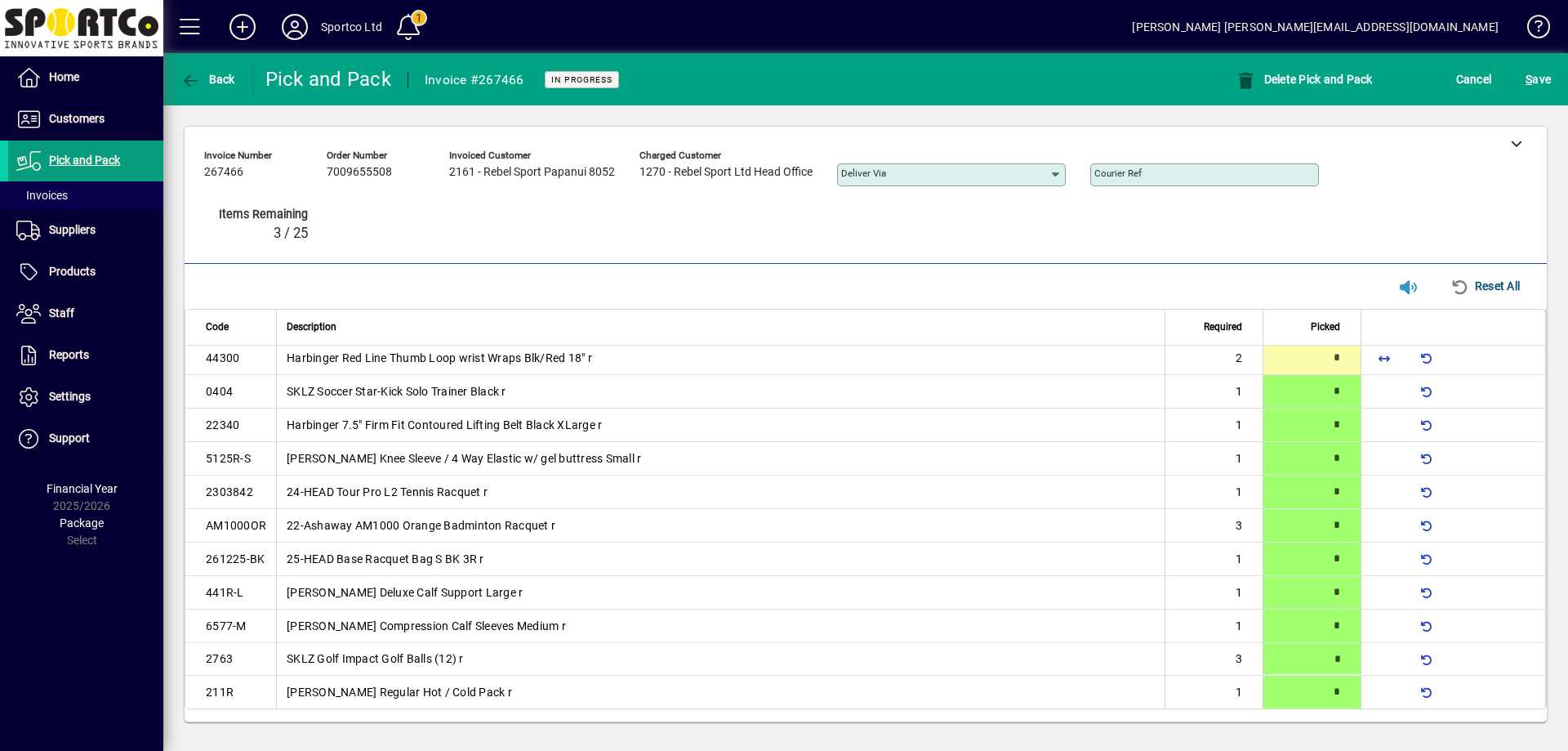
type input "*"
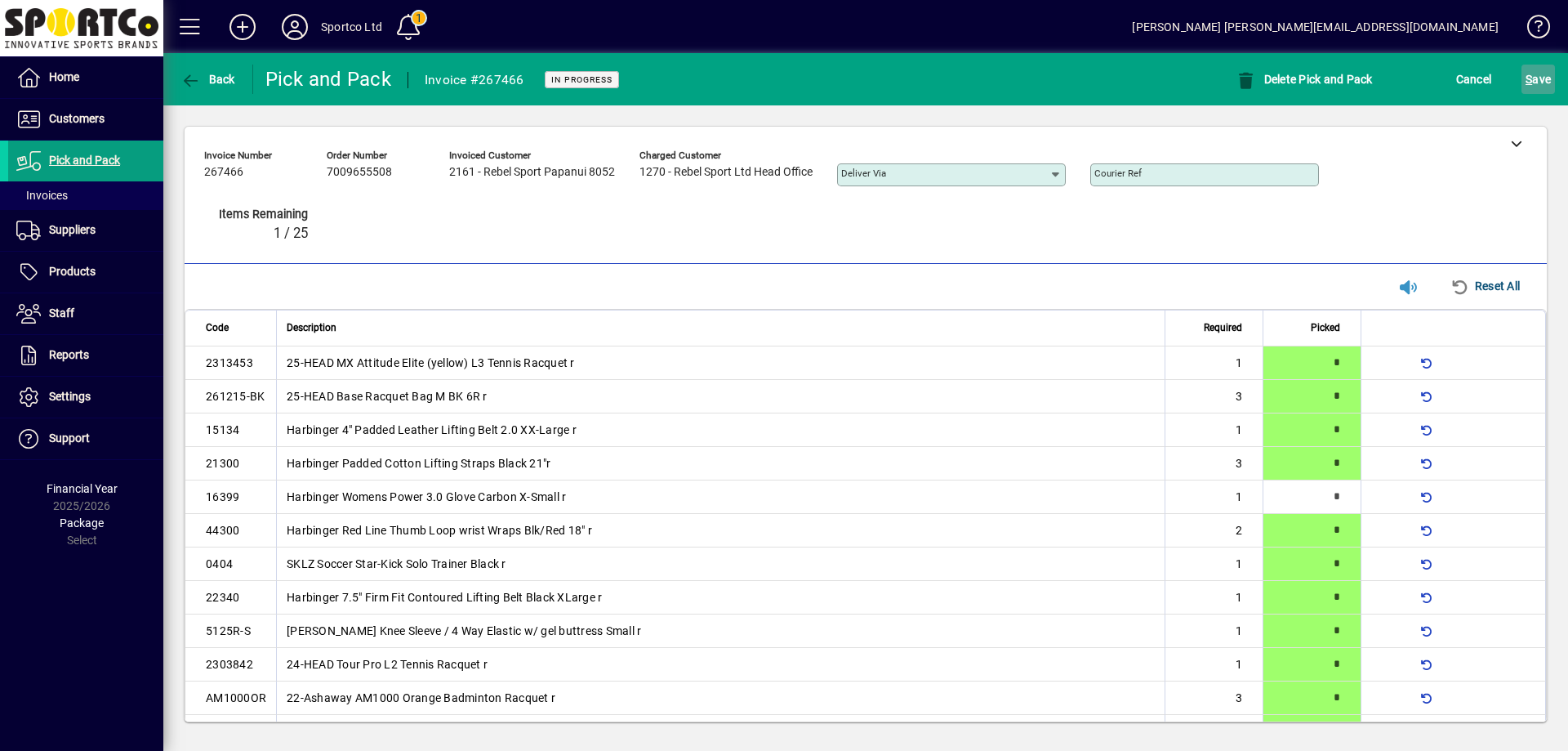
click at [1540, 81] on span "S ave" at bounding box center [1538, 79] width 25 height 26
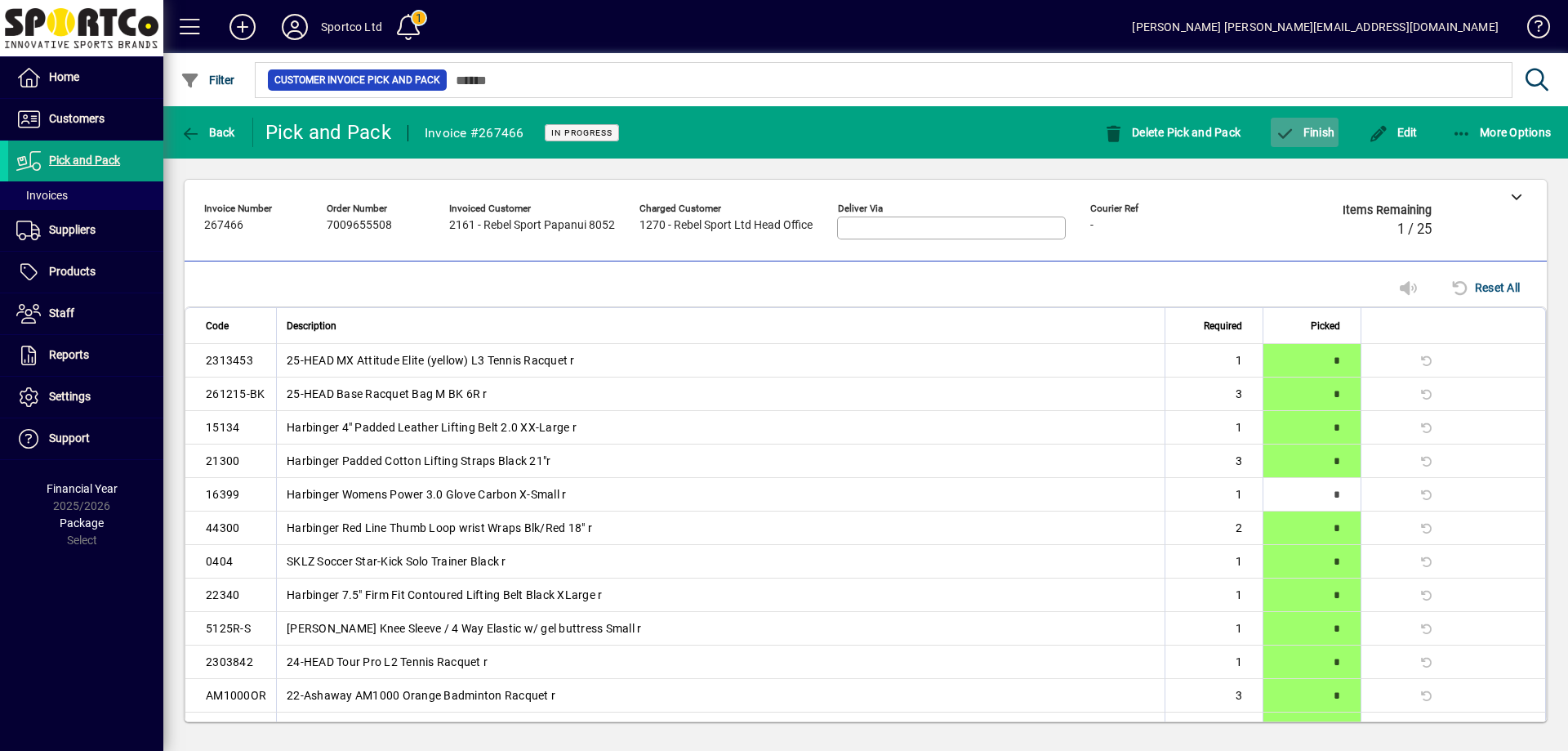
click at [1312, 128] on span "Finish" at bounding box center [1304, 132] width 60 height 13
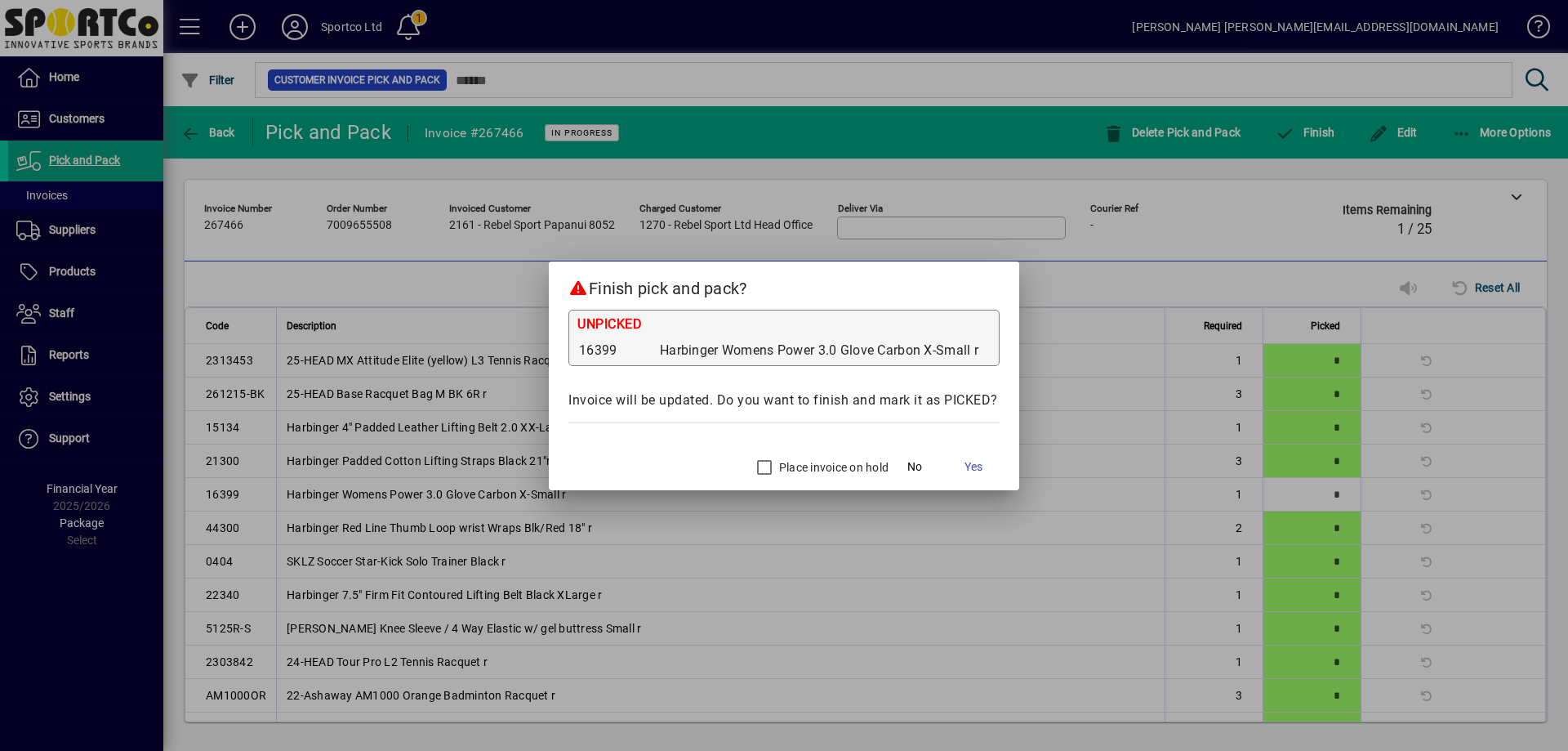
click at [797, 470] on label "Place invoice on hold" at bounding box center [832, 467] width 113 height 16
click at [974, 470] on span "Yes" at bounding box center [973, 467] width 18 height 17
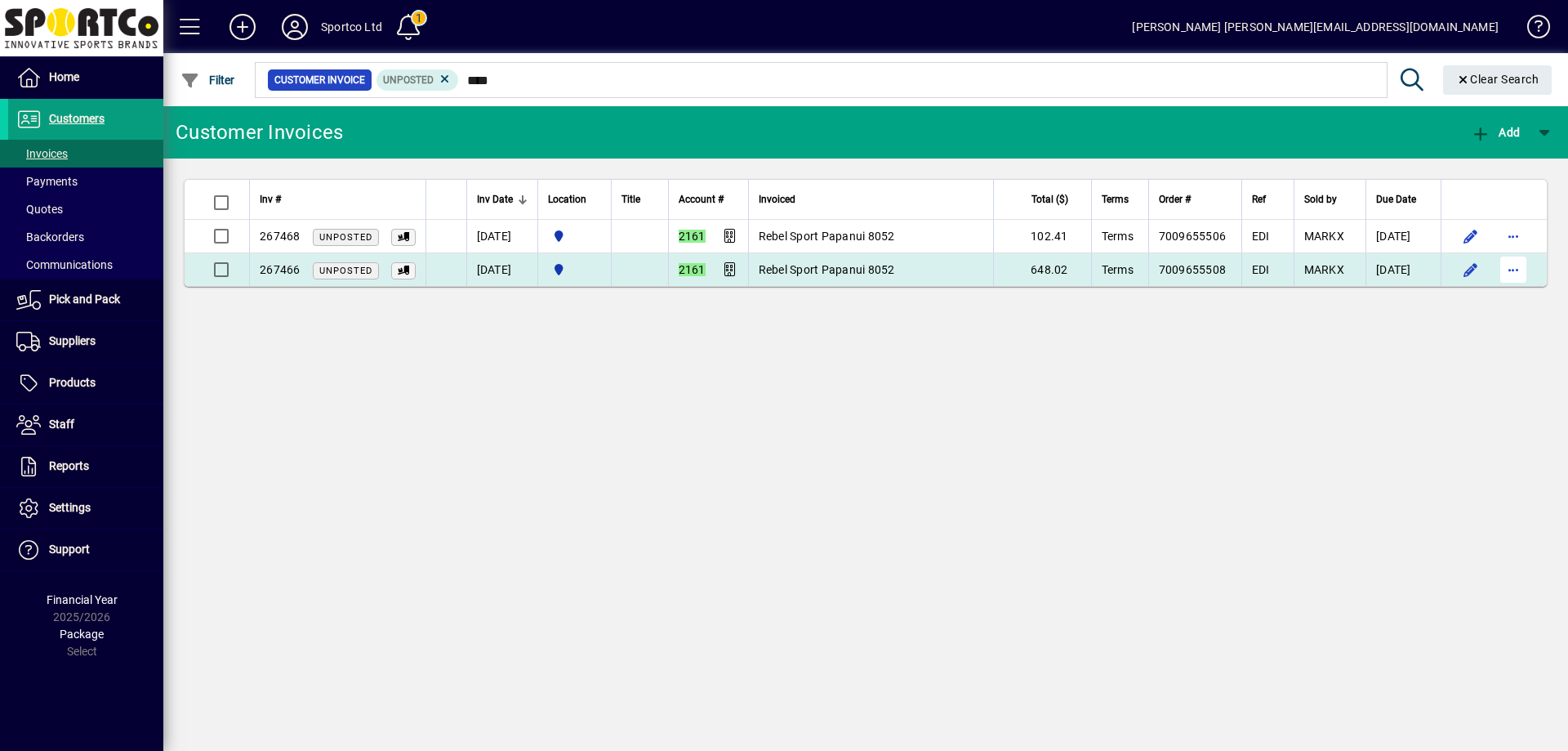
type input "****"
click at [1514, 271] on span "button" at bounding box center [1512, 269] width 39 height 39
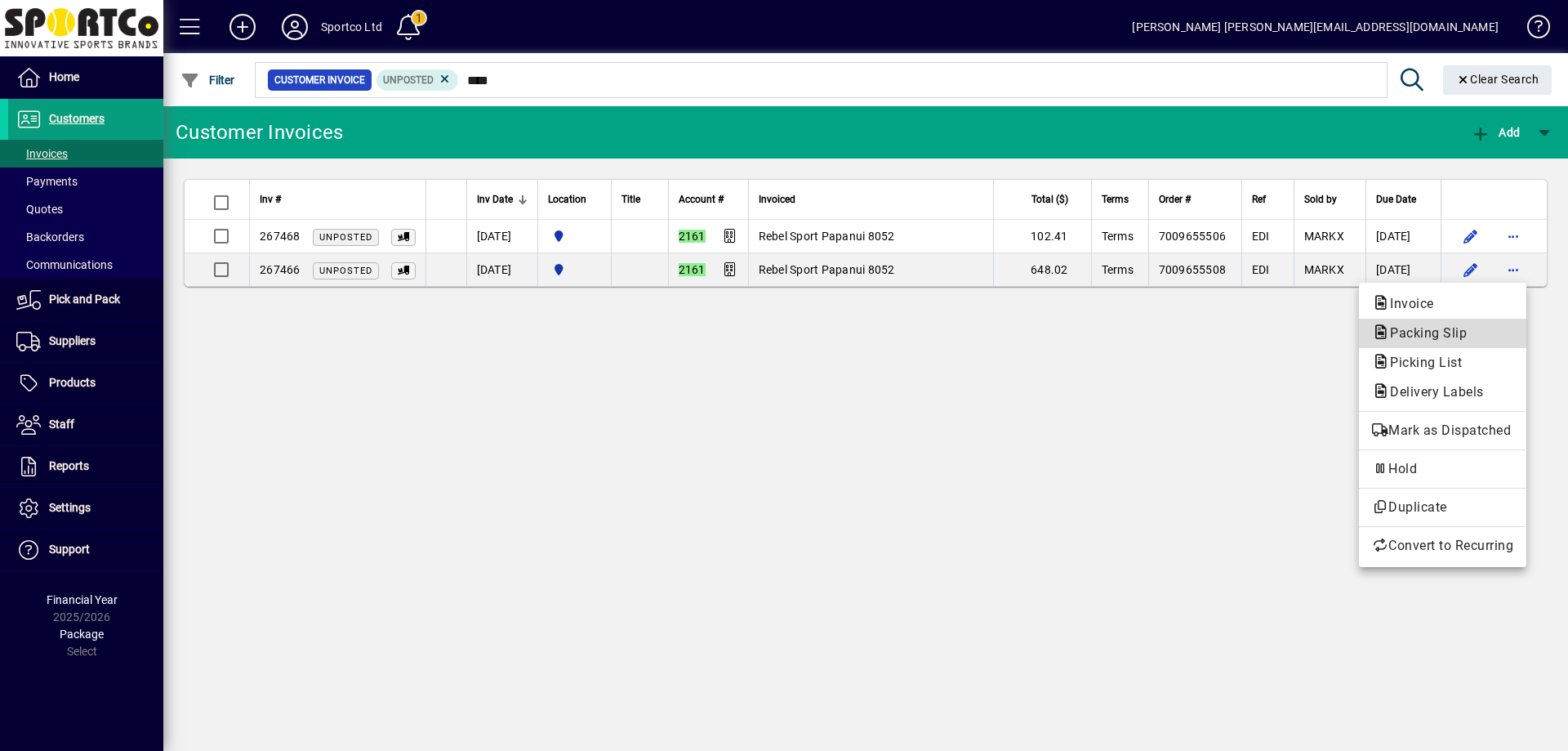
click at [1474, 329] on span "Packing Slip" at bounding box center [1442, 333] width 141 height 20
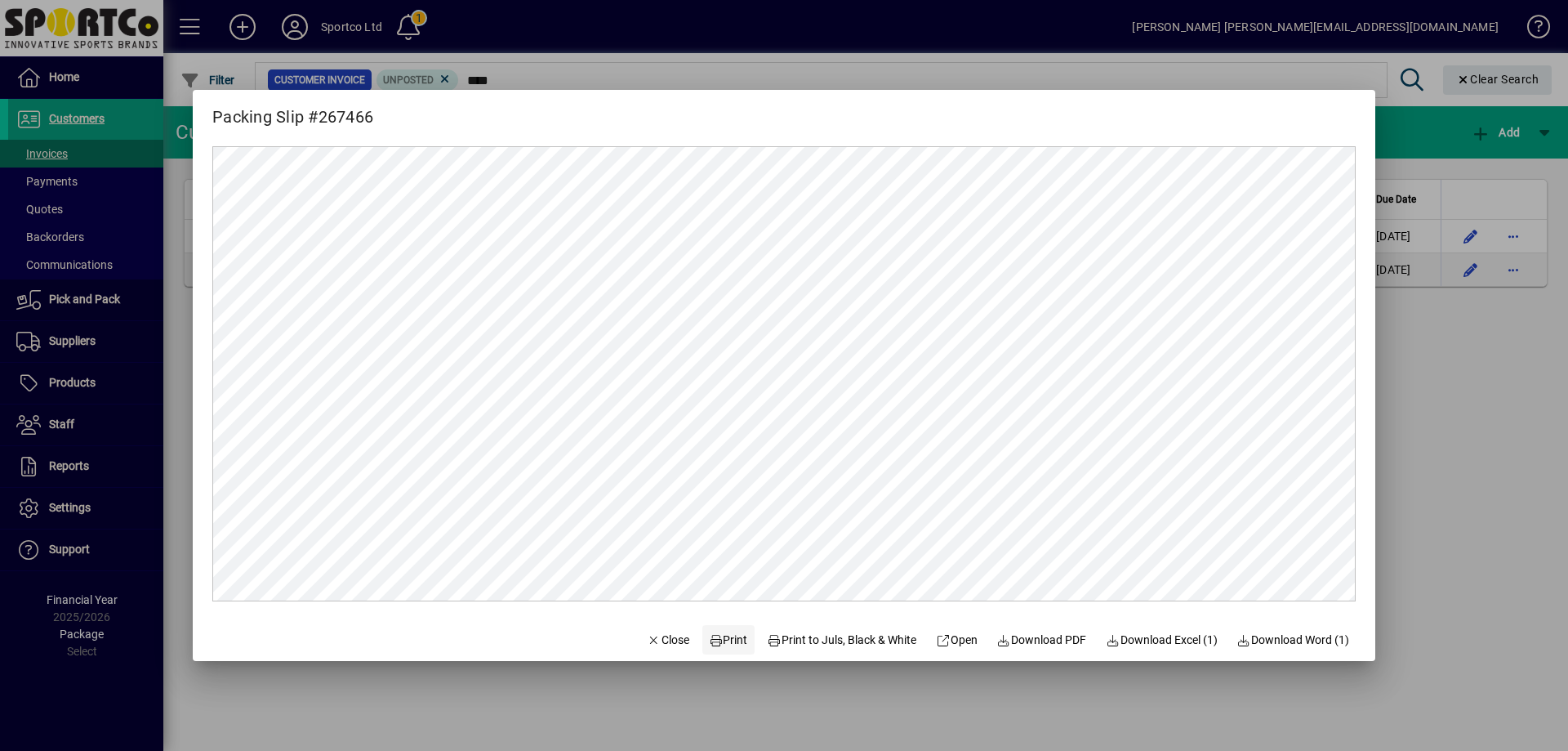
click at [713, 638] on span "Print" at bounding box center [728, 640] width 39 height 17
click at [644, 650] on span "button" at bounding box center [668, 639] width 56 height 39
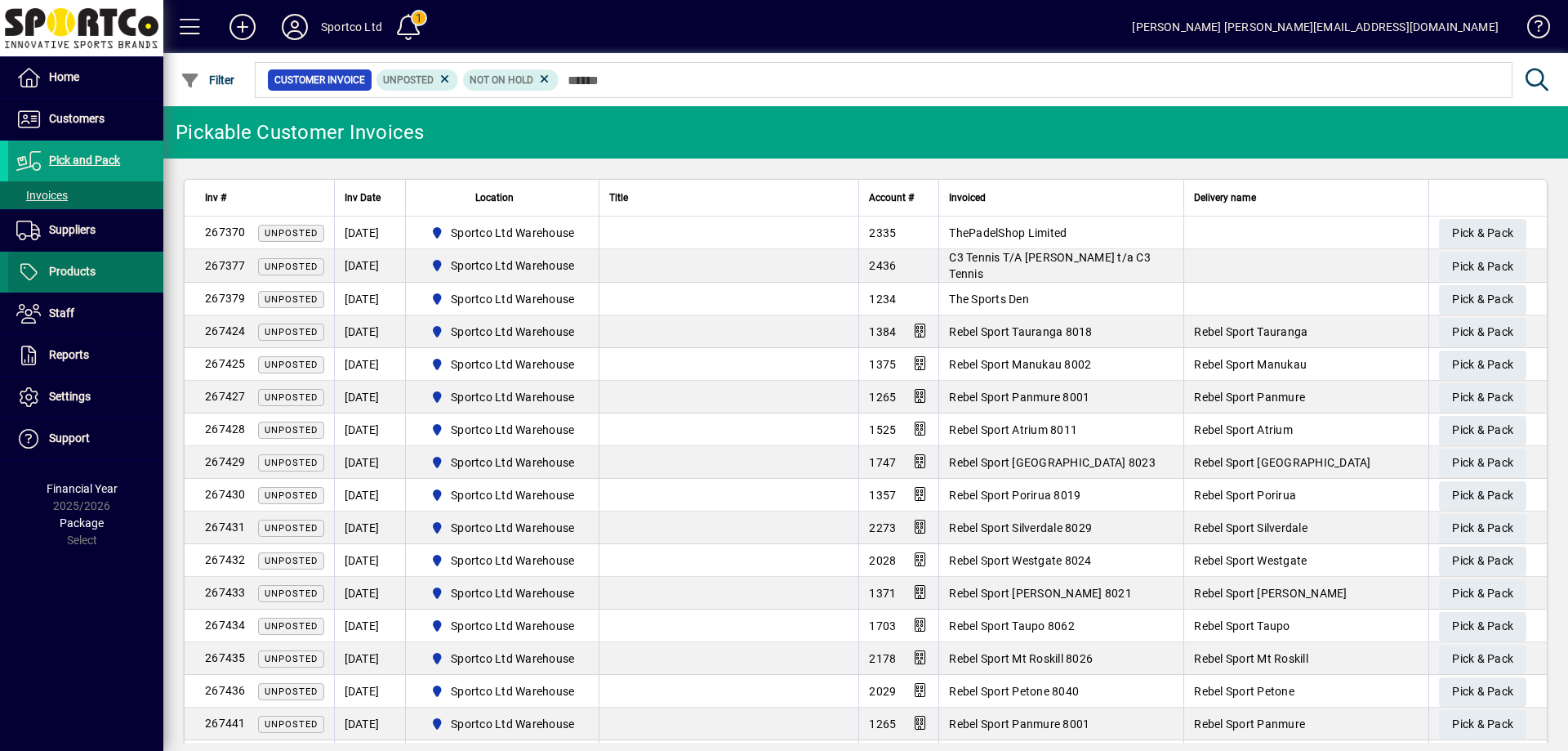
click at [70, 275] on span "Products" at bounding box center [72, 271] width 47 height 13
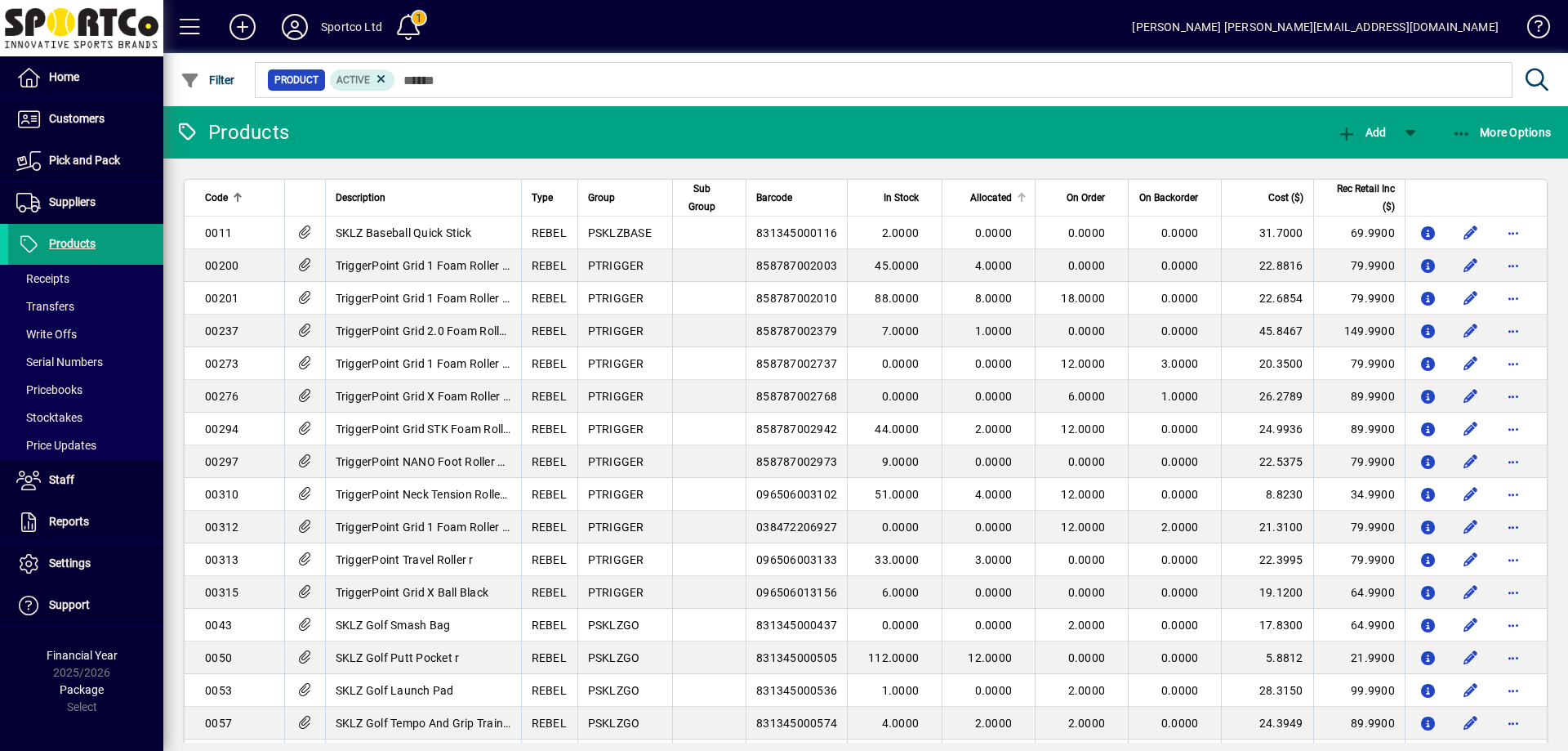
click at [980, 194] on span "Allocated" at bounding box center [991, 197] width 42 height 18
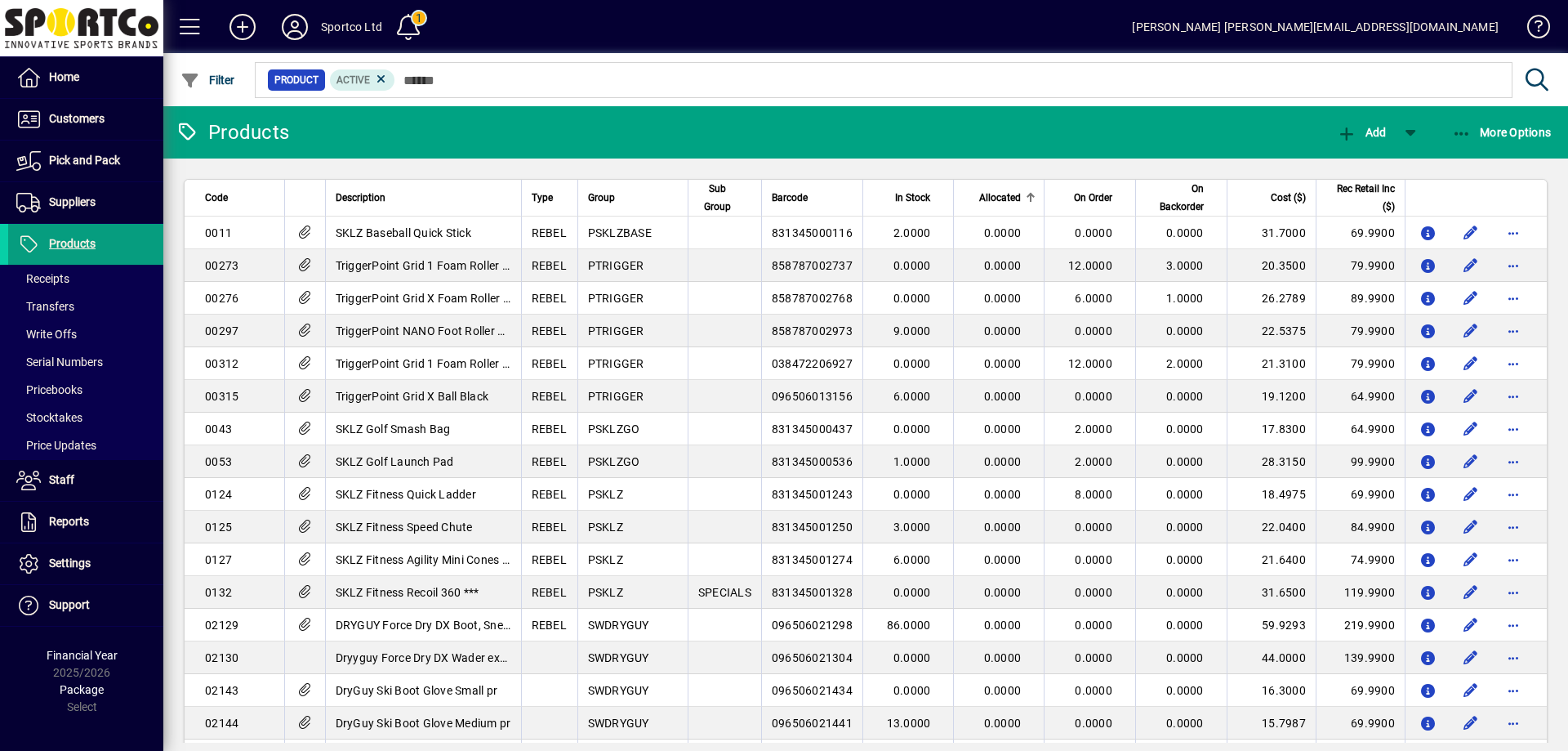
click at [981, 194] on span "Allocated" at bounding box center [1000, 197] width 42 height 18
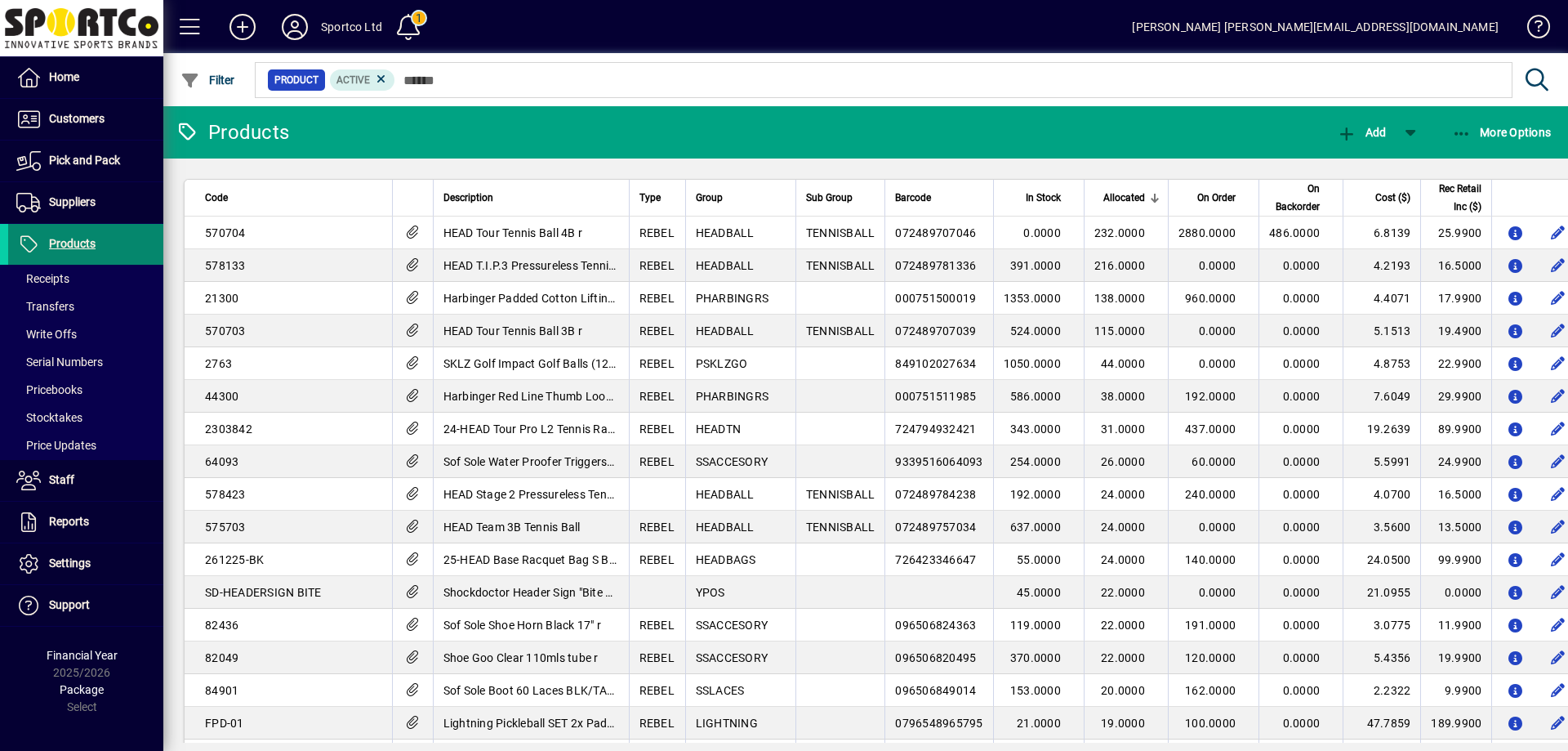
click at [65, 243] on span "Products" at bounding box center [72, 243] width 47 height 13
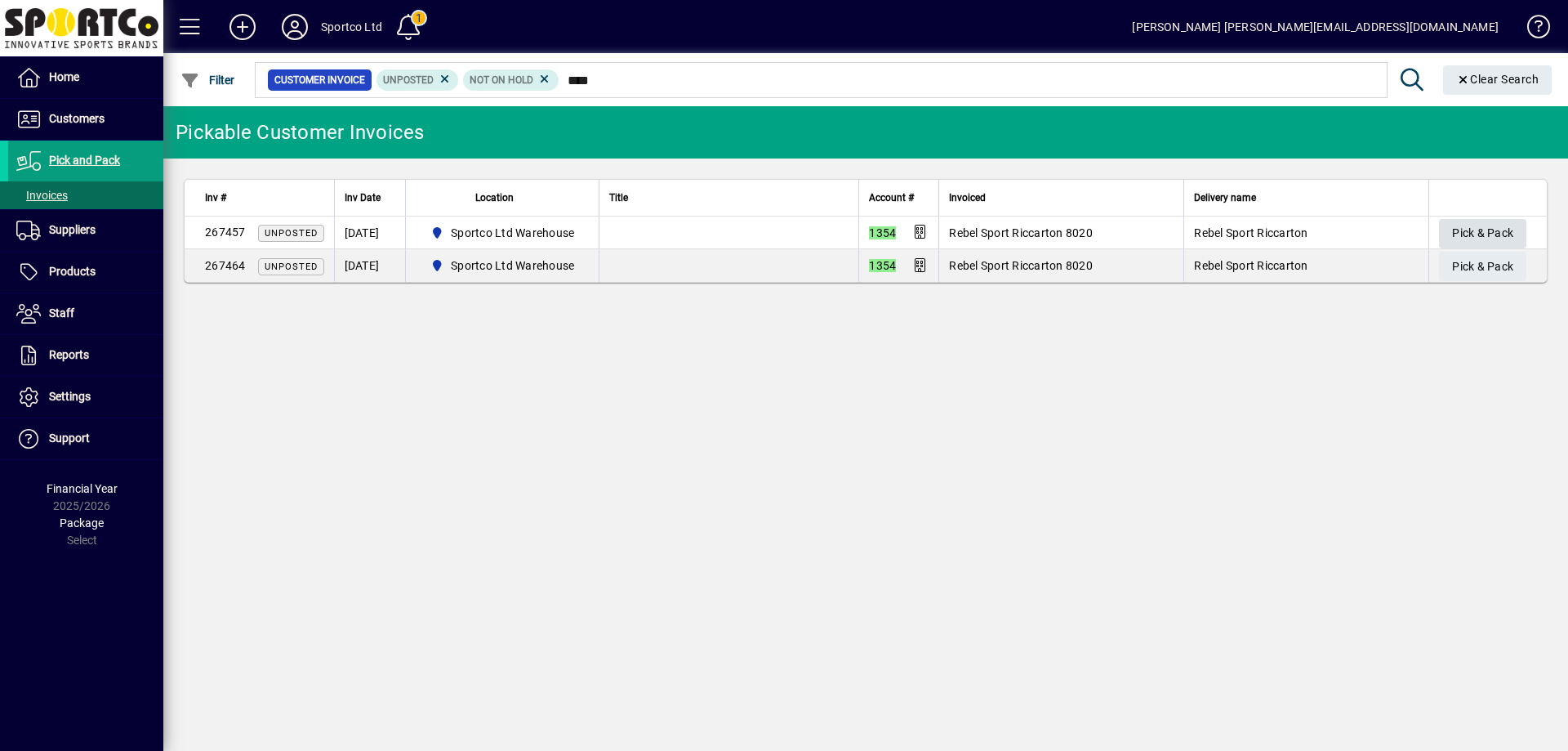
type input "****"
click at [1482, 226] on span "Pick & Pack" at bounding box center [1482, 233] width 62 height 27
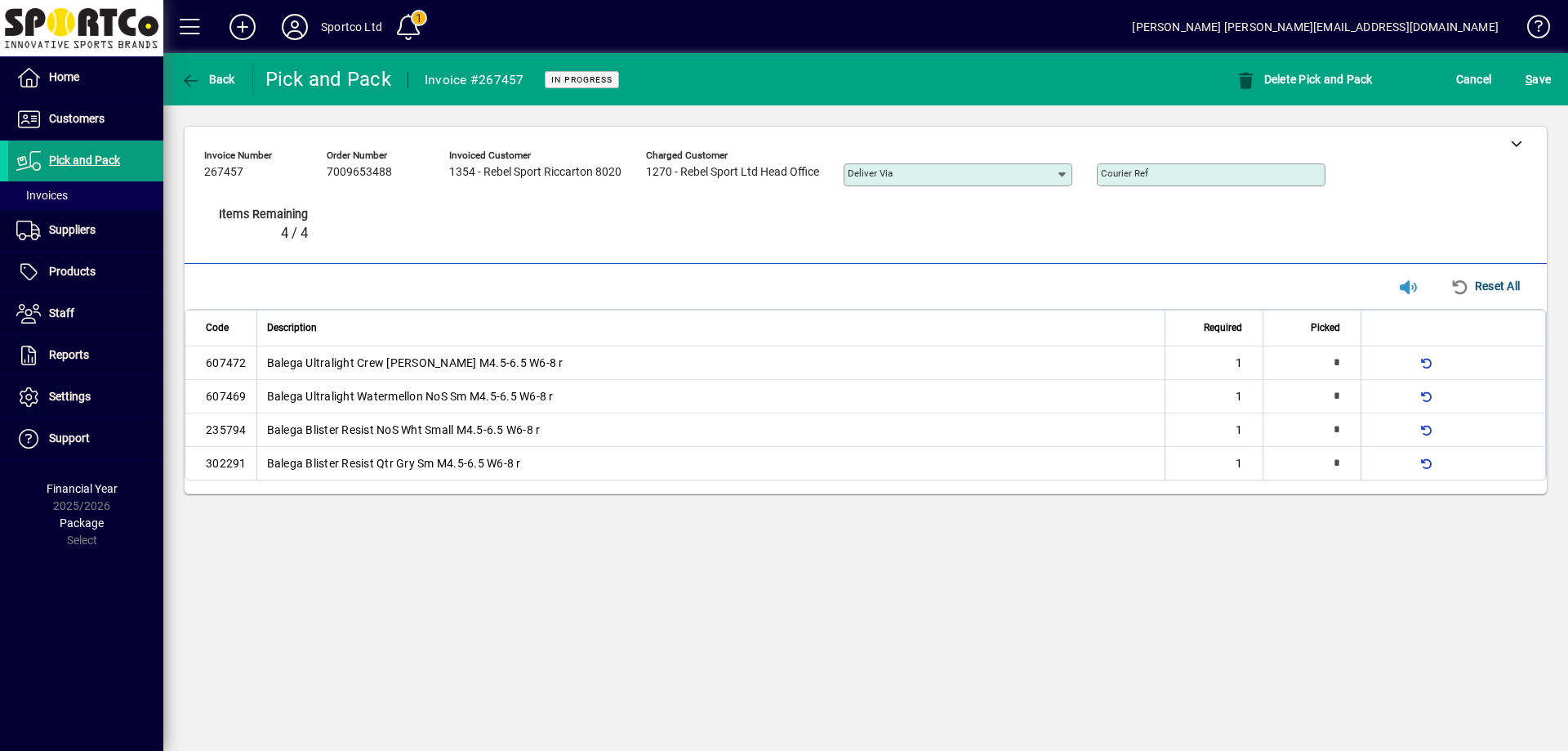
type input "*"
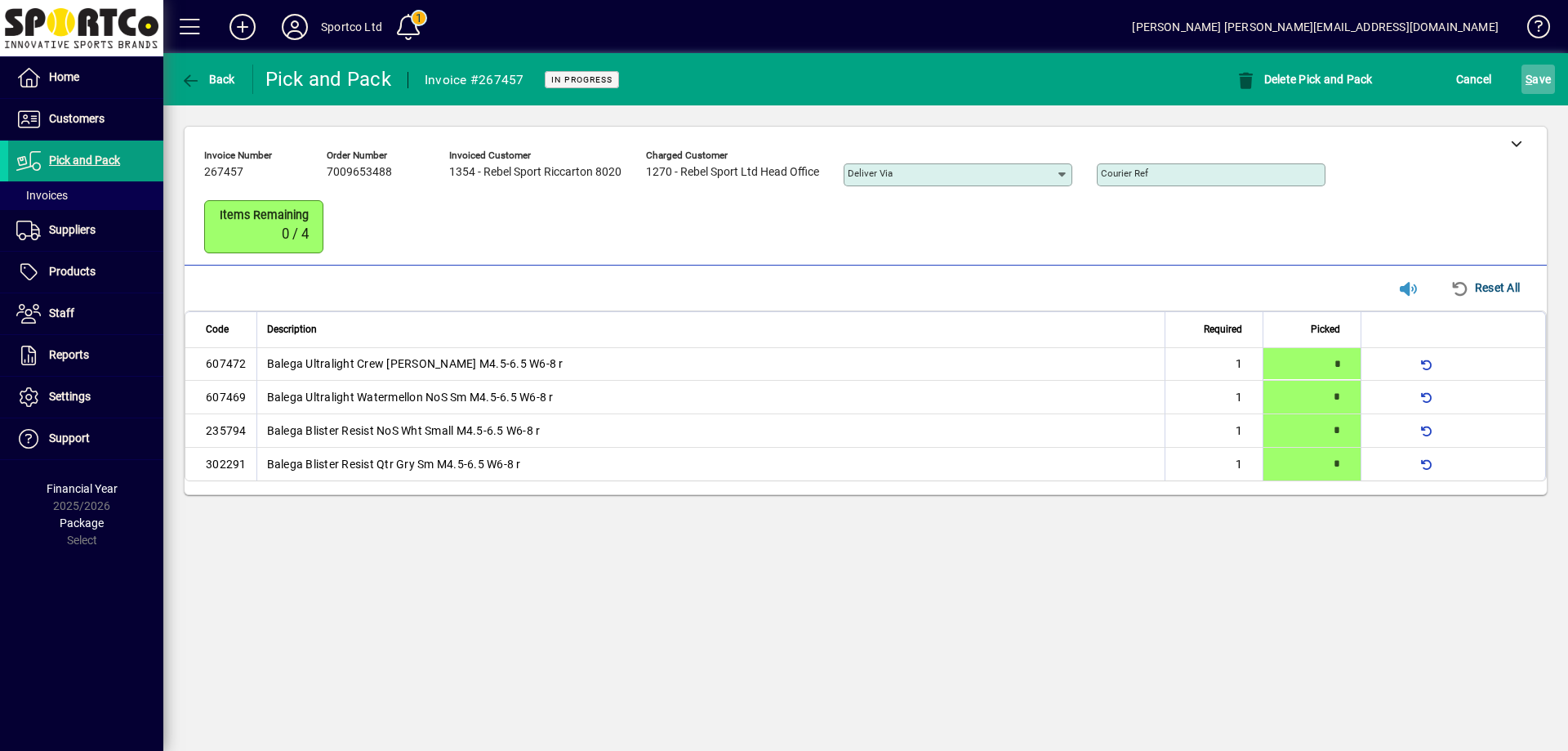
click at [1532, 75] on span "S ave" at bounding box center [1538, 79] width 25 height 26
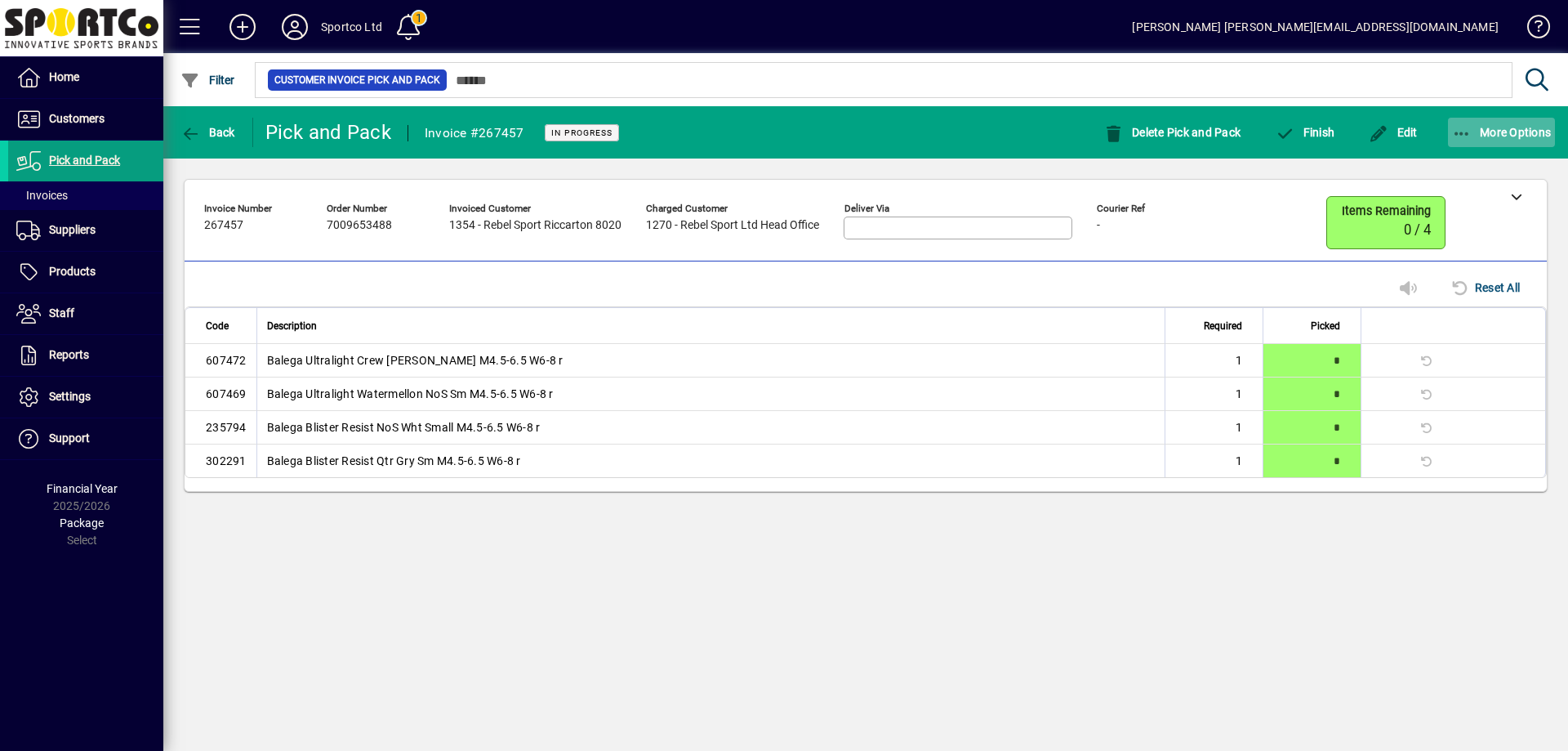
click at [1454, 129] on icon "button" at bounding box center [1462, 134] width 21 height 16
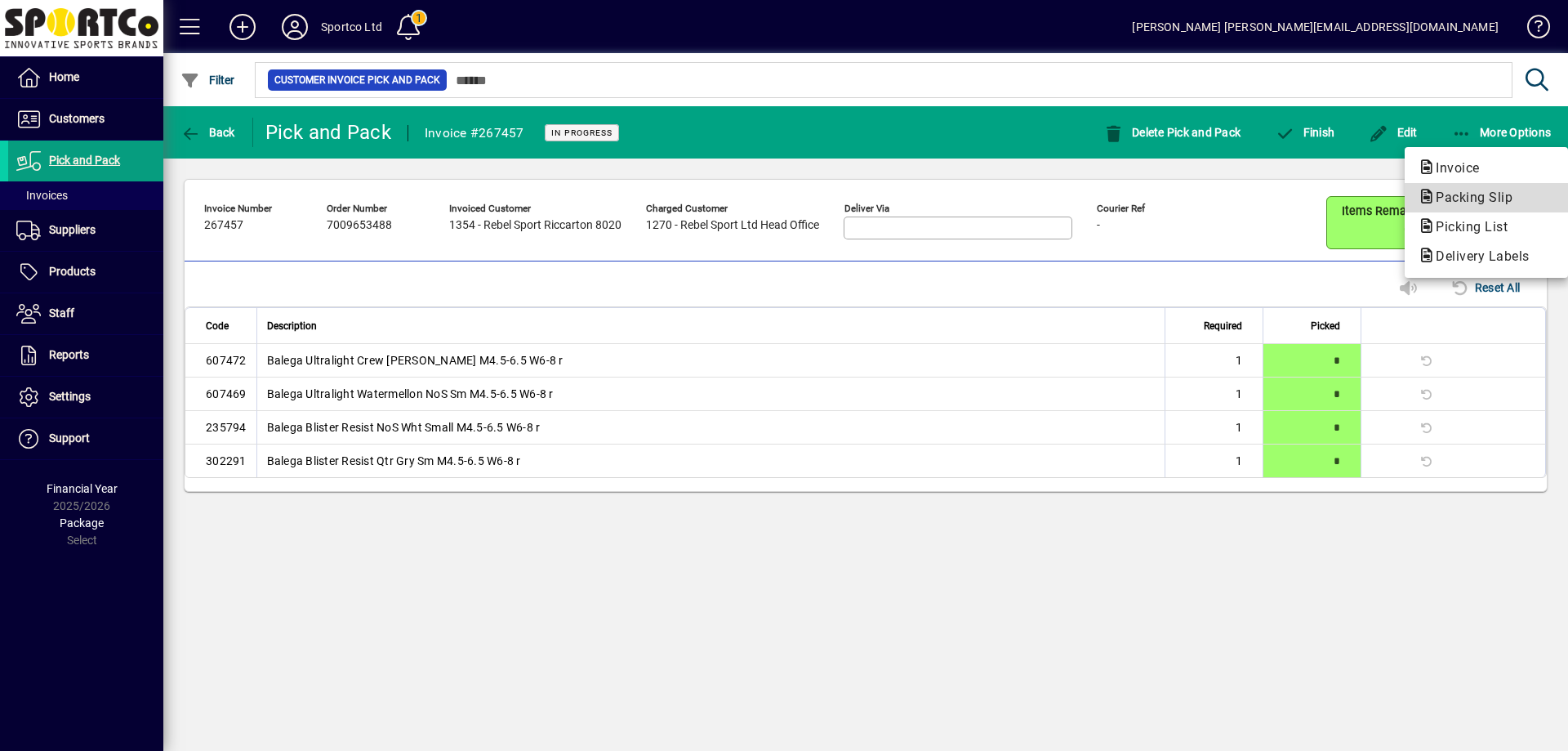
click at [1466, 201] on span "Packing Slip" at bounding box center [1469, 197] width 103 height 16
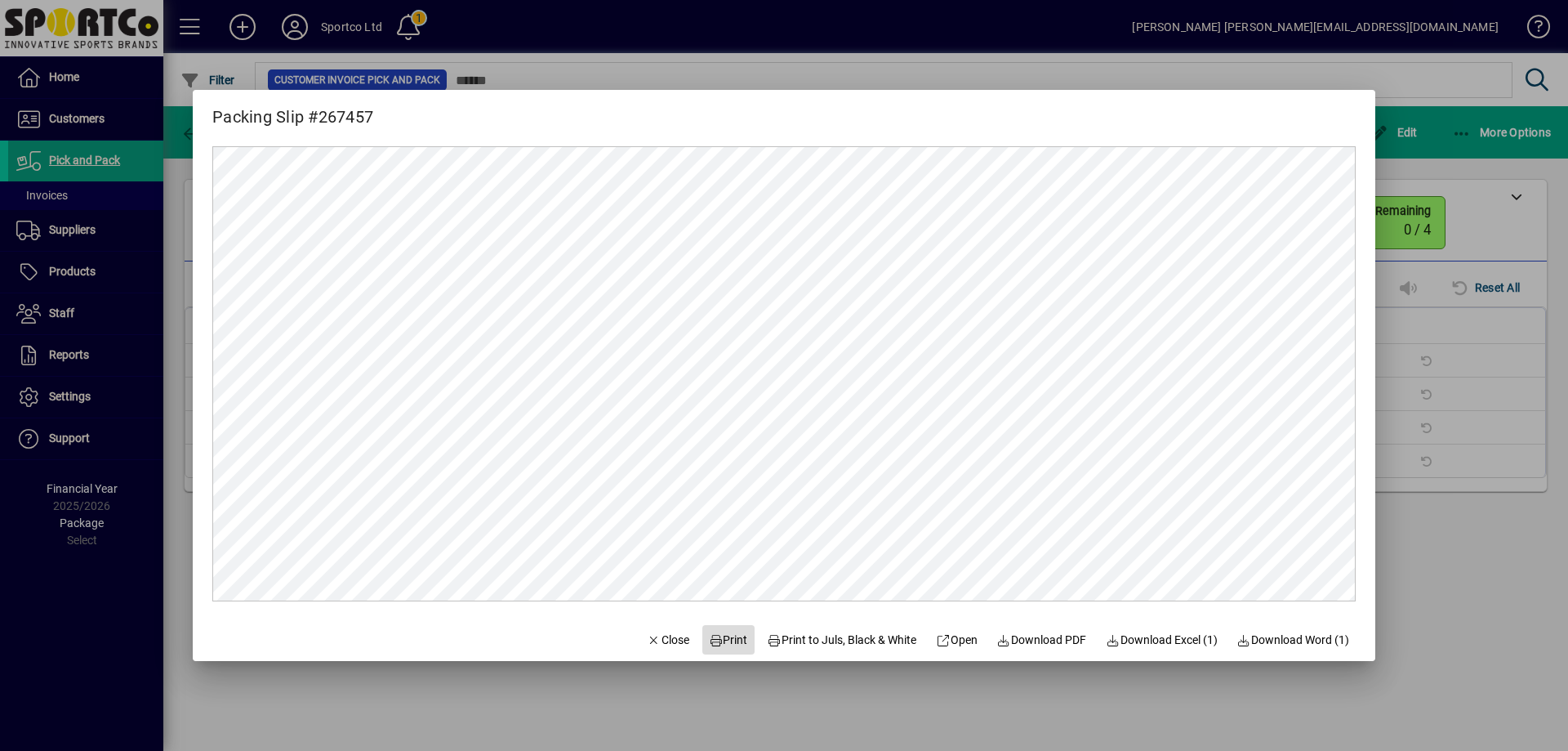
click at [713, 640] on span "Print" at bounding box center [728, 640] width 39 height 17
drag, startPoint x: 662, startPoint y: 637, endPoint x: 690, endPoint y: 637, distance: 28.0
click at [679, 637] on mat-dialog-actions "Close Print Print to Juls, Black & White Open Download PDF Download Excel (1) D…" at bounding box center [998, 639] width 755 height 43
click at [661, 636] on span "Close" at bounding box center [667, 640] width 43 height 17
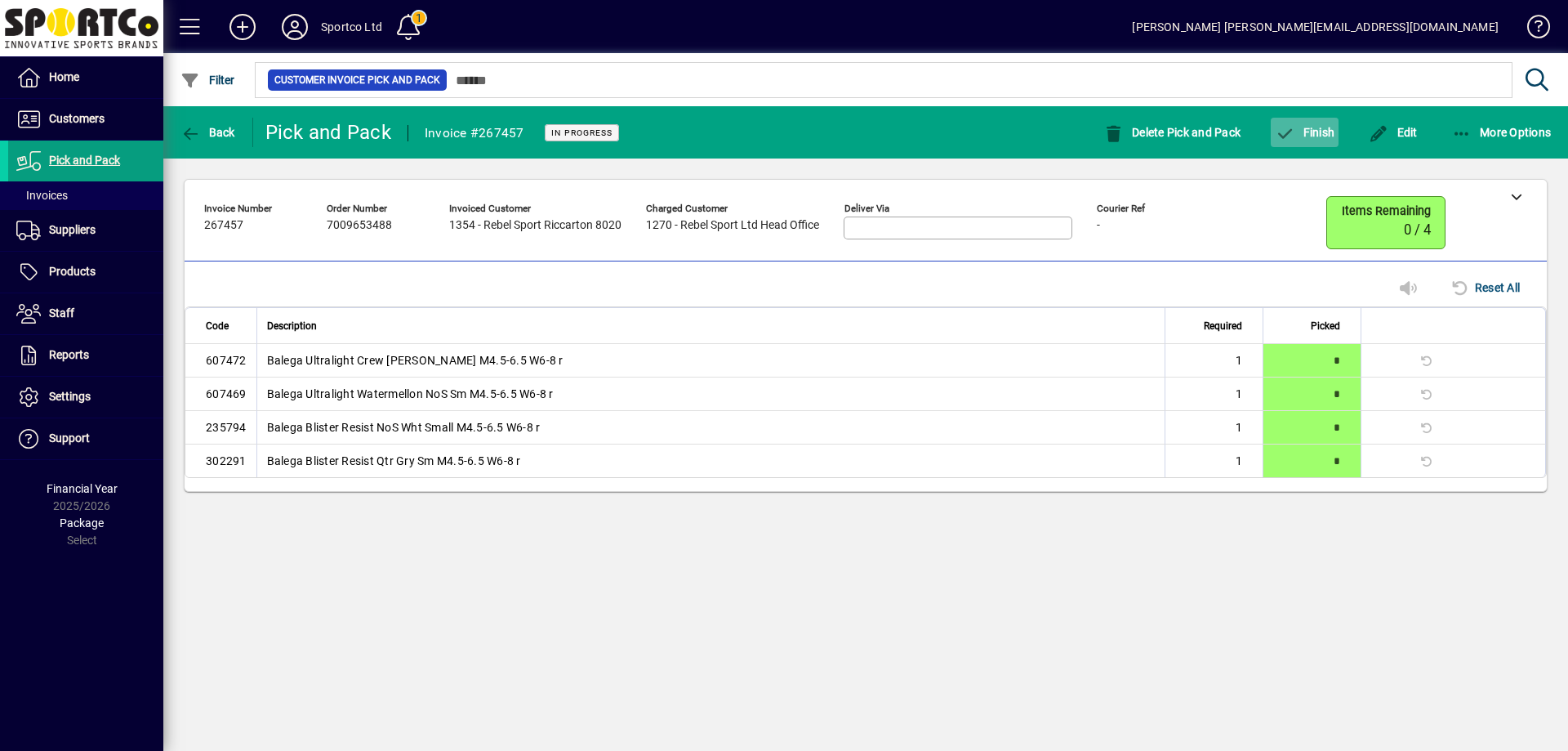
click at [1319, 125] on button "Finish" at bounding box center [1304, 133] width 68 height 30
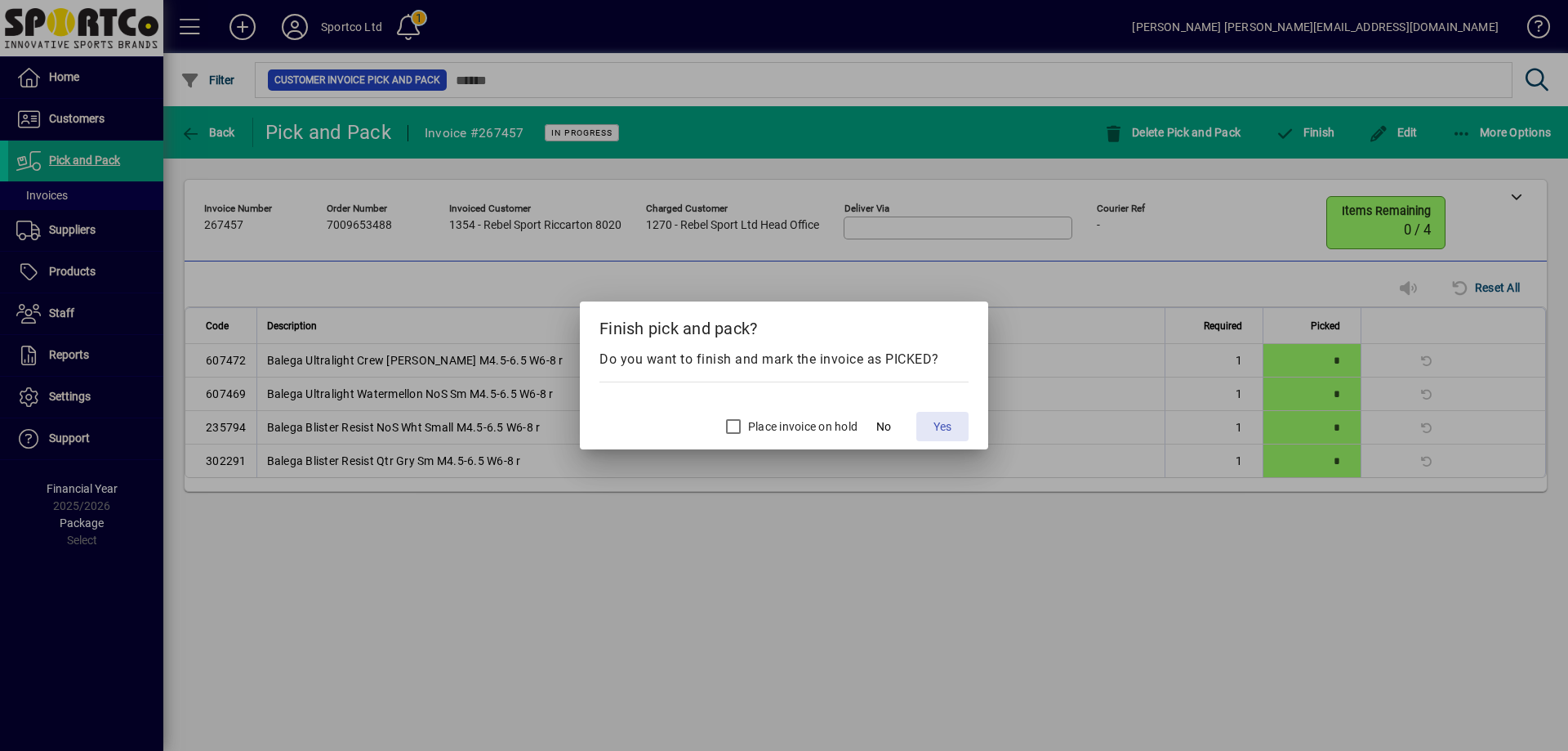
click at [947, 425] on span "Yes" at bounding box center [942, 427] width 18 height 17
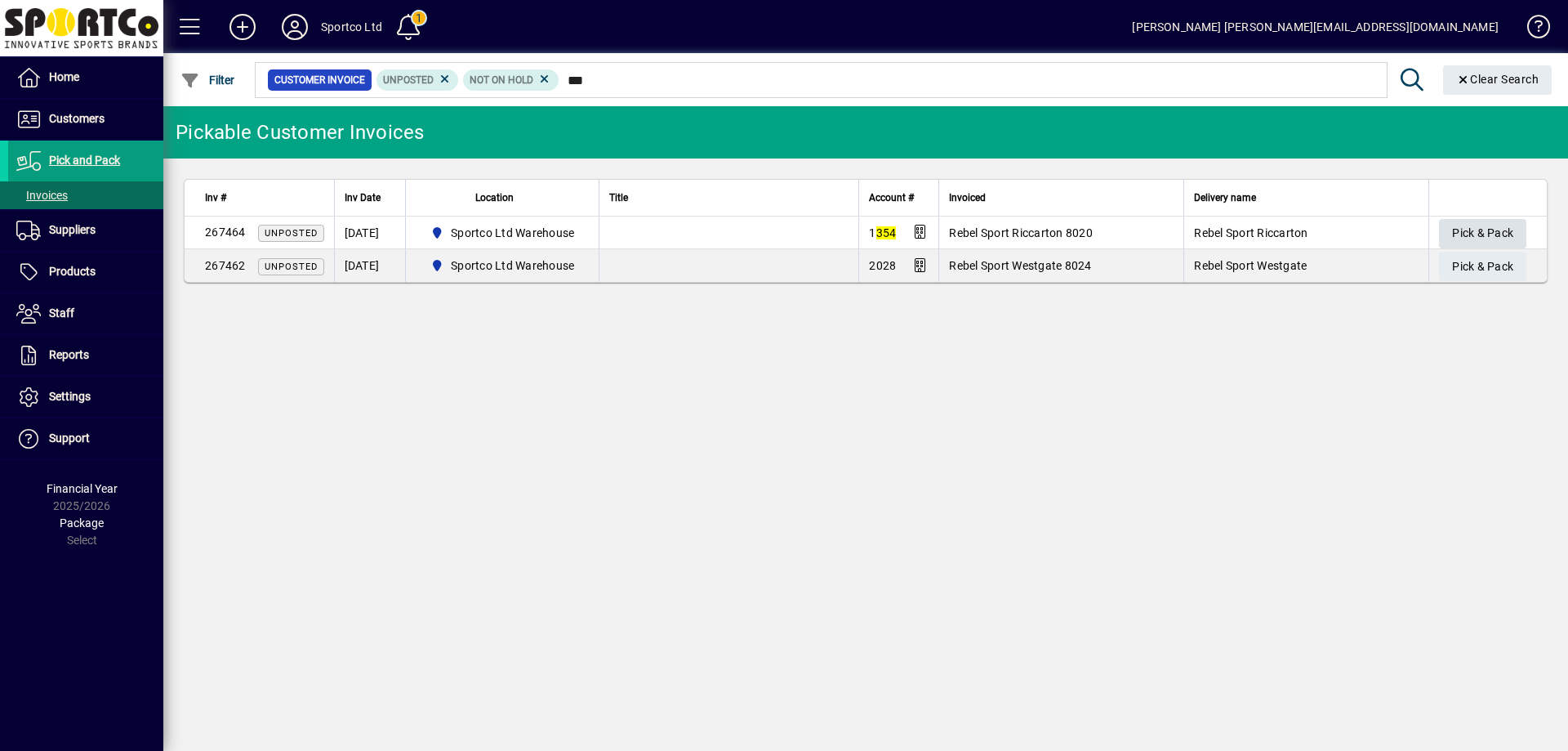
type input "***"
click at [1461, 229] on span "Pick & Pack" at bounding box center [1482, 233] width 62 height 27
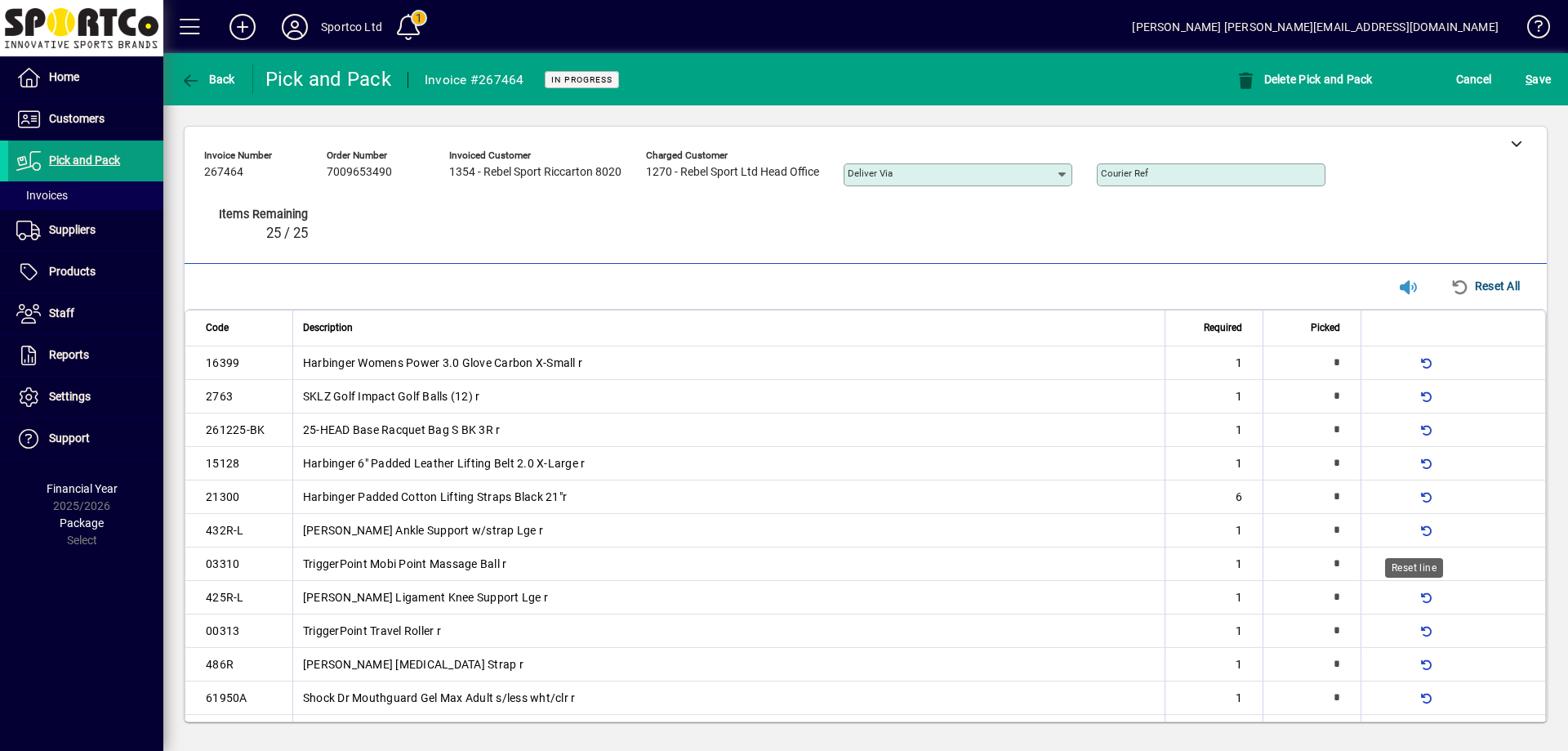
type input "*"
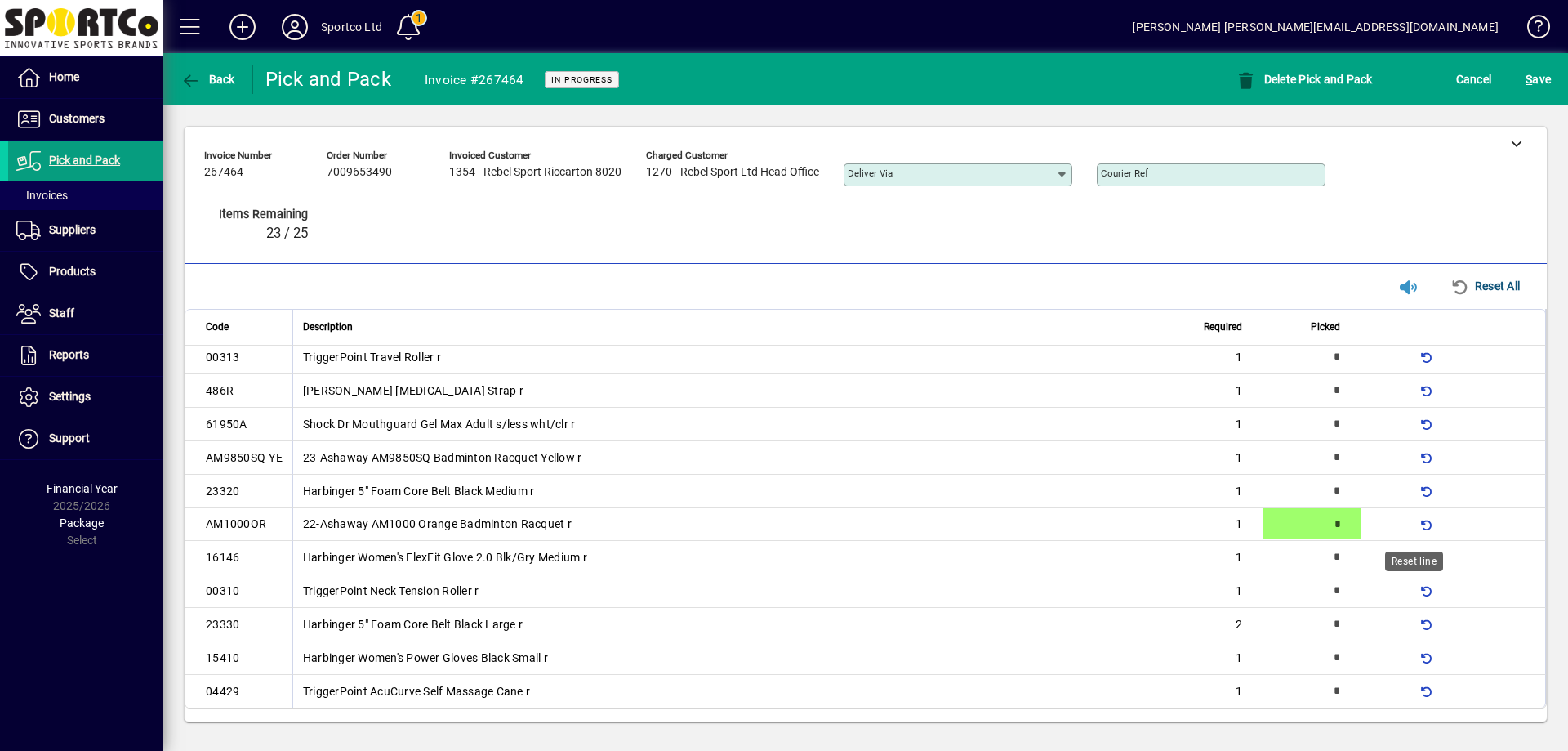
type input "*"
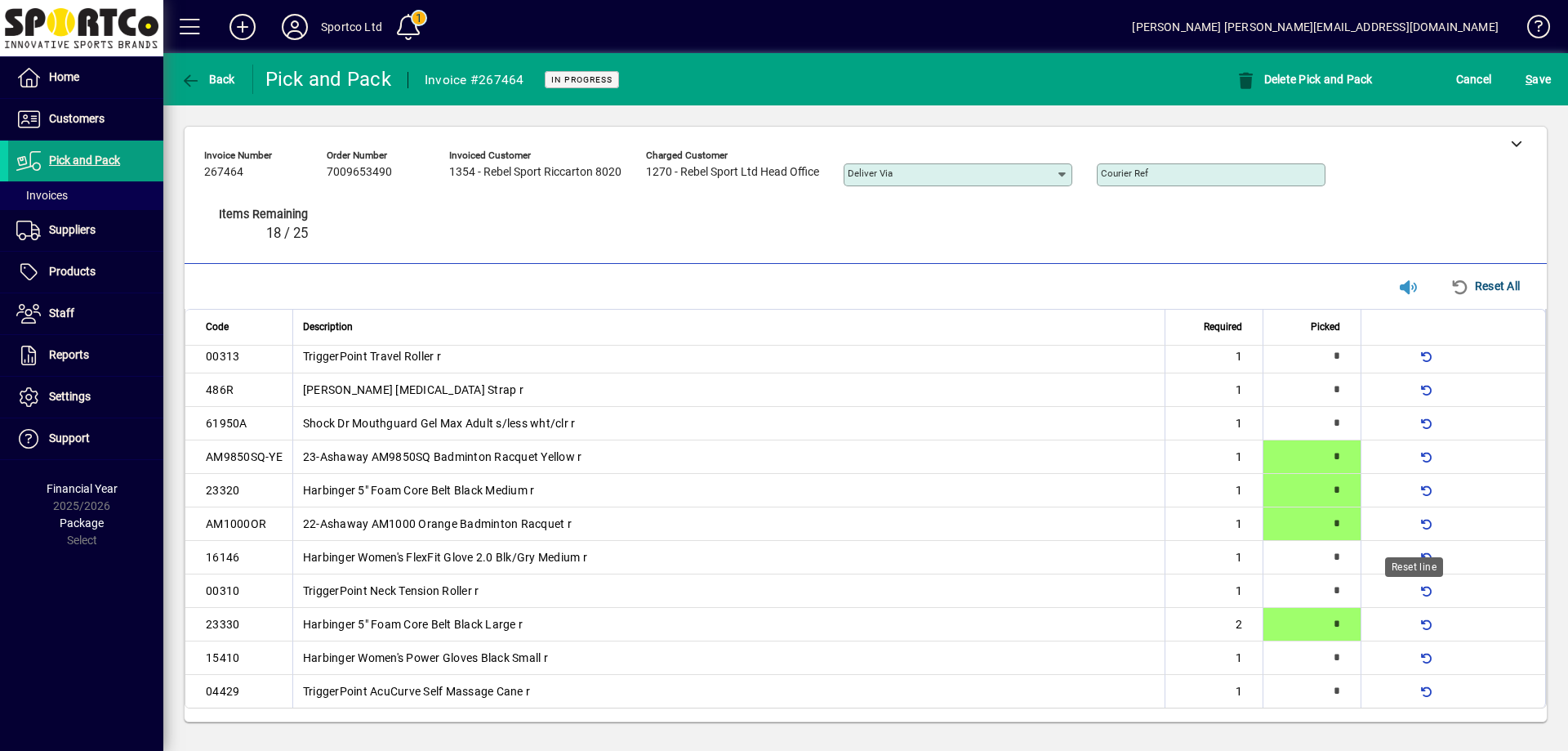
scroll to position [0, 0]
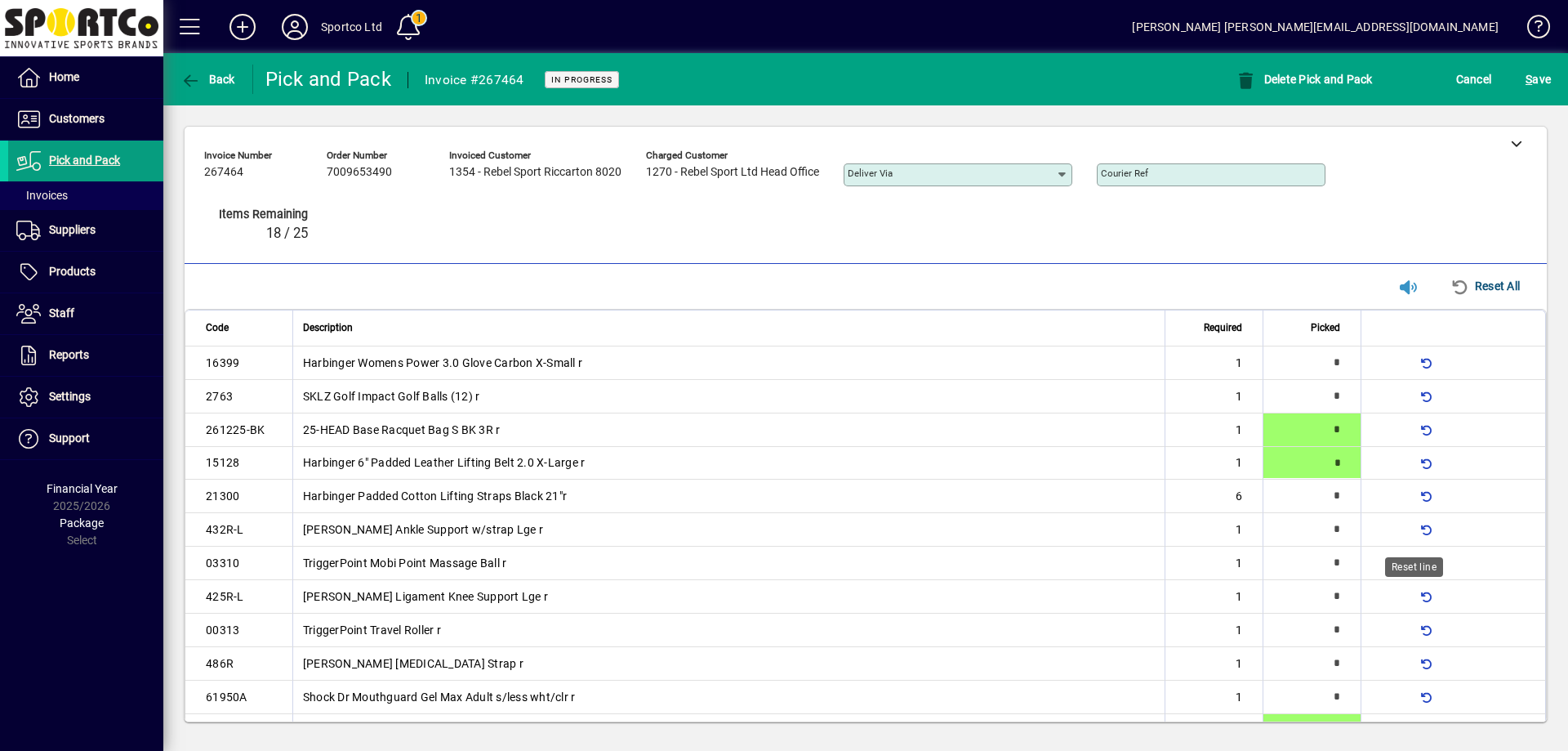
type input "*"
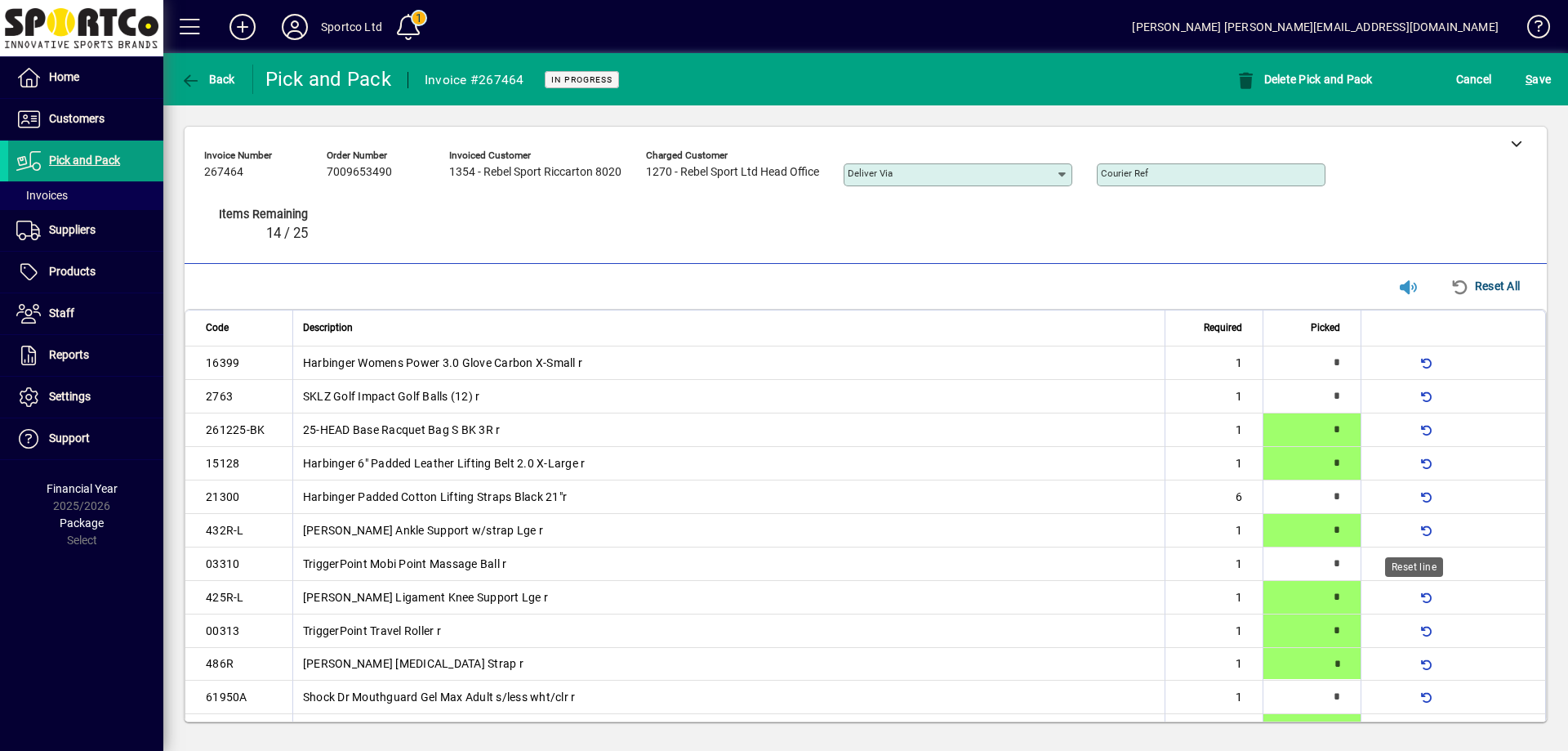
type input "*"
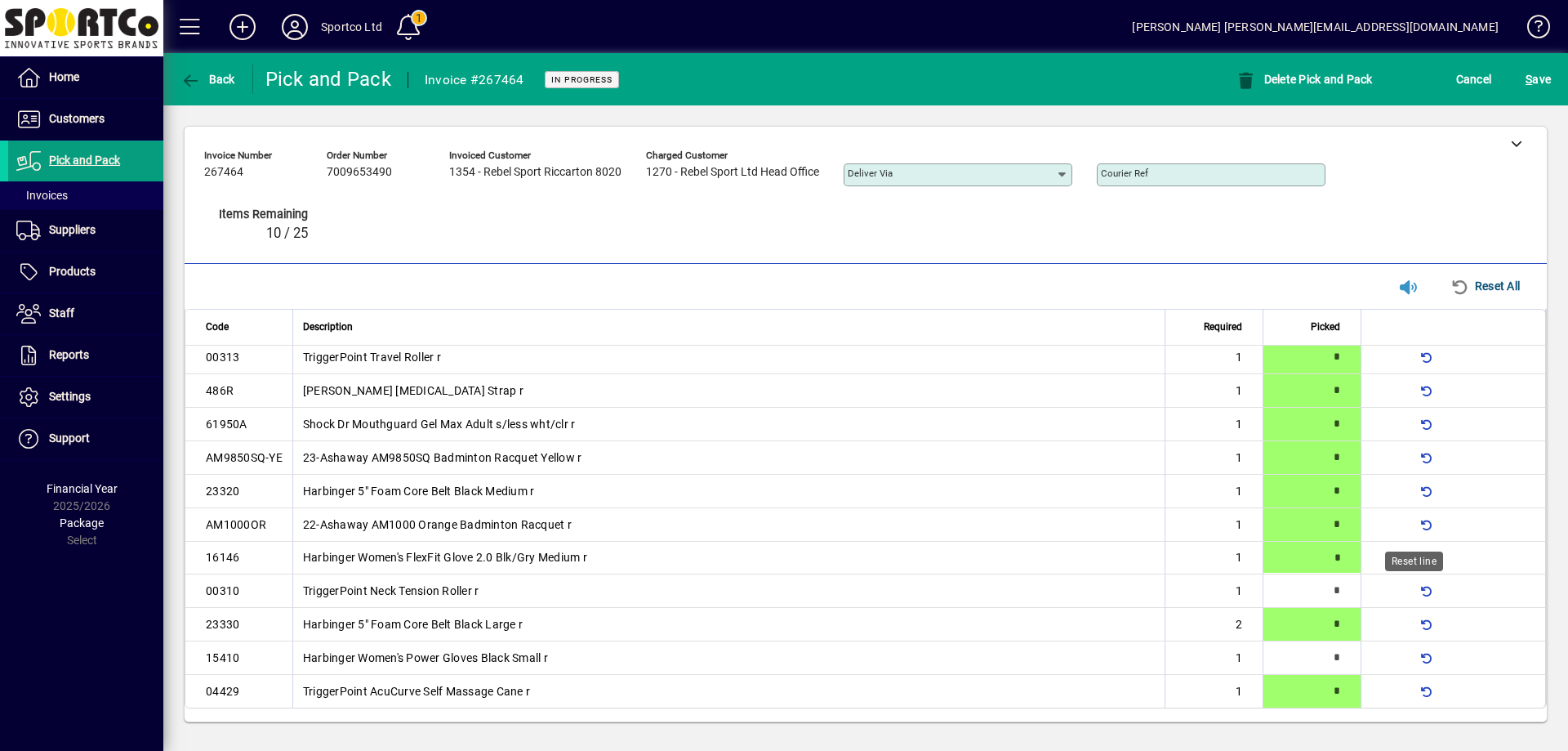
type input "*"
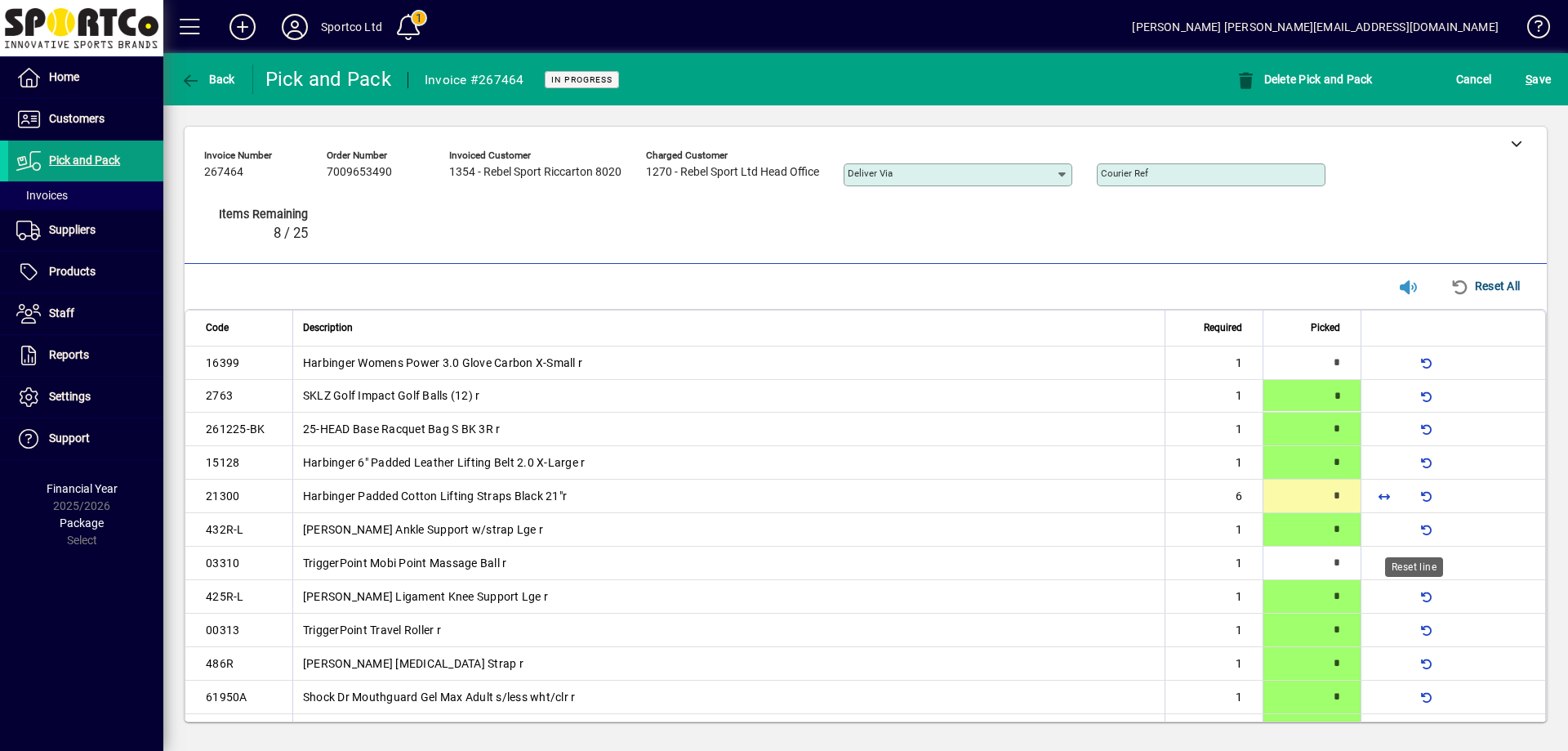
type input "*"
click at [1533, 80] on span "S ave" at bounding box center [1538, 79] width 25 height 26
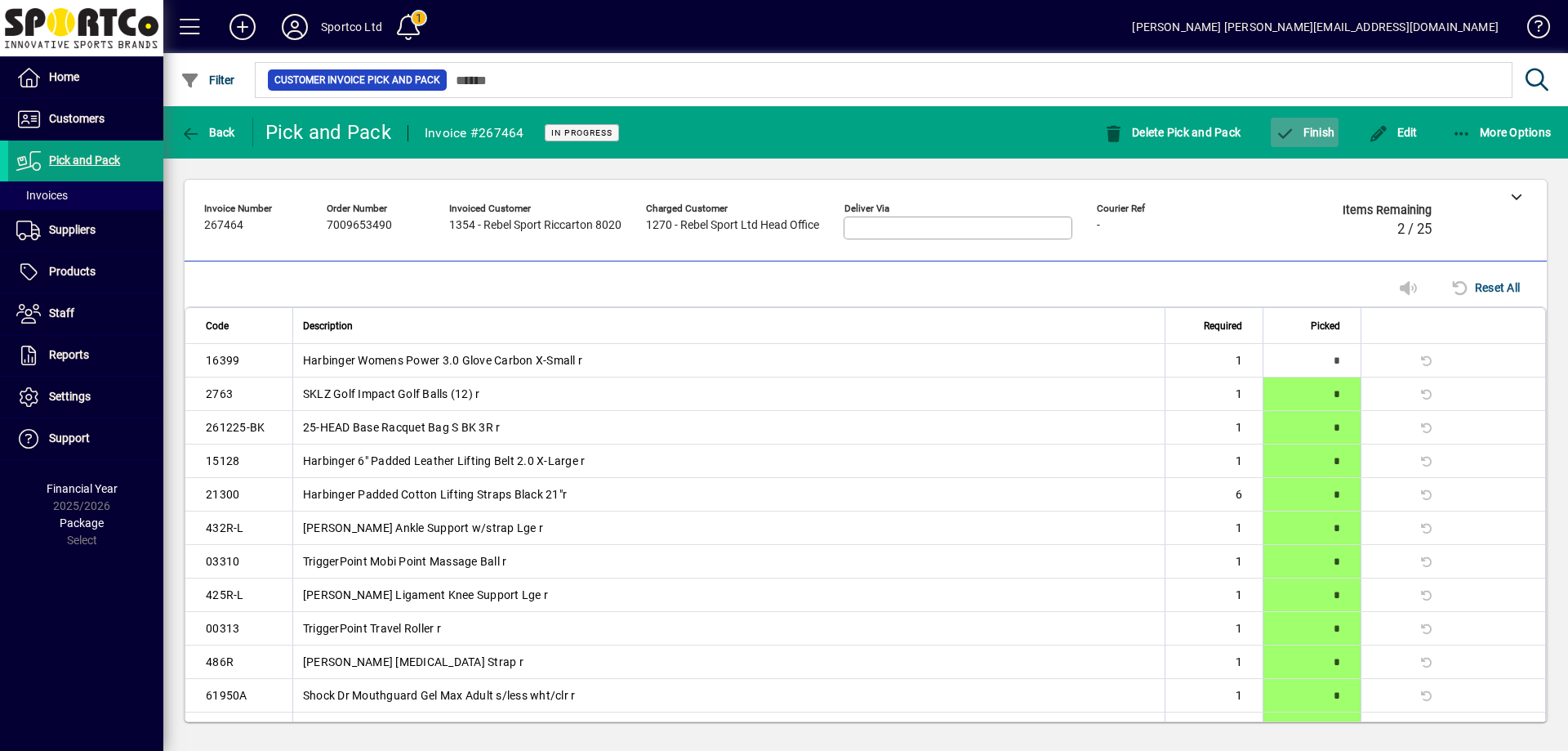
click at [1299, 129] on span "Finish" at bounding box center [1304, 132] width 60 height 13
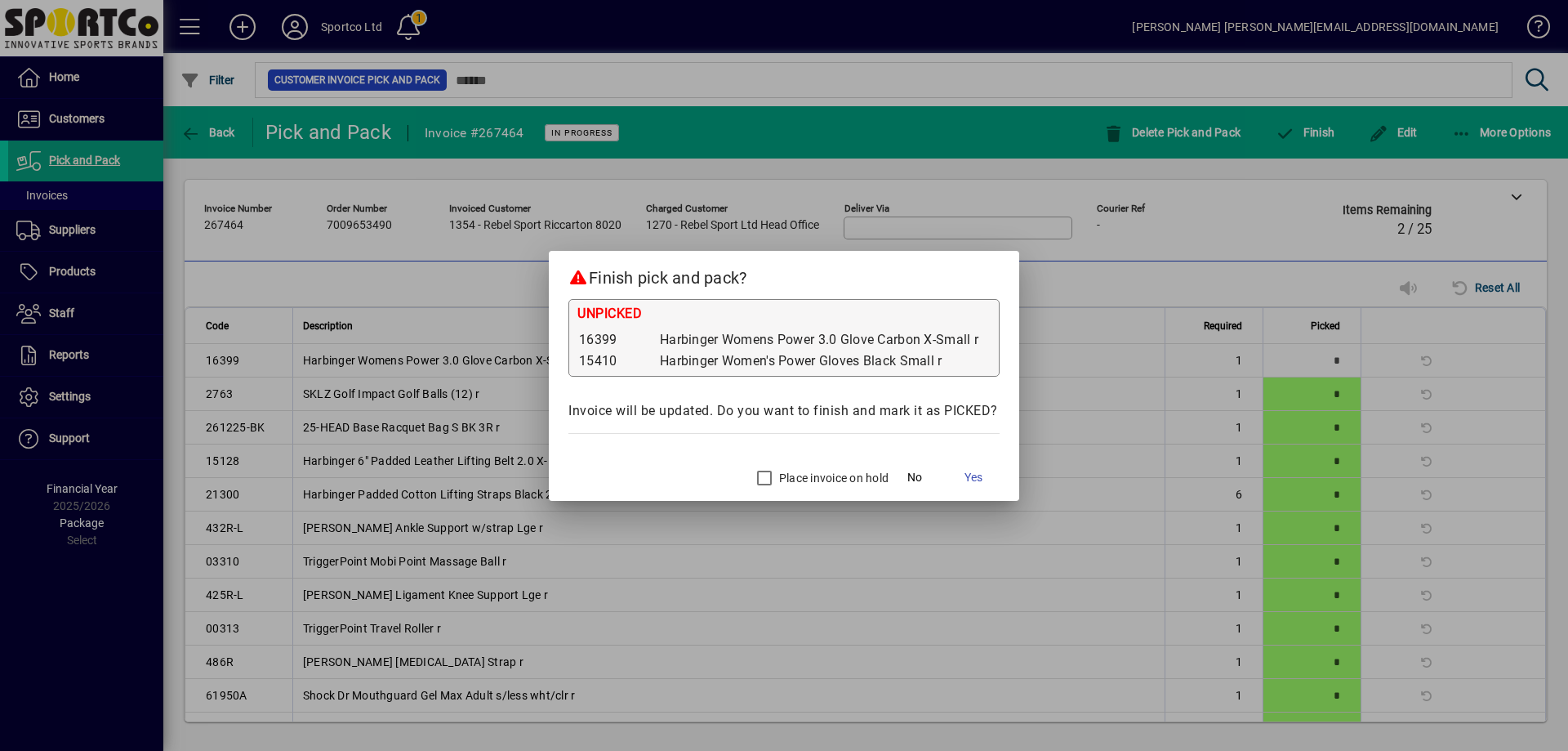
click at [797, 471] on label "Place invoice on hold" at bounding box center [832, 478] width 113 height 16
click at [981, 484] on span "Yes" at bounding box center [973, 478] width 18 height 17
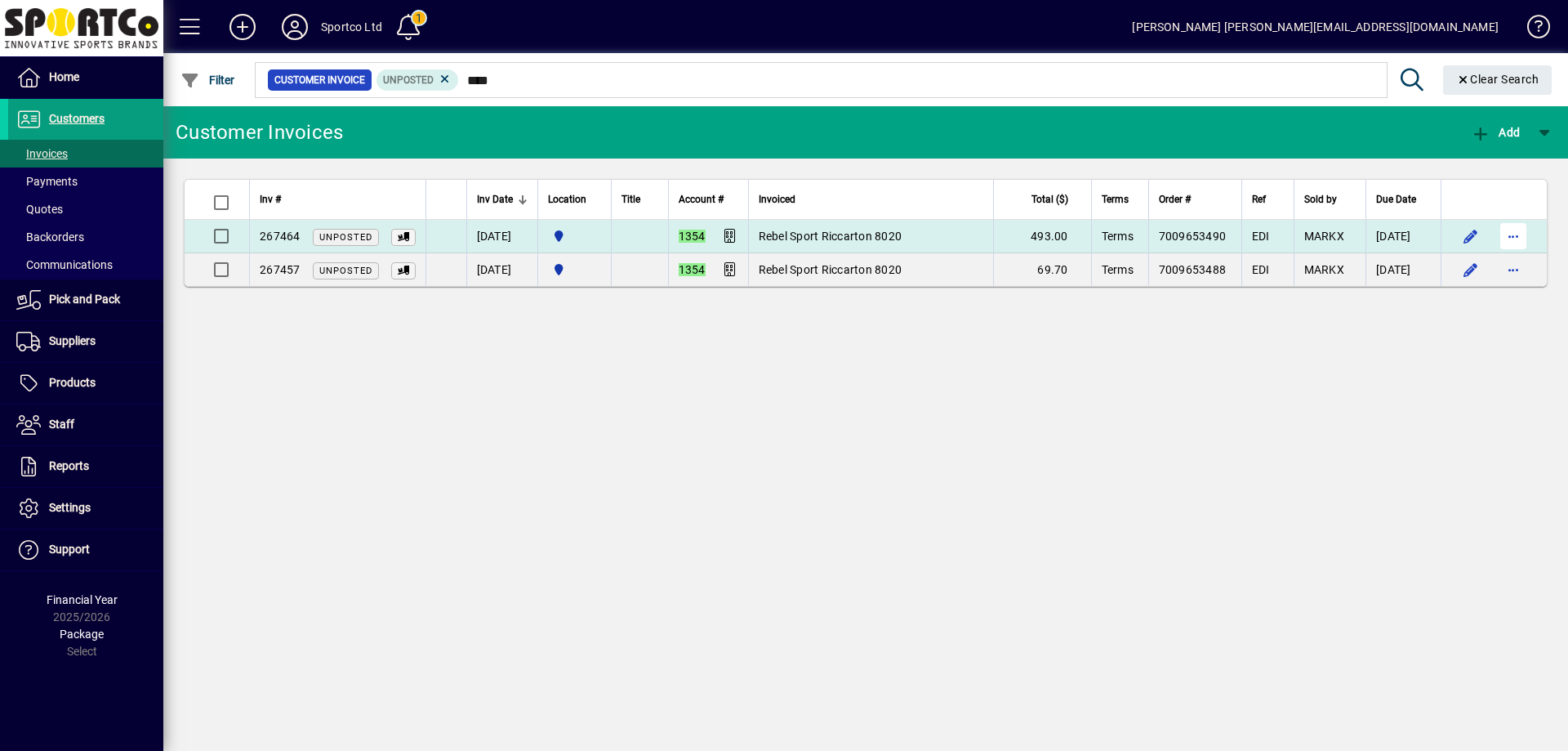
type input "****"
click at [1513, 235] on span "button" at bounding box center [1512, 235] width 39 height 39
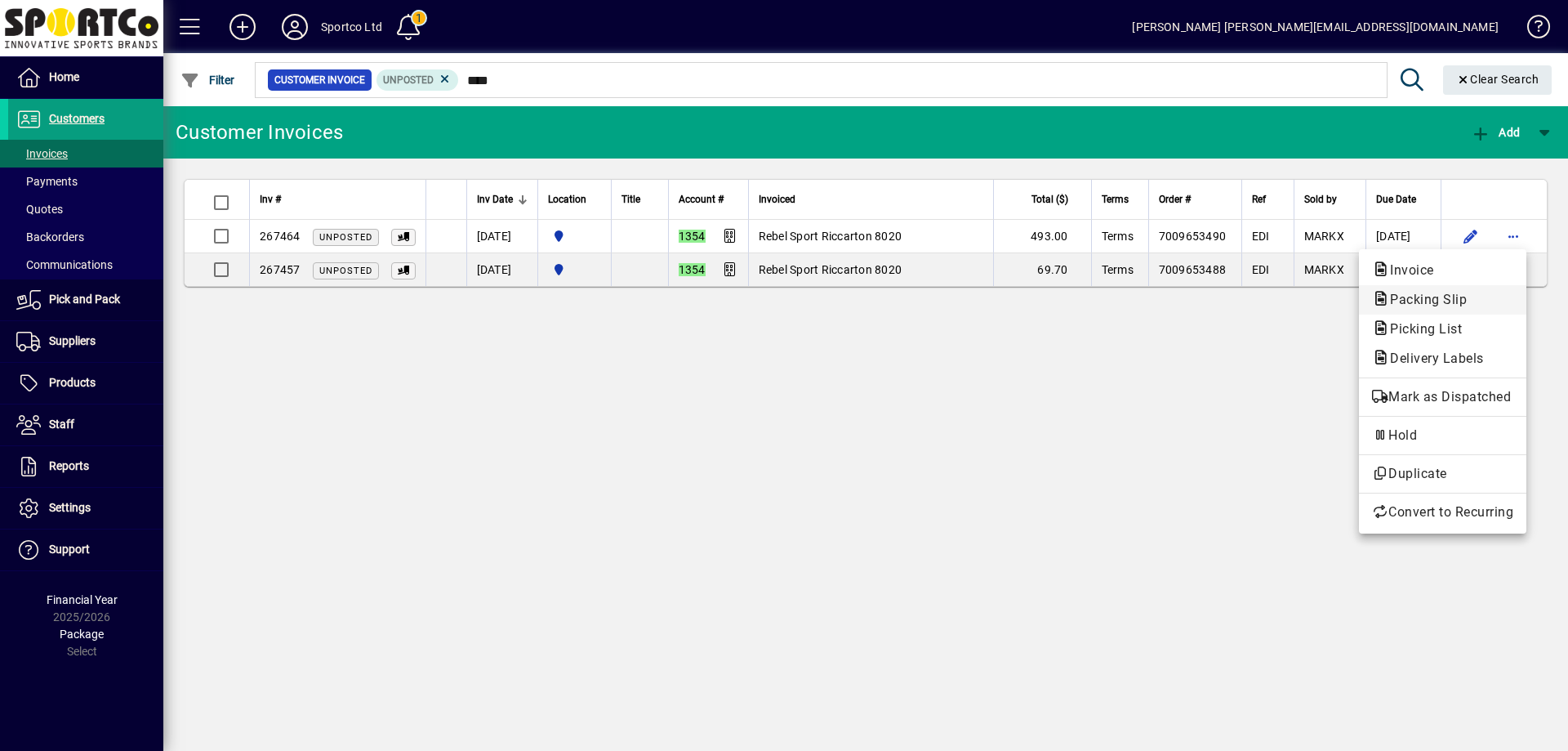
click at [1490, 302] on span "Packing Slip" at bounding box center [1442, 300] width 141 height 20
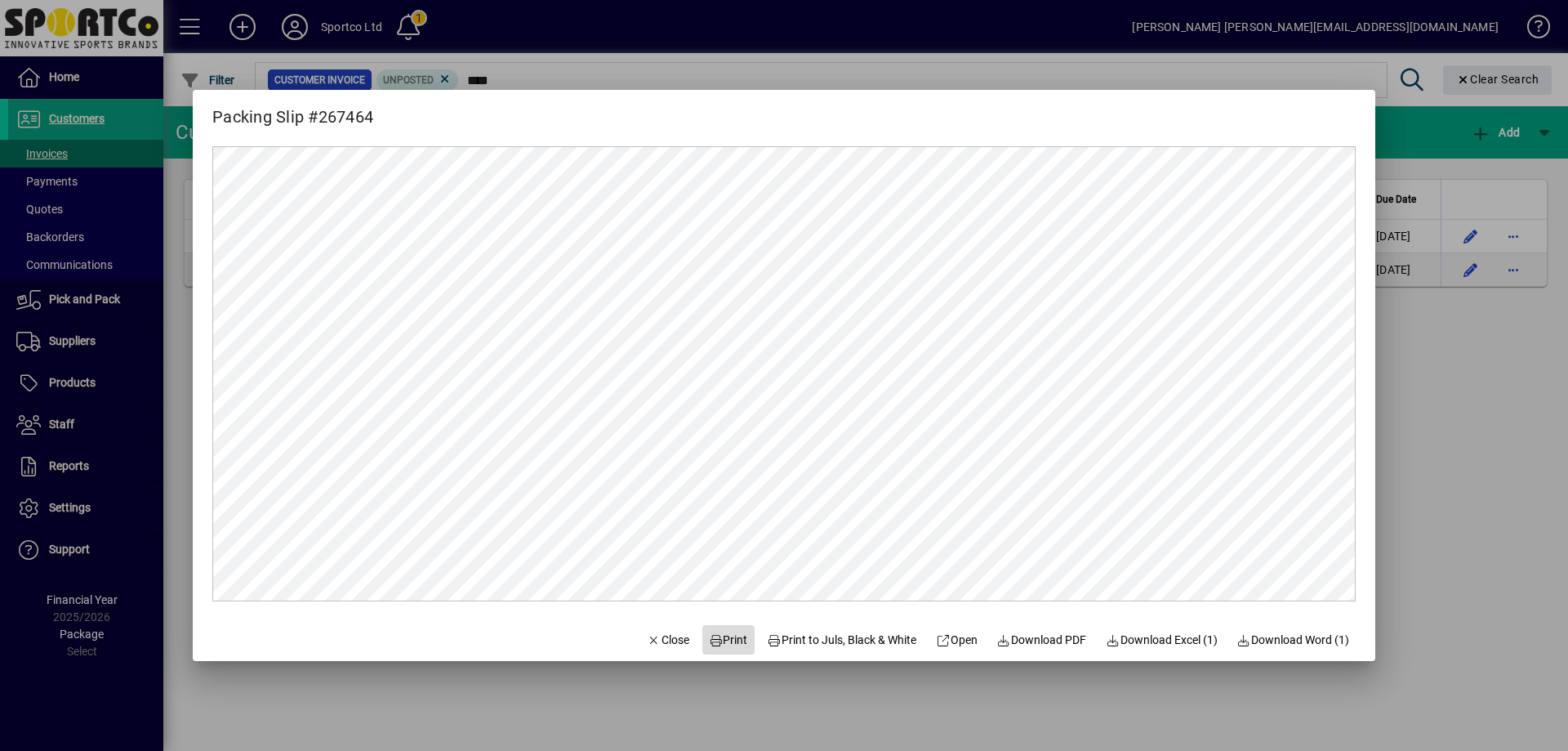
click at [709, 646] on span "Print" at bounding box center [728, 640] width 39 height 17
click at [646, 636] on span "Close" at bounding box center [667, 640] width 43 height 17
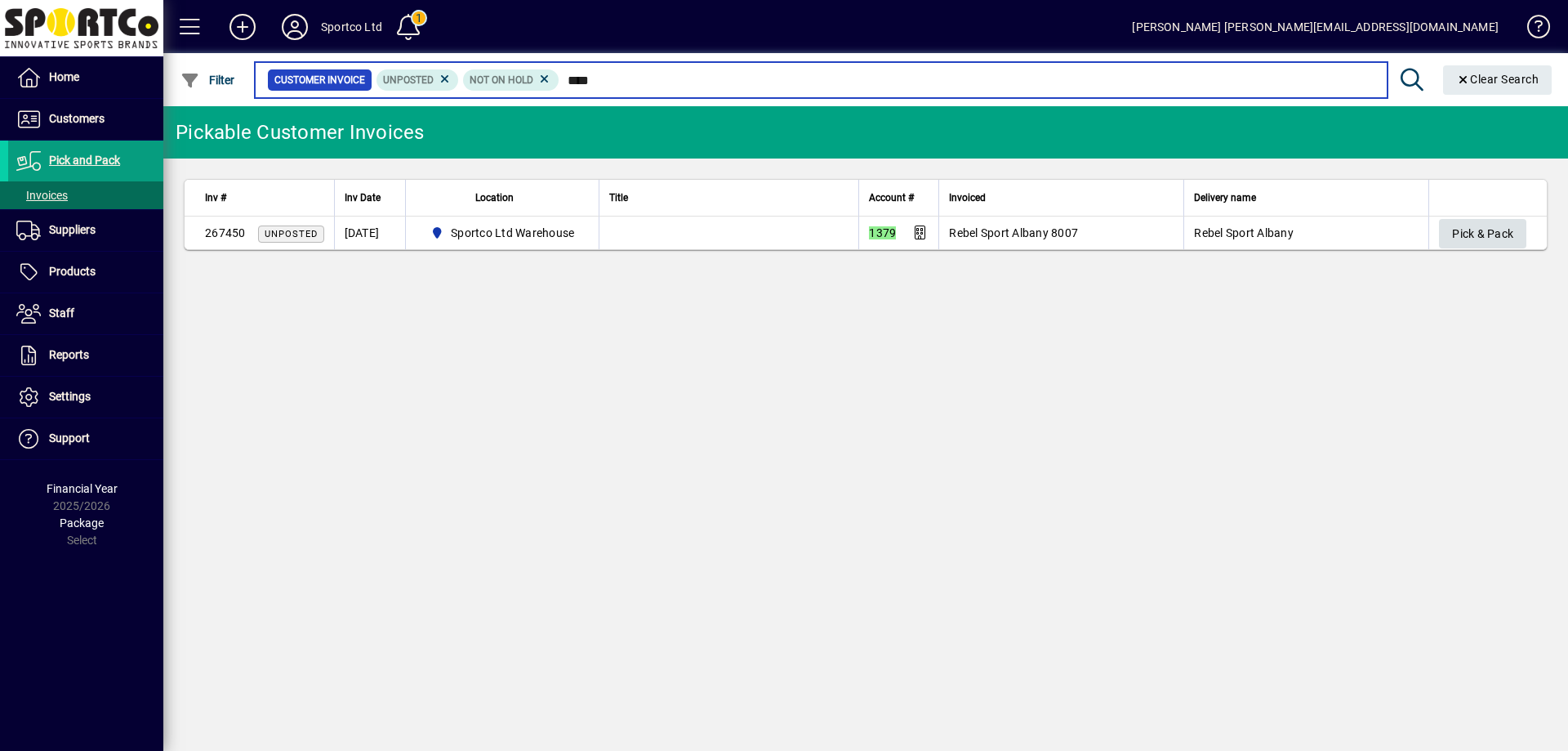
type input "****"
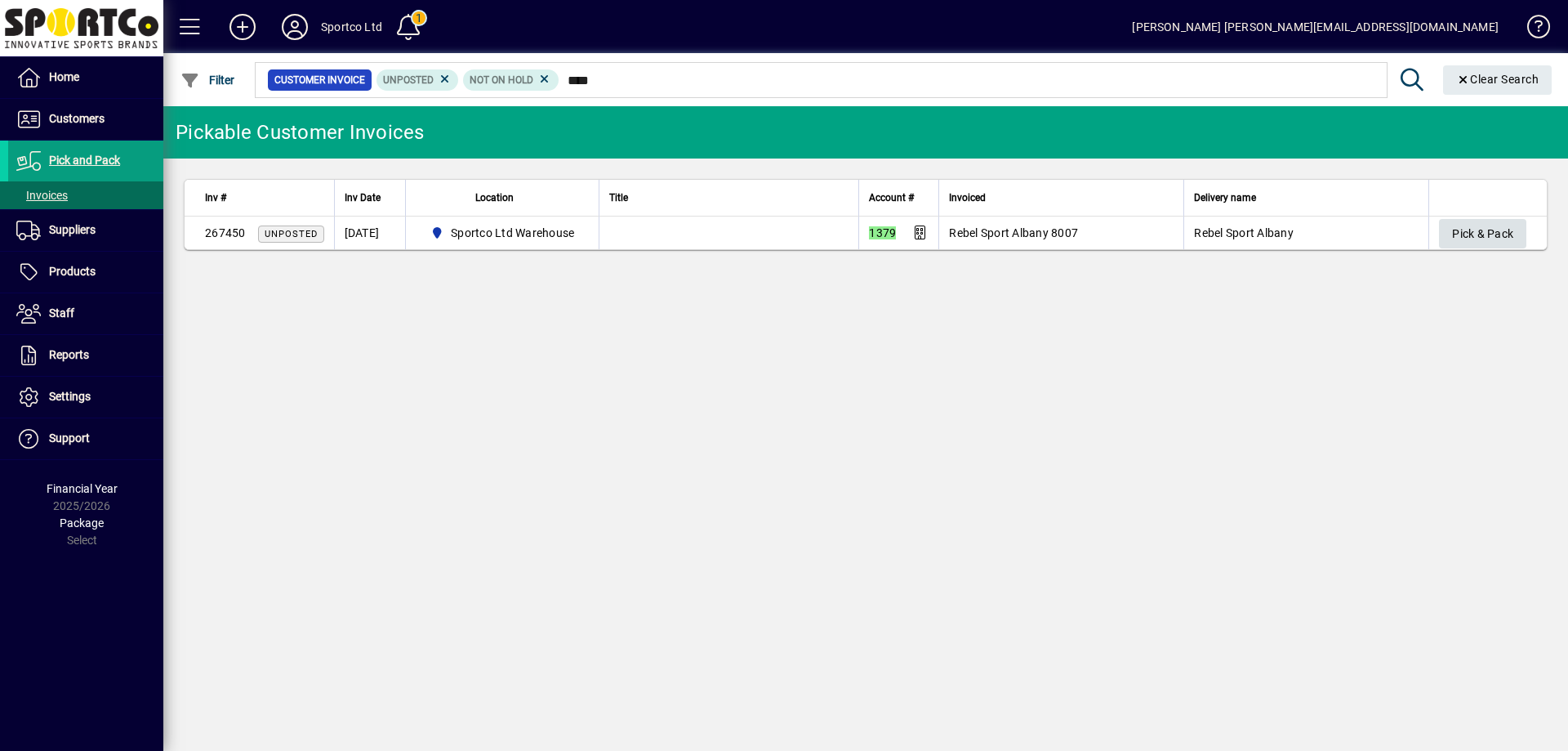
click at [1515, 235] on span "button" at bounding box center [1482, 234] width 88 height 39
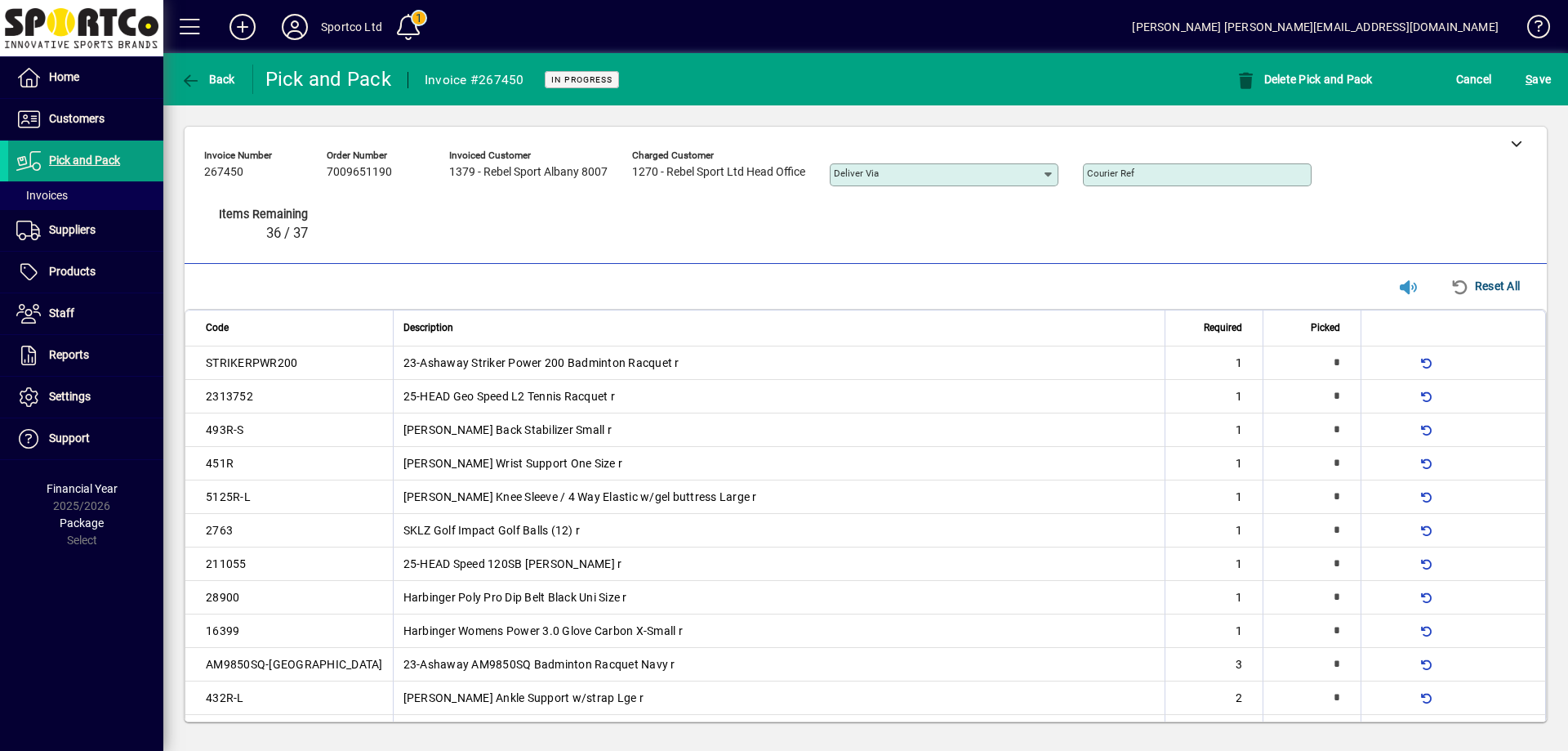
type input "*"
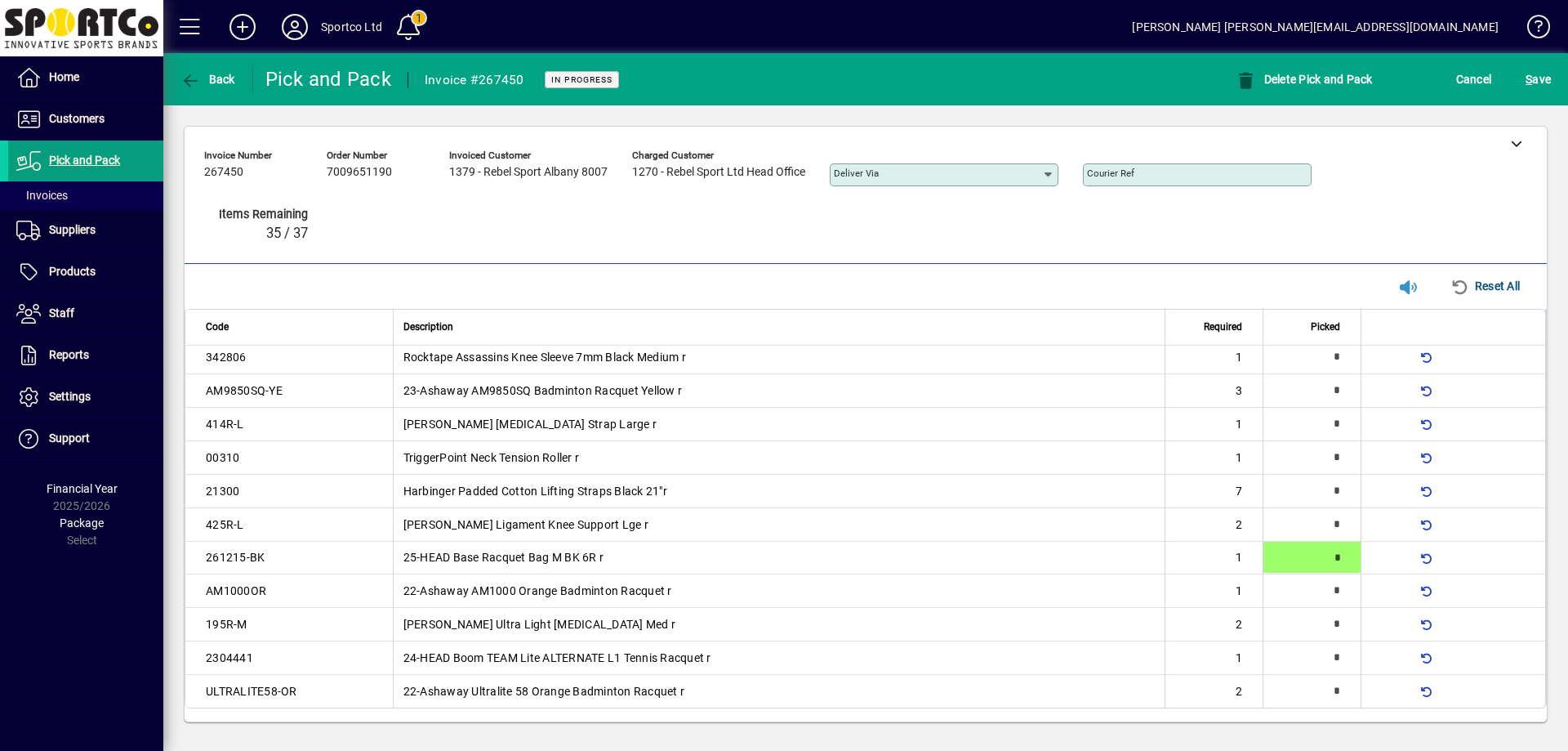
type input "*"
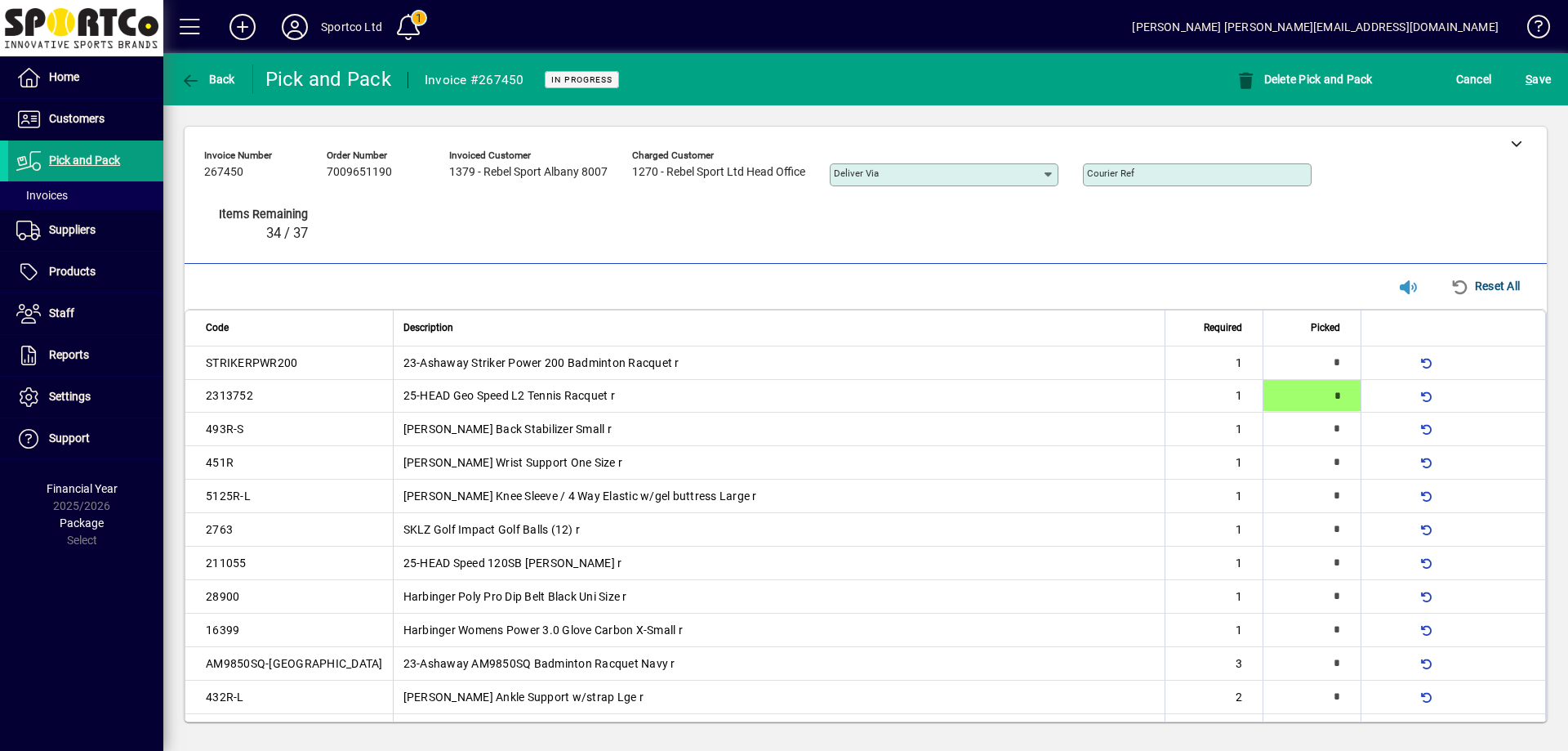
type input "*"
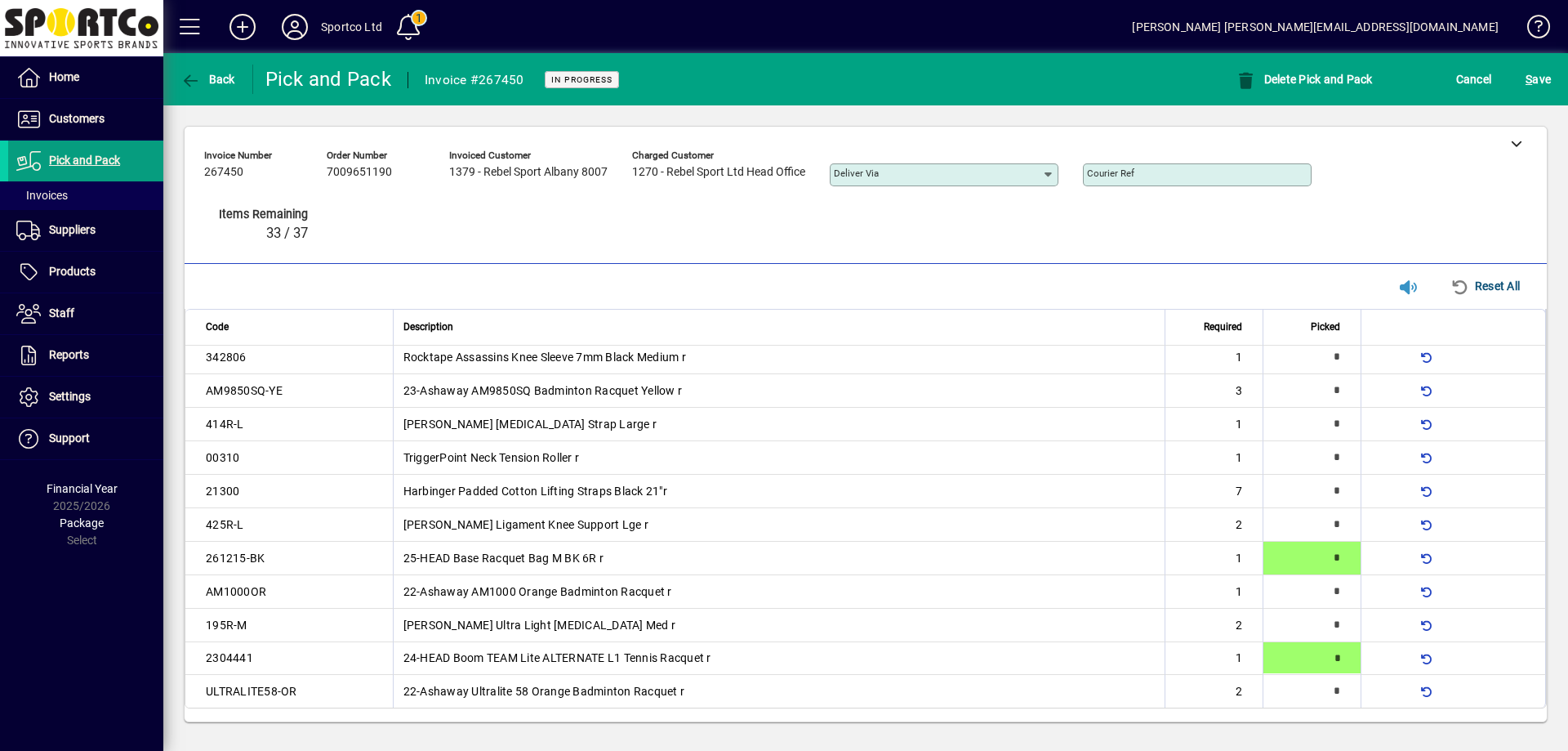
type input "*"
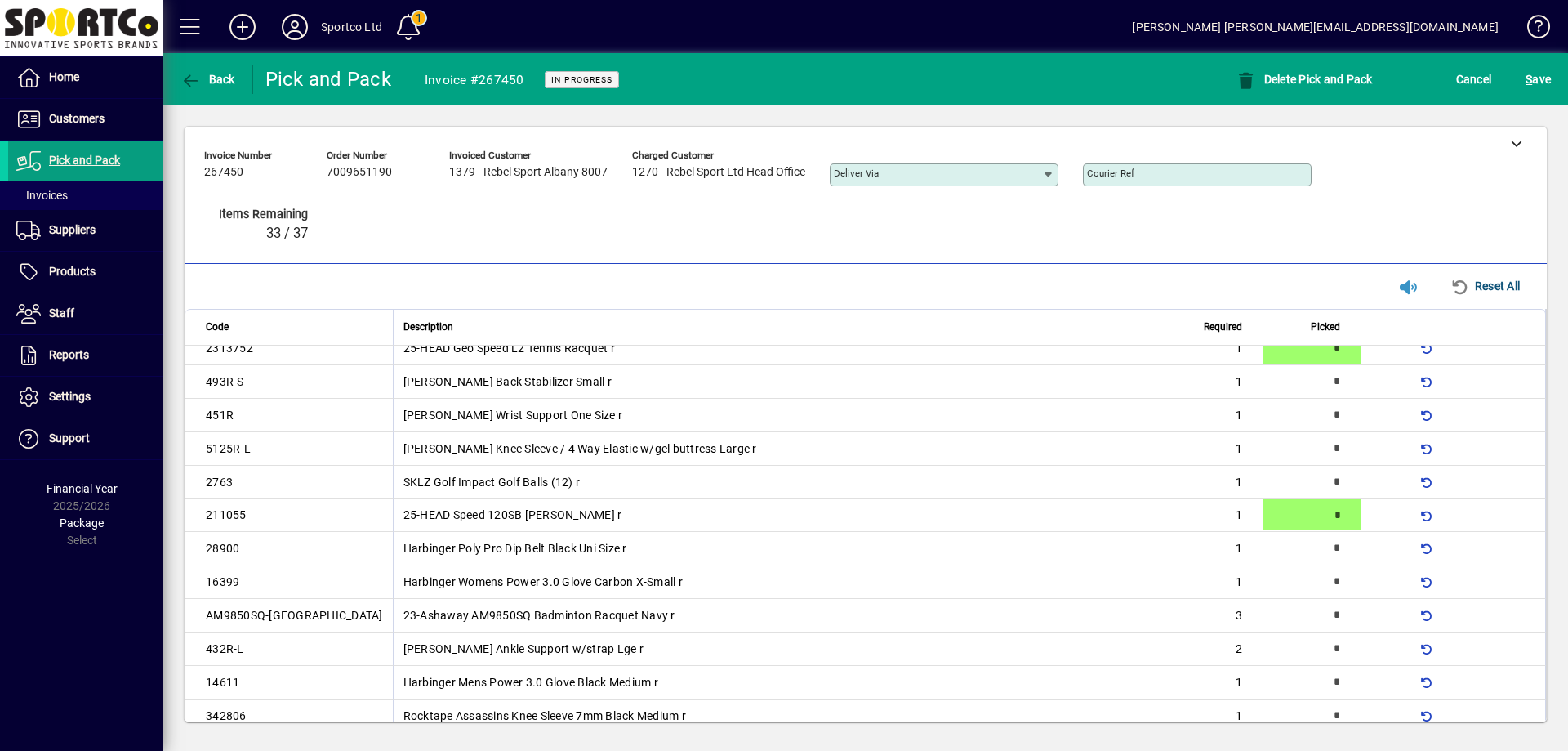
type input "*"
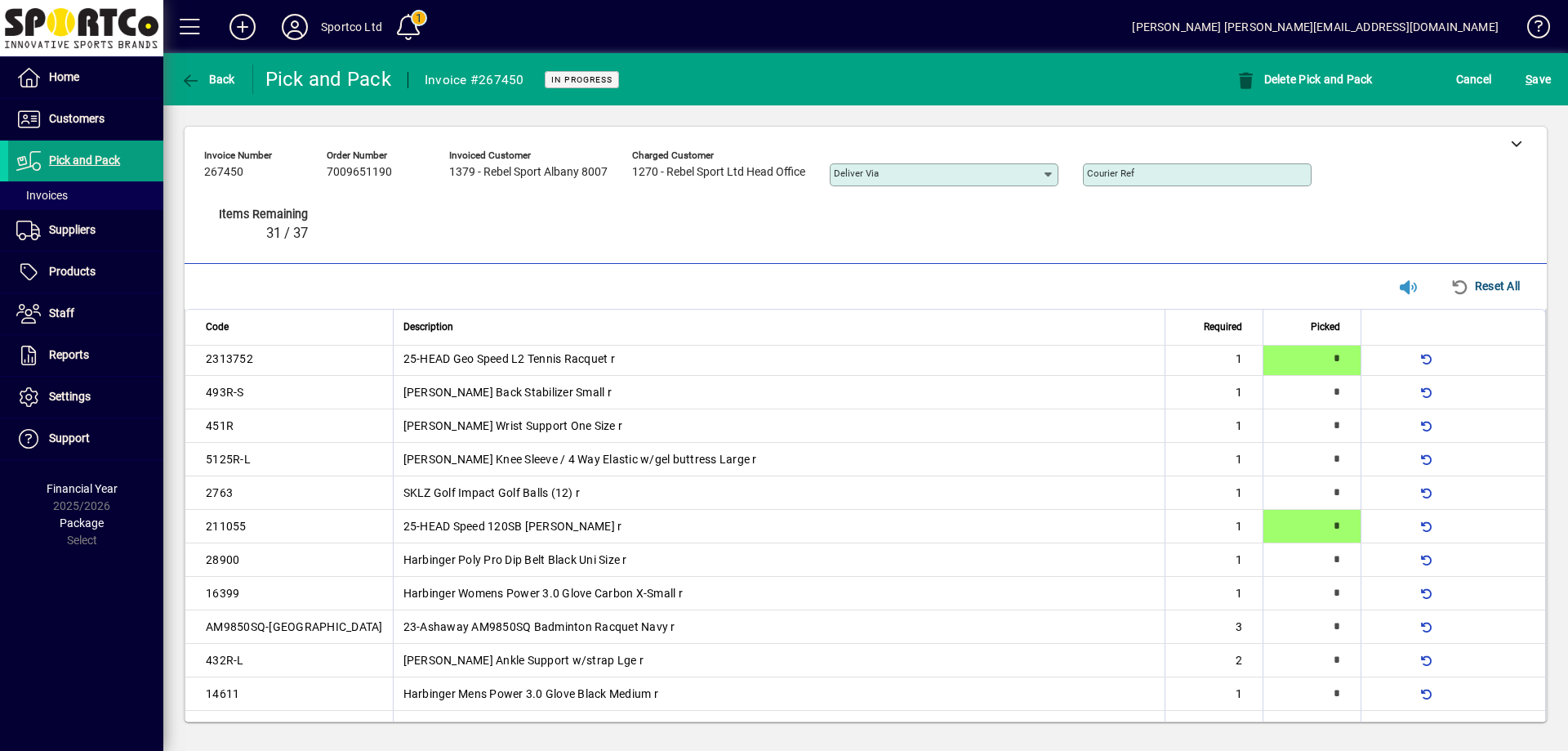
scroll to position [409, 0]
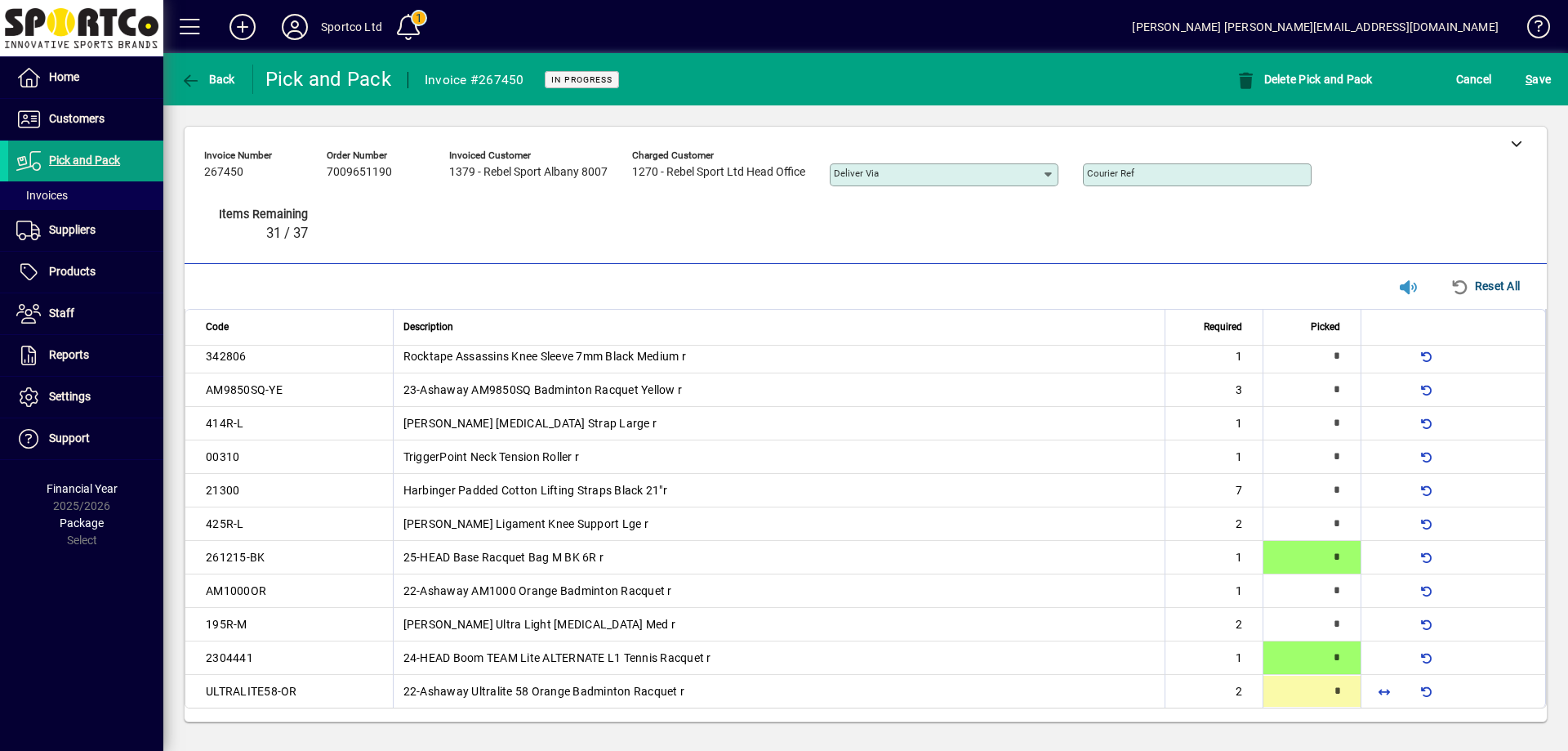
type input "*"
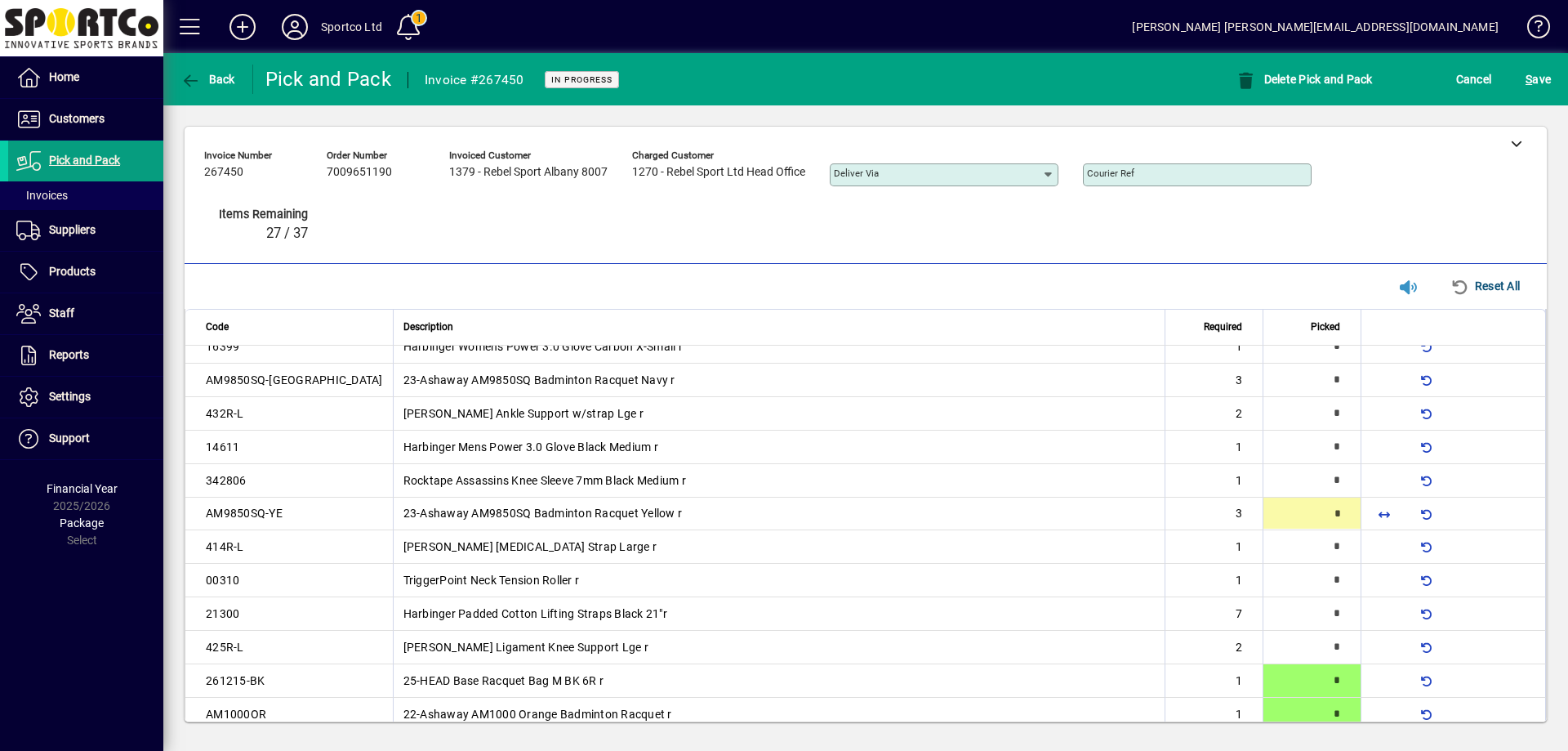
type input "*"
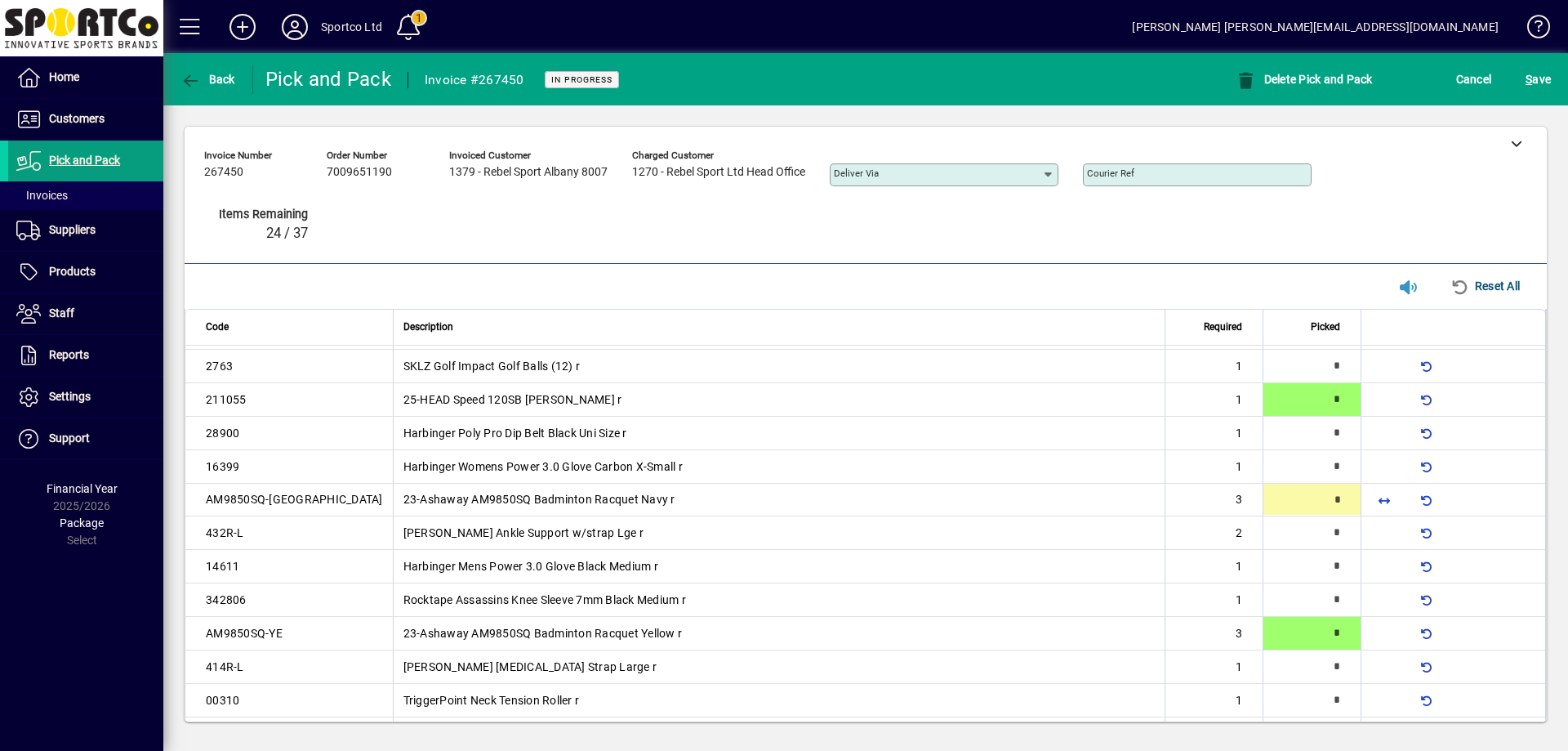
scroll to position [150, 0]
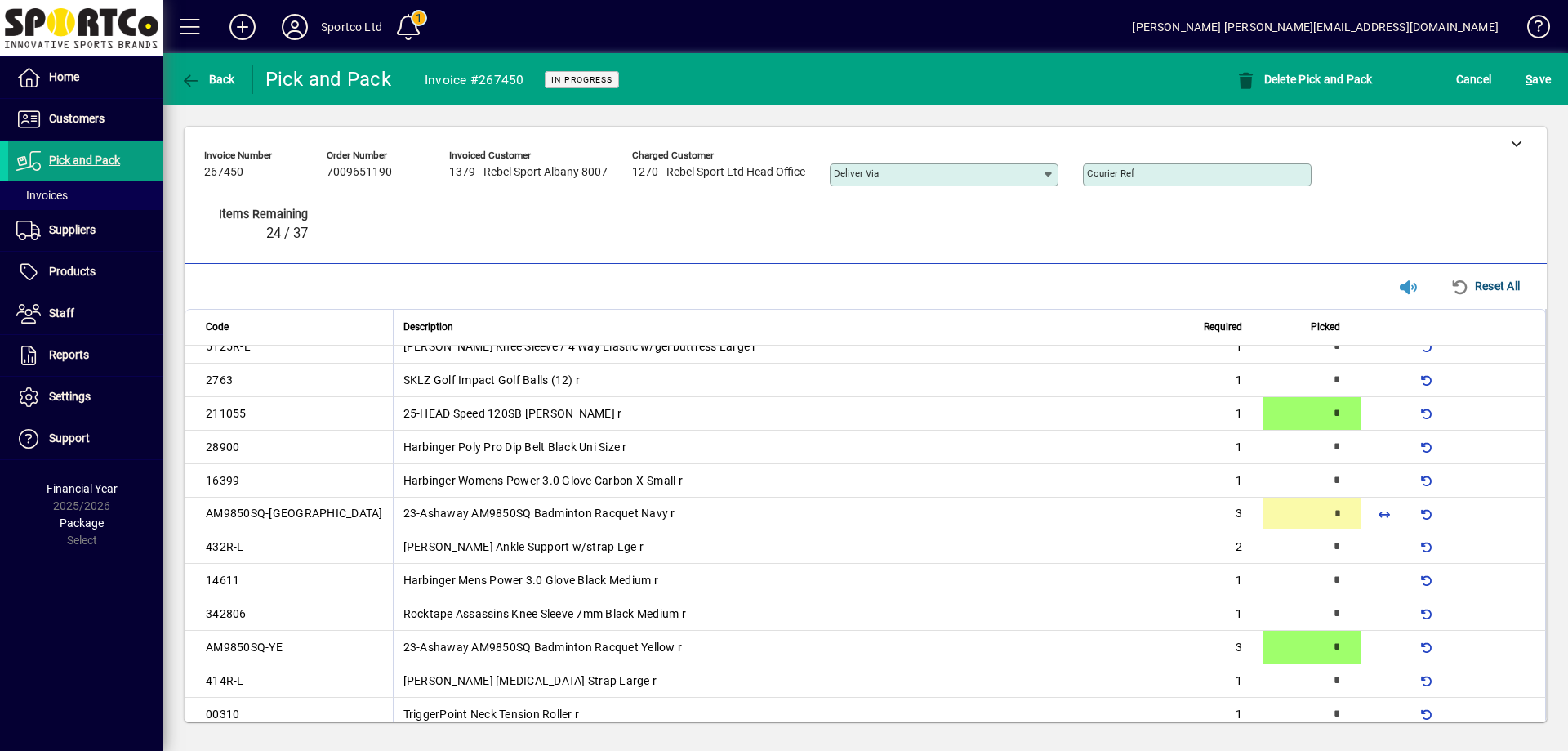
type input "*"
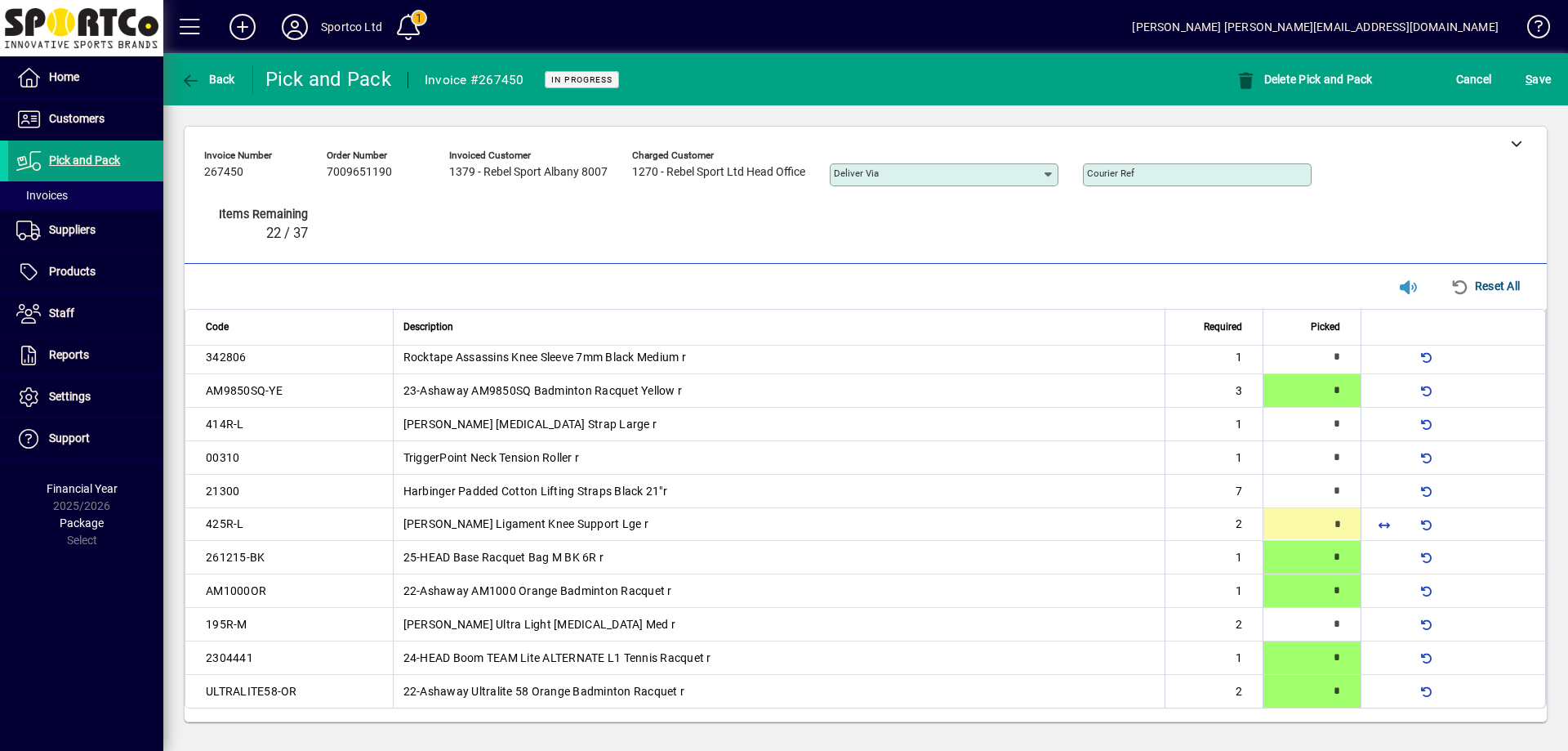
type input "*"
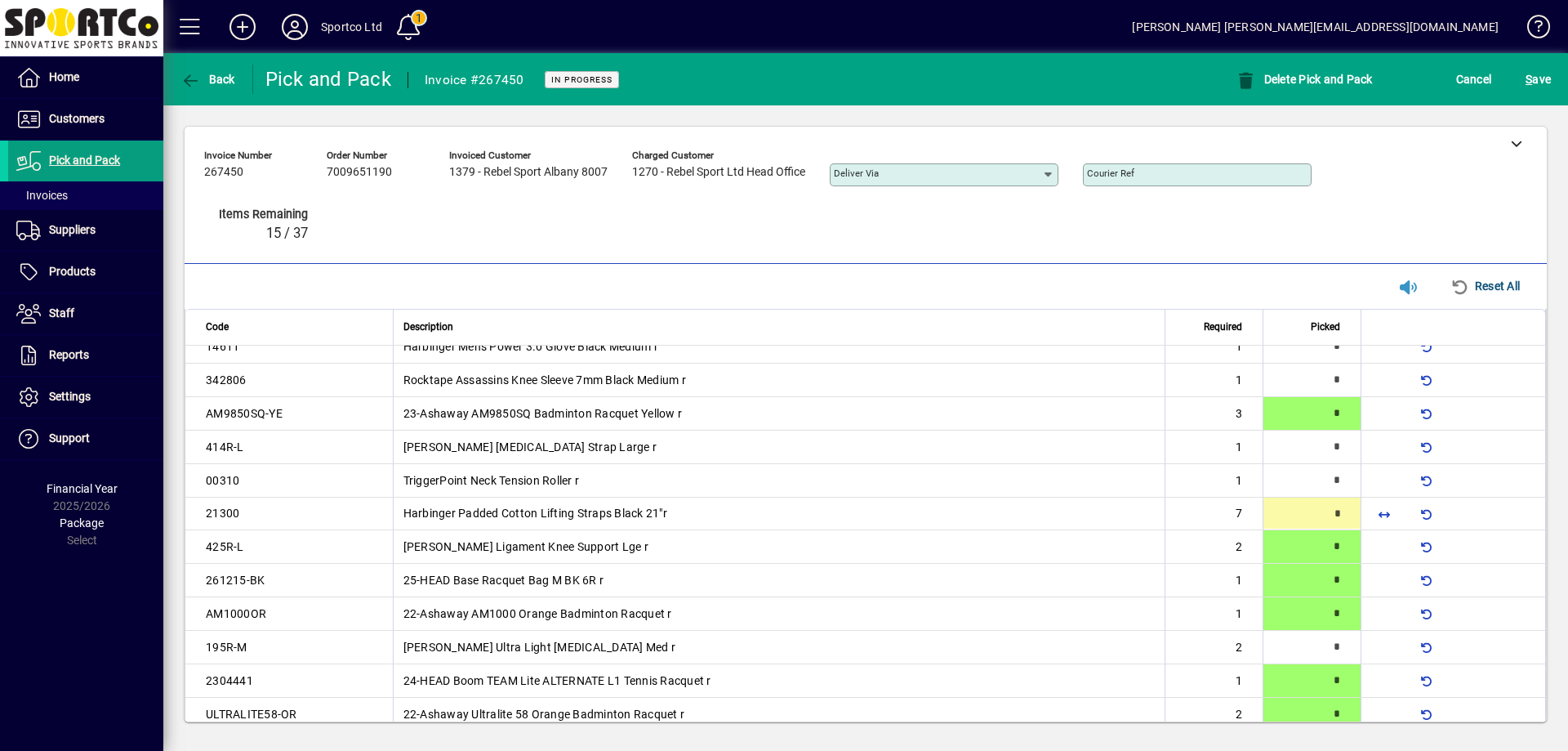
type input "*"
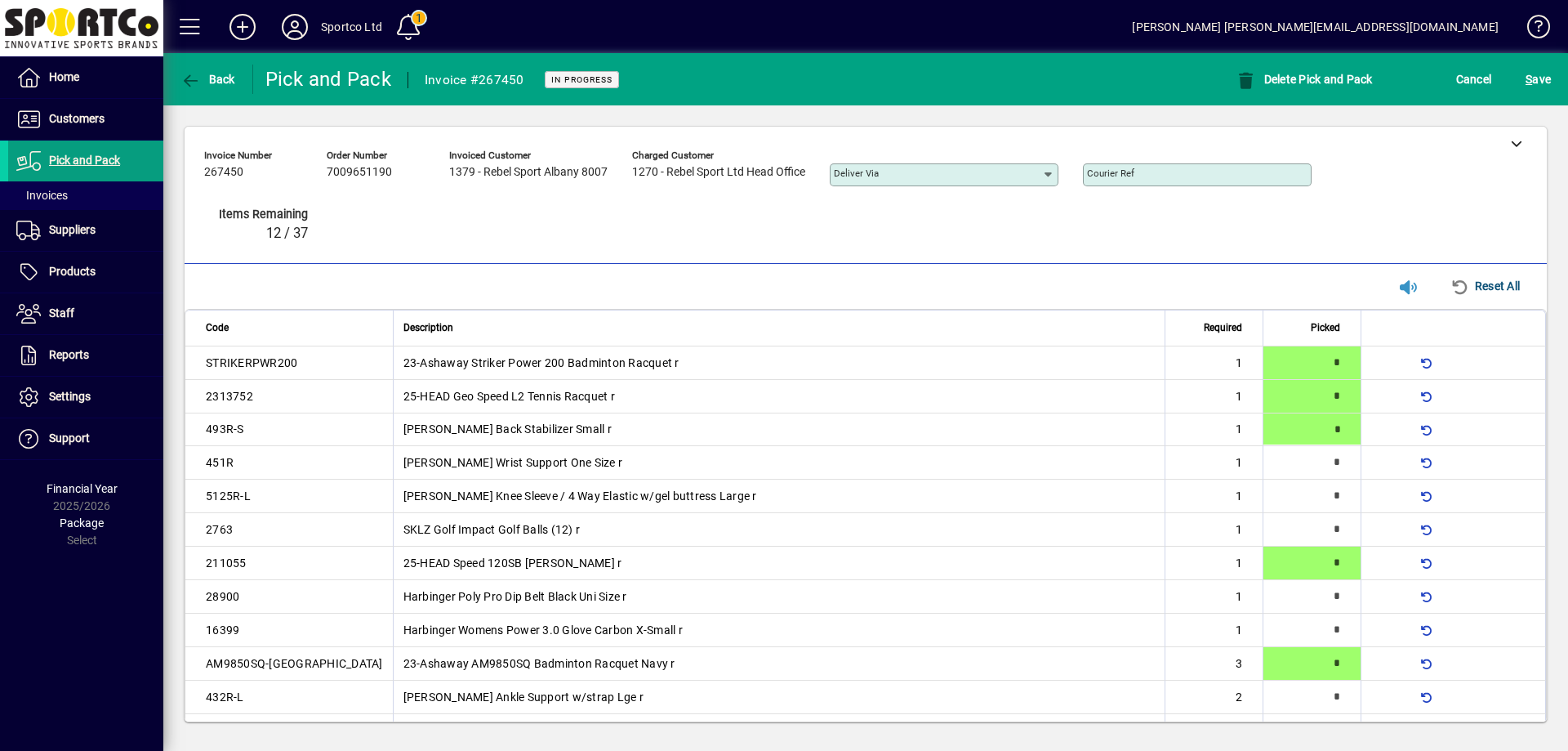
type input "*"
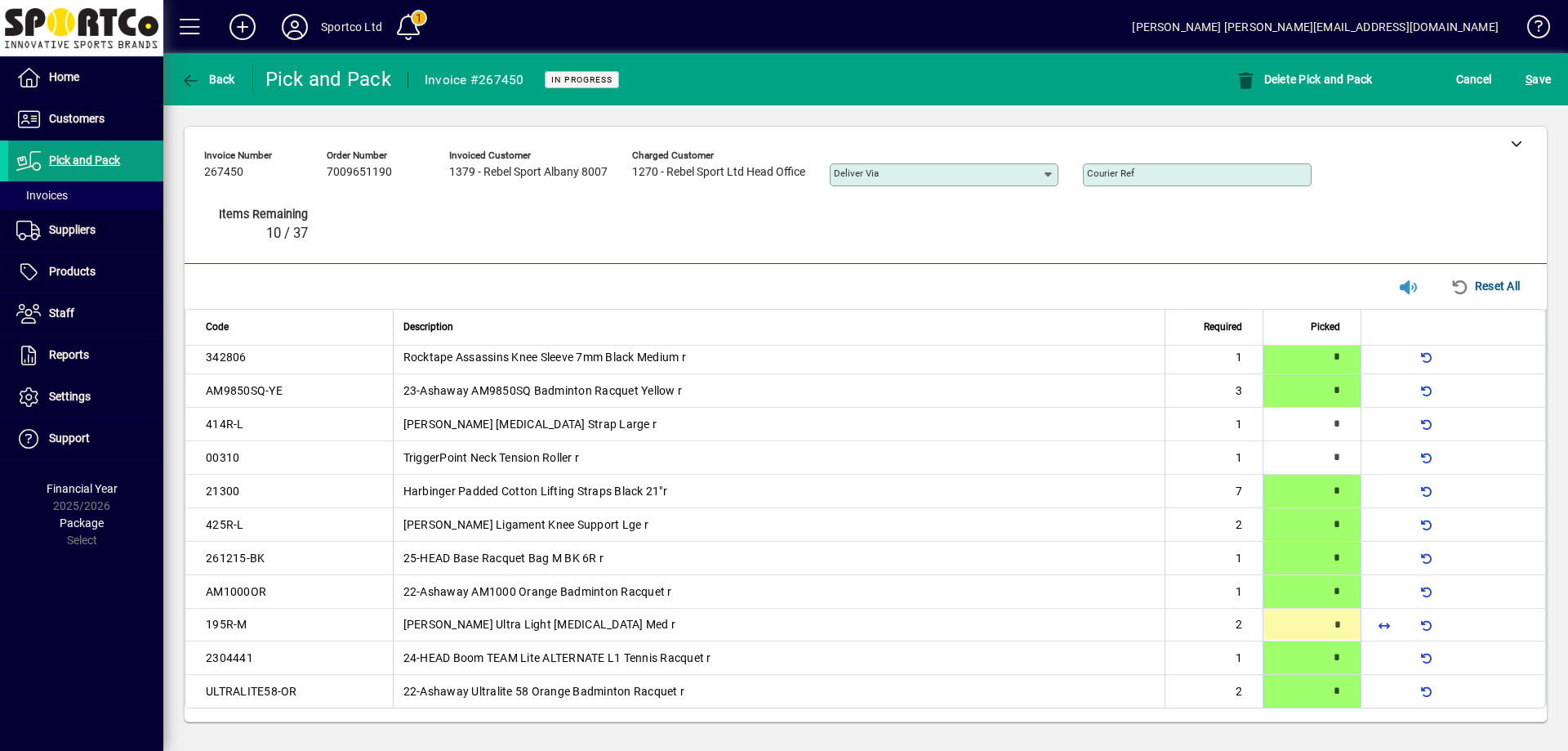
type input "*"
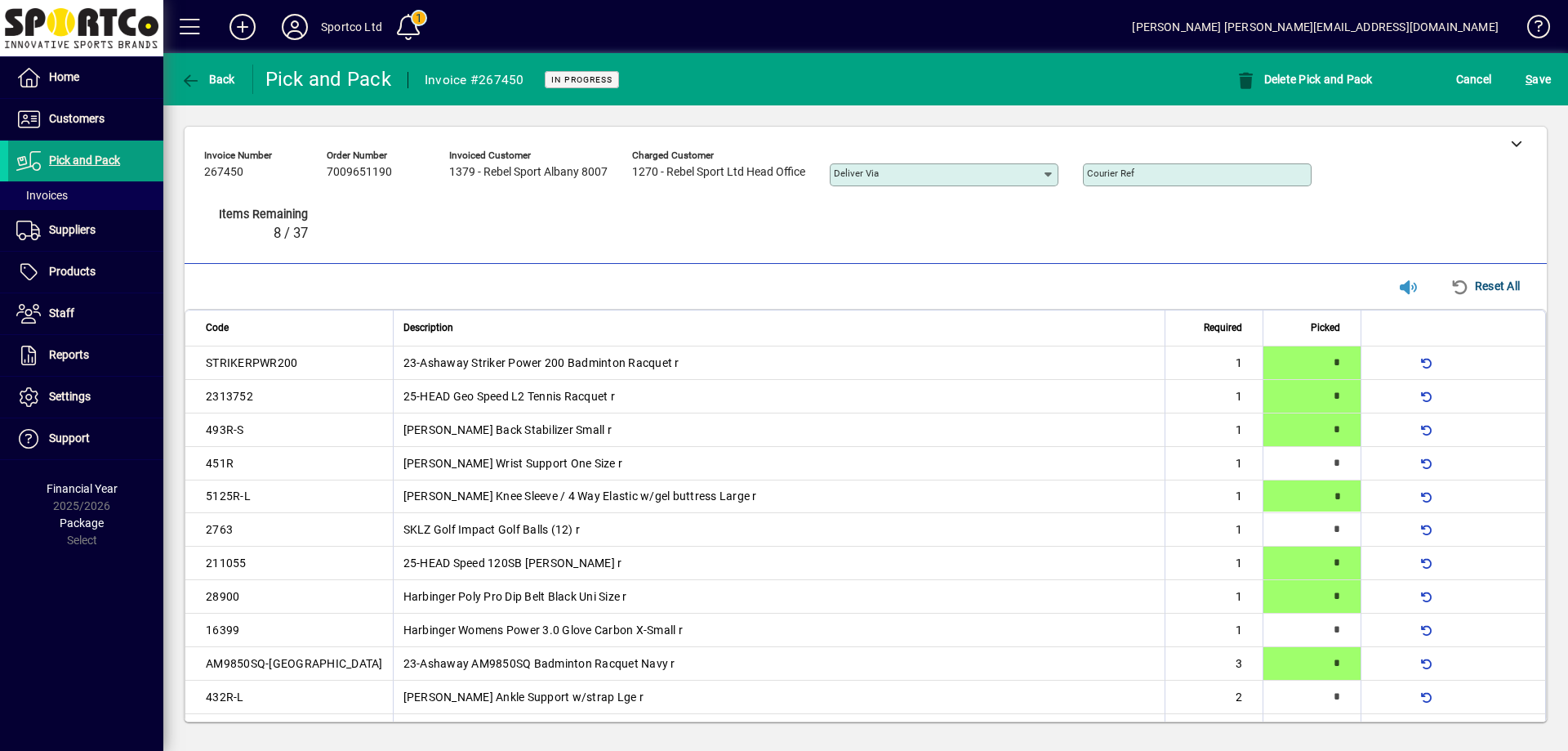
type input "*"
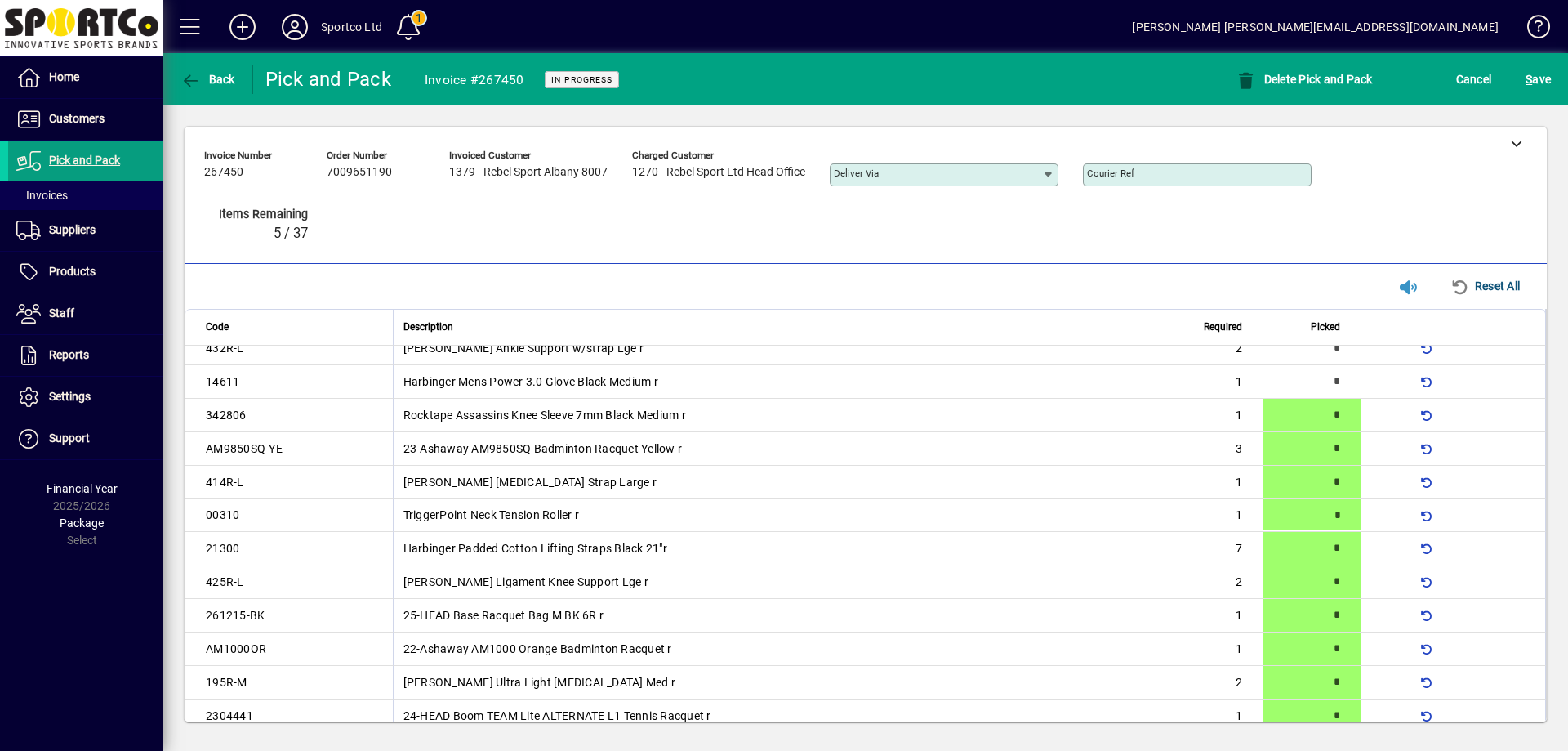
type input "*"
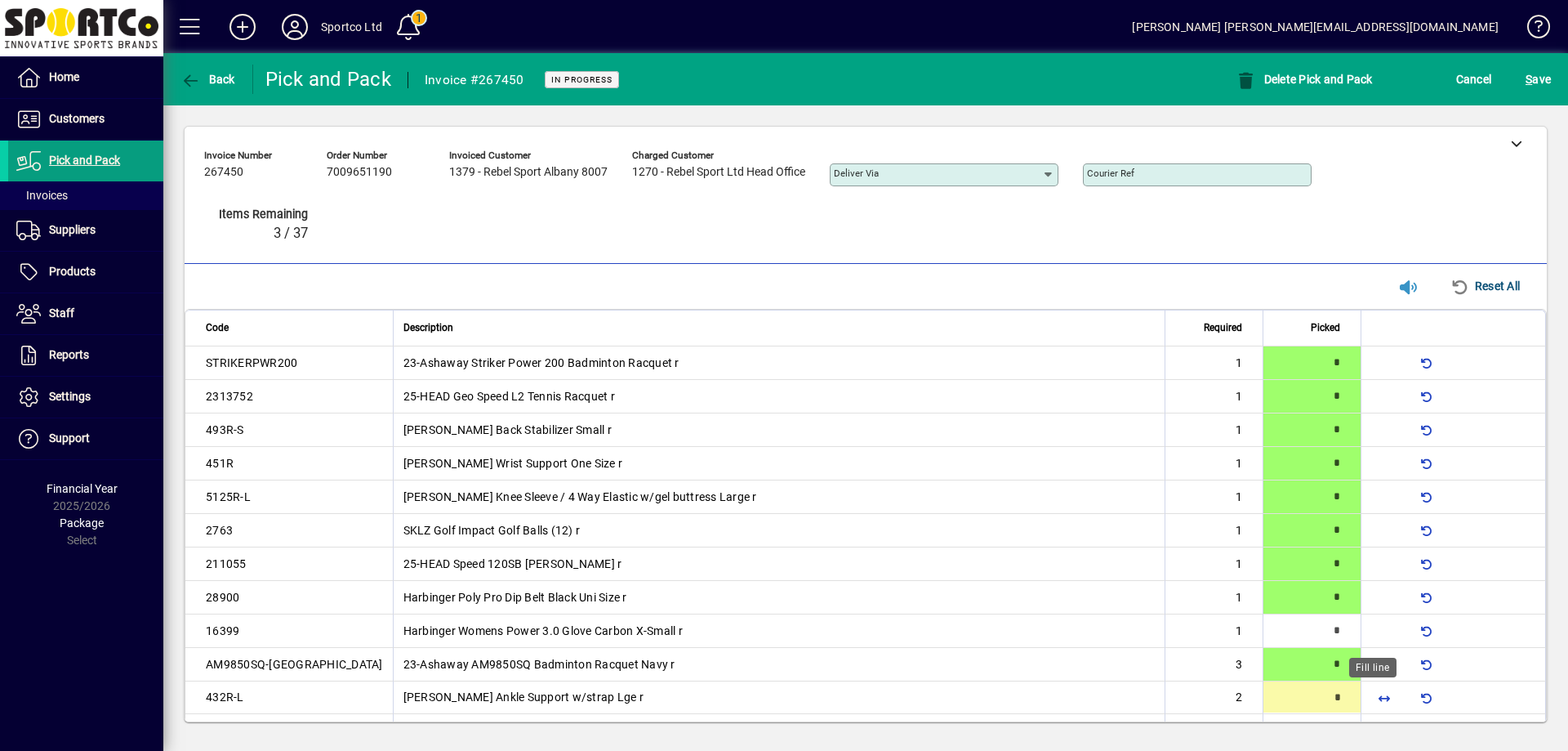
type input "*"
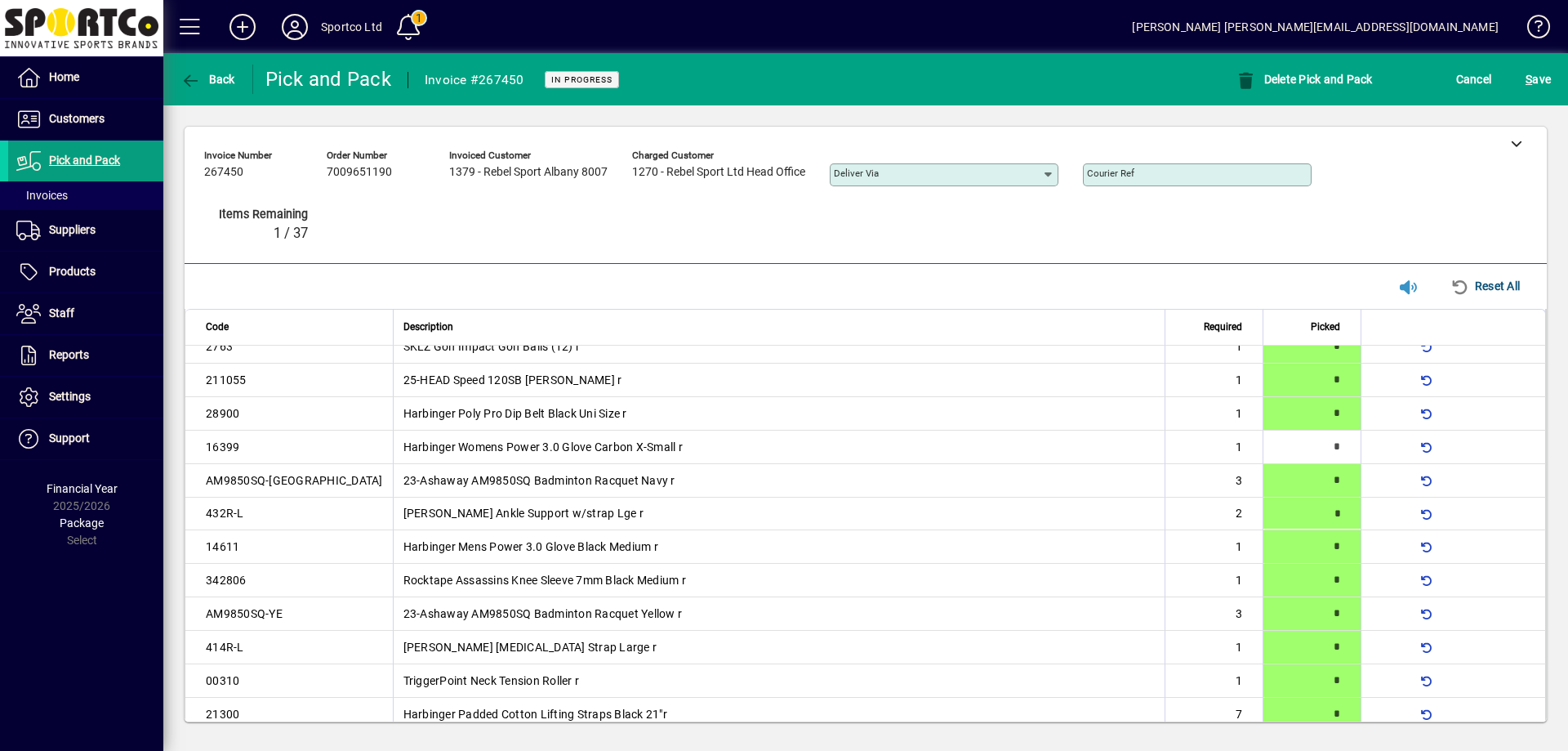
type input "*"
click at [1548, 72] on span "S ave" at bounding box center [1538, 79] width 25 height 26
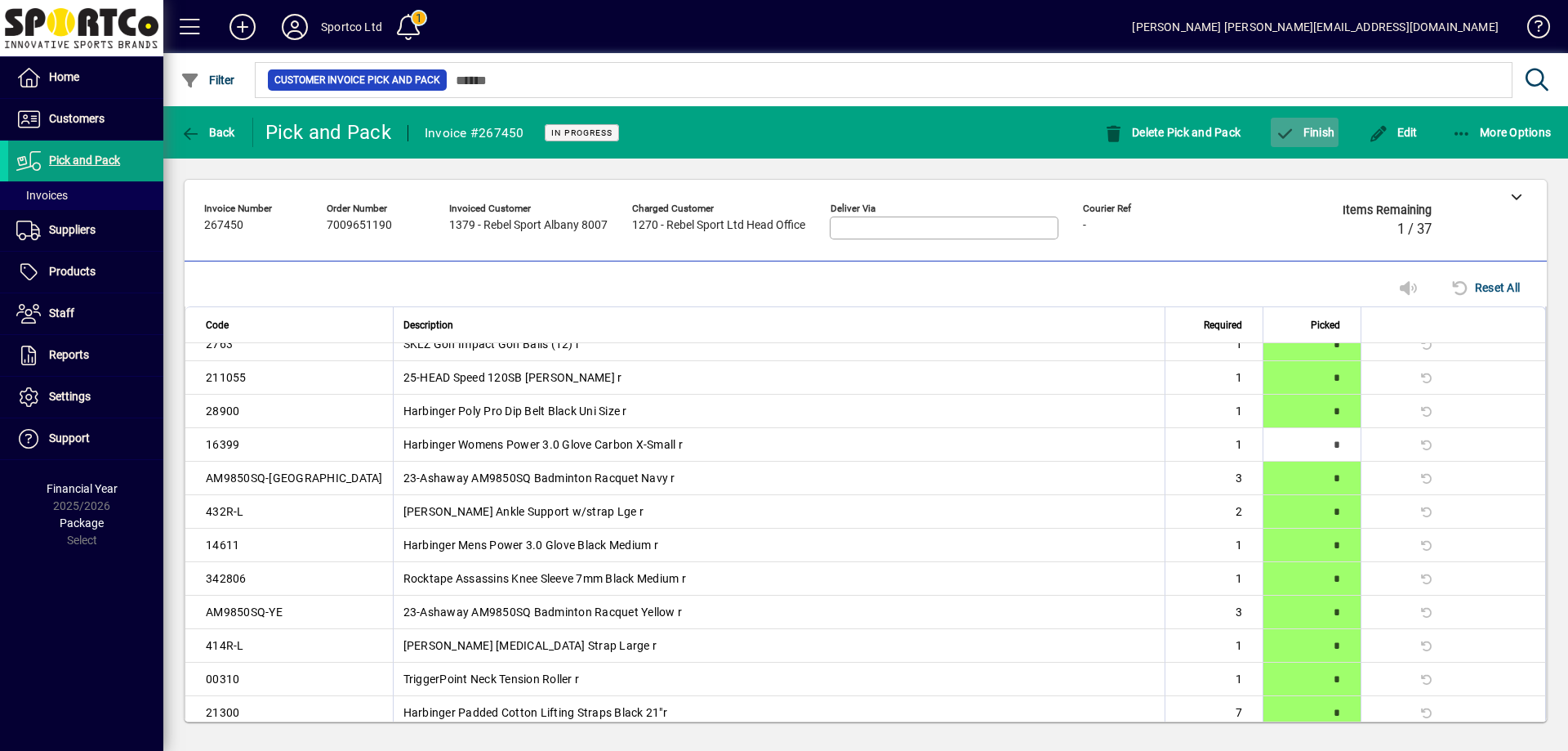
click at [1322, 129] on span "Finish" at bounding box center [1304, 132] width 60 height 13
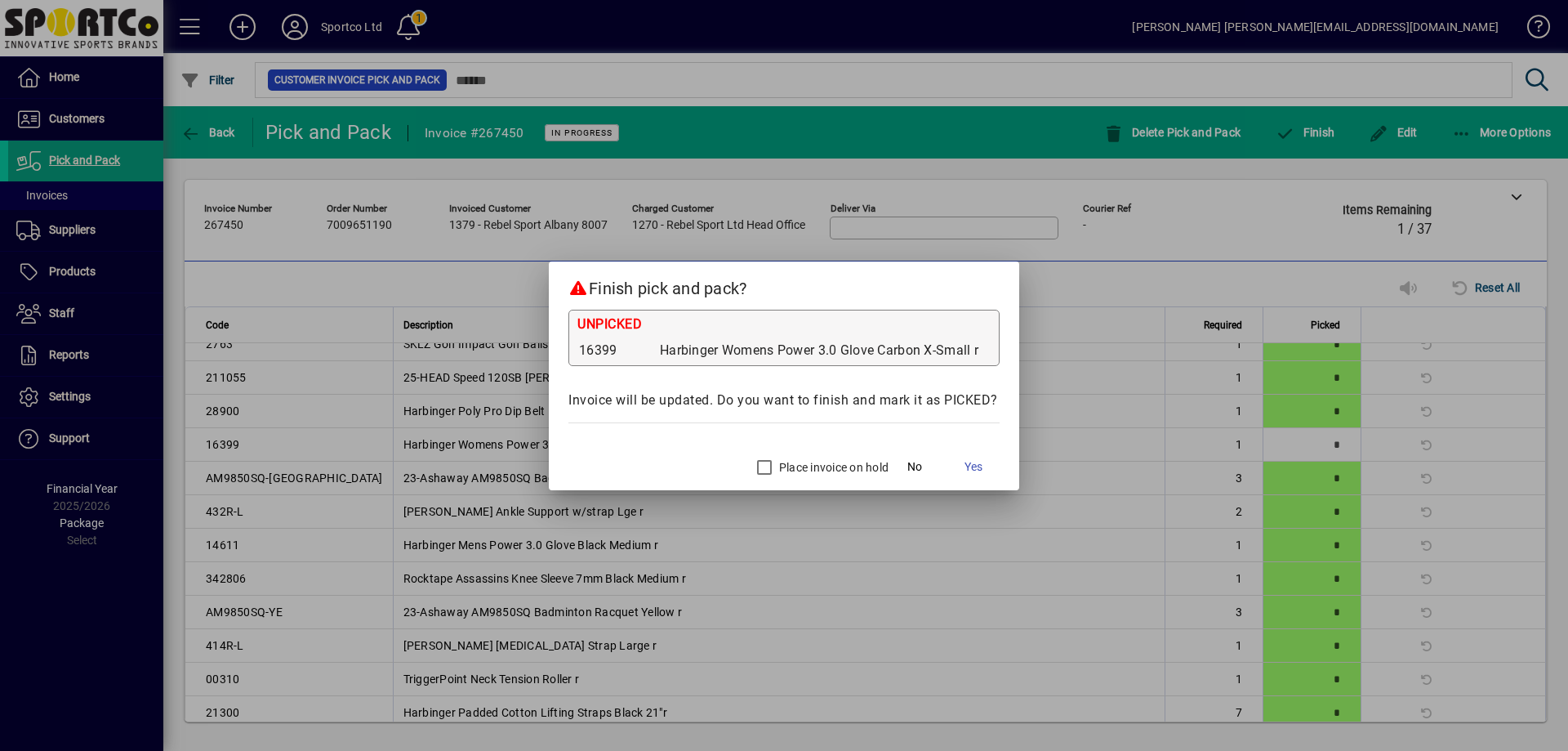
click at [810, 464] on label "Place invoice on hold" at bounding box center [832, 467] width 113 height 16
click at [964, 462] on span "Yes" at bounding box center [973, 467] width 18 height 17
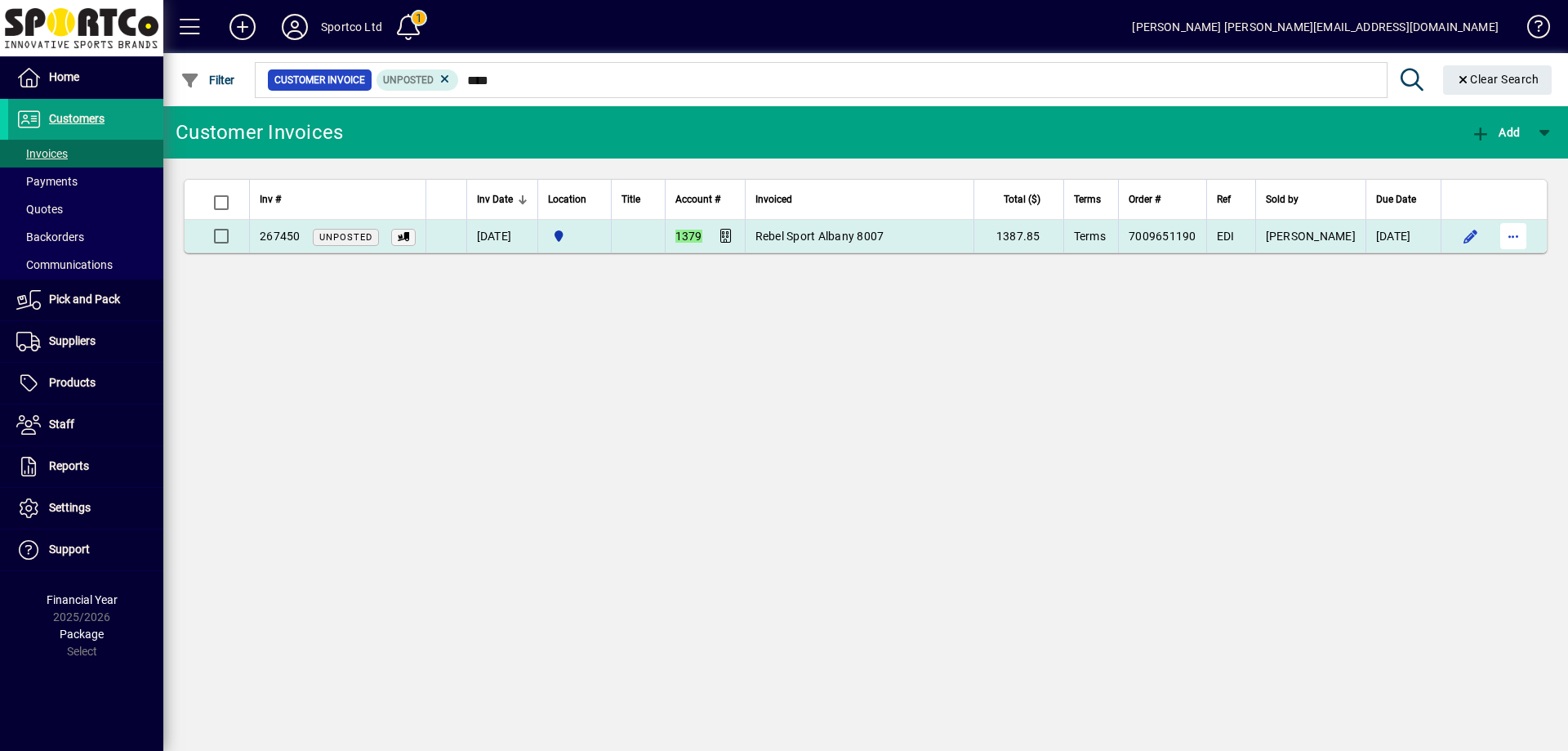
type input "****"
click at [1508, 234] on span "button" at bounding box center [1512, 235] width 39 height 39
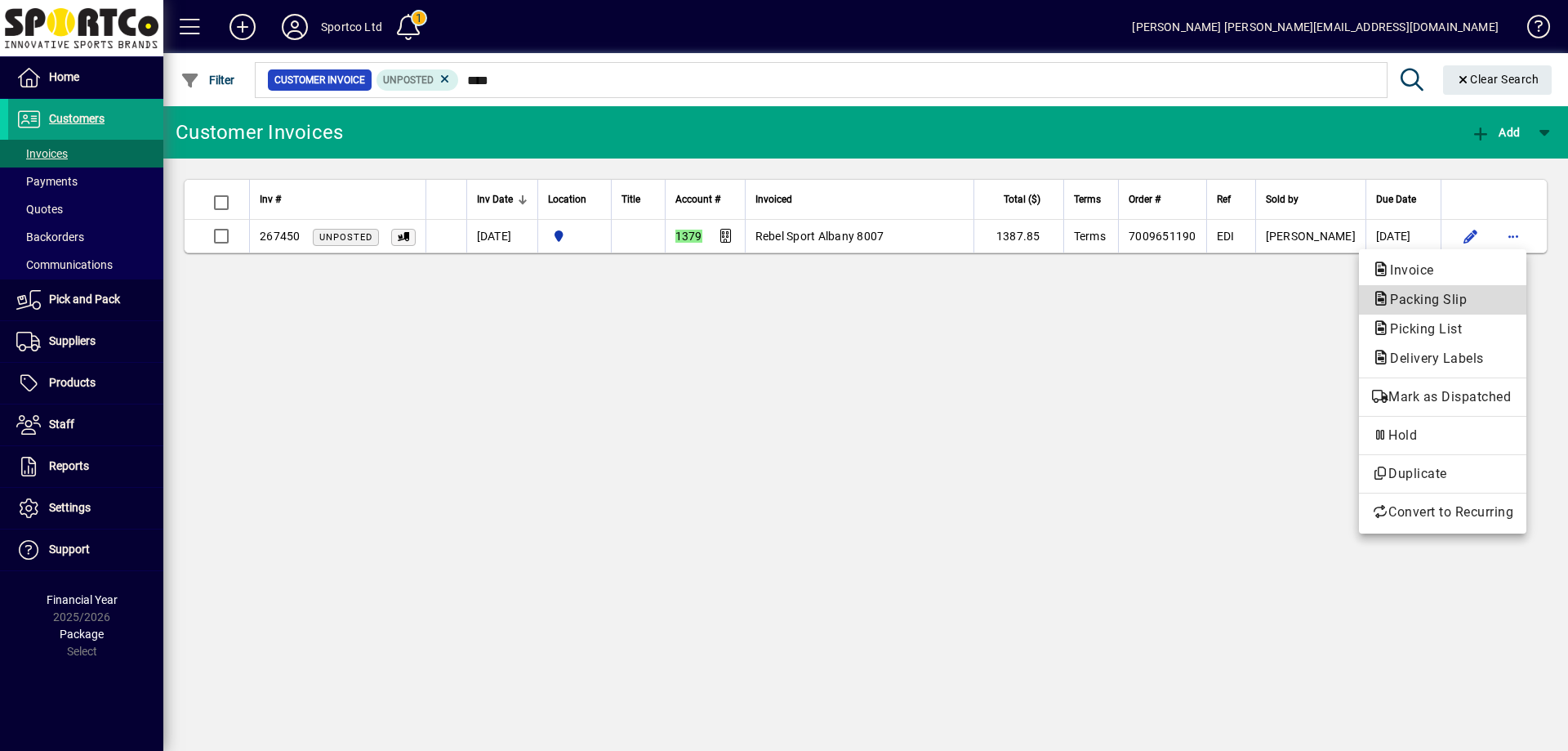
click at [1486, 295] on span "Packing Slip" at bounding box center [1442, 300] width 141 height 20
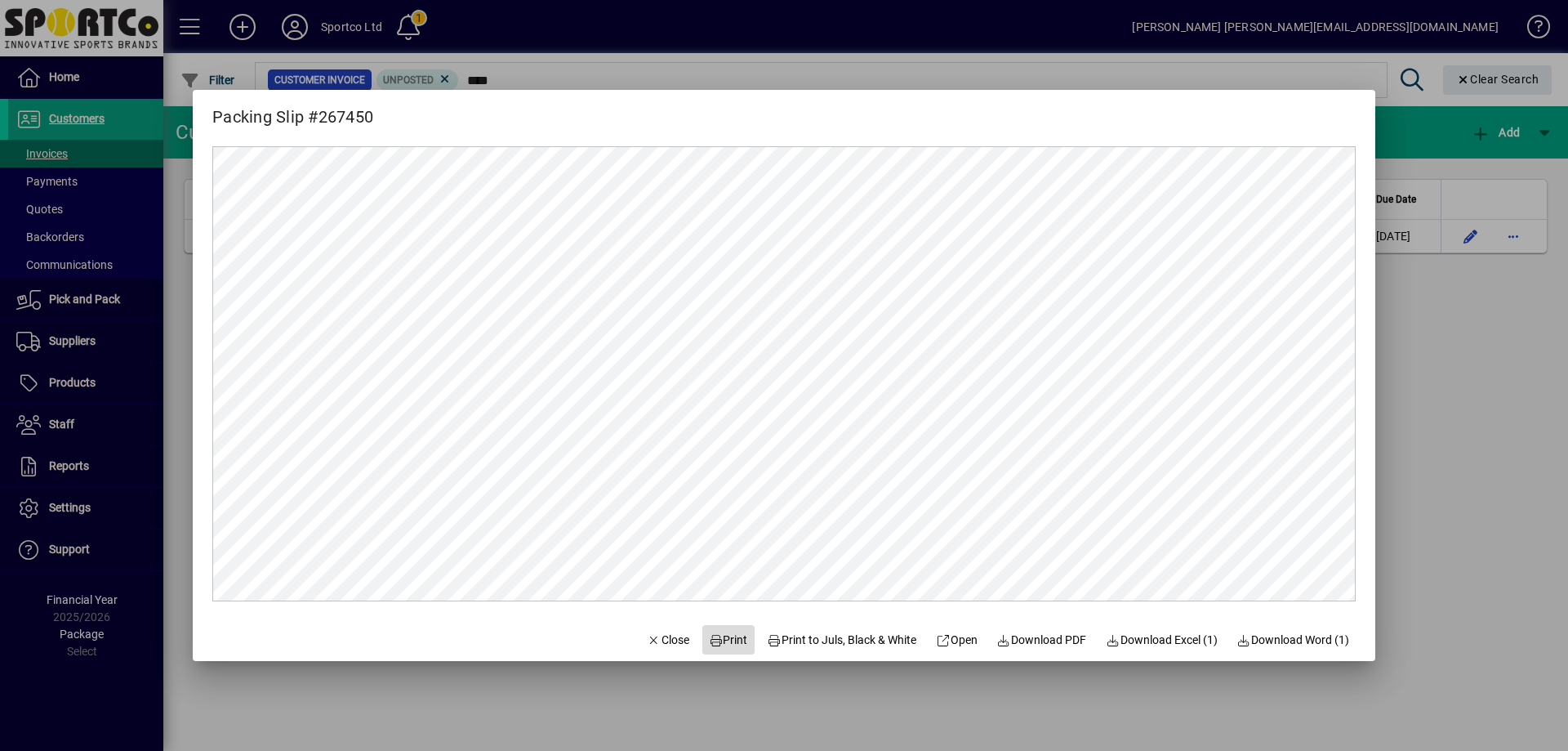
drag, startPoint x: 714, startPoint y: 633, endPoint x: 723, endPoint y: 637, distance: 9.8
click at [721, 637] on span "Print" at bounding box center [728, 640] width 39 height 17
click at [658, 647] on span "Close" at bounding box center [667, 640] width 43 height 17
